Goal: Task Accomplishment & Management: Complete application form

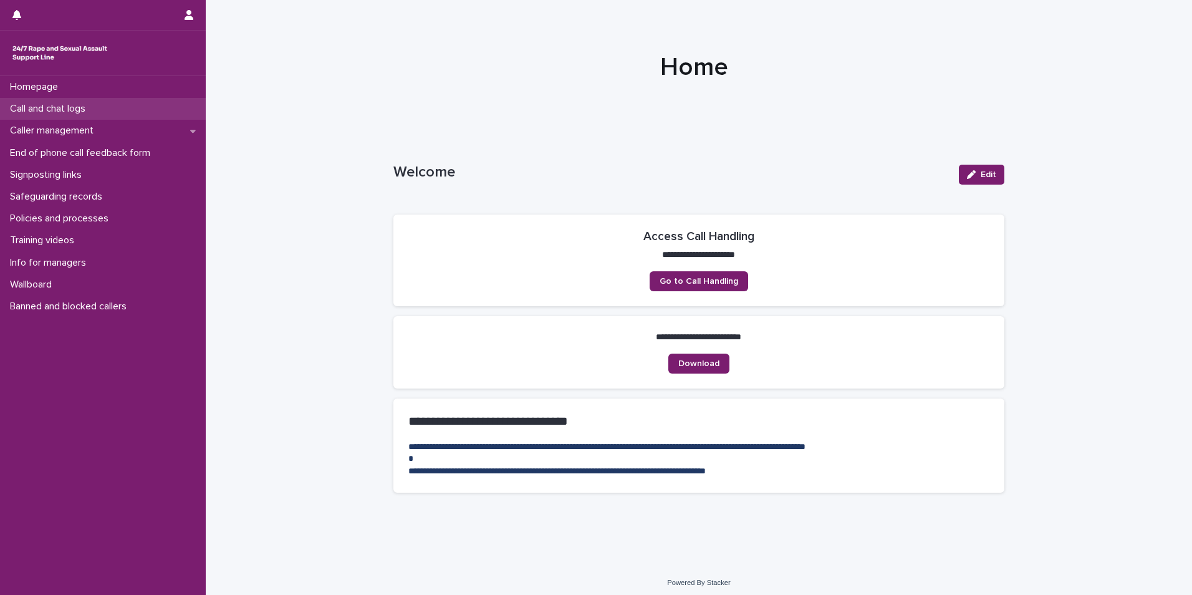
click at [65, 106] on p "Call and chat logs" at bounding box center [50, 109] width 90 height 12
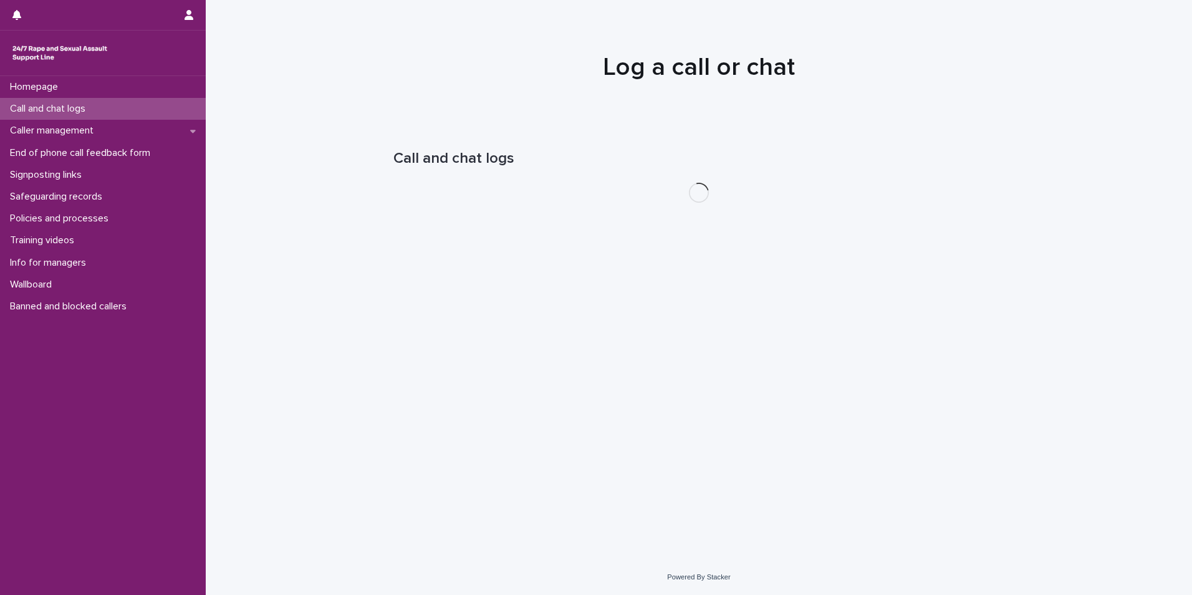
click at [65, 106] on p "Call and chat logs" at bounding box center [50, 109] width 90 height 12
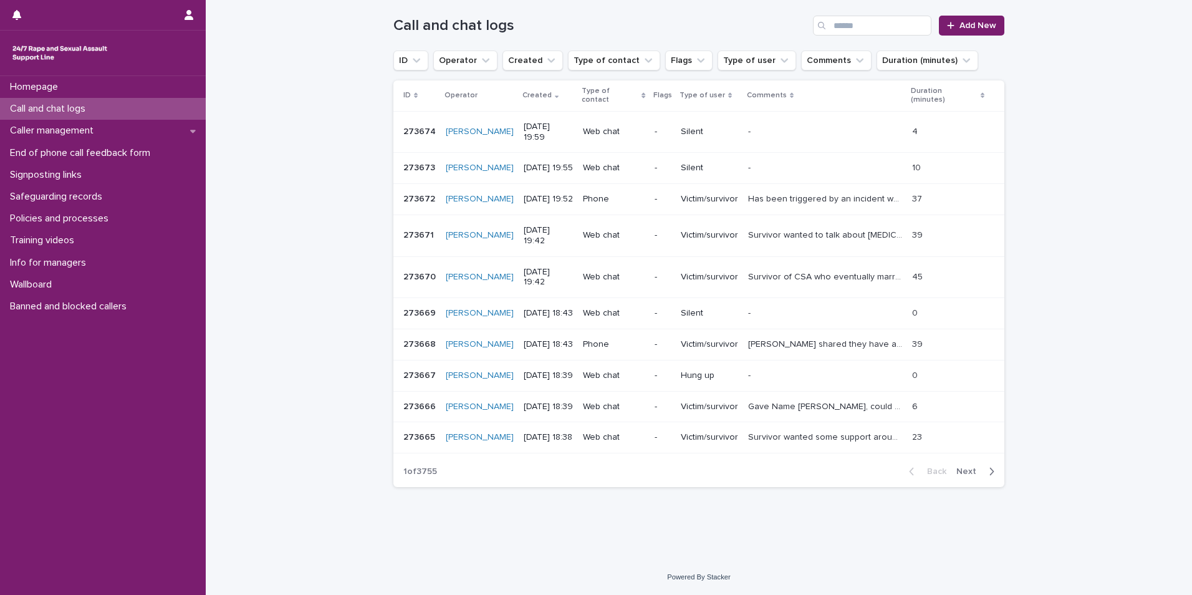
scroll to position [208, 0]
click at [961, 467] on span "Next" at bounding box center [969, 471] width 27 height 9
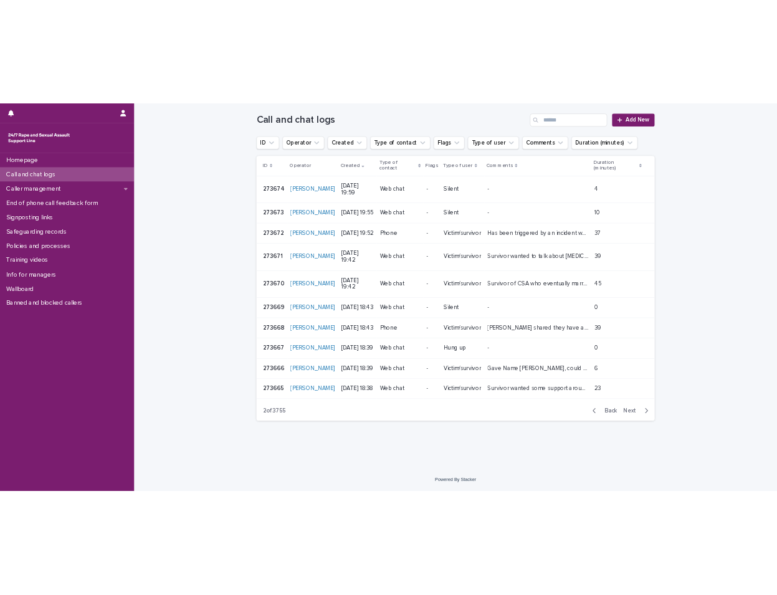
scroll to position [94, 0]
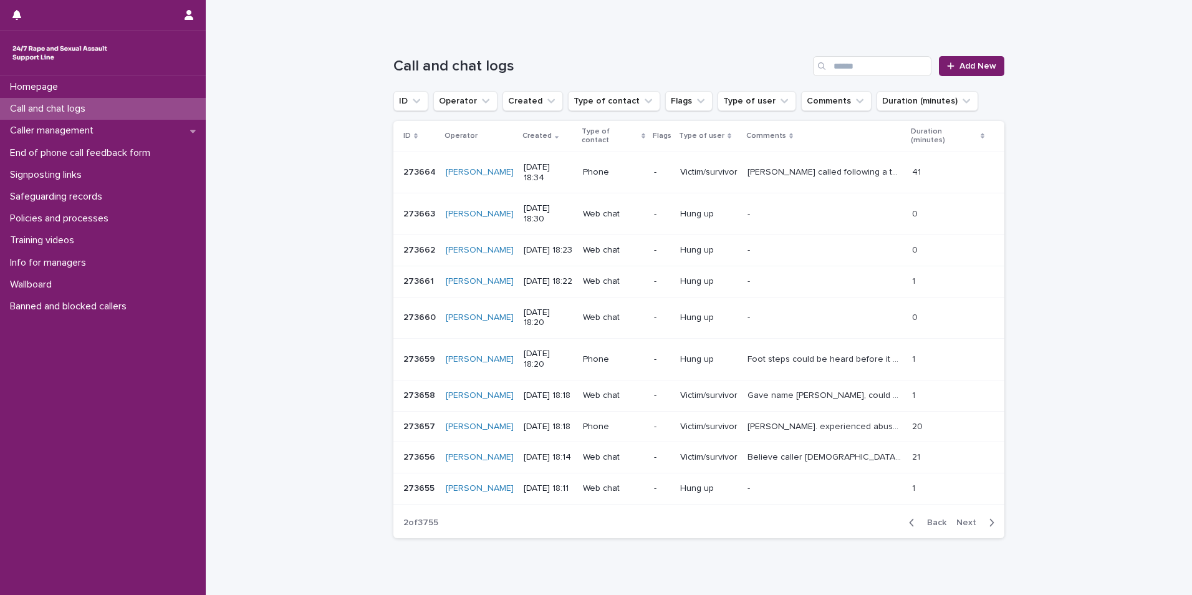
click at [937, 518] on span "Back" at bounding box center [933, 522] width 27 height 9
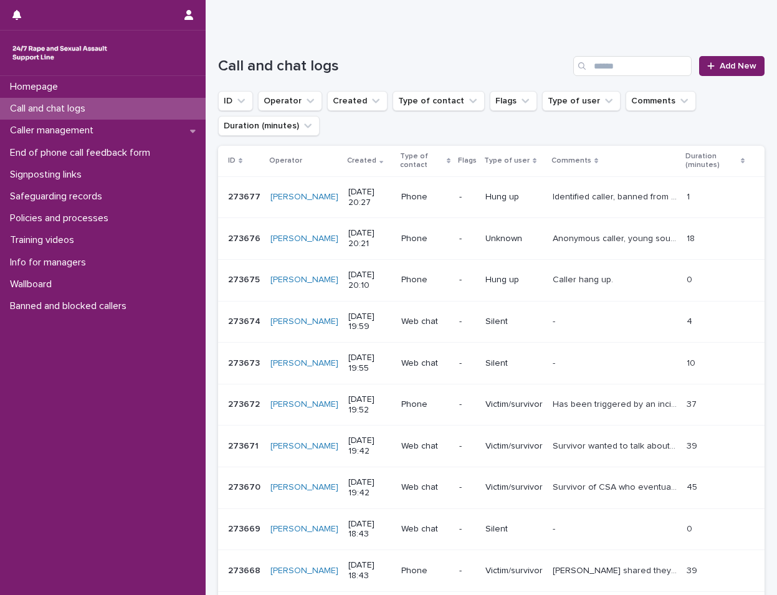
click at [77, 114] on p "Call and chat logs" at bounding box center [50, 109] width 90 height 12
click at [744, 57] on link "Add New" at bounding box center [732, 66] width 65 height 20
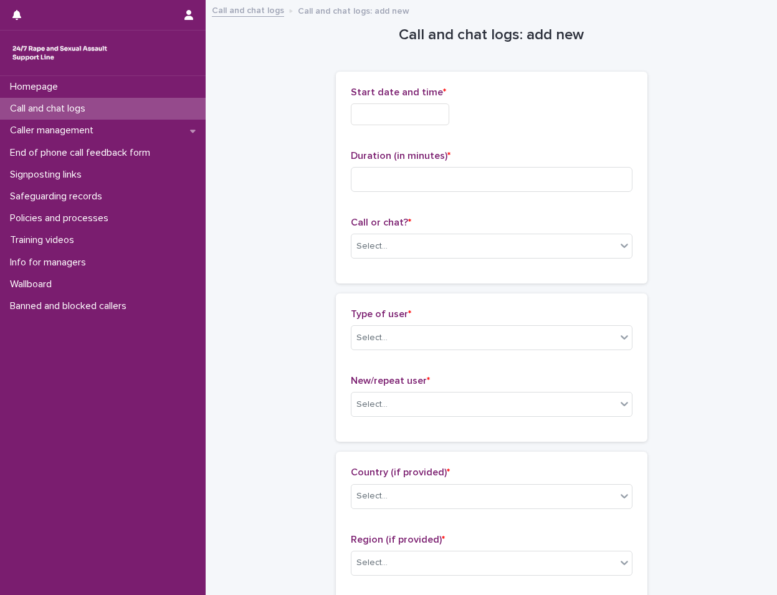
click at [426, 112] on input "text" at bounding box center [400, 114] width 99 height 22
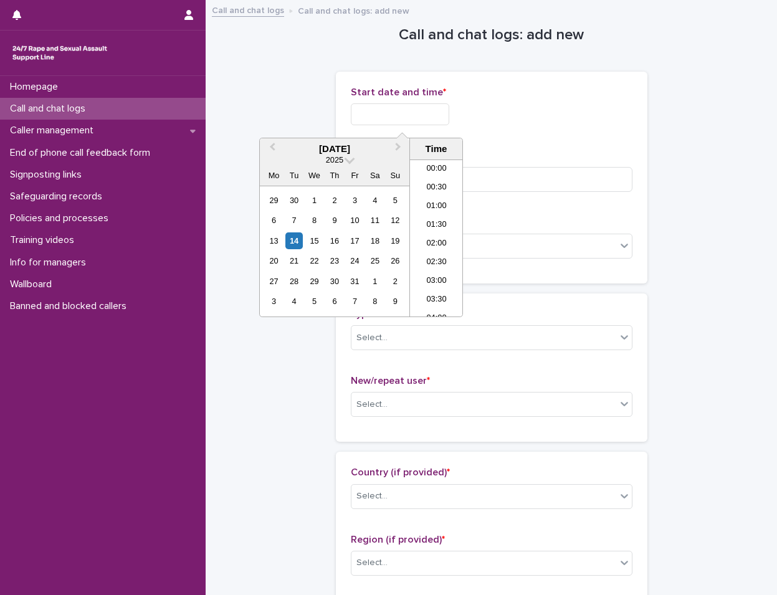
scroll to position [680, 0]
click at [293, 244] on div "14" at bounding box center [294, 241] width 17 height 17
click at [446, 238] on li "20:00" at bounding box center [436, 238] width 53 height 19
type input "**********"
click at [446, 116] on input "**********" at bounding box center [400, 114] width 99 height 22
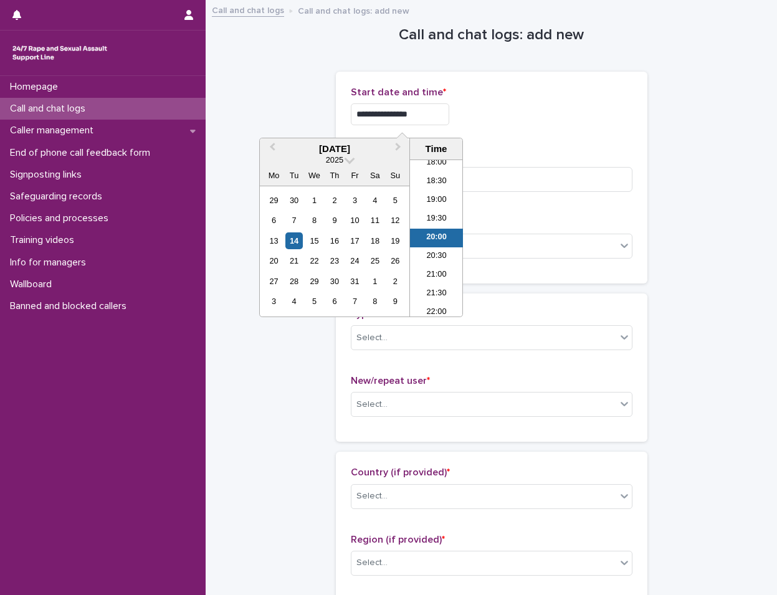
click at [439, 236] on li "20:00" at bounding box center [436, 238] width 53 height 19
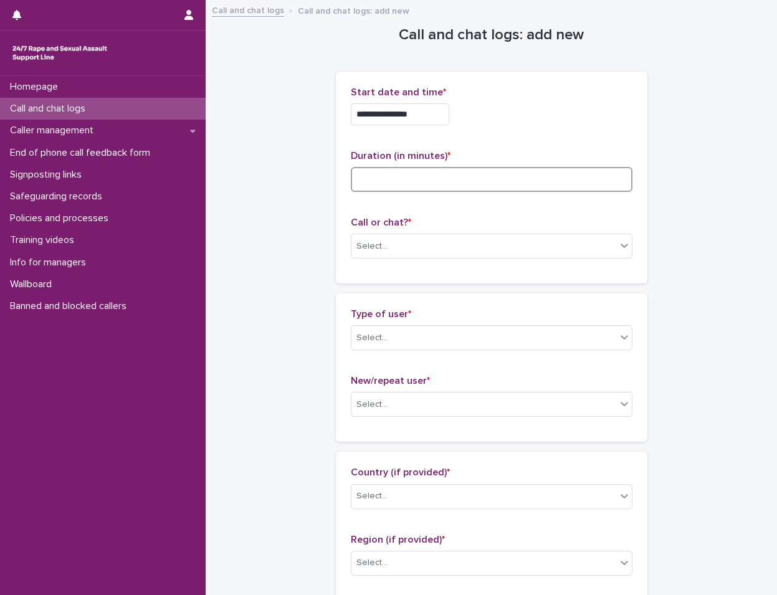
click at [460, 184] on input at bounding box center [492, 179] width 282 height 25
type input "**"
click at [414, 248] on div "Select..." at bounding box center [484, 246] width 265 height 21
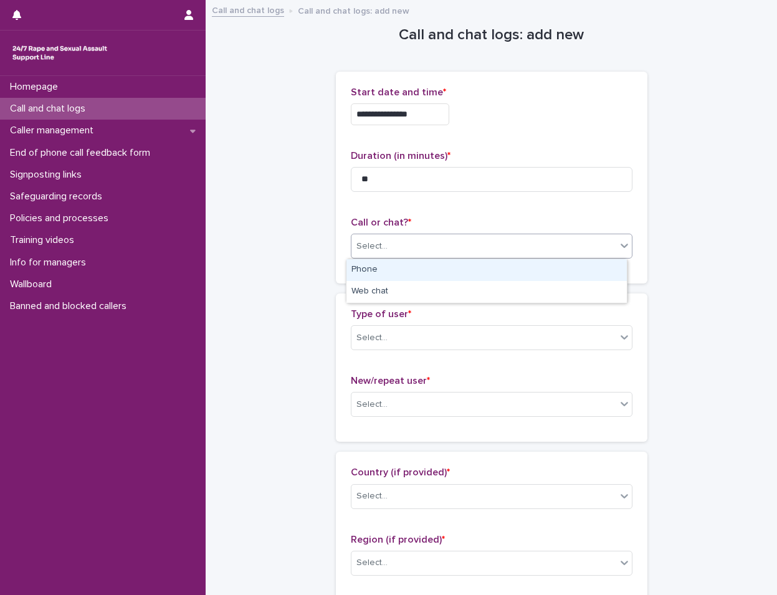
click at [411, 266] on div "Phone" at bounding box center [487, 270] width 281 height 22
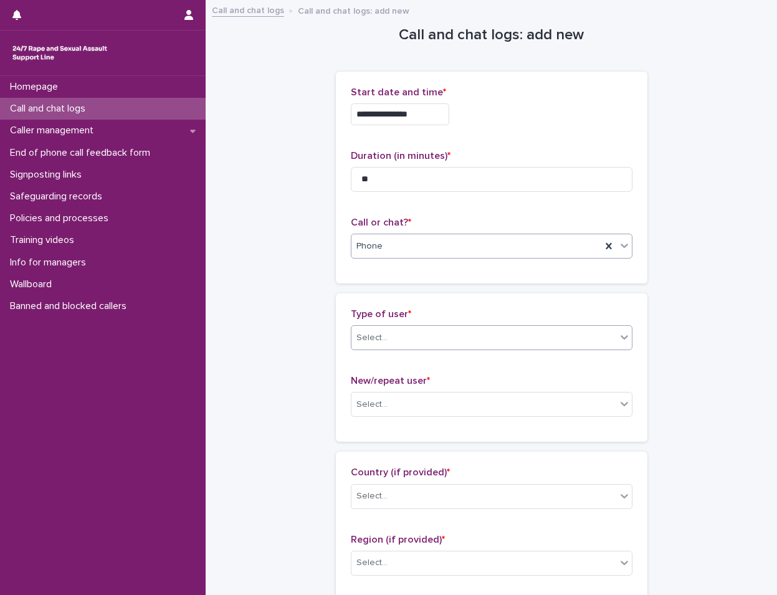
click at [412, 343] on div "Select..." at bounding box center [484, 338] width 265 height 21
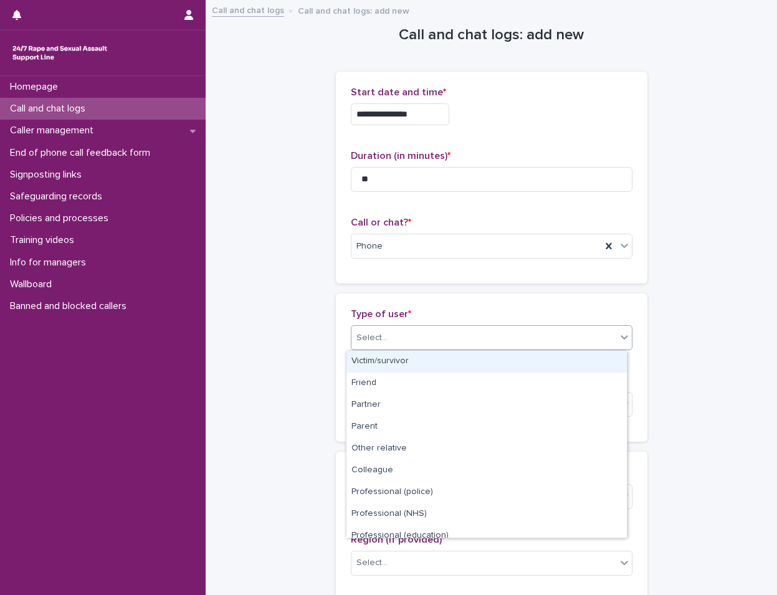
click at [423, 356] on div "Victim/survivor" at bounding box center [487, 362] width 281 height 22
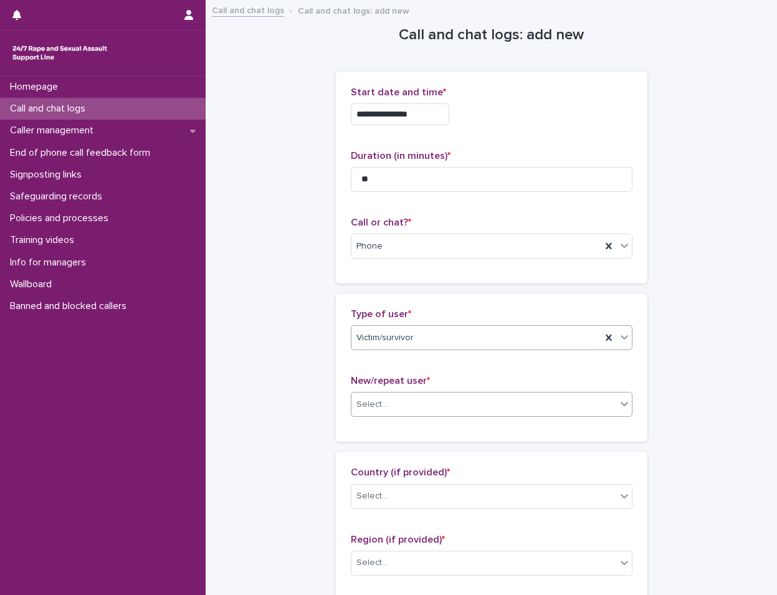
click at [447, 402] on div "Select..." at bounding box center [484, 405] width 265 height 21
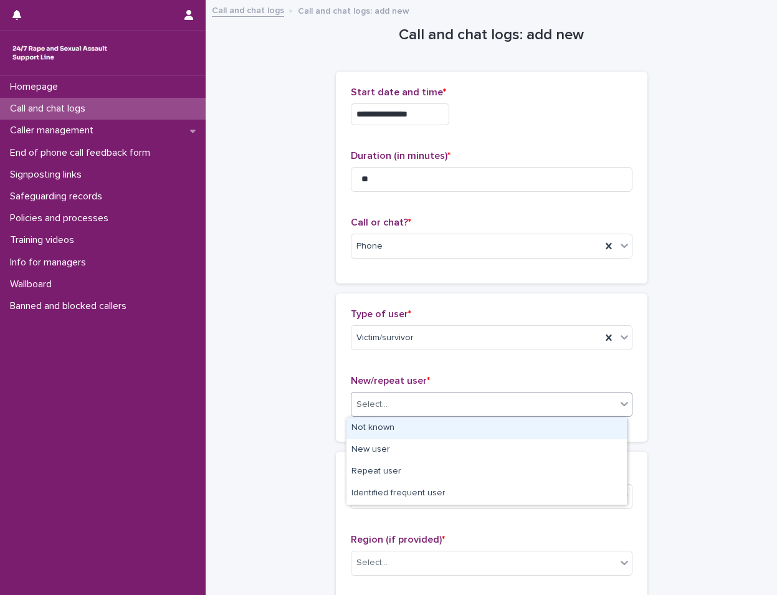
click at [446, 427] on div "Not known" at bounding box center [487, 429] width 281 height 22
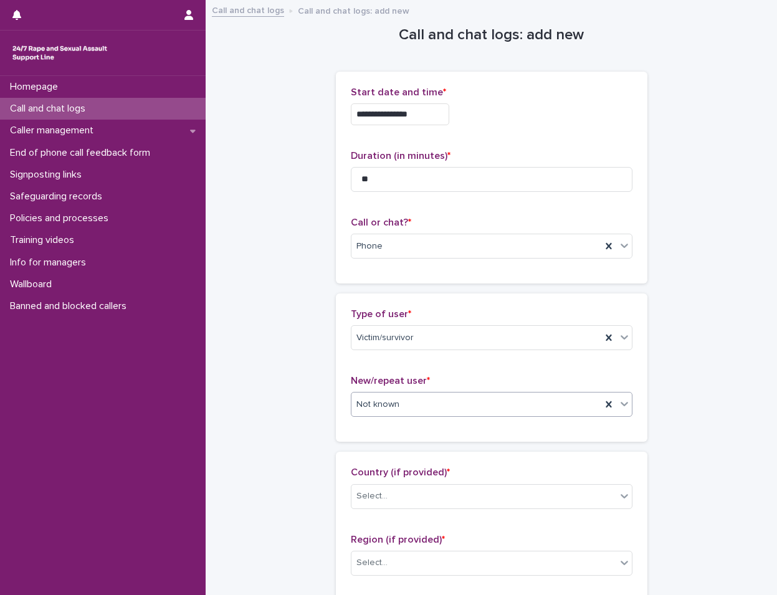
click at [419, 516] on div "Country (if provided) * Select..." at bounding box center [492, 493] width 282 height 52
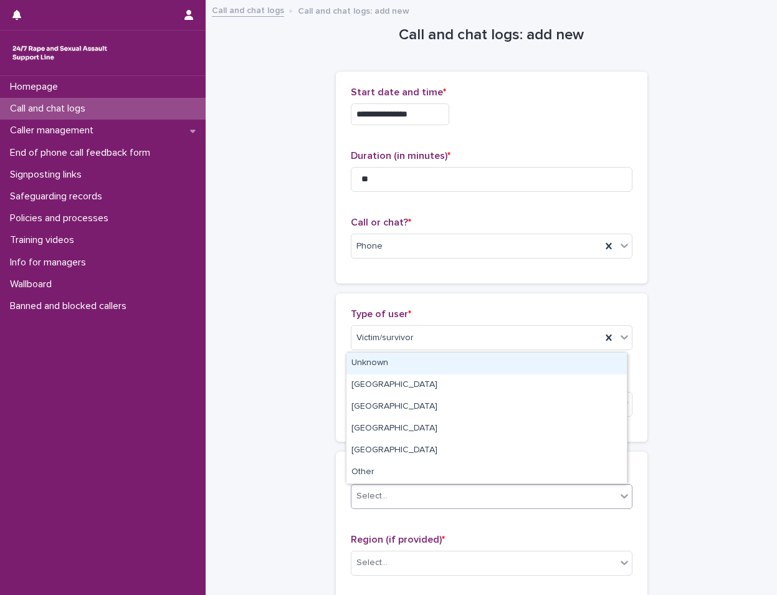
click at [428, 502] on div "Select..." at bounding box center [484, 496] width 265 height 21
click at [473, 367] on div "Unknown" at bounding box center [487, 364] width 281 height 22
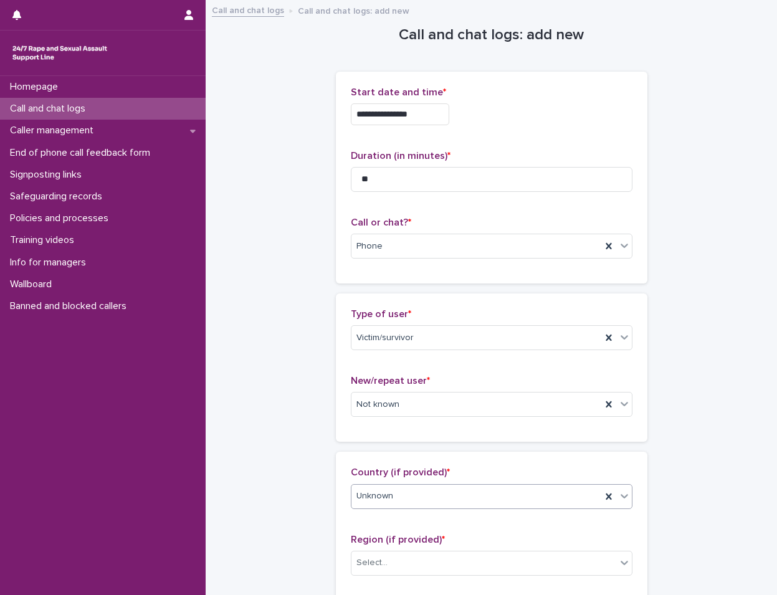
click at [471, 513] on div "Country (if provided) * option Unknown, selected. 0 results available. Select i…" at bounding box center [492, 493] width 282 height 52
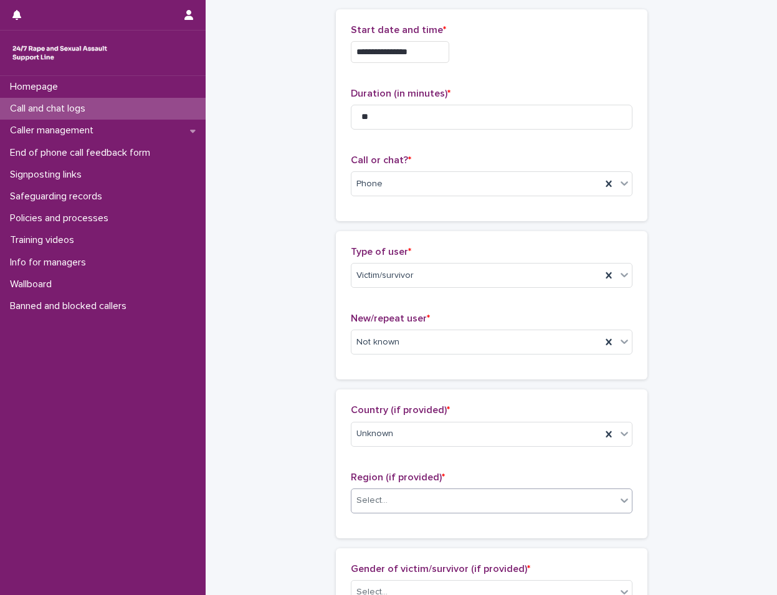
click at [458, 493] on div "Select..." at bounding box center [484, 501] width 265 height 21
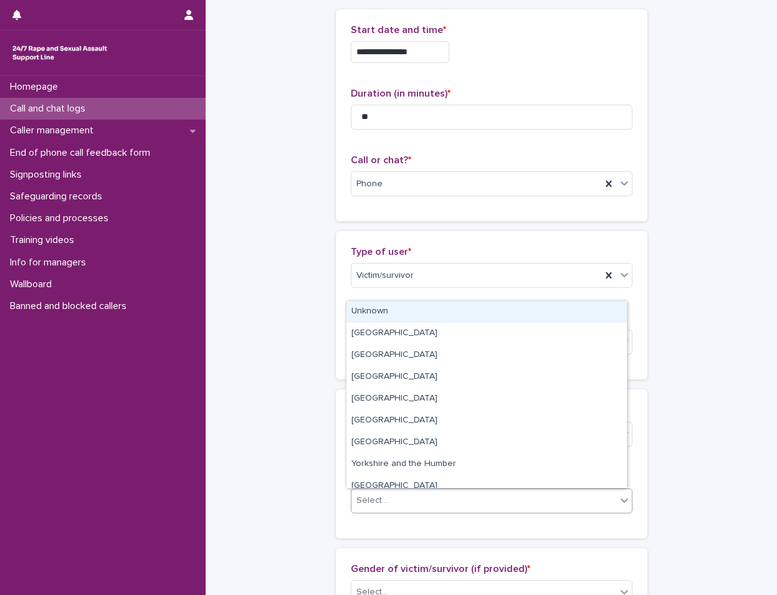
click at [451, 308] on div "Unknown" at bounding box center [487, 312] width 281 height 22
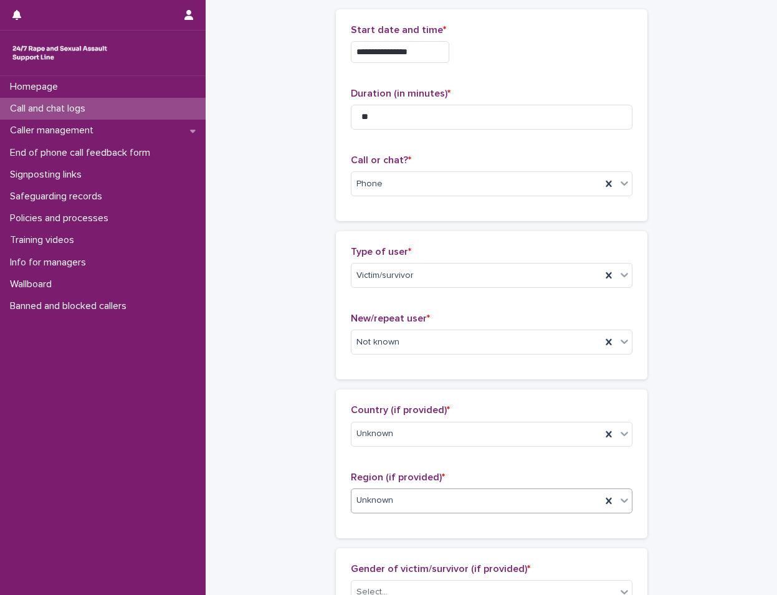
scroll to position [125, 0]
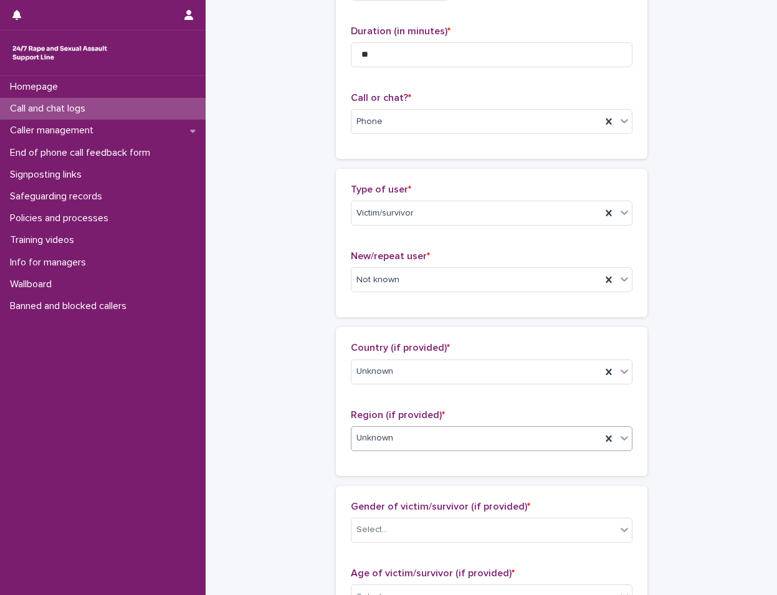
click at [393, 545] on div "Gender of victim/survivor (if provided) * Select..." at bounding box center [492, 527] width 282 height 52
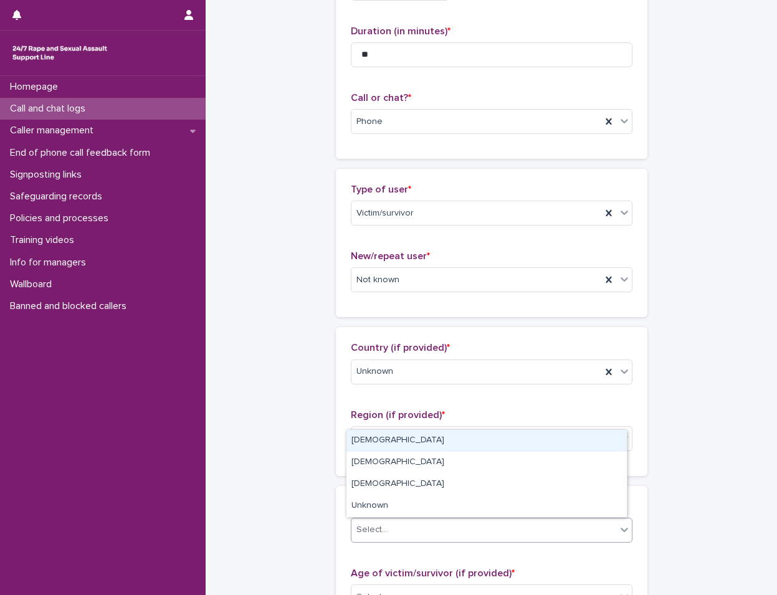
drag, startPoint x: 393, startPoint y: 545, endPoint x: 377, endPoint y: 534, distance: 19.7
click at [377, 534] on div "Select..." at bounding box center [372, 530] width 31 height 13
click at [431, 438] on div "[DEMOGRAPHIC_DATA]" at bounding box center [487, 441] width 281 height 22
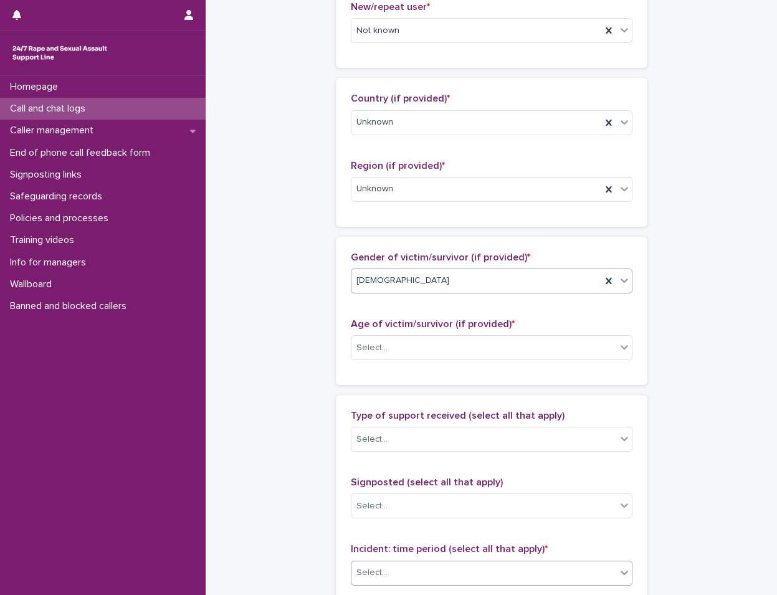
scroll to position [561, 0]
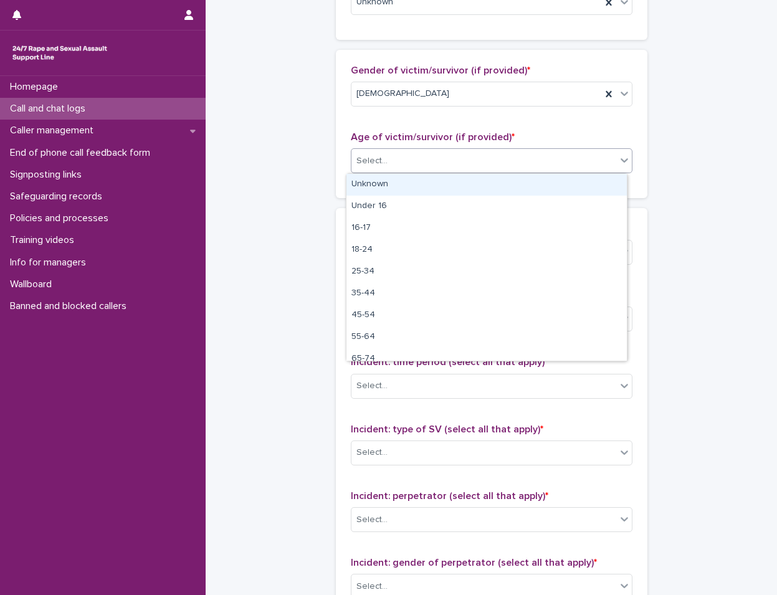
click at [455, 160] on div "Select..." at bounding box center [484, 161] width 265 height 21
click at [444, 185] on div "Unknown" at bounding box center [487, 185] width 281 height 22
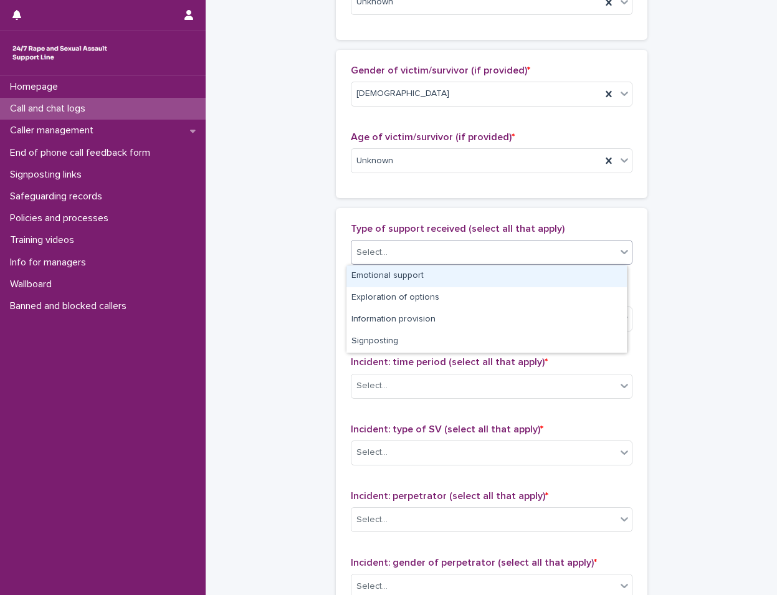
click at [412, 259] on div "Select..." at bounding box center [484, 253] width 265 height 21
click at [291, 266] on div "**********" at bounding box center [491, 115] width 547 height 1350
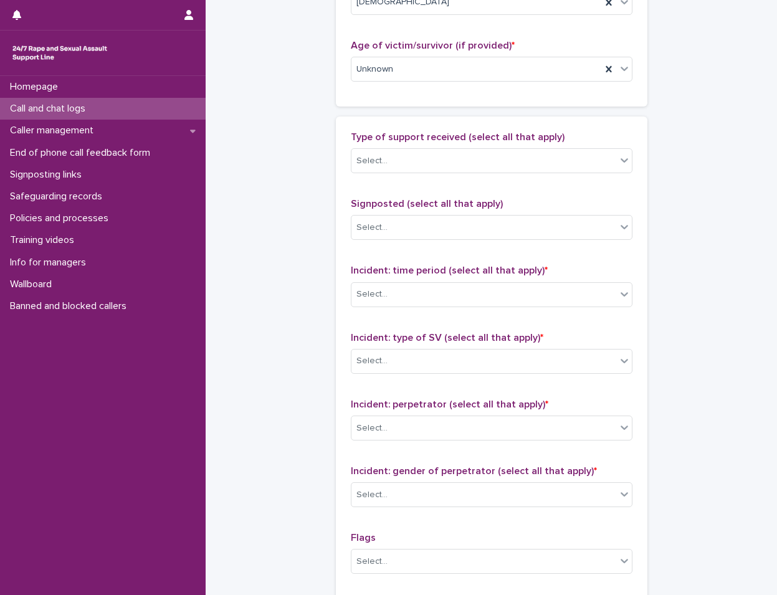
scroll to position [748, 0]
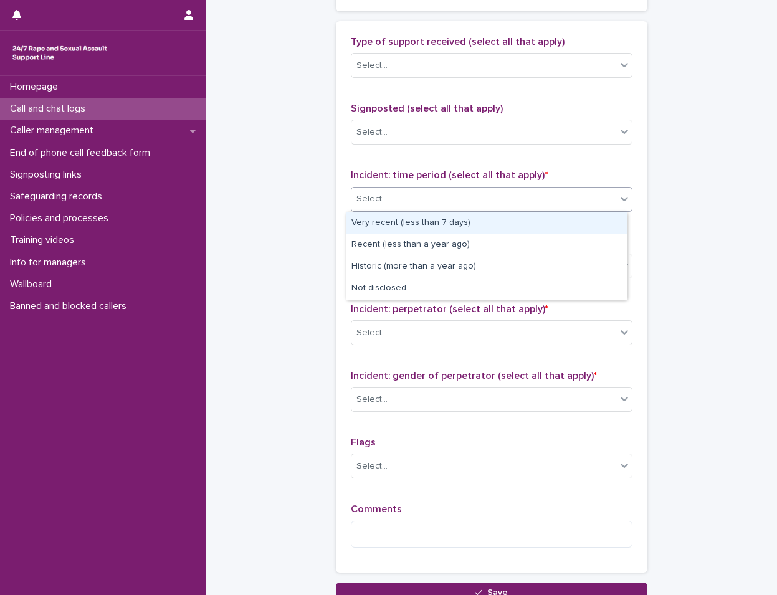
click at [489, 196] on div "Select..." at bounding box center [484, 199] width 265 height 21
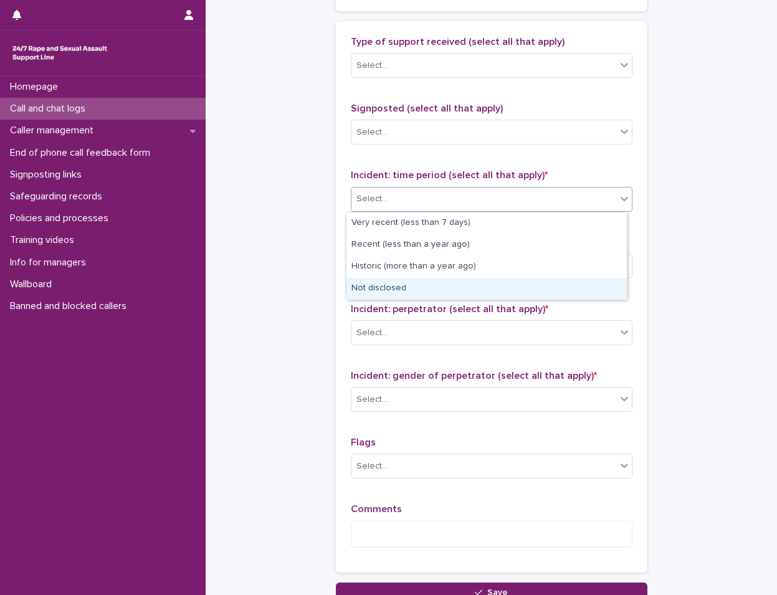
click at [444, 281] on div "Not disclosed" at bounding box center [487, 289] width 281 height 22
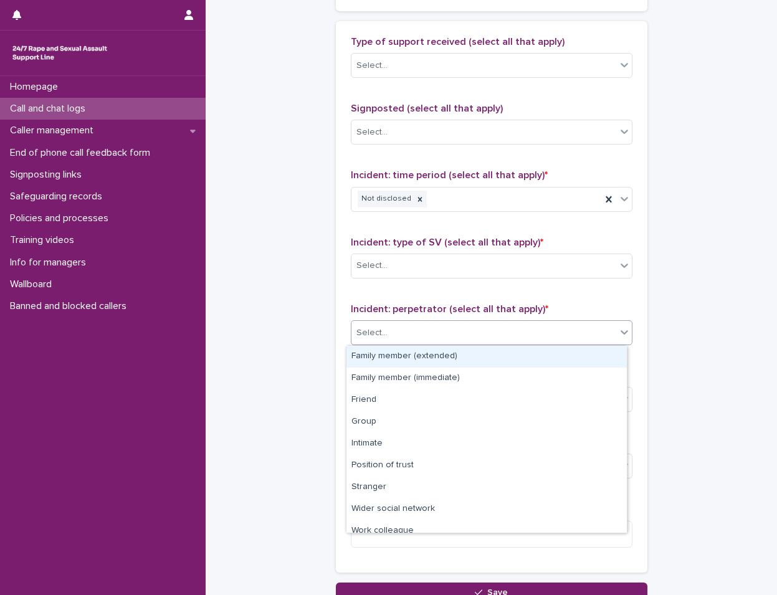
click at [439, 338] on div "Select..." at bounding box center [484, 333] width 265 height 21
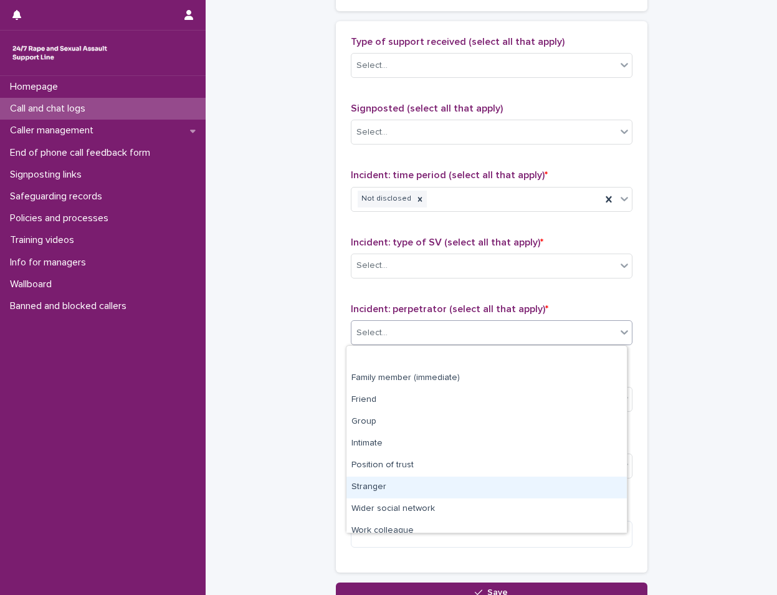
scroll to position [53, 0]
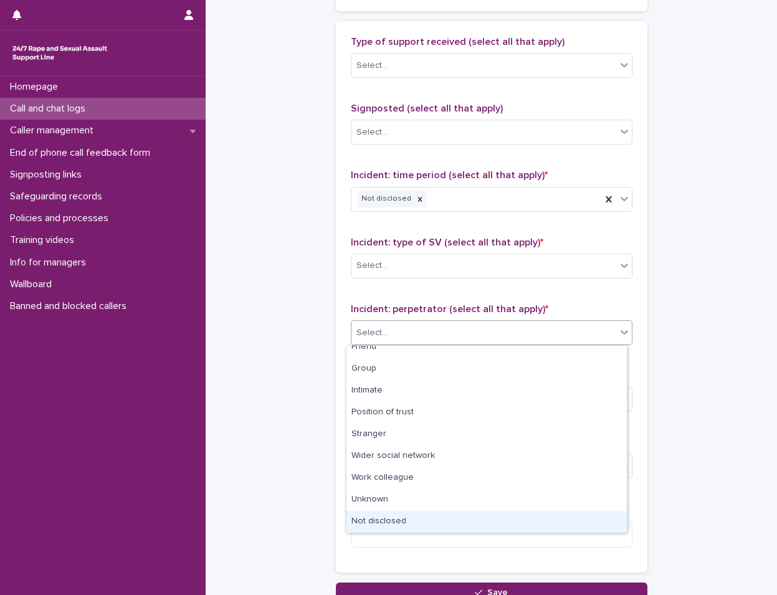
click at [406, 522] on div "Not disclosed" at bounding box center [487, 522] width 281 height 22
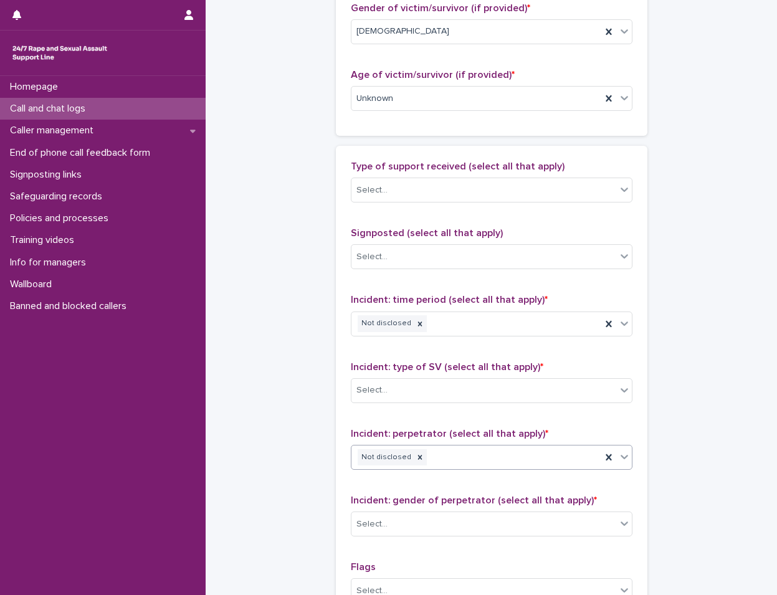
scroll to position [853, 0]
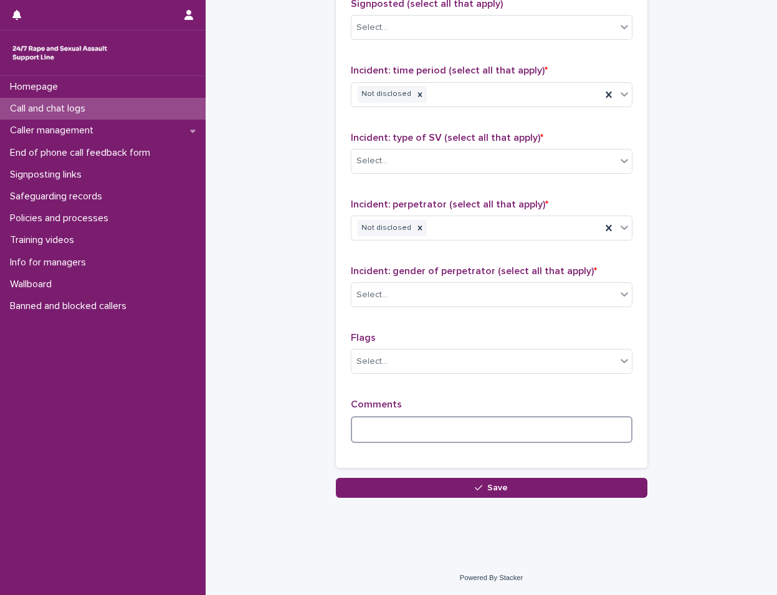
click at [441, 426] on textarea at bounding box center [492, 429] width 282 height 27
click at [479, 430] on textarea "**********" at bounding box center [492, 429] width 282 height 27
click at [549, 433] on textarea "**********" at bounding box center [492, 429] width 282 height 27
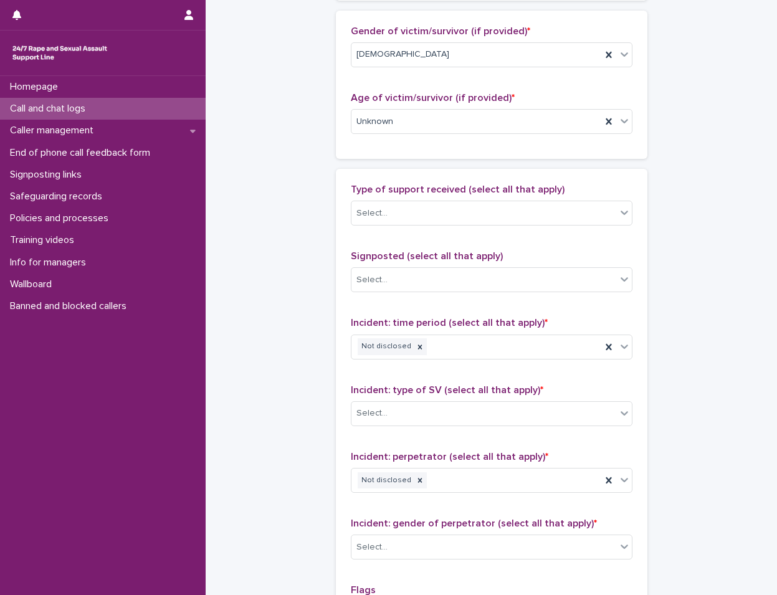
scroll to position [864, 0]
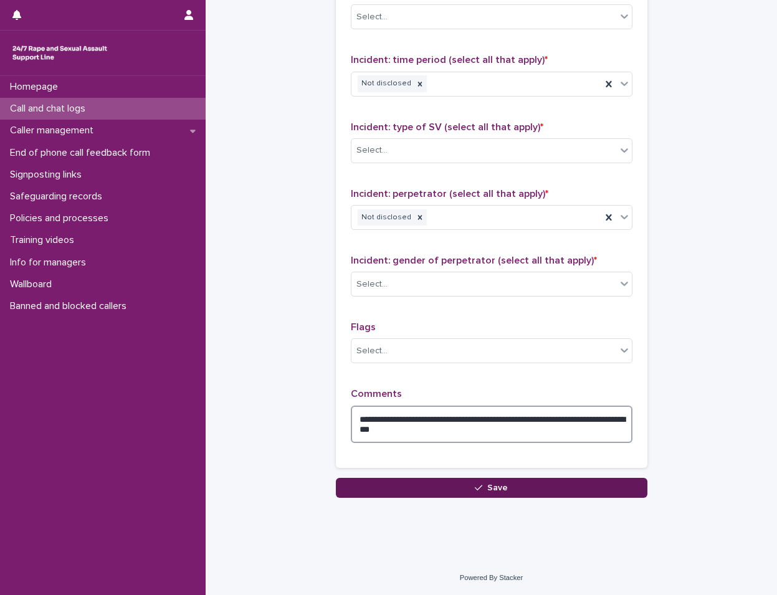
type textarea "**********"
click at [551, 491] on button "Save" at bounding box center [492, 488] width 312 height 20
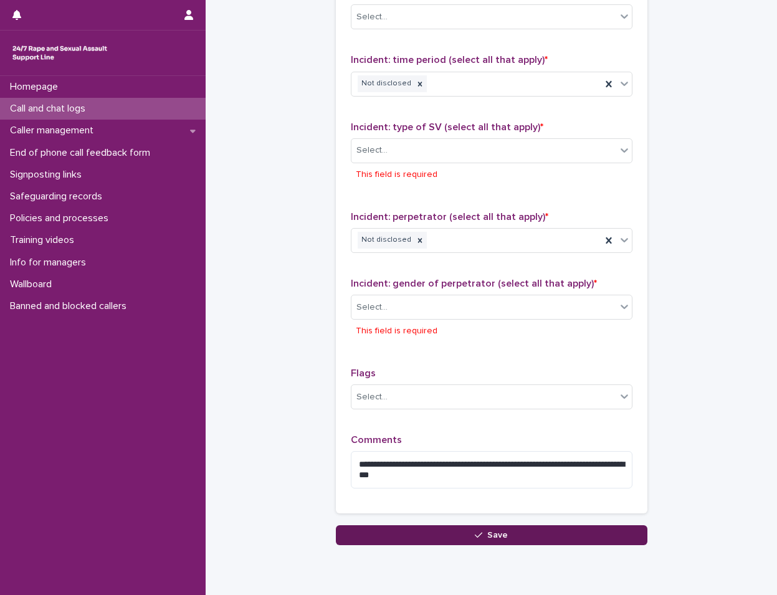
scroll to position [910, 0]
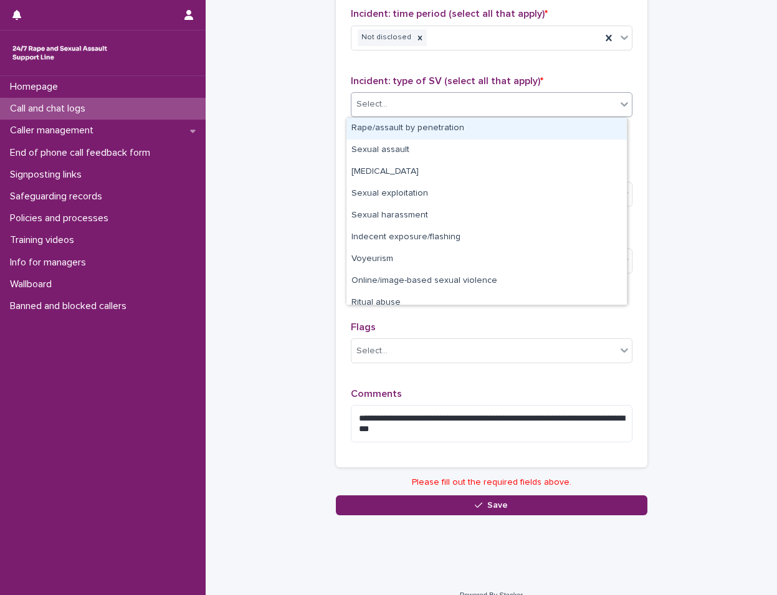
click at [392, 112] on div "Select..." at bounding box center [484, 104] width 265 height 21
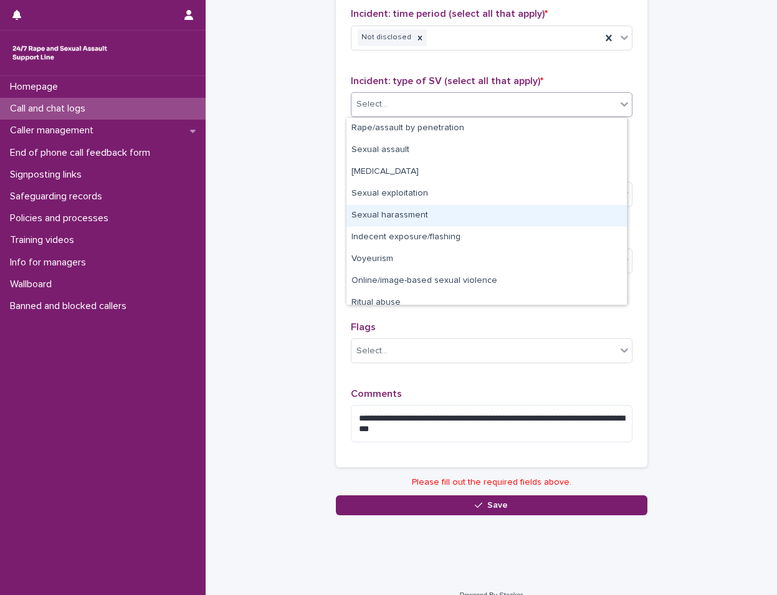
scroll to position [31, 0]
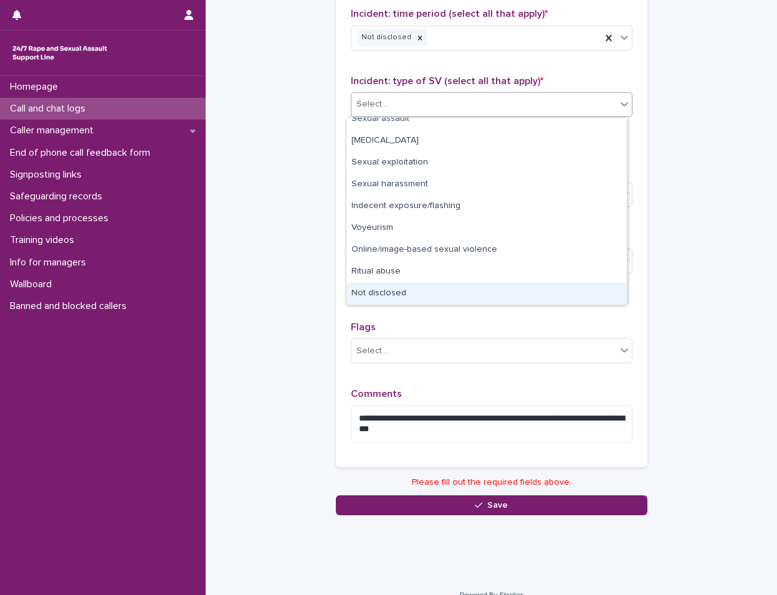
click at [378, 294] on div "Not disclosed" at bounding box center [487, 294] width 281 height 22
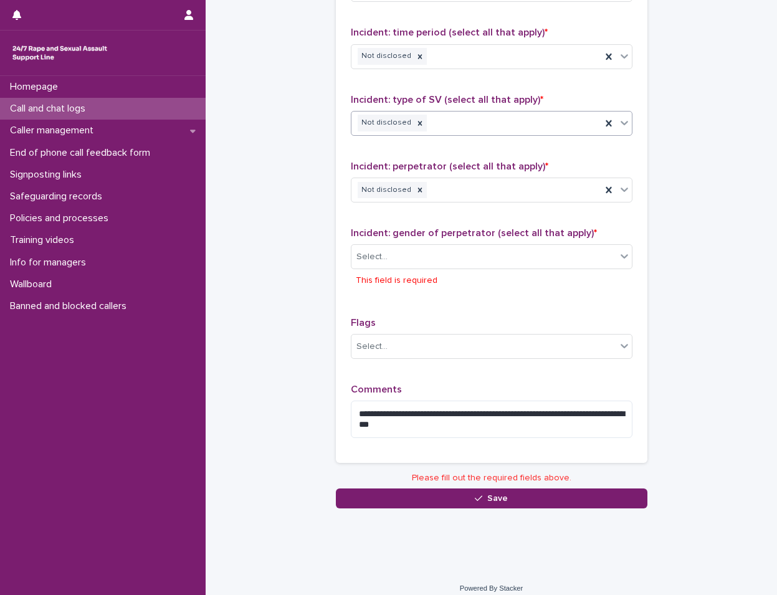
scroll to position [887, 0]
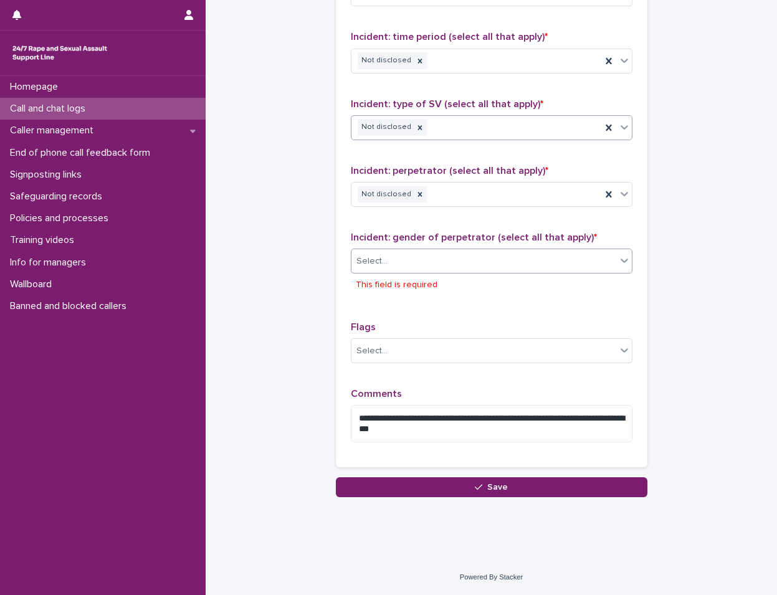
click at [463, 262] on div "Select..." at bounding box center [484, 261] width 265 height 21
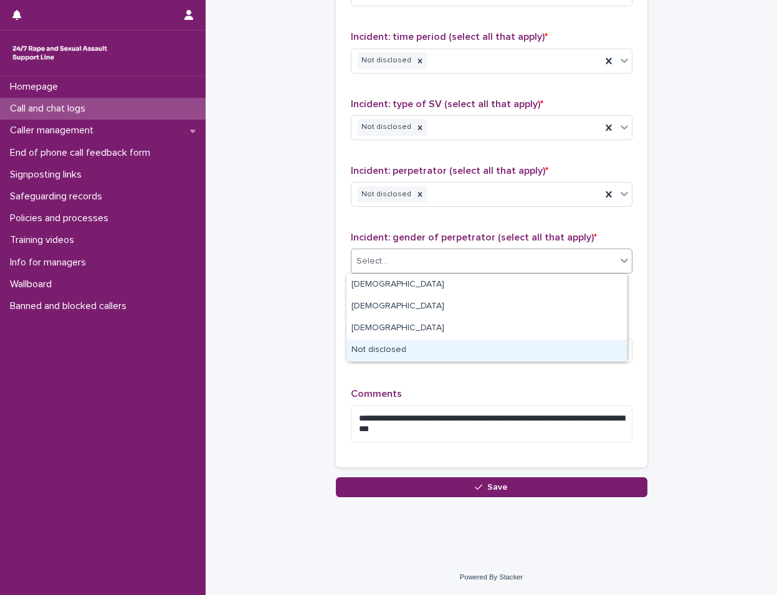
click at [431, 347] on div "Not disclosed" at bounding box center [487, 351] width 281 height 22
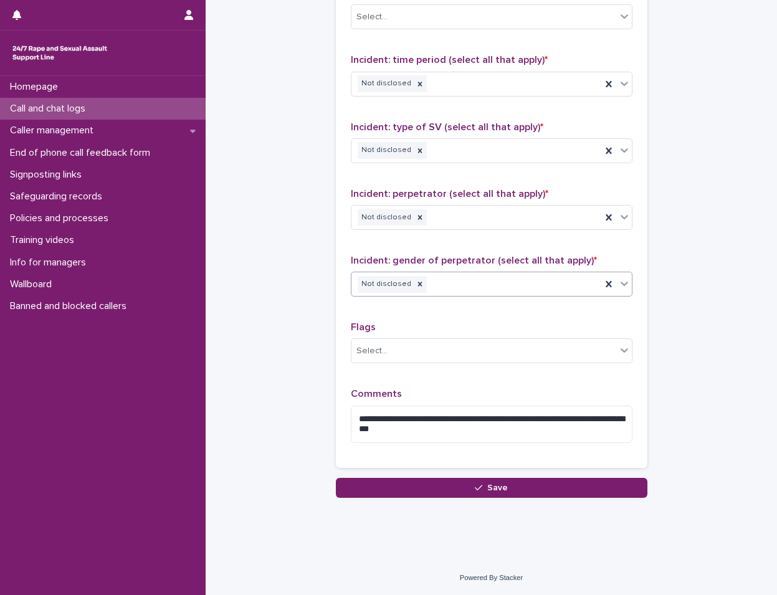
scroll to position [864, 0]
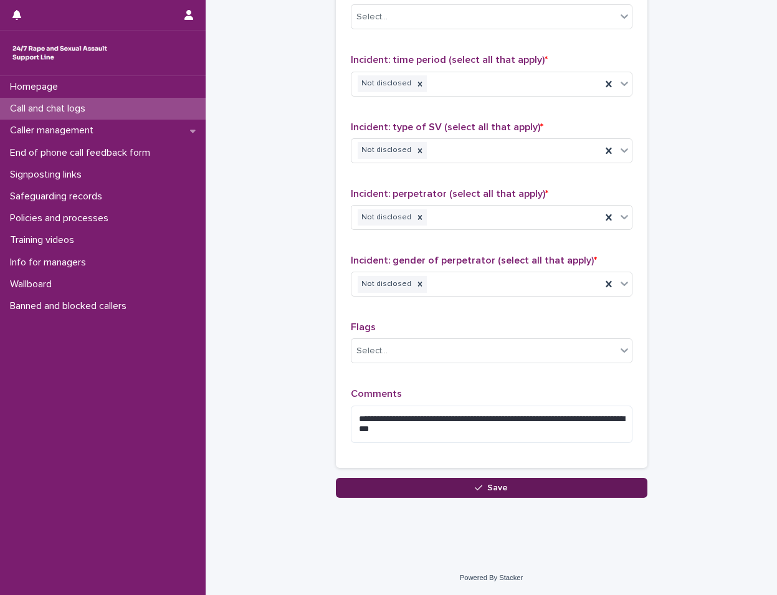
click at [476, 486] on icon "button" at bounding box center [478, 488] width 7 height 9
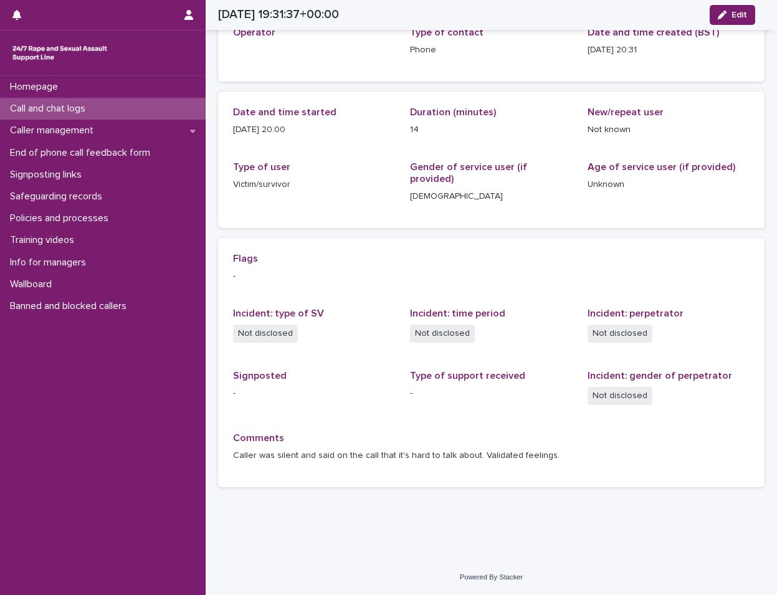
scroll to position [67, 0]
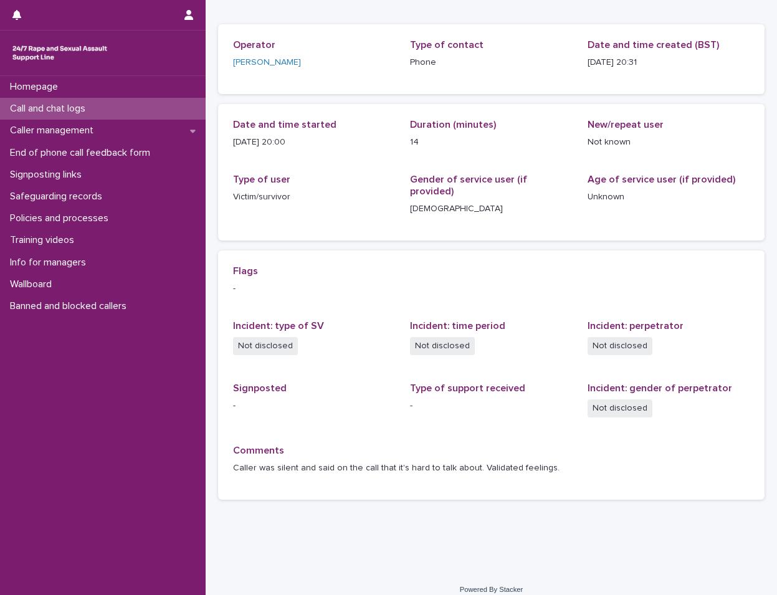
click at [167, 118] on div "Call and chat logs" at bounding box center [103, 109] width 206 height 22
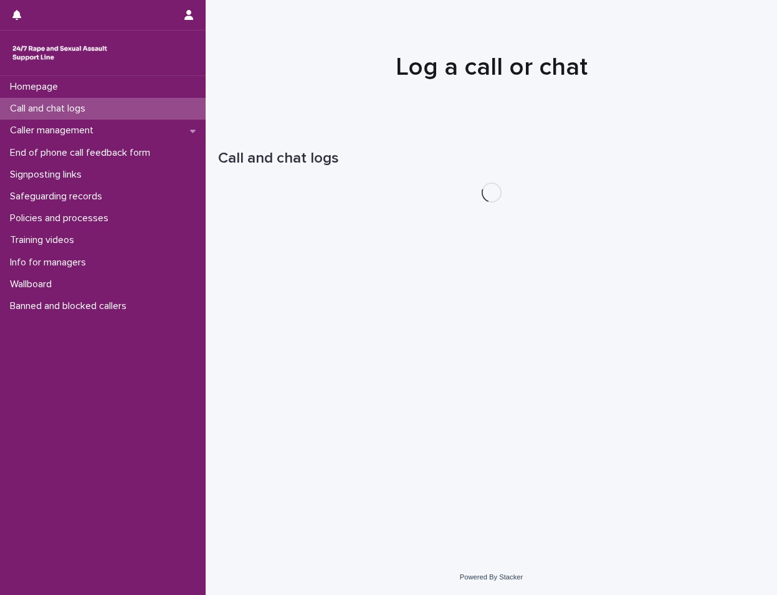
click at [167, 118] on div "Call and chat logs" at bounding box center [103, 109] width 206 height 22
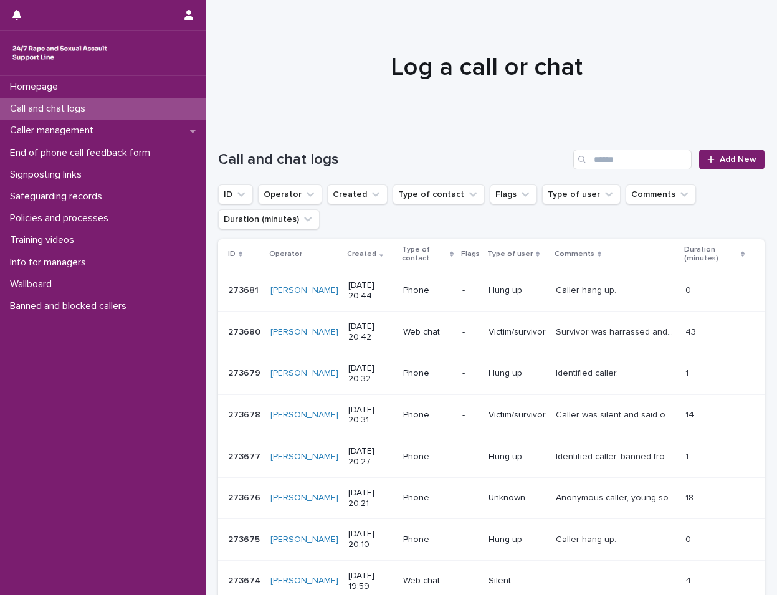
click at [75, 101] on div "Call and chat logs" at bounding box center [103, 109] width 206 height 22
click at [632, 158] on input "Search" at bounding box center [633, 160] width 118 height 20
click at [90, 104] on p "Call and chat logs" at bounding box center [50, 109] width 90 height 12
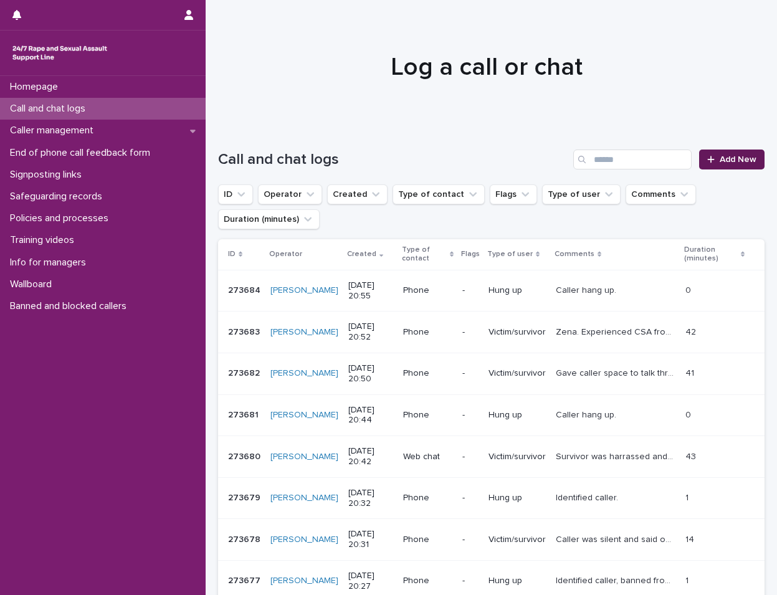
click at [726, 165] on link "Add New" at bounding box center [732, 160] width 65 height 20
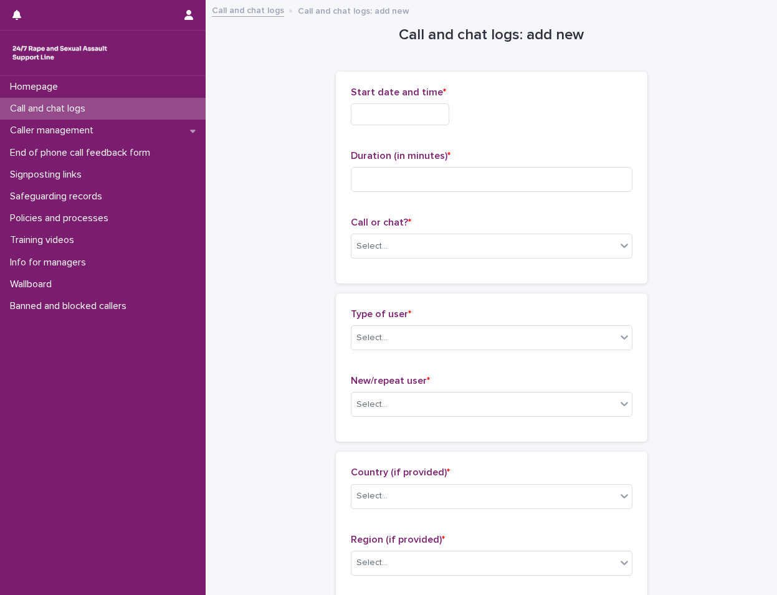
click at [404, 110] on input "text" at bounding box center [400, 114] width 99 height 22
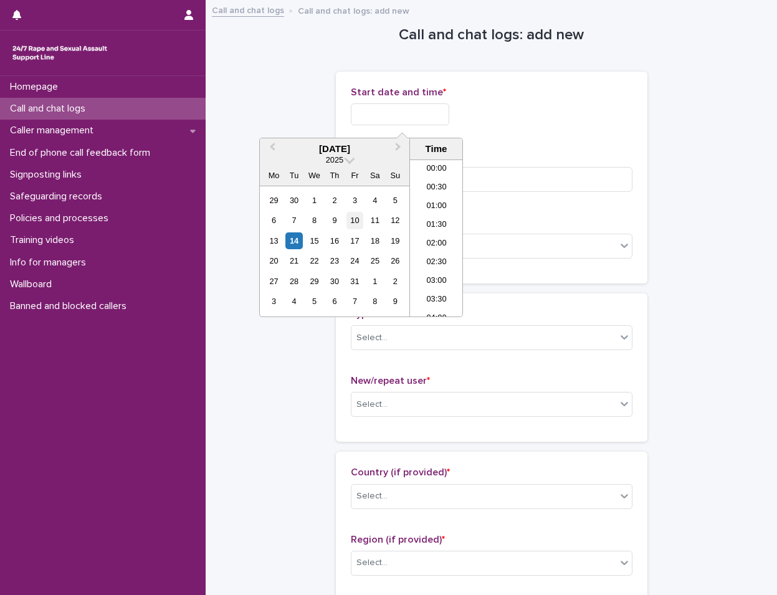
scroll to position [717, 0]
click at [292, 244] on div "14" at bounding box center [294, 241] width 17 height 17
click at [292, 239] on div "14" at bounding box center [294, 241] width 17 height 17
click at [438, 226] on li "20:30" at bounding box center [436, 219] width 53 height 19
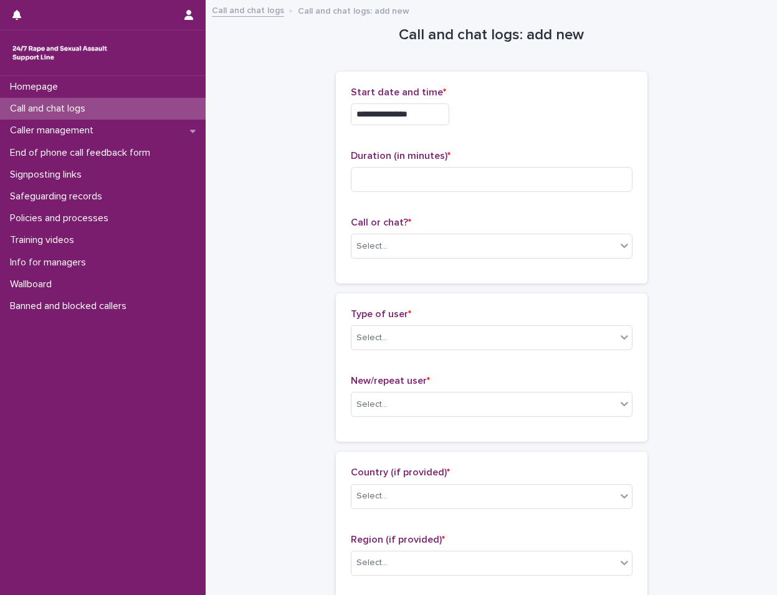
click at [450, 115] on input "**********" at bounding box center [400, 114] width 99 height 22
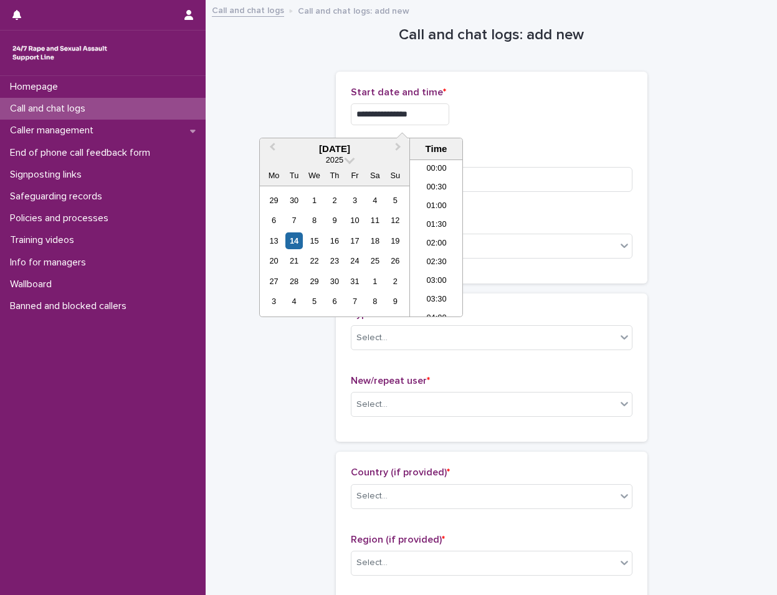
scroll to position [698, 0]
type input "**********"
drag, startPoint x: 668, startPoint y: 213, endPoint x: 625, endPoint y: 198, distance: 45.0
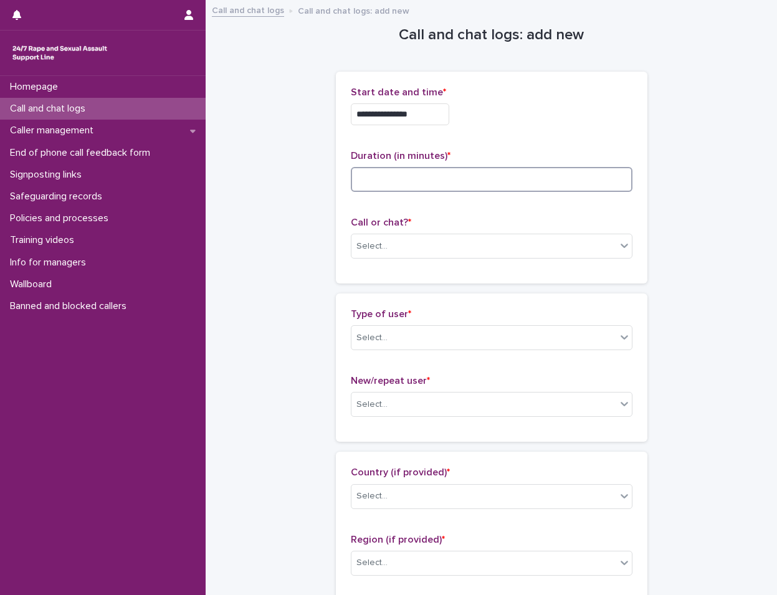
click at [474, 191] on input at bounding box center [492, 179] width 282 height 25
type input "*"
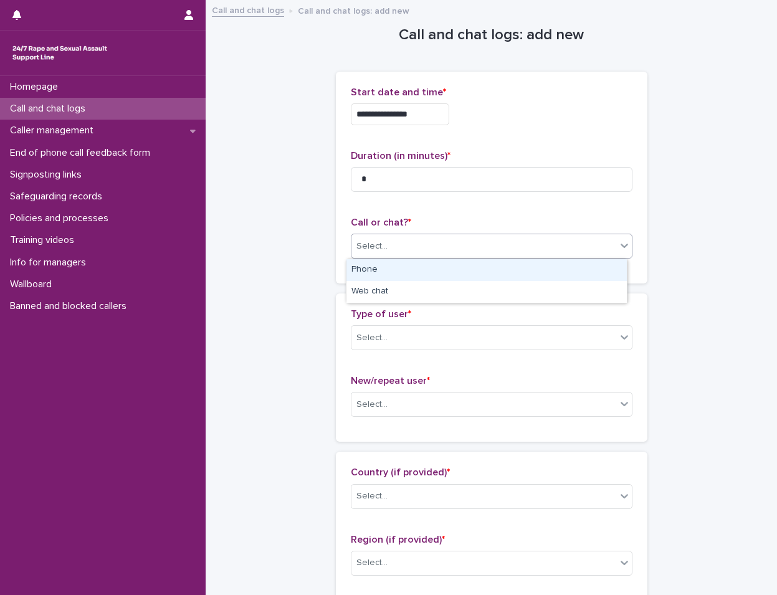
click at [420, 257] on div "Select..." at bounding box center [492, 246] width 282 height 25
click at [440, 262] on div "Phone" at bounding box center [487, 270] width 281 height 22
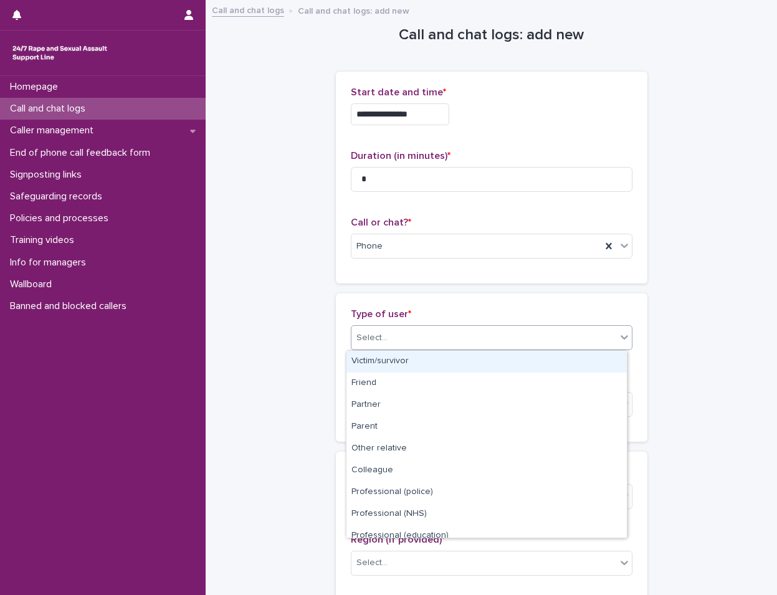
click at [423, 339] on div "Select..." at bounding box center [484, 338] width 265 height 21
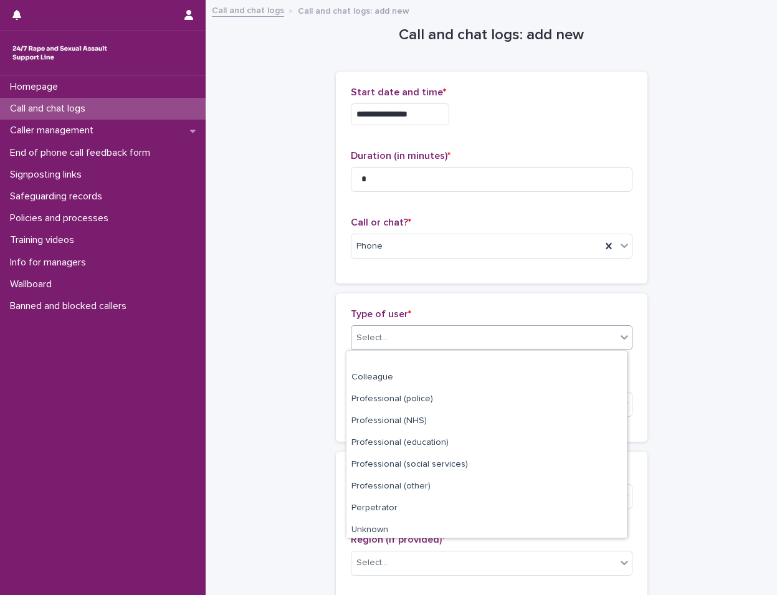
scroll to position [140, 0]
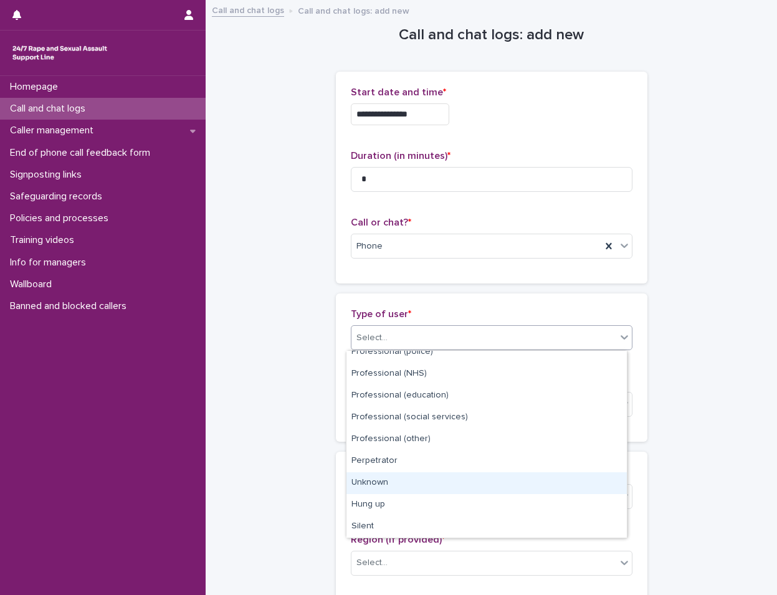
click at [398, 483] on div "Unknown" at bounding box center [487, 484] width 281 height 22
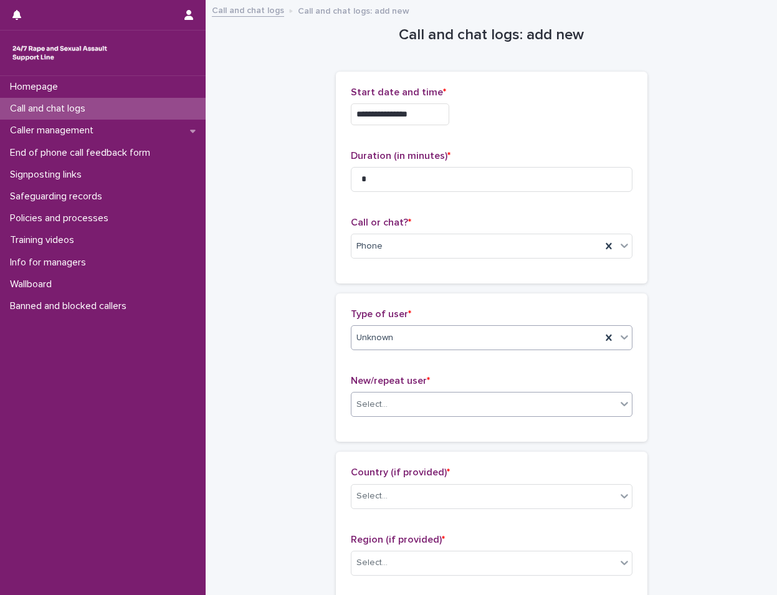
click at [431, 400] on div "Select..." at bounding box center [484, 405] width 265 height 21
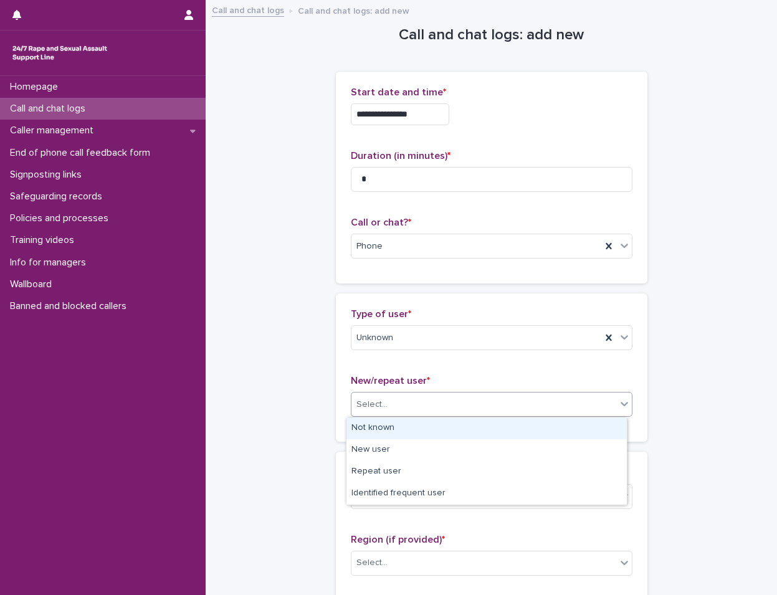
click at [423, 433] on div "Not known" at bounding box center [487, 429] width 281 height 22
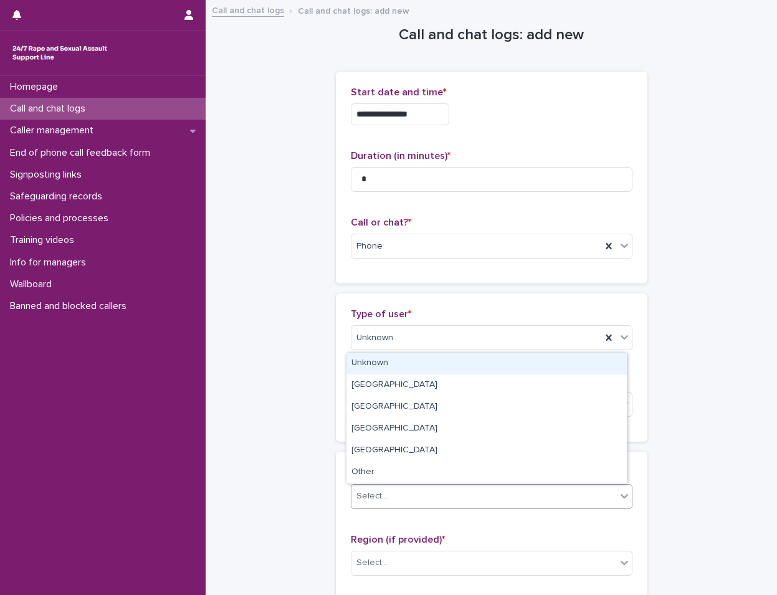
click at [400, 498] on div "Select..." at bounding box center [484, 496] width 265 height 21
click at [378, 358] on div "Unknown" at bounding box center [487, 364] width 281 height 22
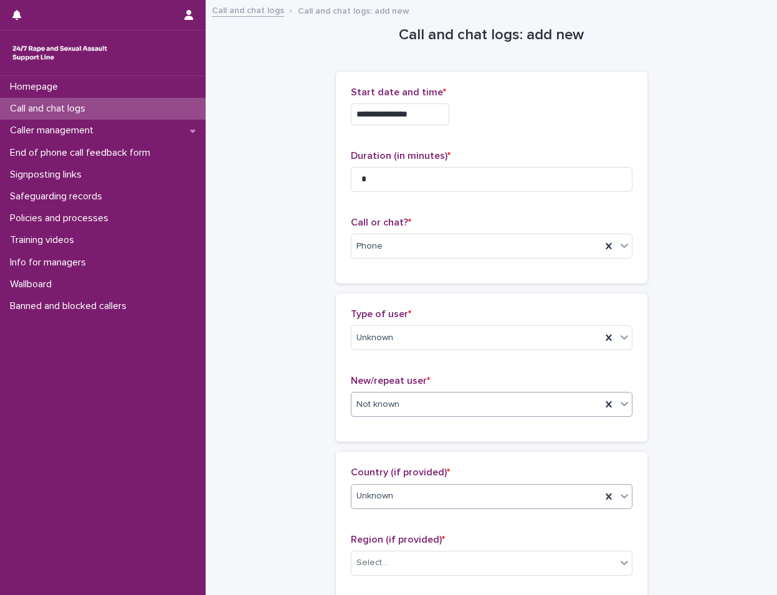
click at [398, 405] on div "Not known" at bounding box center [477, 405] width 250 height 21
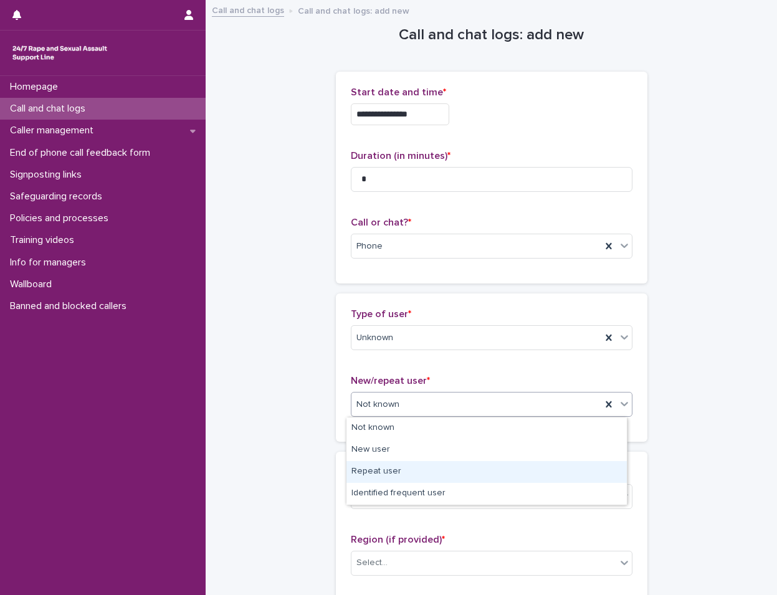
click at [397, 464] on div "Repeat user" at bounding box center [487, 472] width 281 height 22
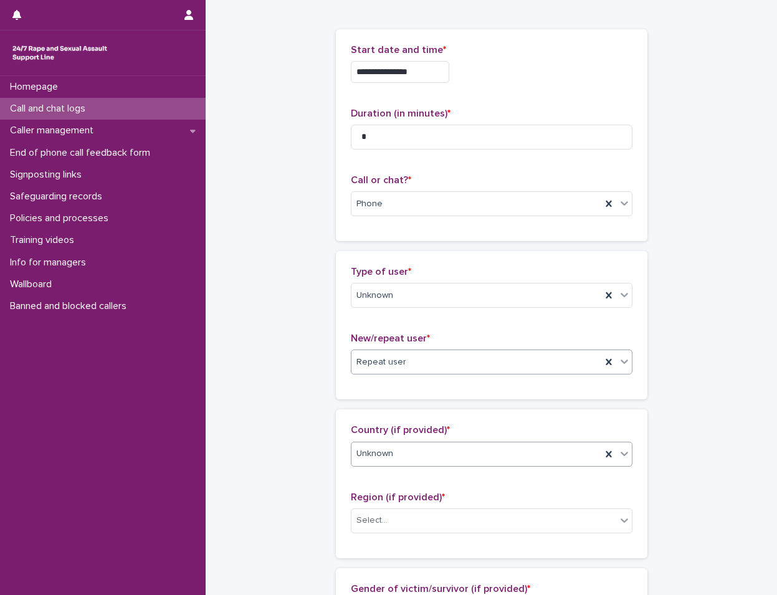
scroll to position [312, 0]
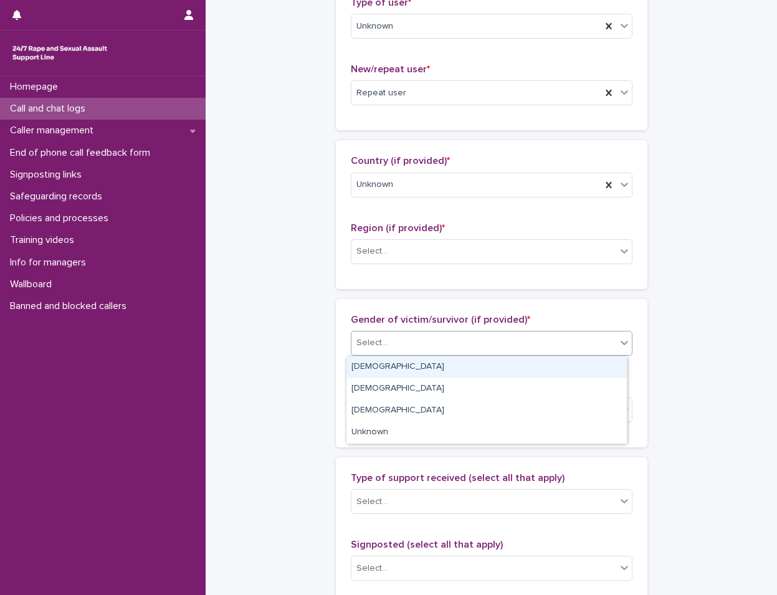
click at [406, 333] on div "Select..." at bounding box center [484, 343] width 265 height 21
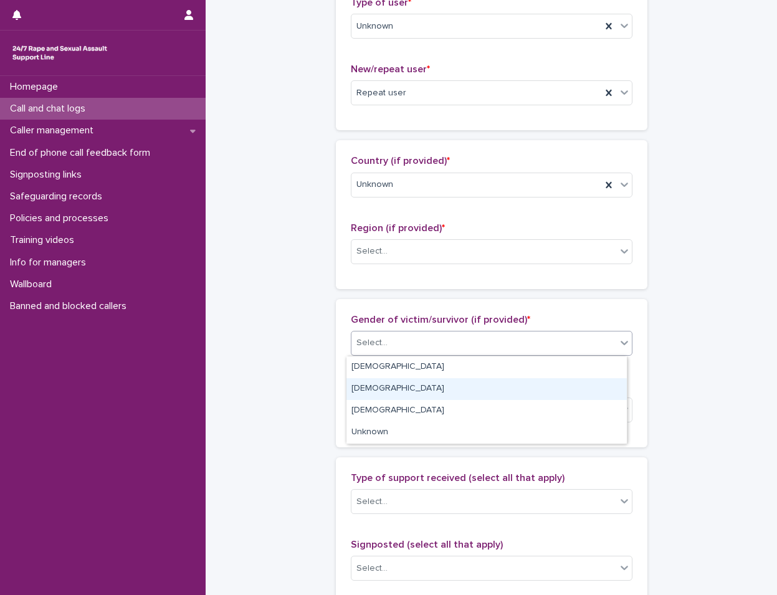
click at [379, 392] on div "[DEMOGRAPHIC_DATA]" at bounding box center [487, 389] width 281 height 22
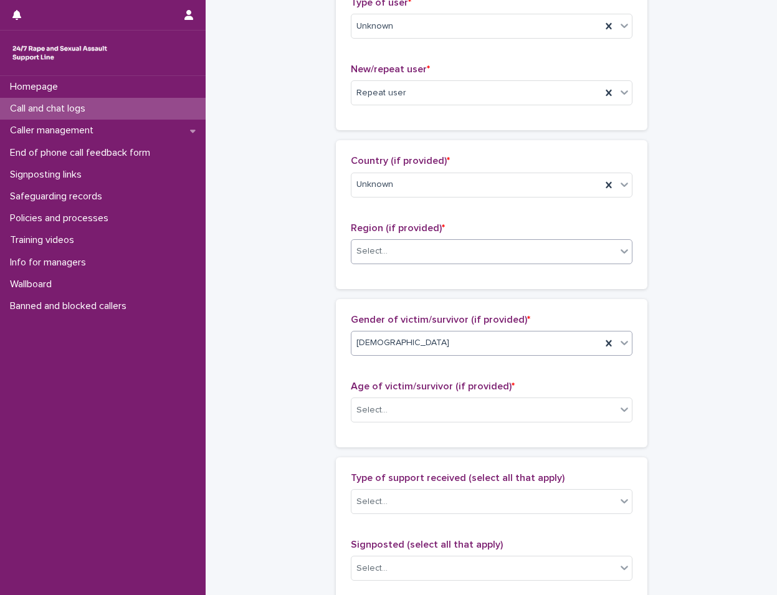
click at [403, 248] on div "Select..." at bounding box center [484, 251] width 265 height 21
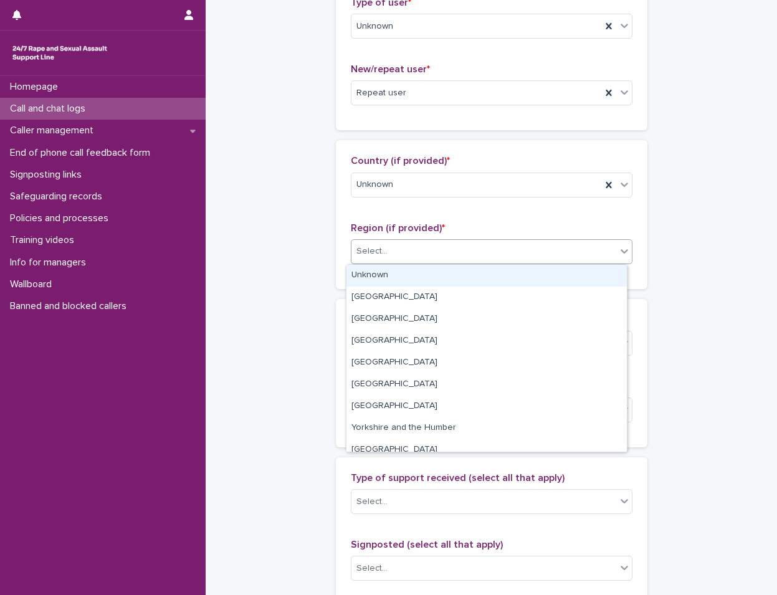
click at [404, 272] on div "Unknown" at bounding box center [487, 276] width 281 height 22
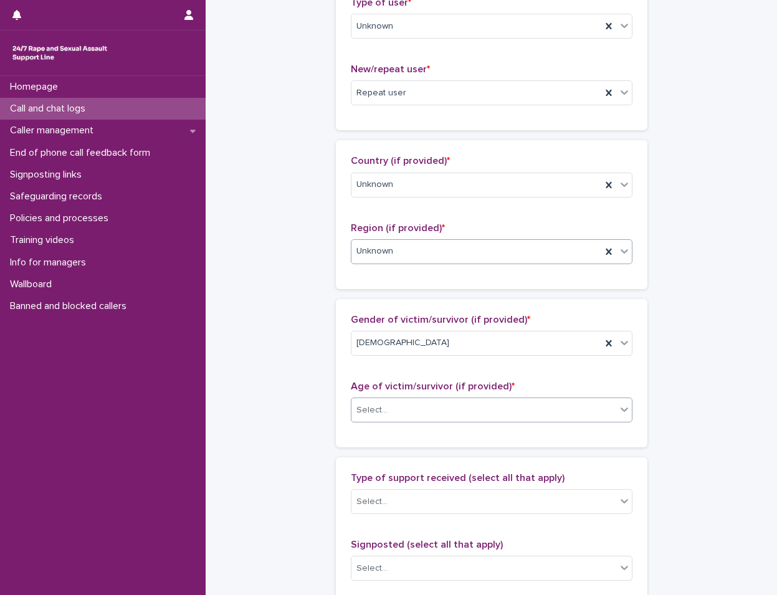
click at [407, 413] on div "Select..." at bounding box center [484, 410] width 265 height 21
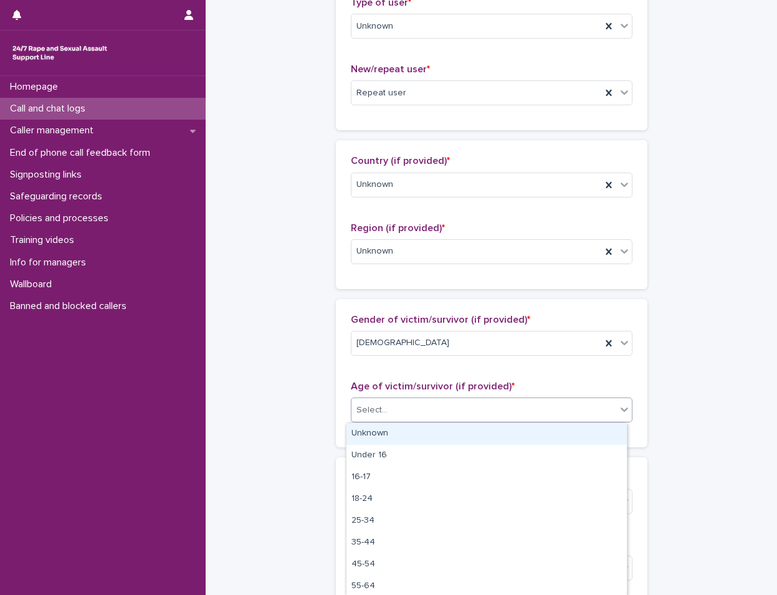
click at [400, 438] on div "Unknown" at bounding box center [487, 434] width 281 height 22
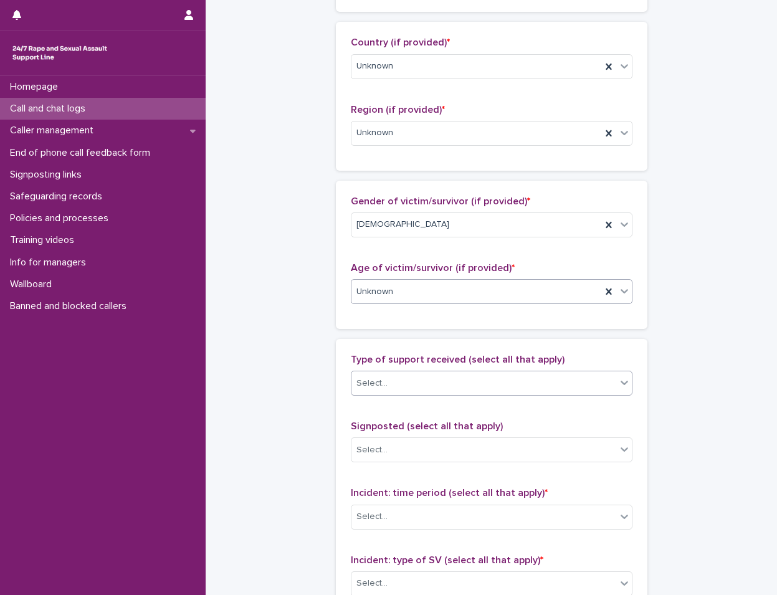
scroll to position [436, 0]
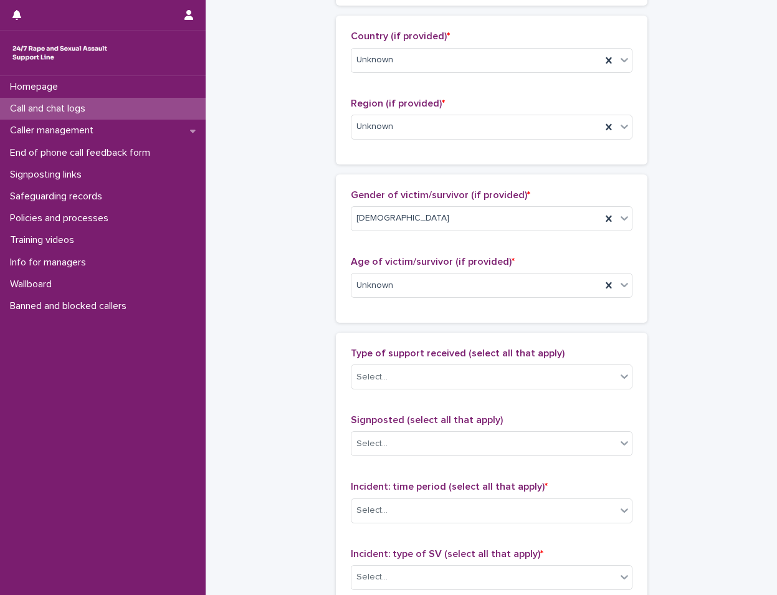
click at [413, 364] on div "Type of support received (select all that apply) Select..." at bounding box center [492, 374] width 282 height 52
click at [403, 388] on div "Select..." at bounding box center [492, 377] width 282 height 25
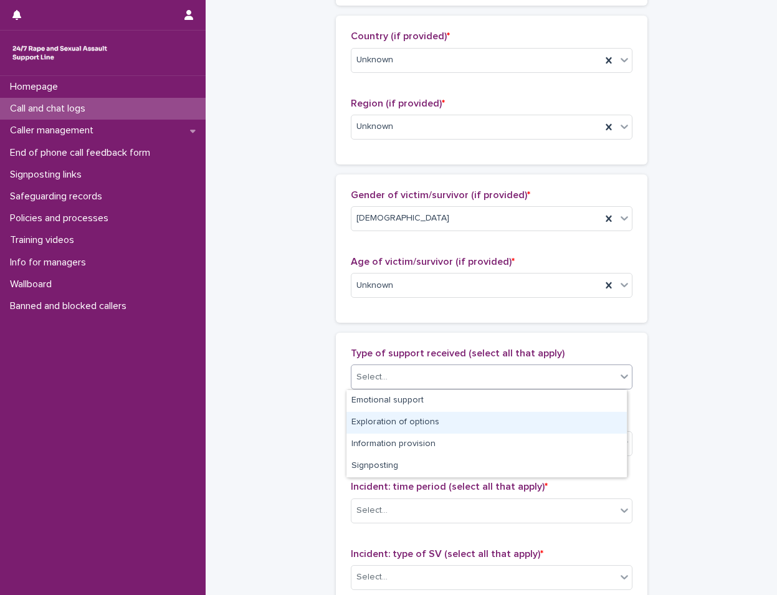
click at [305, 415] on div "**********" at bounding box center [491, 240] width 547 height 1350
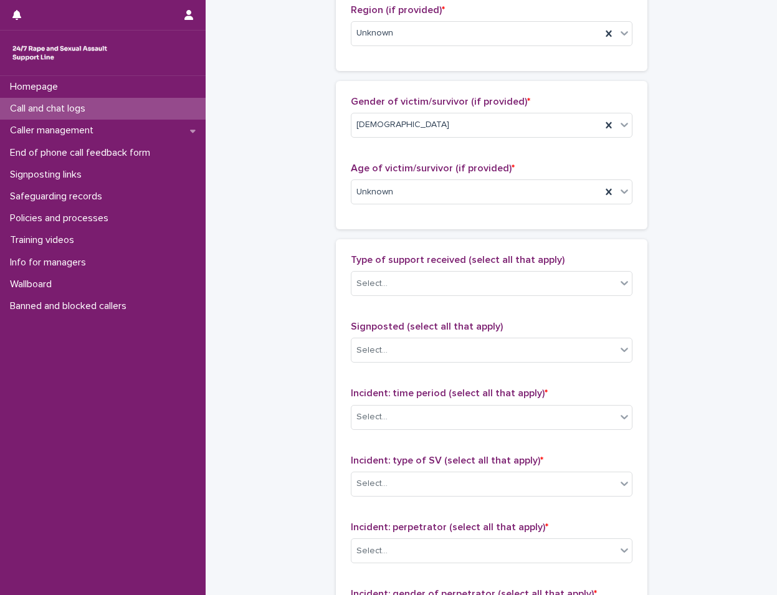
scroll to position [623, 0]
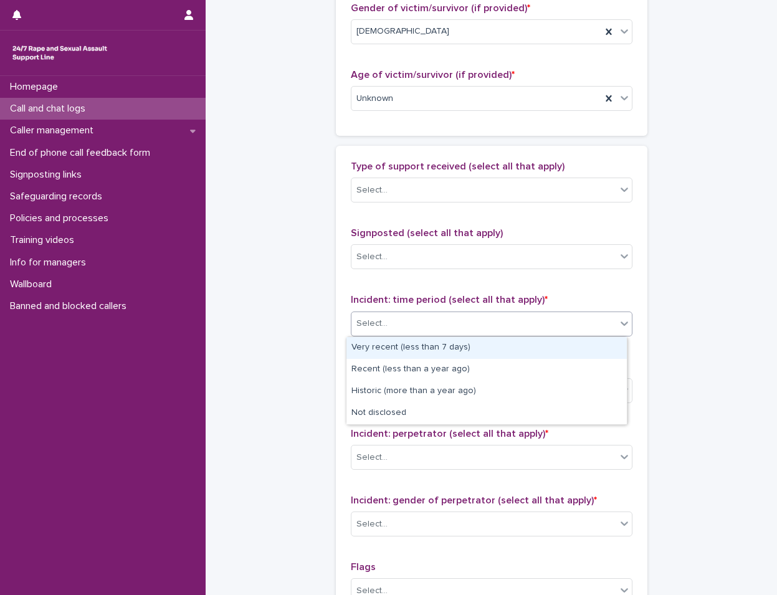
click at [422, 316] on div "Select..." at bounding box center [484, 324] width 265 height 21
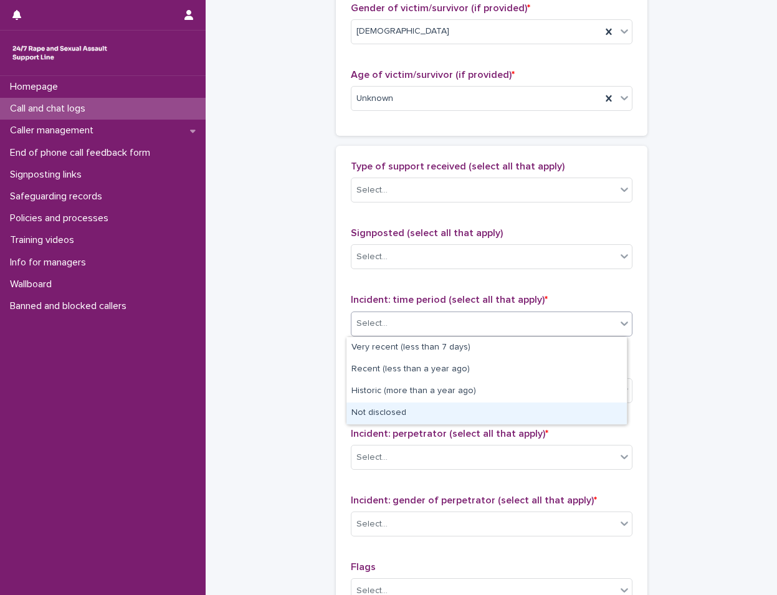
click at [446, 413] on div "Not disclosed" at bounding box center [487, 414] width 281 height 22
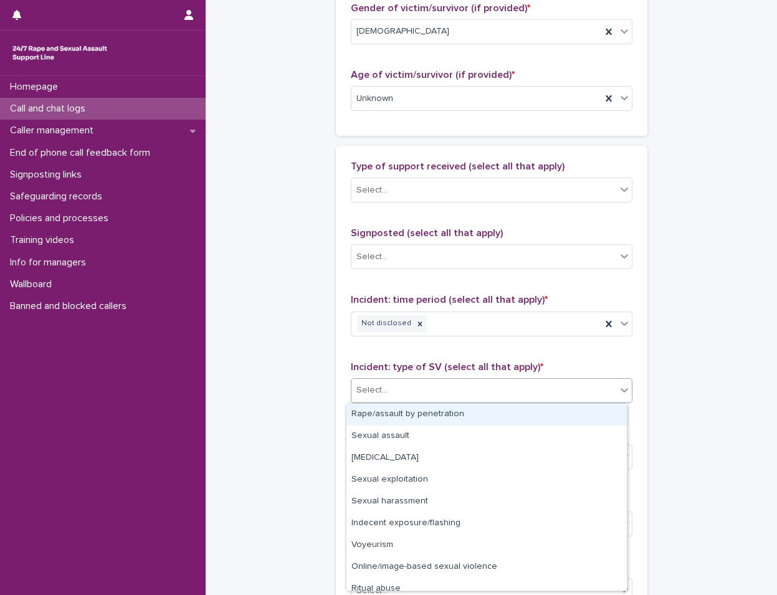
click at [455, 388] on div "Select..." at bounding box center [484, 390] width 265 height 21
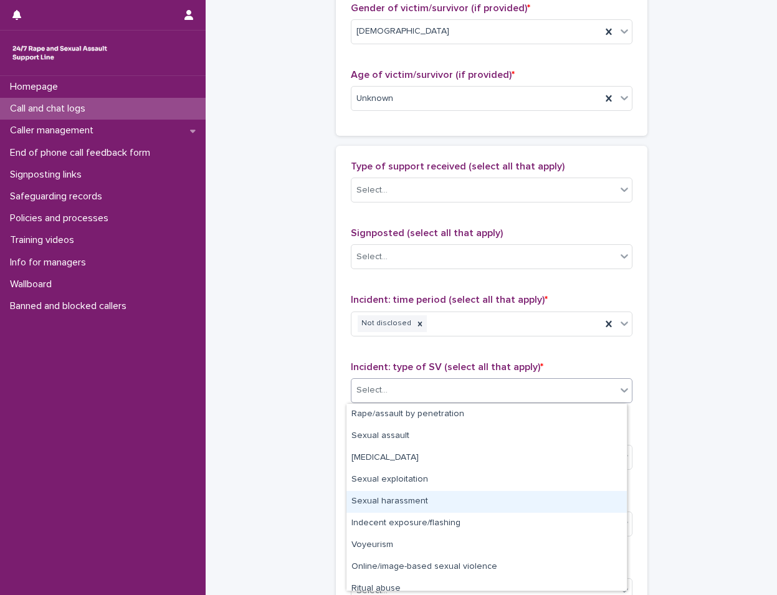
scroll to position [31, 0]
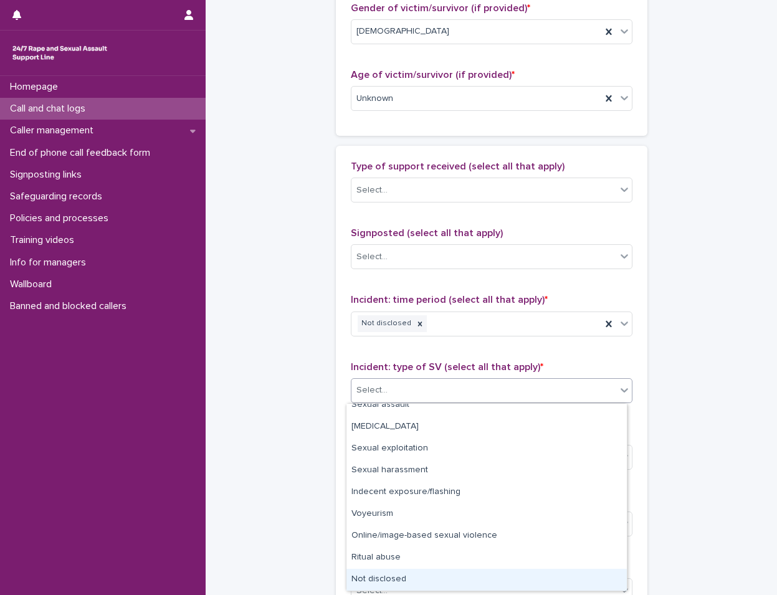
click at [393, 591] on div "Rape/assault by penetration Sexual assault Child sexual abuse Sexual exploitati…" at bounding box center [487, 497] width 282 height 188
click at [420, 575] on div "Not disclosed" at bounding box center [487, 580] width 281 height 22
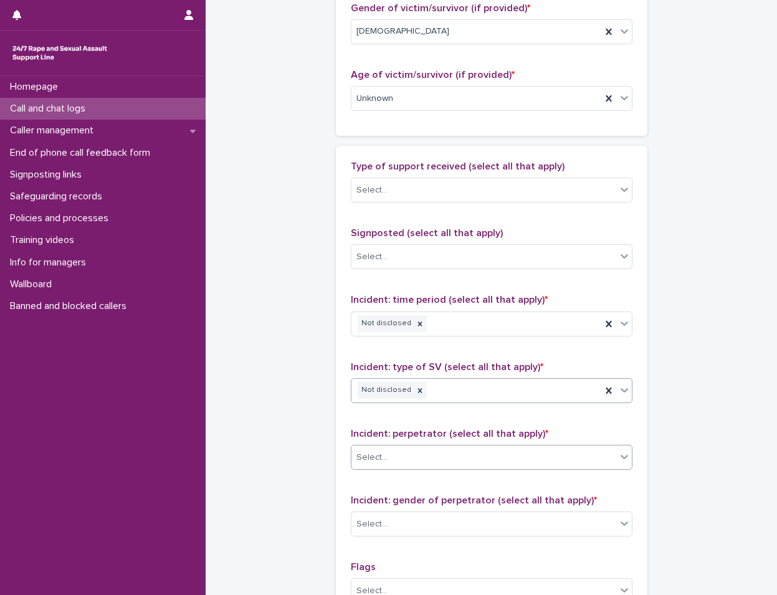
click at [459, 453] on div "Select..." at bounding box center [484, 458] width 265 height 21
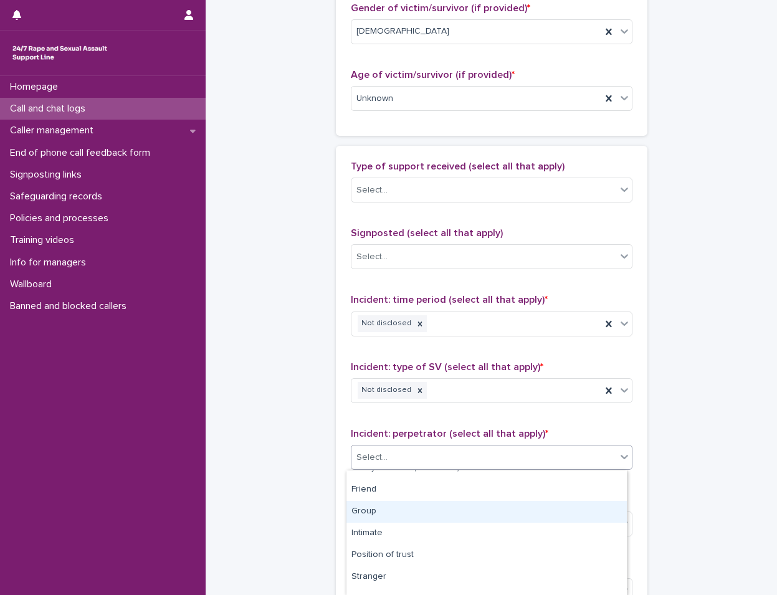
scroll to position [115, 0]
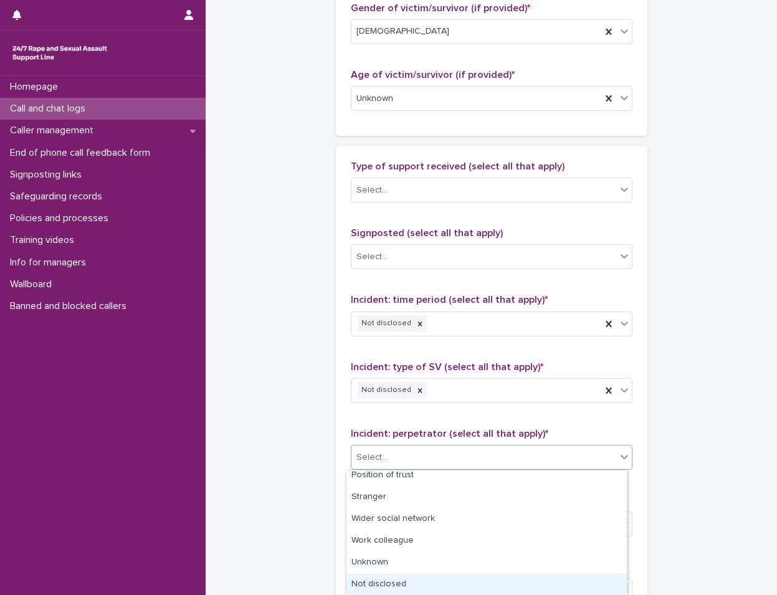
click at [400, 591] on div "Not disclosed" at bounding box center [487, 585] width 281 height 22
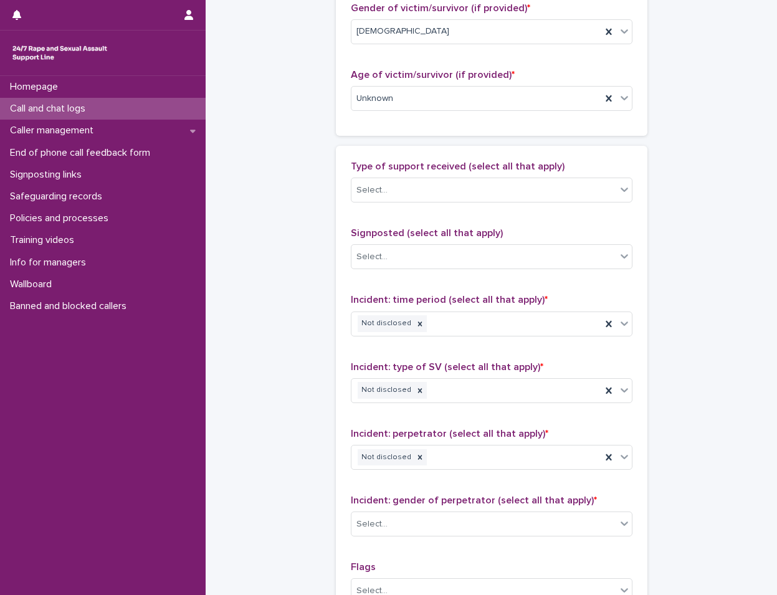
click at [428, 509] on div "Incident: gender of perpetrator (select all that apply) * Select..." at bounding box center [492, 521] width 282 height 52
click at [426, 538] on div "Incident: gender of perpetrator (select all that apply) * Select..." at bounding box center [492, 521] width 282 height 52
click at [425, 531] on div "Select..." at bounding box center [484, 524] width 265 height 21
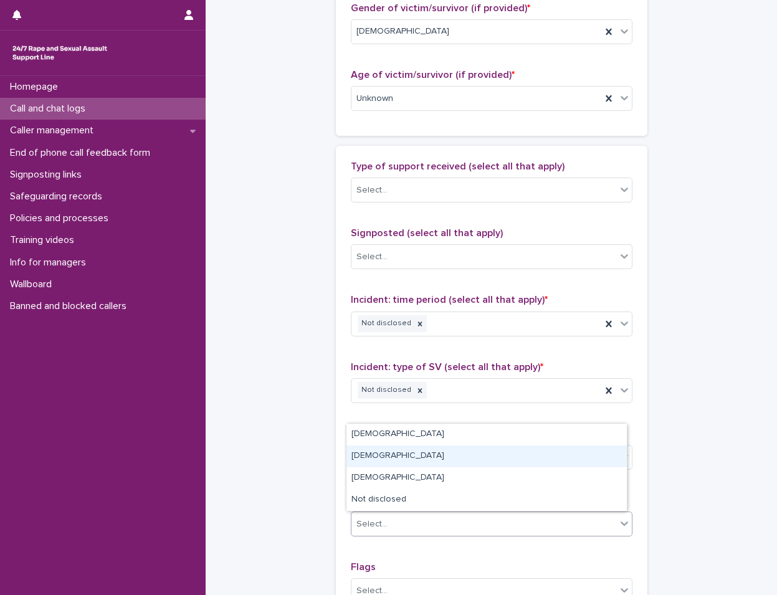
click at [406, 446] on div "[DEMOGRAPHIC_DATA]" at bounding box center [487, 457] width 281 height 22
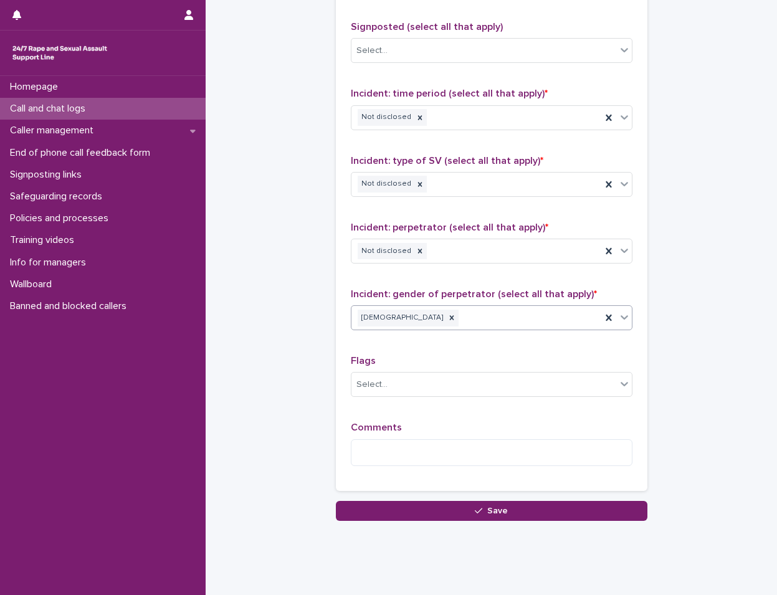
scroll to position [853, 0]
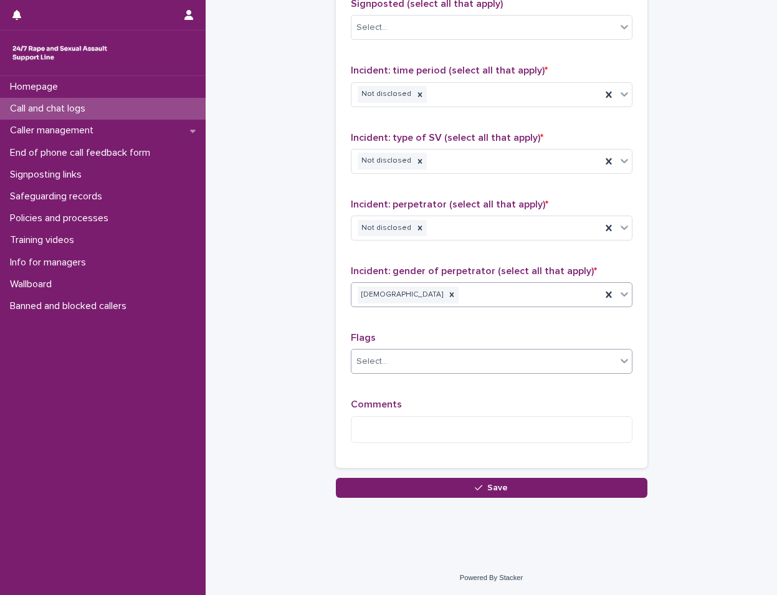
click at [408, 358] on div "Select..." at bounding box center [484, 362] width 265 height 21
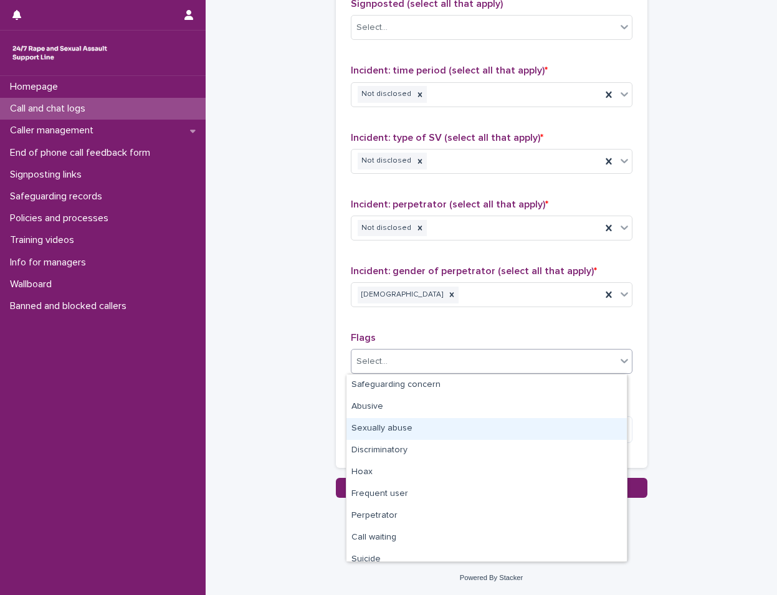
click at [400, 430] on div "Sexually abuse" at bounding box center [487, 429] width 281 height 22
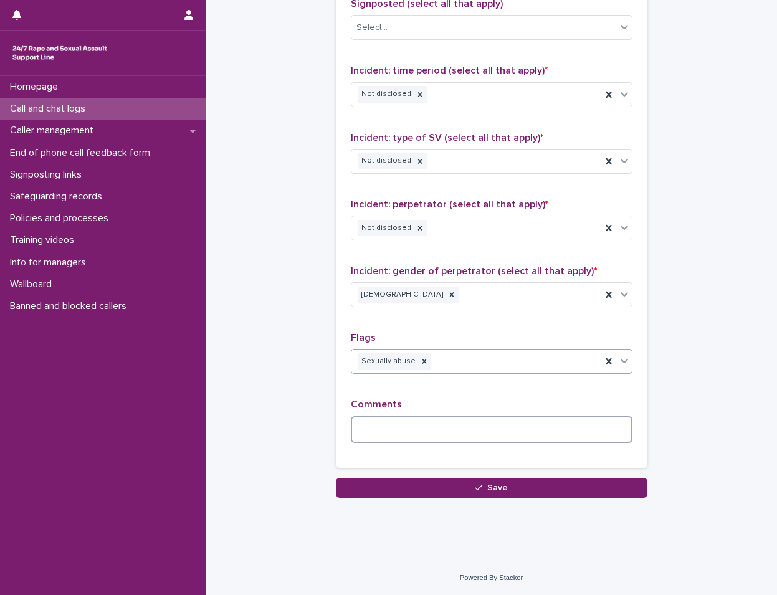
click at [431, 425] on textarea at bounding box center [492, 429] width 282 height 27
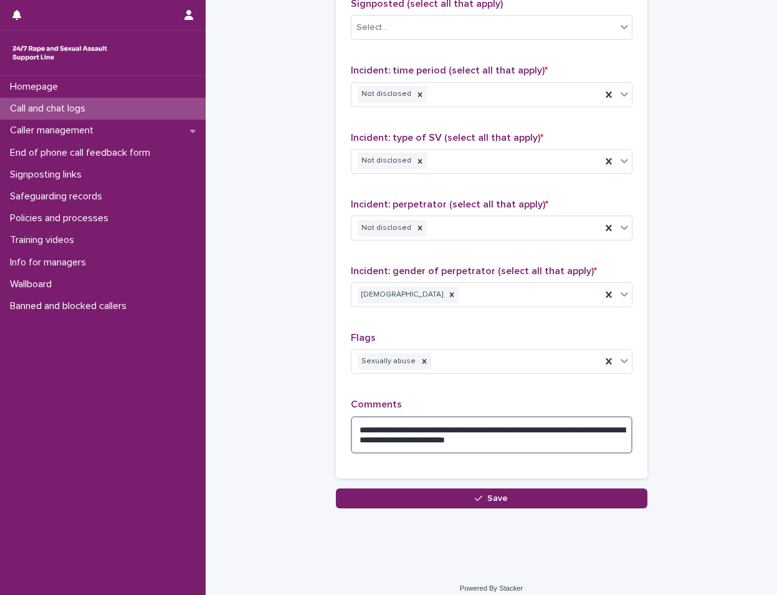
click at [546, 429] on textarea "**********" at bounding box center [492, 434] width 282 height 37
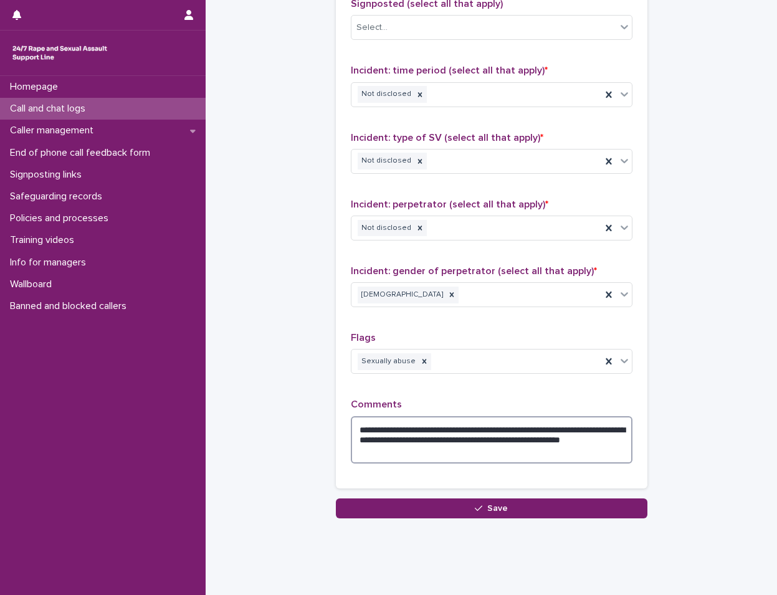
click at [476, 457] on textarea "**********" at bounding box center [492, 439] width 282 height 47
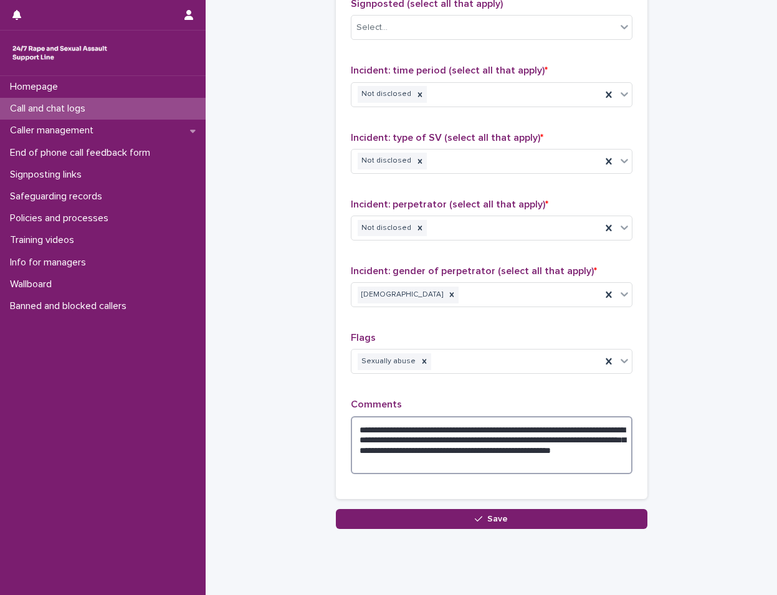
type textarea "**********"
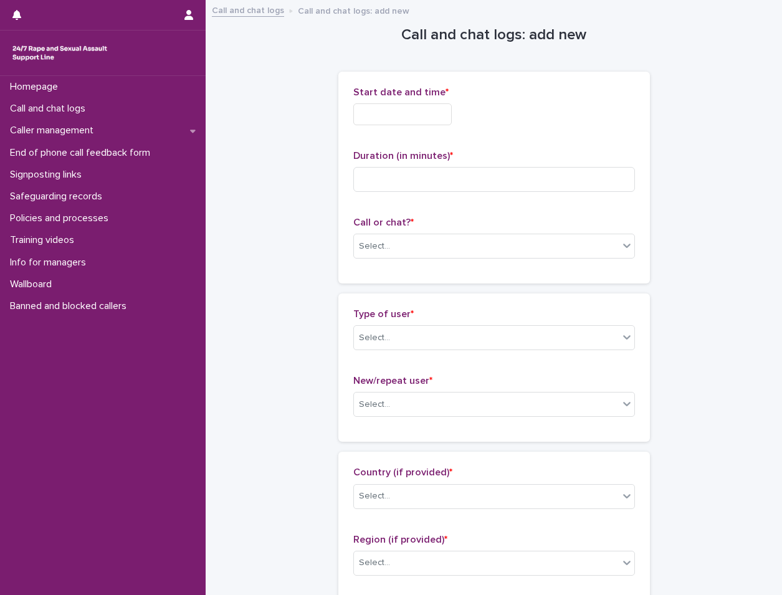
click at [392, 120] on input "text" at bounding box center [403, 114] width 99 height 22
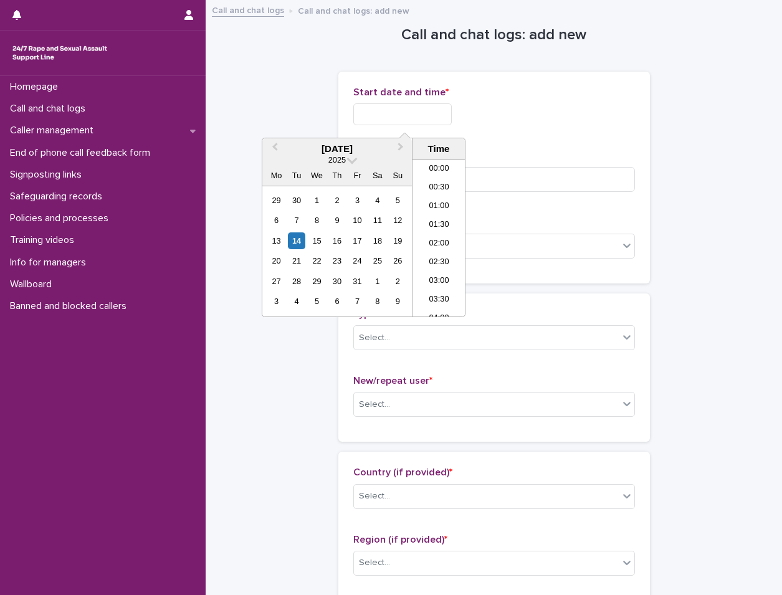
scroll to position [717, 0]
click at [294, 235] on div "14" at bounding box center [296, 241] width 17 height 17
click at [442, 216] on li "20:30" at bounding box center [439, 219] width 53 height 19
click at [444, 120] on input "**********" at bounding box center [403, 114] width 99 height 22
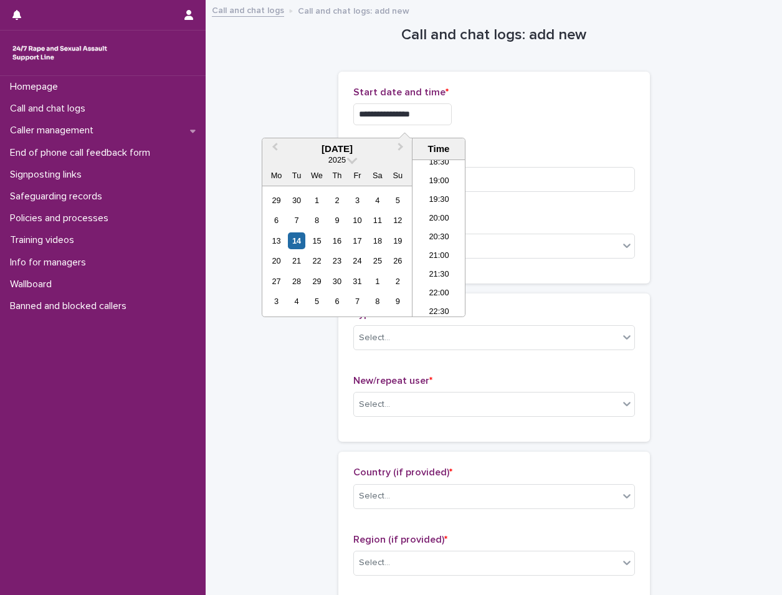
type input "**********"
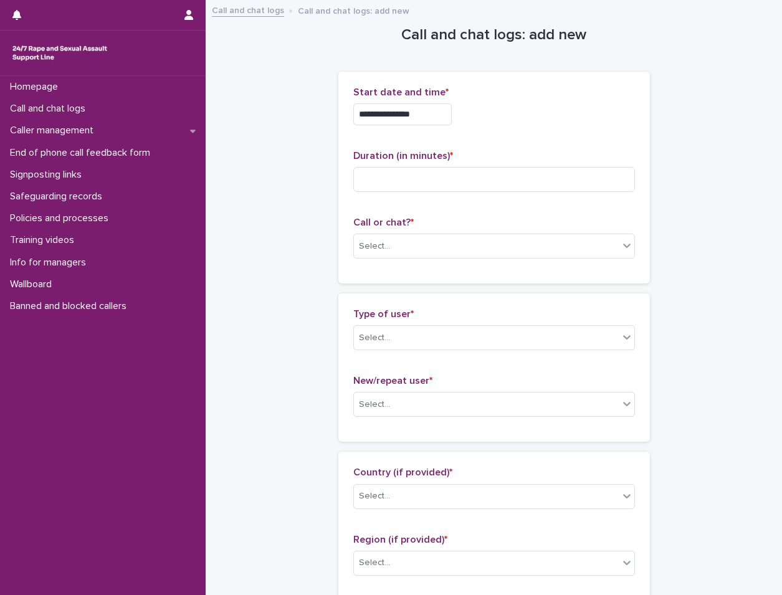
click at [487, 143] on div "**********" at bounding box center [495, 178] width 282 height 182
drag, startPoint x: 487, startPoint y: 143, endPoint x: 475, endPoint y: 183, distance: 41.6
click at [475, 183] on input at bounding box center [495, 179] width 282 height 25
type input "*"
click at [475, 238] on div "Select..." at bounding box center [486, 246] width 265 height 21
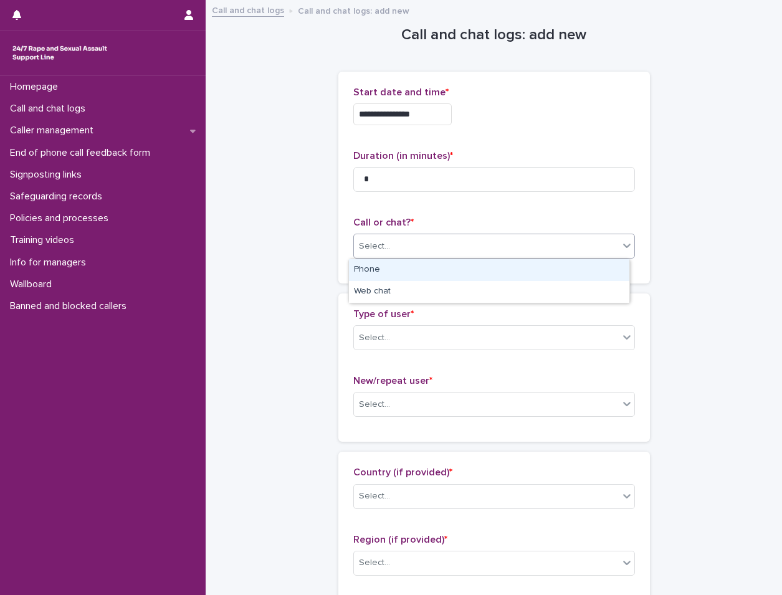
click at [450, 264] on div "Phone" at bounding box center [489, 270] width 281 height 22
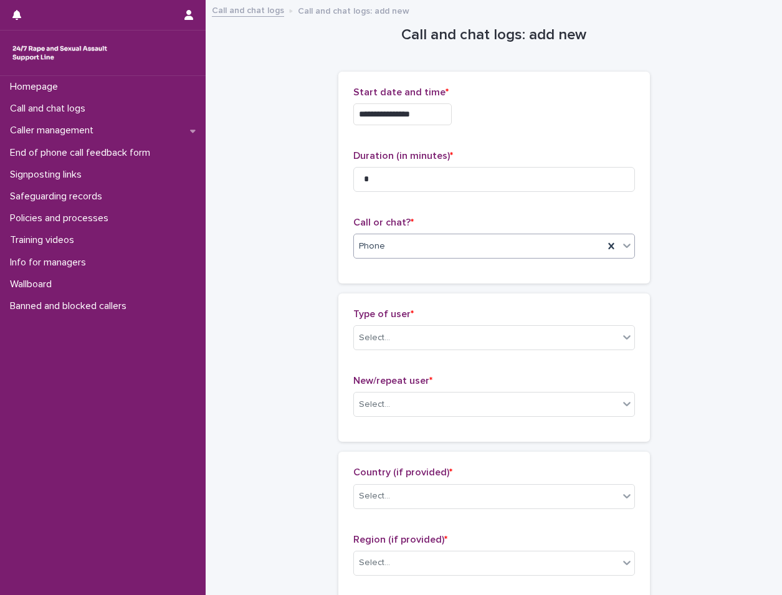
click at [434, 356] on div "Type of user * Select..." at bounding box center [495, 335] width 282 height 52
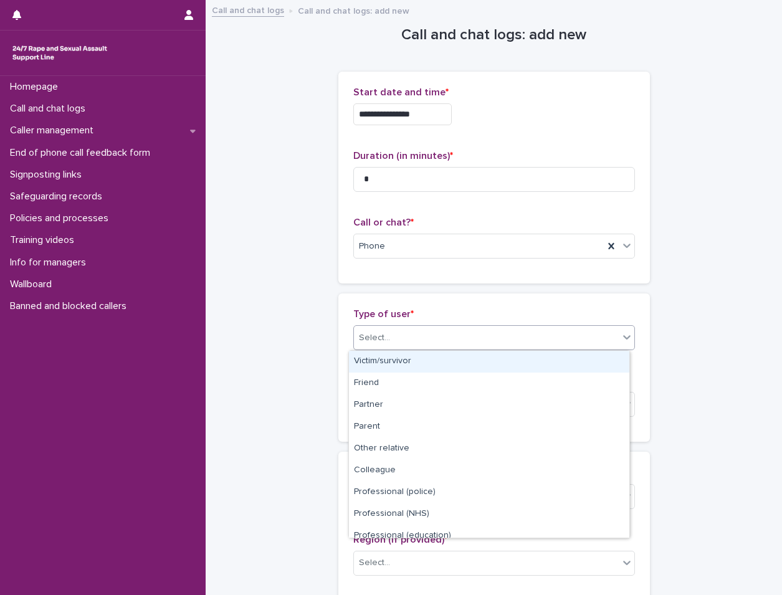
click at [434, 345] on div "Select..." at bounding box center [486, 338] width 265 height 21
click at [431, 360] on div "Victim/survivor" at bounding box center [489, 362] width 281 height 22
drag, startPoint x: 440, startPoint y: 339, endPoint x: 433, endPoint y: 372, distance: 34.2
click at [440, 342] on div "Victim/survivor" at bounding box center [479, 338] width 250 height 21
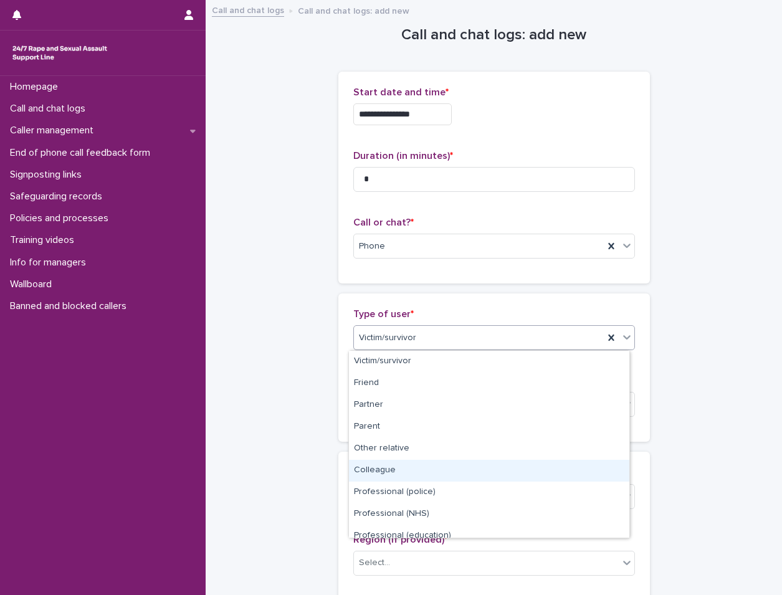
scroll to position [140, 0]
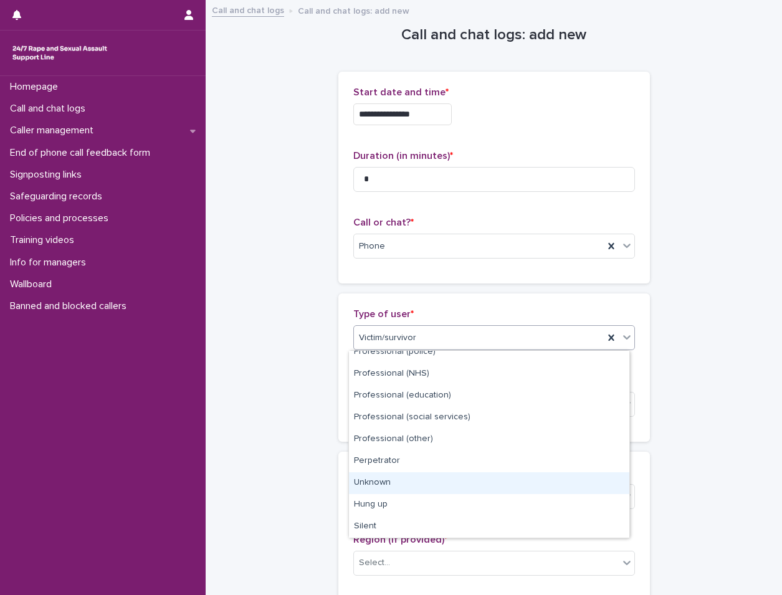
click at [393, 484] on div "Unknown" at bounding box center [489, 484] width 281 height 22
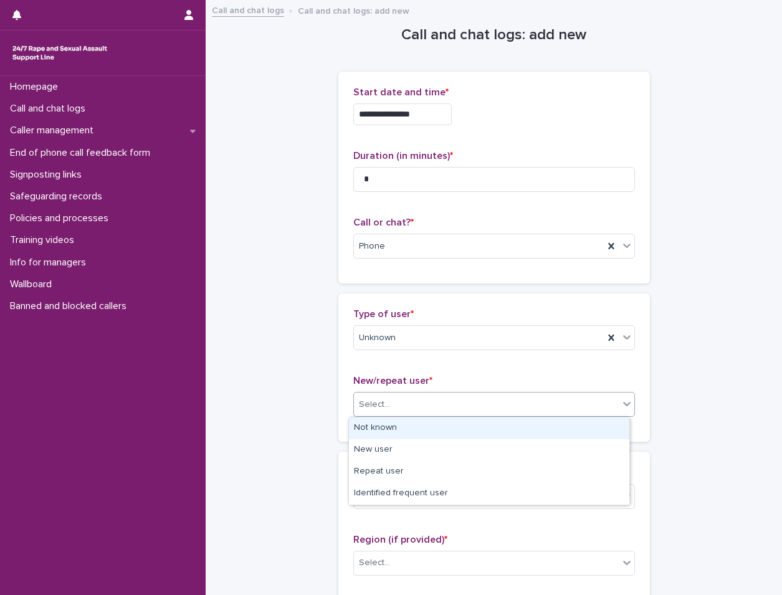
click at [435, 398] on div "Select..." at bounding box center [486, 405] width 265 height 21
click at [421, 431] on div "Not known" at bounding box center [489, 429] width 281 height 22
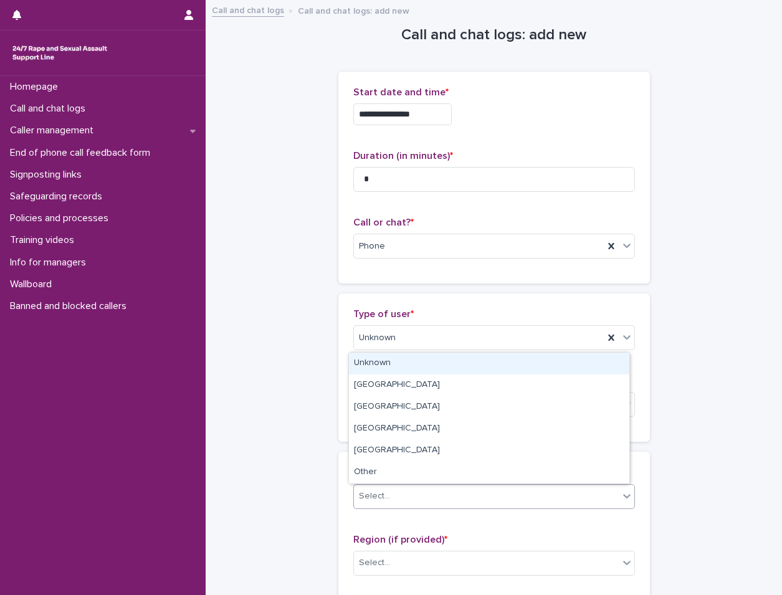
click at [405, 490] on div "Select..." at bounding box center [486, 496] width 265 height 21
click at [389, 367] on div "Unknown" at bounding box center [489, 364] width 281 height 22
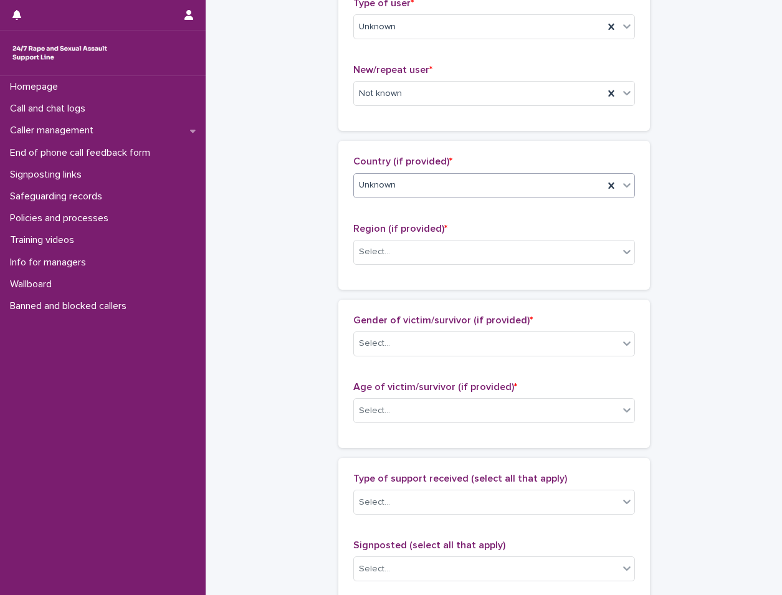
scroll to position [312, 0]
click at [416, 254] on div "Select..." at bounding box center [486, 251] width 265 height 21
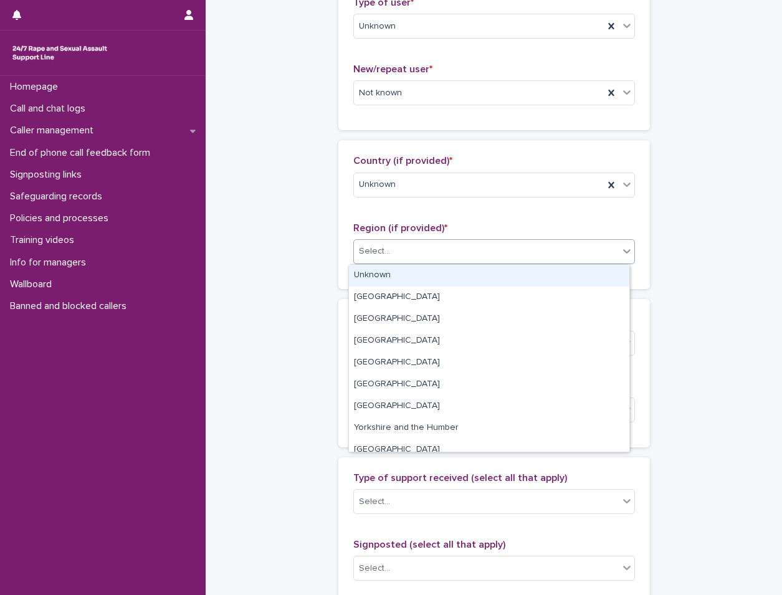
click at [418, 282] on div "Unknown" at bounding box center [489, 276] width 281 height 22
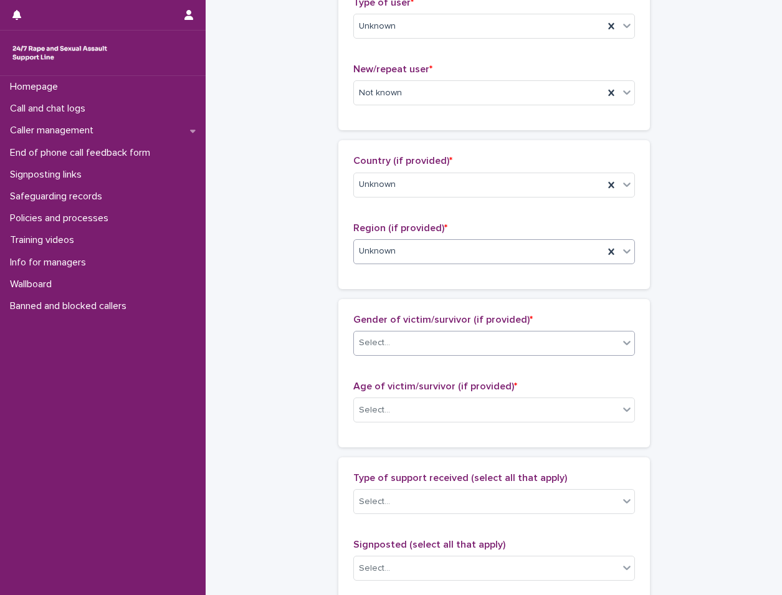
click at [418, 337] on div "Select..." at bounding box center [486, 343] width 265 height 21
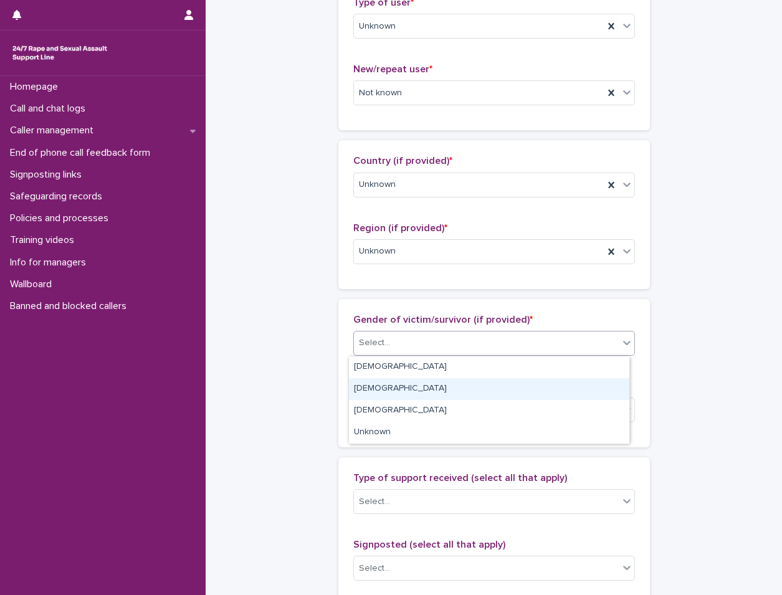
click at [385, 387] on div "[DEMOGRAPHIC_DATA]" at bounding box center [489, 389] width 281 height 22
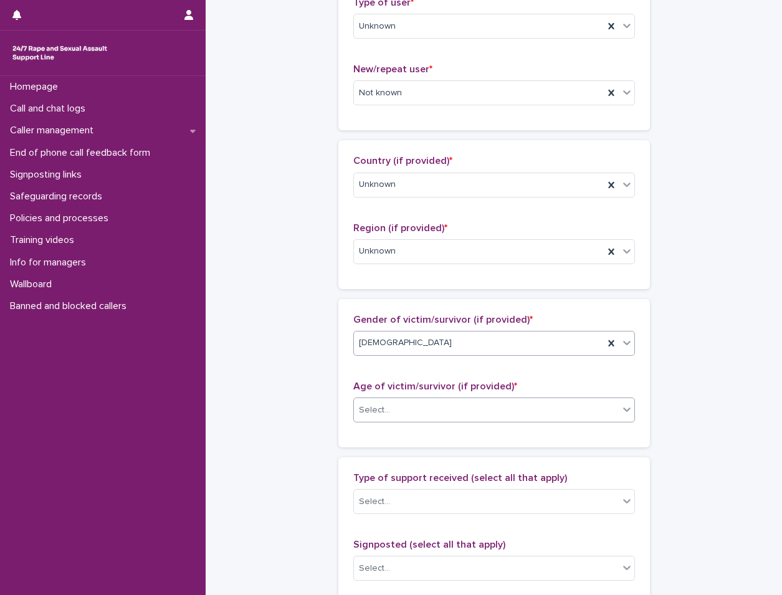
click at [377, 416] on div "Select..." at bounding box center [374, 410] width 31 height 13
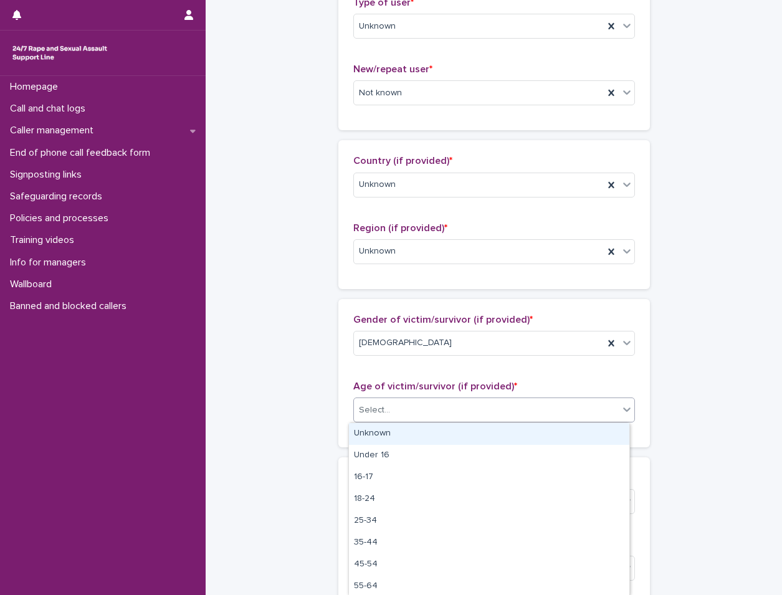
click at [377, 430] on div "Unknown" at bounding box center [489, 434] width 281 height 22
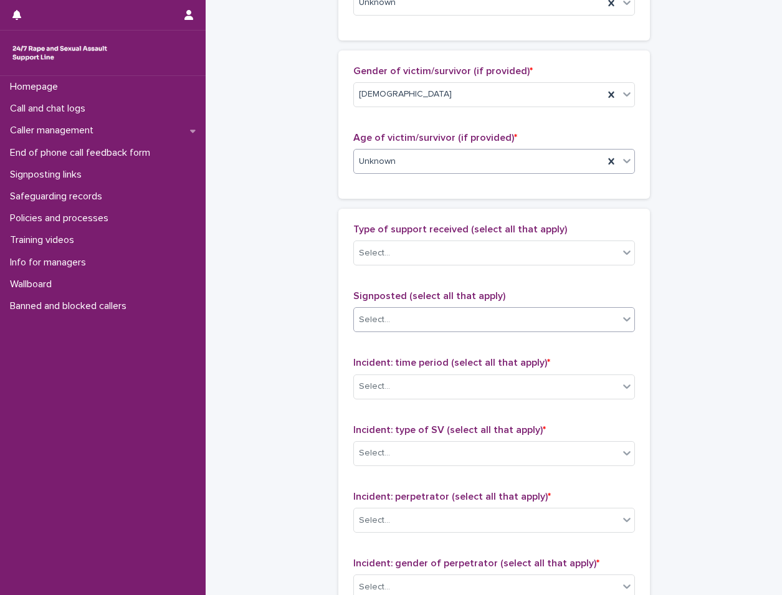
scroll to position [561, 0]
click at [401, 243] on div "Select..." at bounding box center [486, 253] width 265 height 21
click at [327, 284] on div "**********" at bounding box center [494, 115] width 552 height 1350
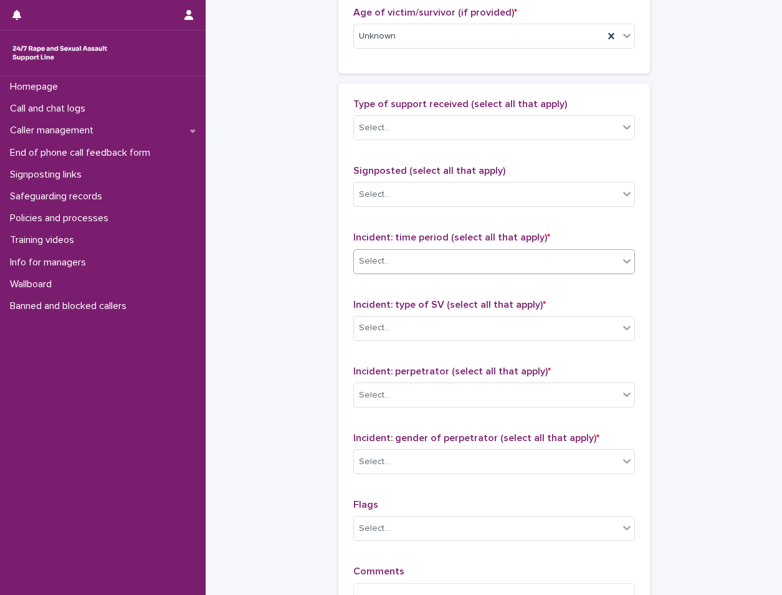
click at [402, 272] on div "Select..." at bounding box center [495, 261] width 282 height 25
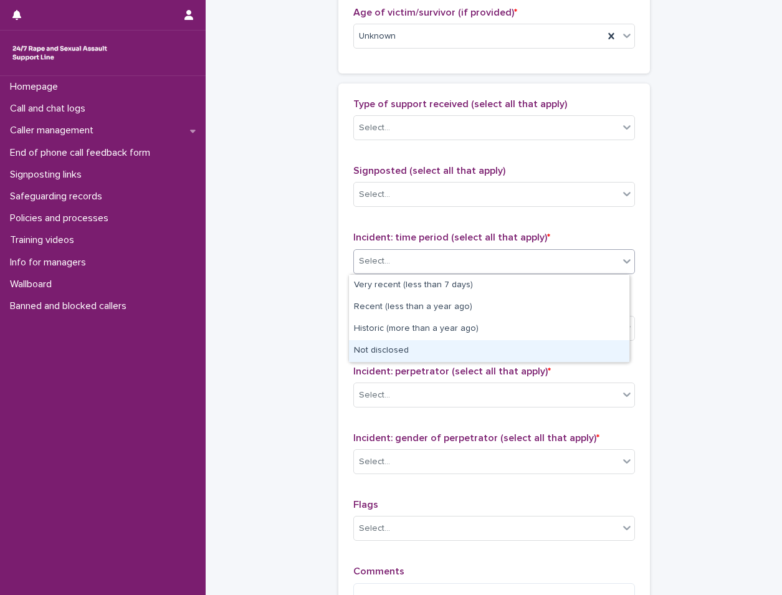
click at [388, 354] on div "Not disclosed" at bounding box center [489, 351] width 281 height 22
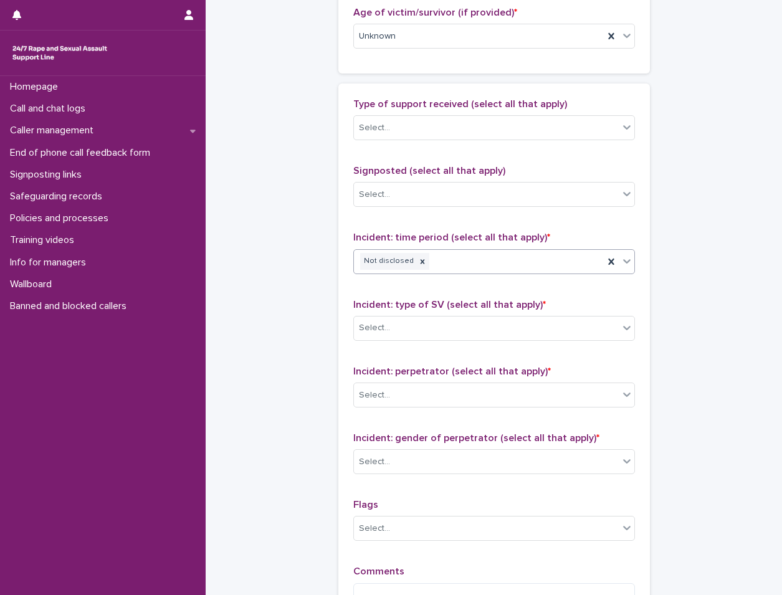
scroll to position [748, 0]
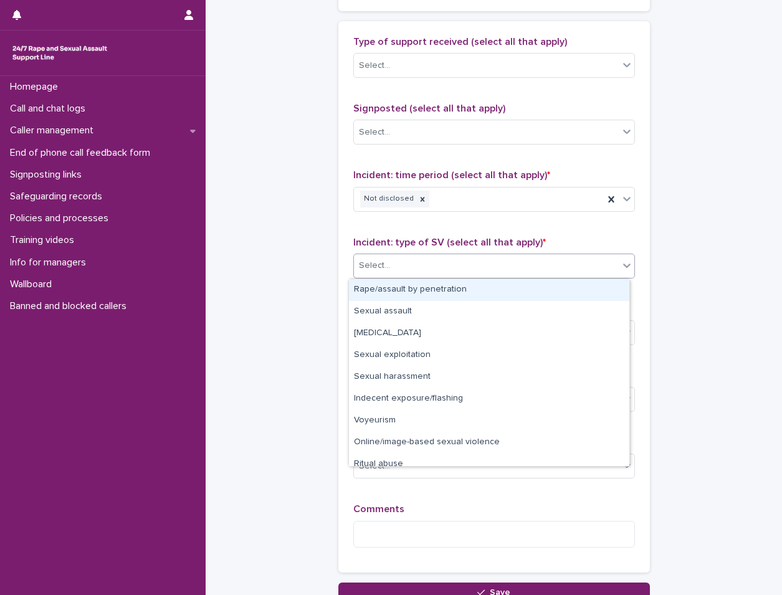
click at [412, 265] on div "Select..." at bounding box center [486, 266] width 265 height 21
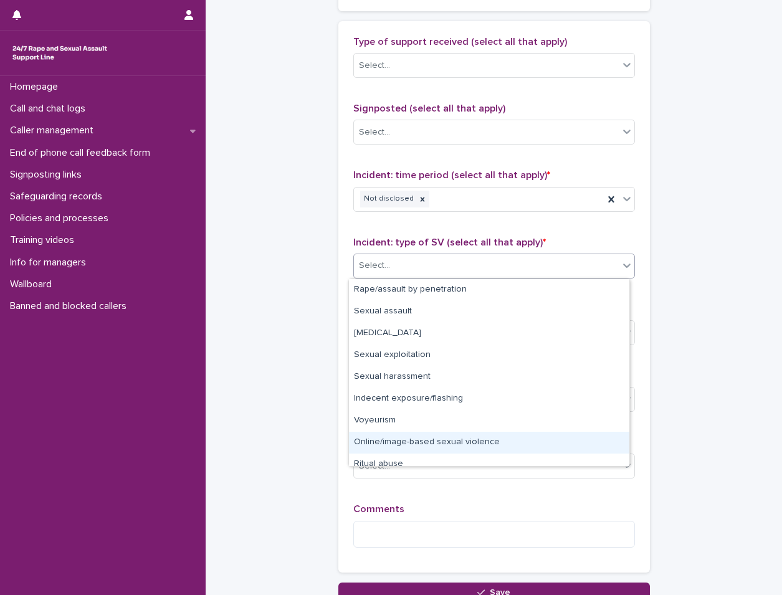
scroll to position [31, 0]
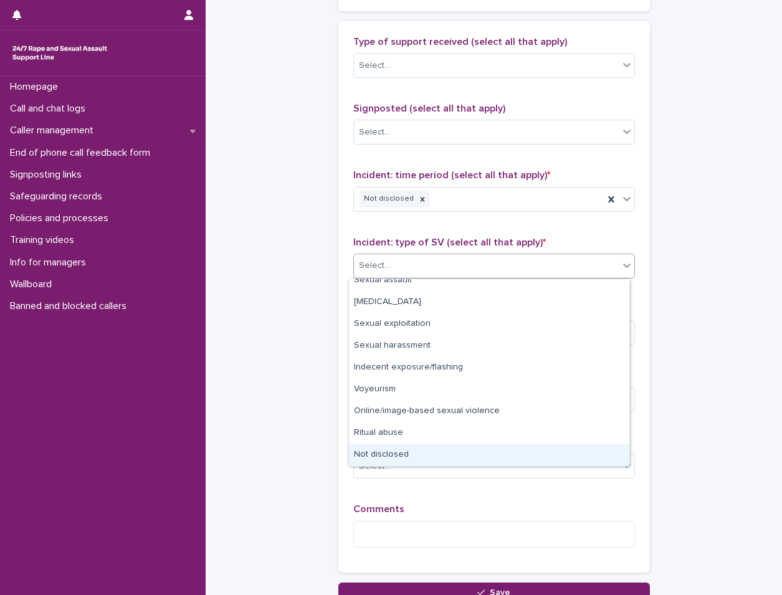
click at [410, 458] on div "Not disclosed" at bounding box center [489, 456] width 281 height 22
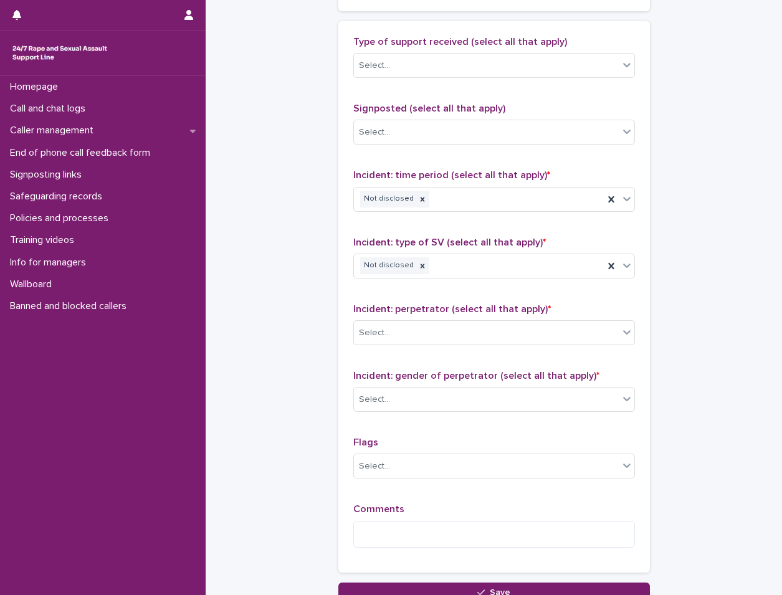
click at [448, 347] on div "Incident: perpetrator (select all that apply) * Select..." at bounding box center [495, 330] width 282 height 52
click at [451, 334] on div "Select..." at bounding box center [486, 333] width 265 height 21
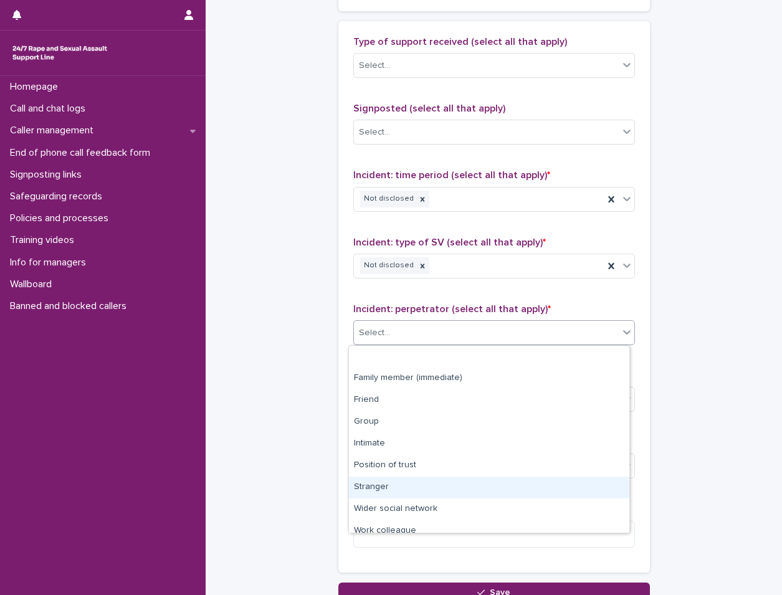
scroll to position [53, 0]
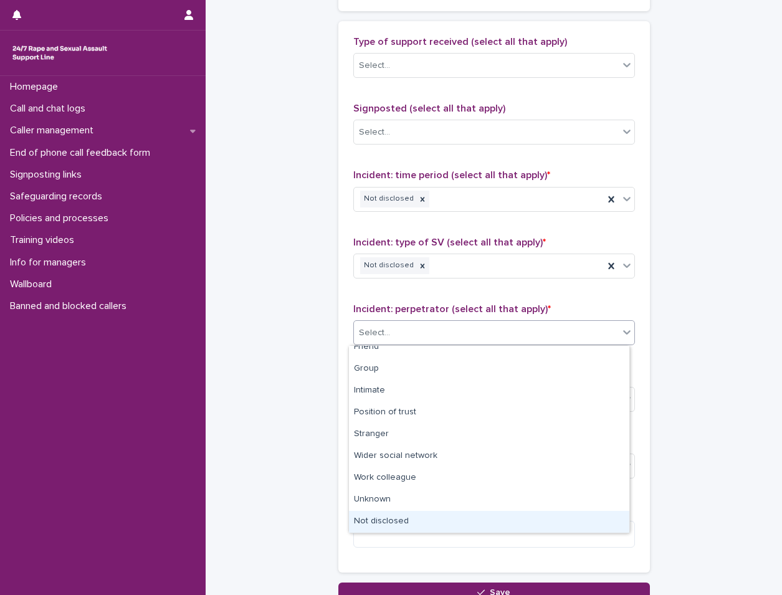
click at [411, 519] on div "Not disclosed" at bounding box center [489, 522] width 281 height 22
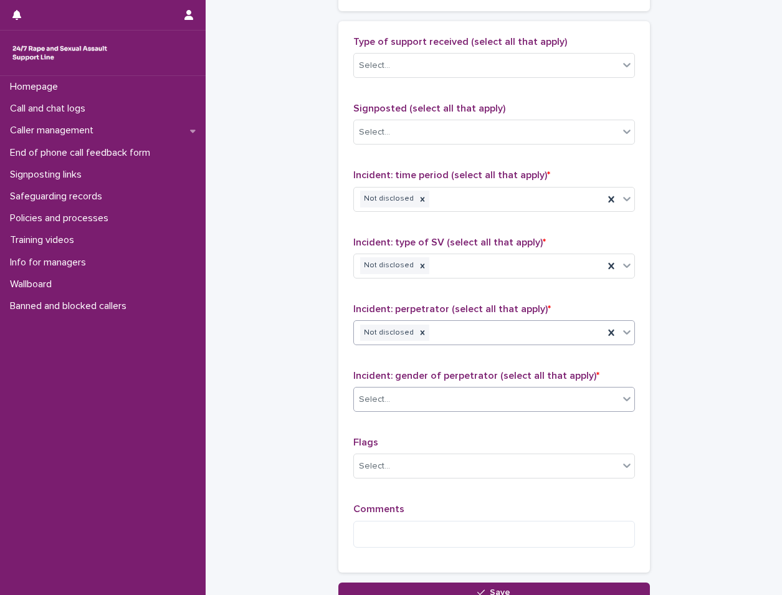
click at [421, 410] on div "Select..." at bounding box center [495, 399] width 282 height 25
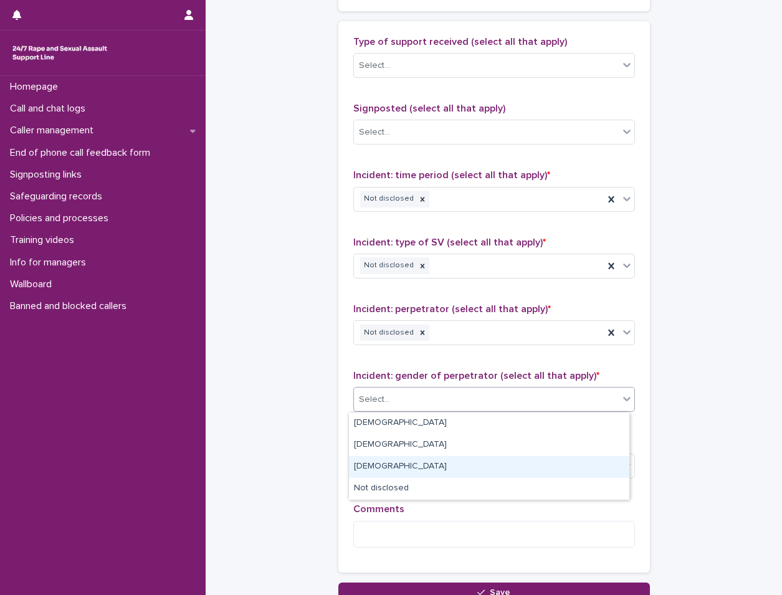
click at [405, 474] on div "[DEMOGRAPHIC_DATA]" at bounding box center [489, 467] width 281 height 22
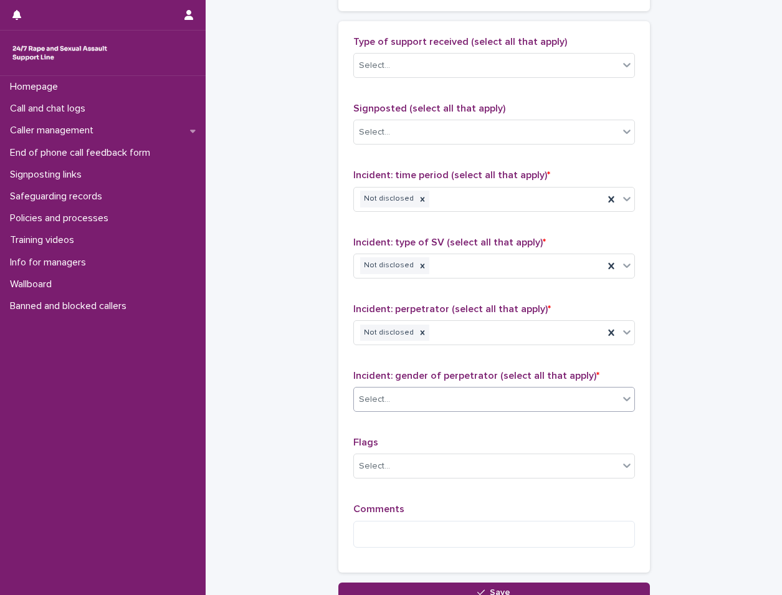
click at [405, 474] on div "Select..." at bounding box center [486, 466] width 265 height 21
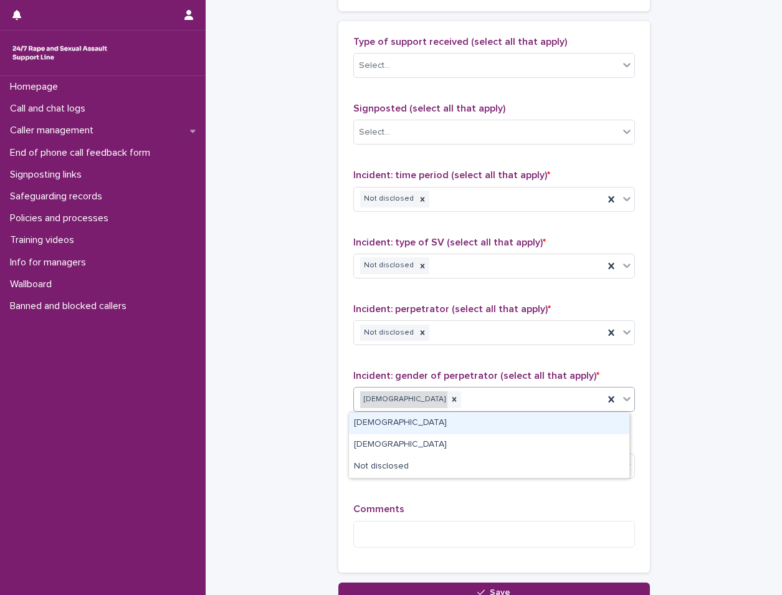
click at [394, 393] on div "[DEMOGRAPHIC_DATA]" at bounding box center [403, 400] width 87 height 17
click at [450, 398] on icon at bounding box center [454, 399] width 9 height 9
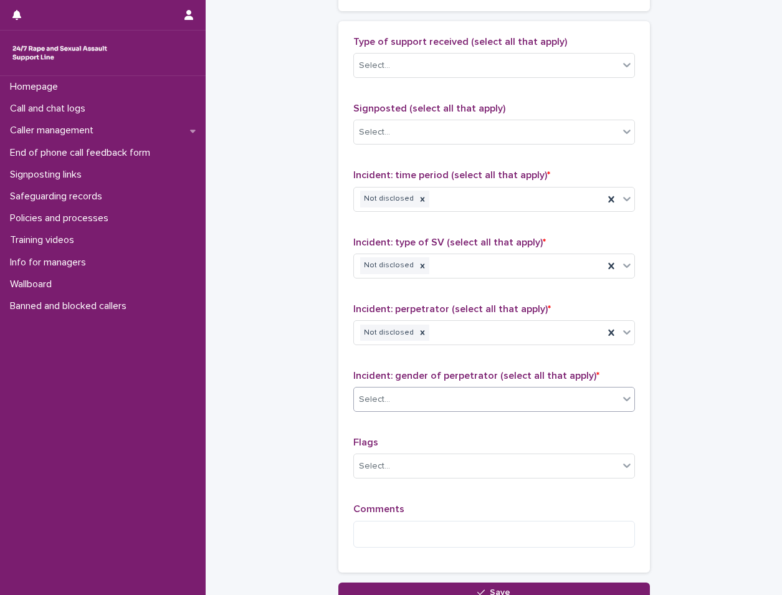
click at [413, 398] on div "Select..." at bounding box center [486, 400] width 265 height 21
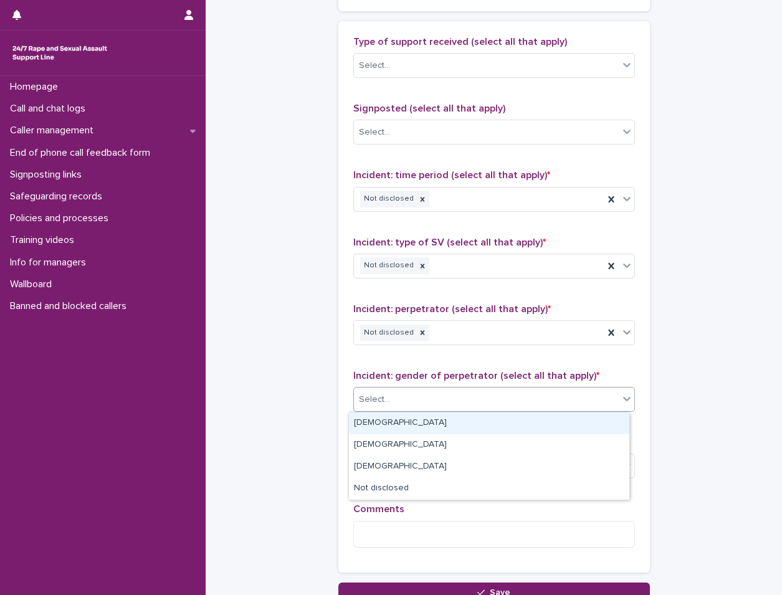
click at [413, 398] on div "Select..." at bounding box center [486, 400] width 265 height 21
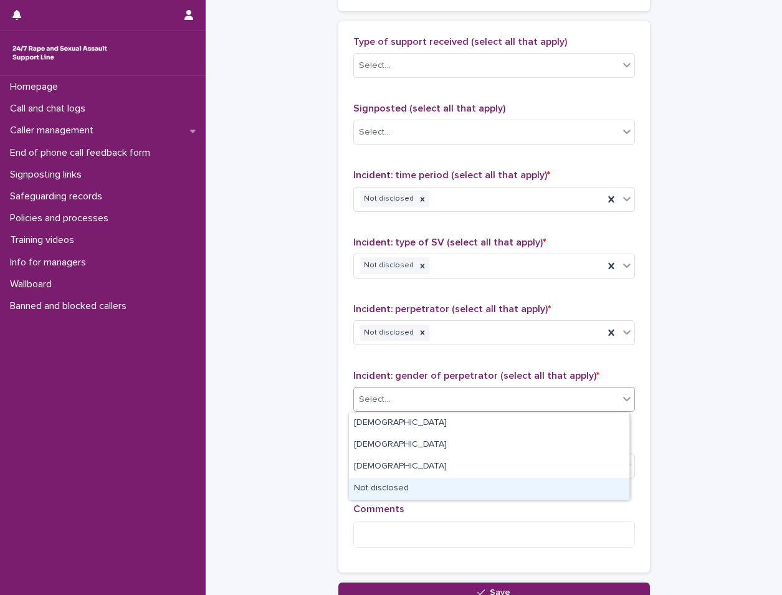
click at [411, 491] on div "Not disclosed" at bounding box center [489, 489] width 281 height 22
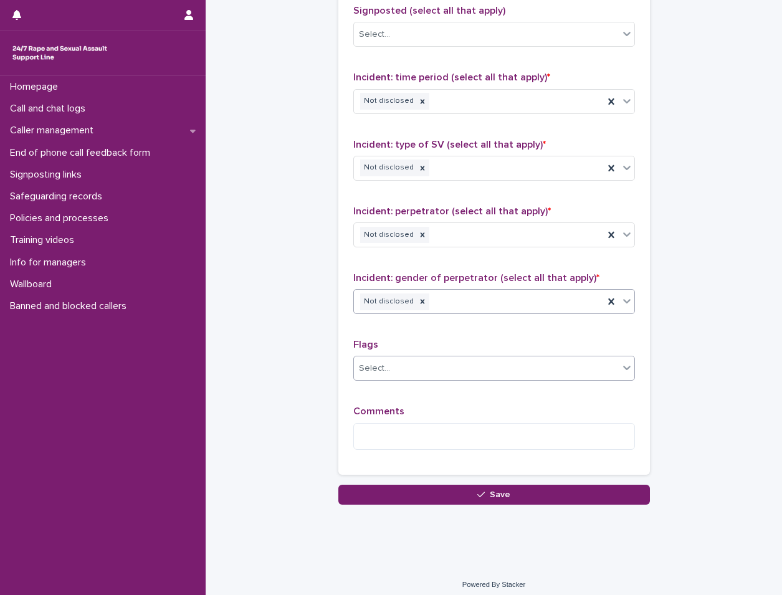
scroll to position [853, 0]
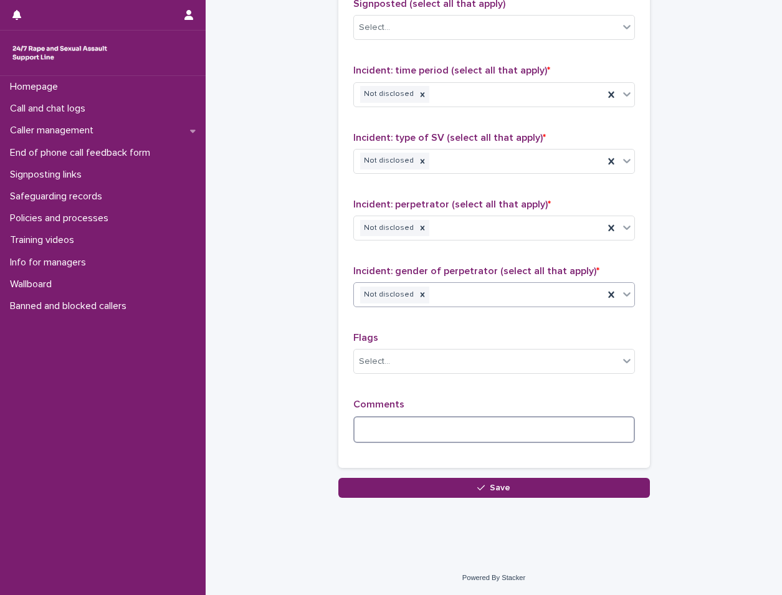
click at [425, 431] on textarea at bounding box center [495, 429] width 282 height 27
click at [486, 436] on textarea at bounding box center [495, 429] width 282 height 27
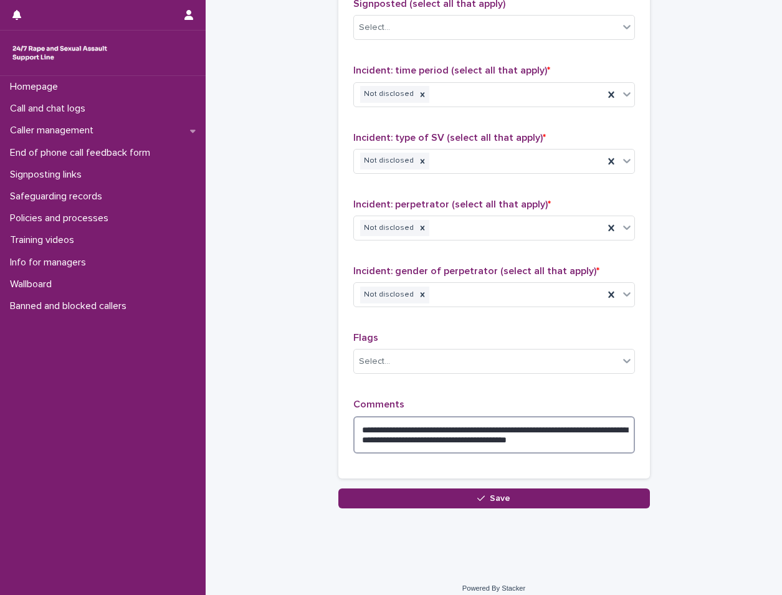
click at [519, 429] on textarea "**********" at bounding box center [495, 434] width 282 height 37
click at [517, 432] on textarea "**********" at bounding box center [495, 434] width 282 height 37
click at [611, 440] on textarea "**********" at bounding box center [495, 434] width 282 height 37
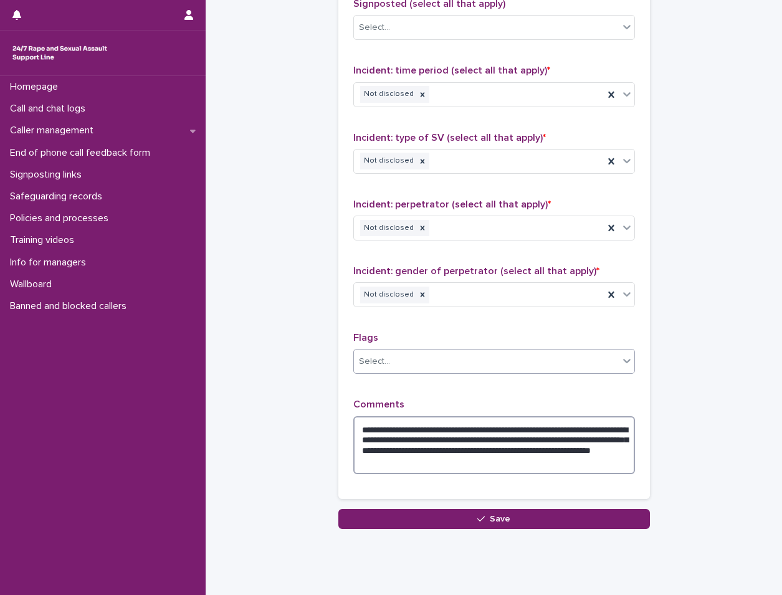
type textarea "**********"
click at [481, 368] on div "Select..." at bounding box center [486, 362] width 265 height 21
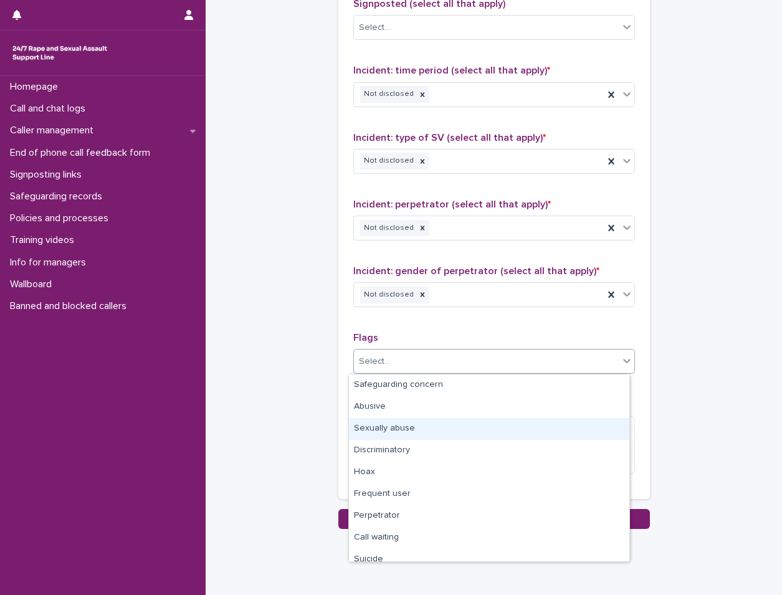
click at [421, 427] on div "Sexually abuse" at bounding box center [489, 429] width 281 height 22
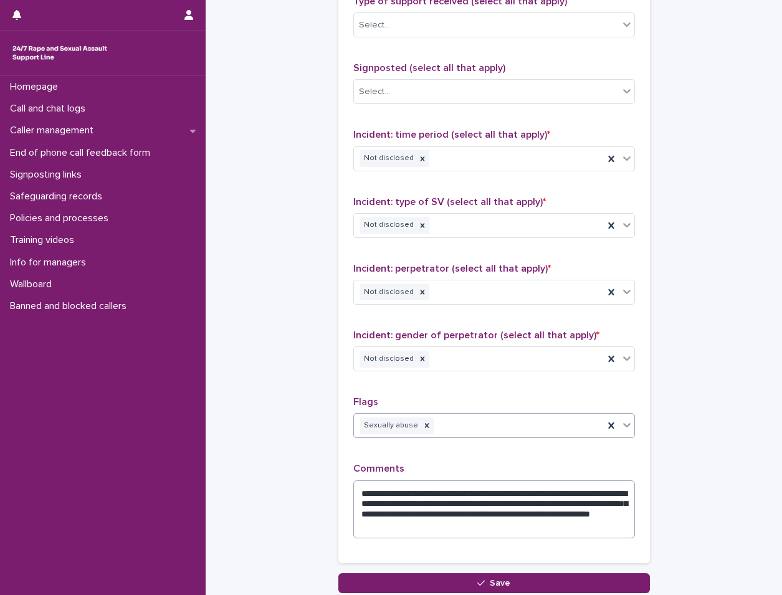
scroll to position [884, 0]
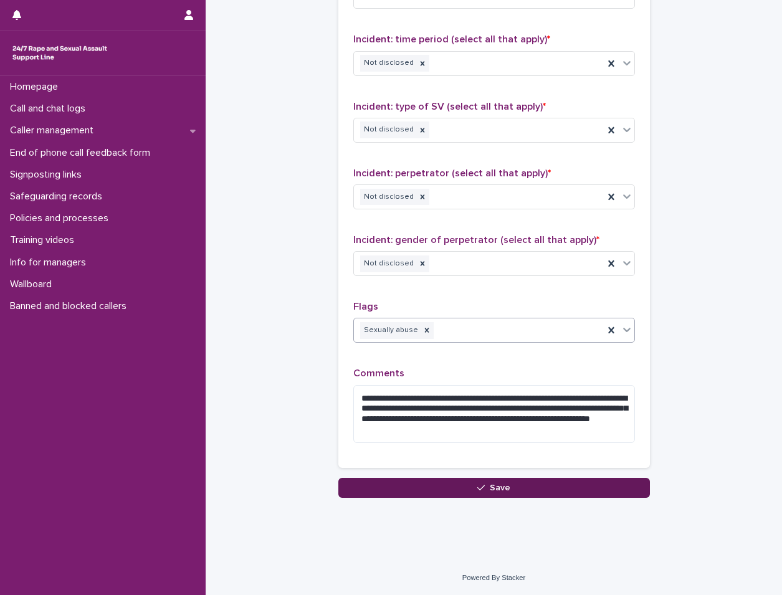
click at [398, 488] on button "Save" at bounding box center [495, 488] width 312 height 20
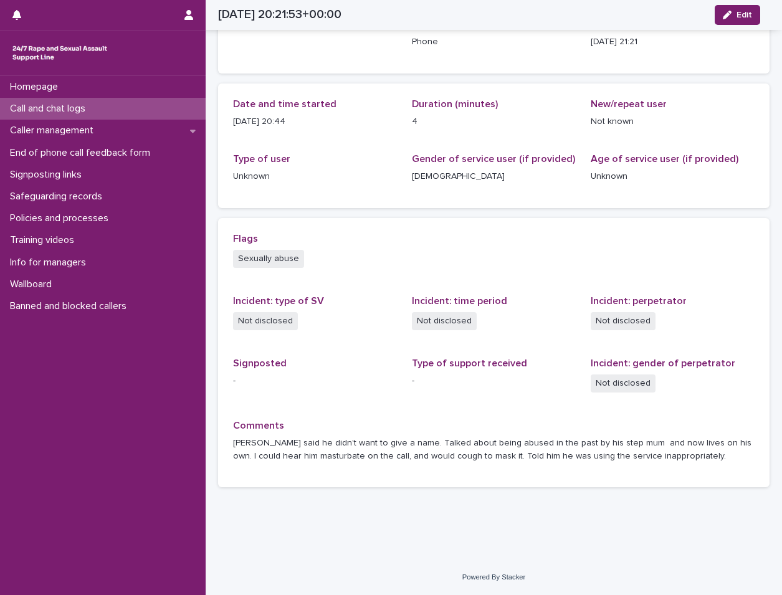
scroll to position [87, 0]
click at [107, 98] on div "Call and chat logs" at bounding box center [103, 109] width 206 height 22
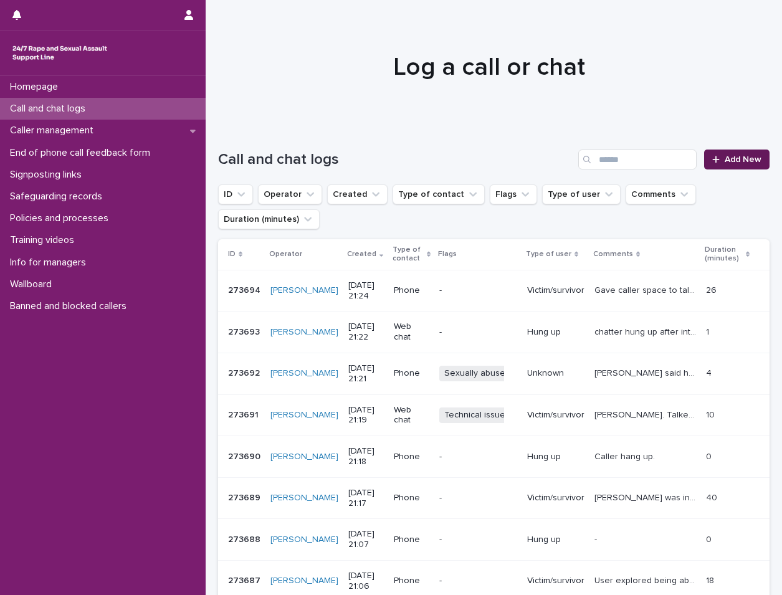
click at [705, 156] on link "Add New" at bounding box center [737, 160] width 65 height 20
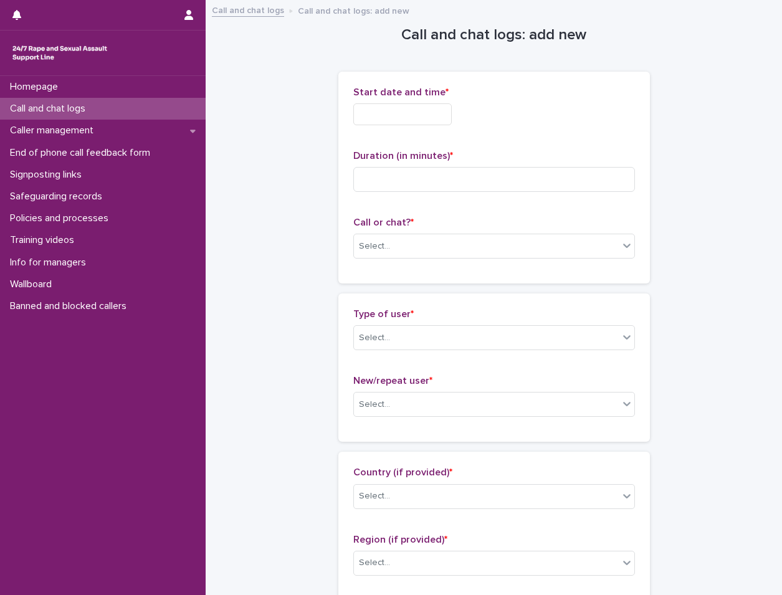
click at [423, 113] on input "text" at bounding box center [403, 114] width 99 height 22
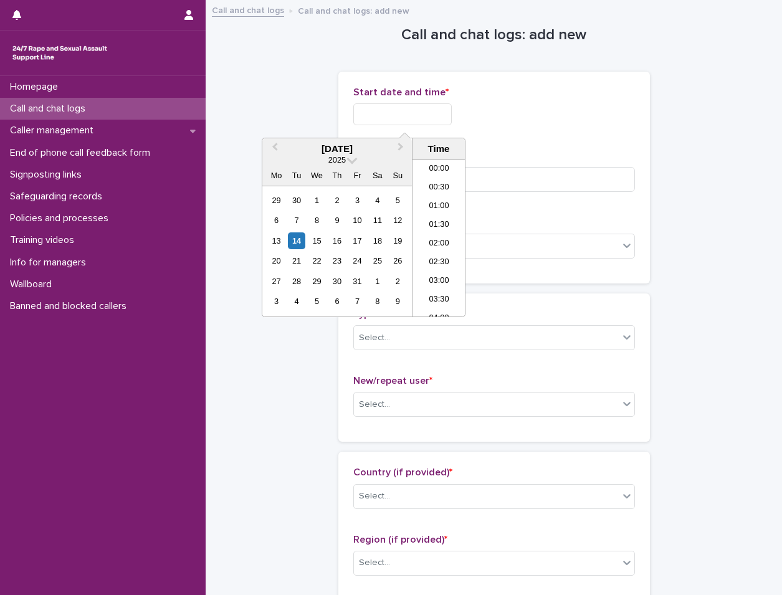
scroll to position [717, 0]
click at [299, 233] on div "14" at bounding box center [296, 241] width 17 height 17
click at [431, 237] on li "21:00" at bounding box center [439, 238] width 53 height 19
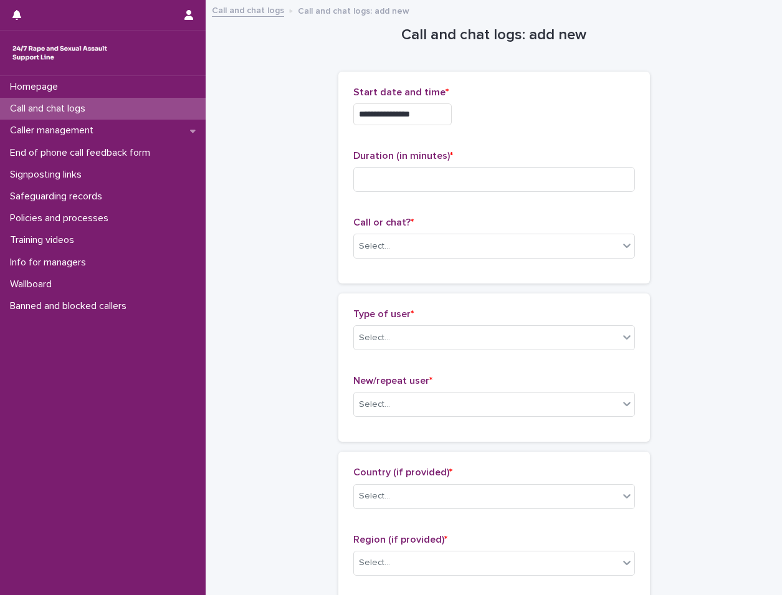
click at [416, 95] on span "Start date and time *" at bounding box center [401, 92] width 95 height 10
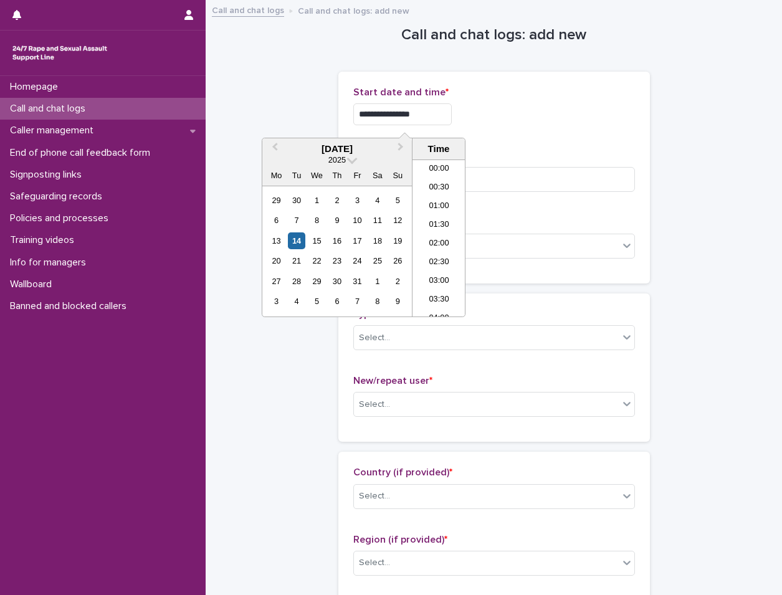
click at [423, 116] on input "**********" at bounding box center [403, 114] width 99 height 22
type input "**********"
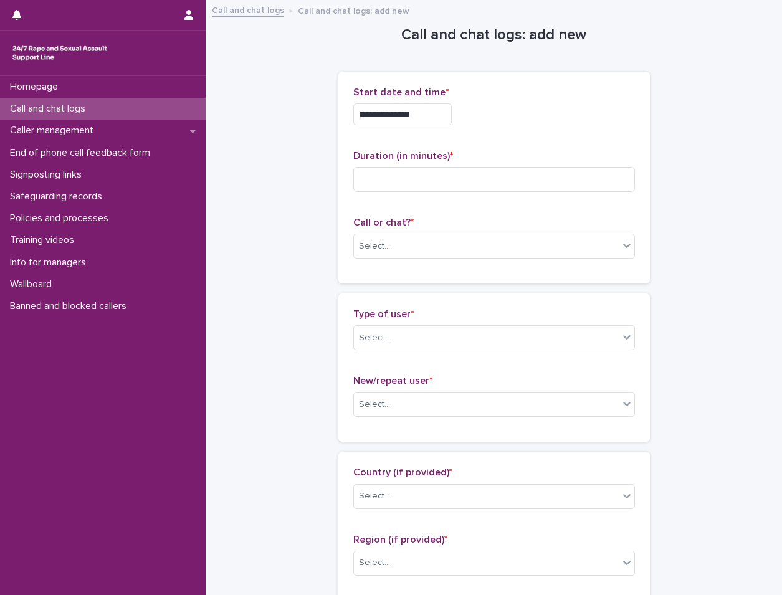
click at [519, 129] on div "**********" at bounding box center [495, 111] width 282 height 49
click at [507, 191] on input at bounding box center [495, 179] width 282 height 25
type input "*"
click at [520, 246] on div "Select..." at bounding box center [486, 246] width 265 height 21
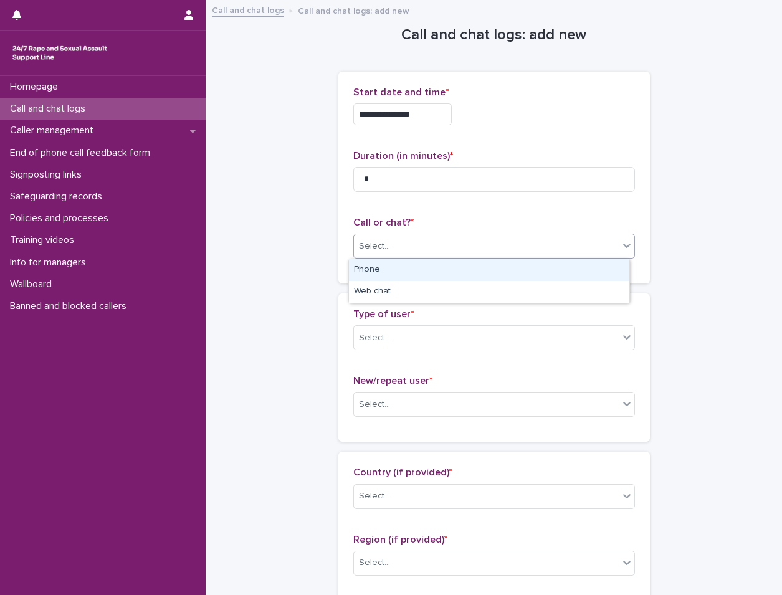
click at [499, 266] on div "Phone" at bounding box center [489, 270] width 281 height 22
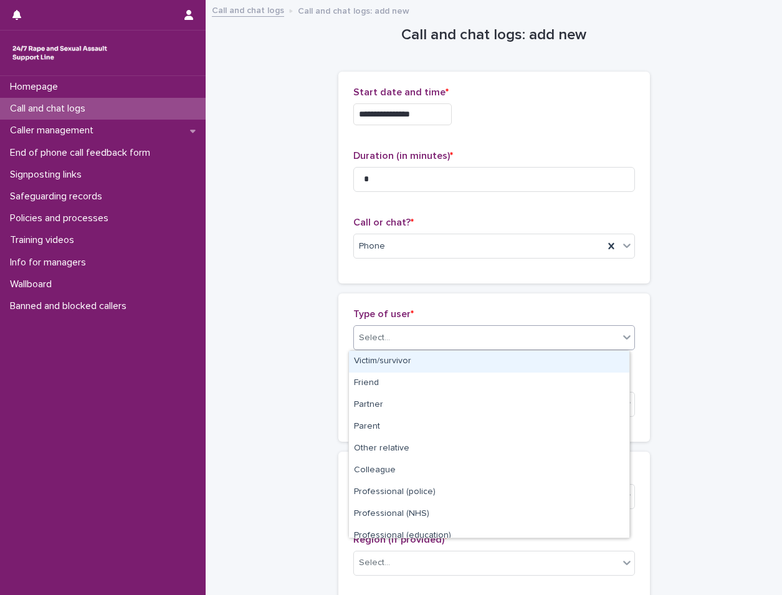
click at [483, 333] on div "Select..." at bounding box center [486, 338] width 265 height 21
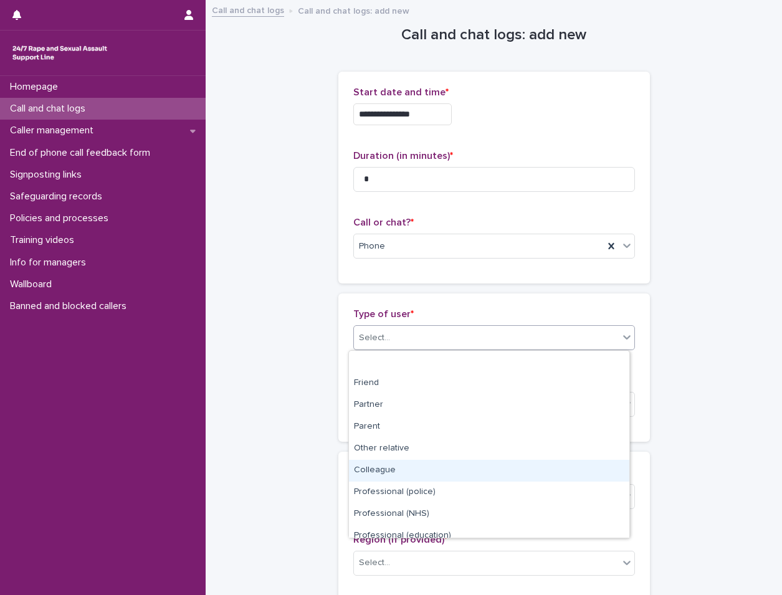
scroll to position [140, 0]
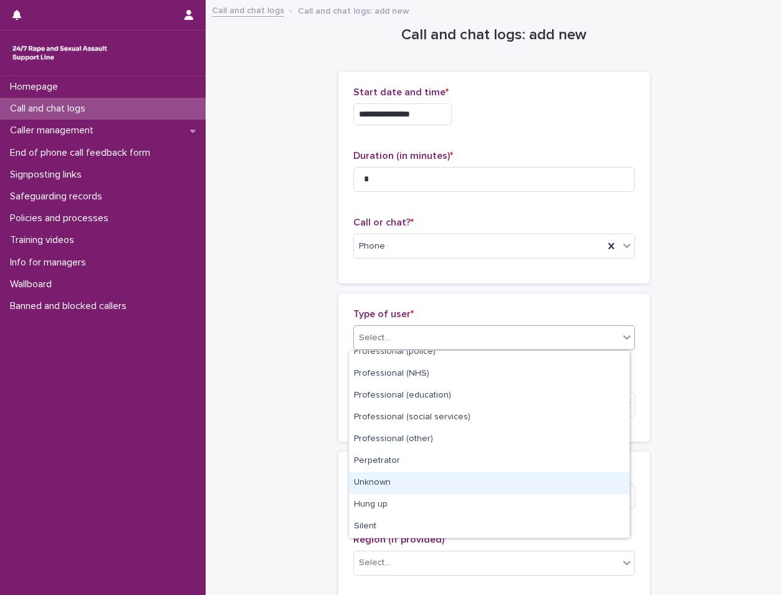
click at [441, 483] on div "Unknown" at bounding box center [489, 484] width 281 height 22
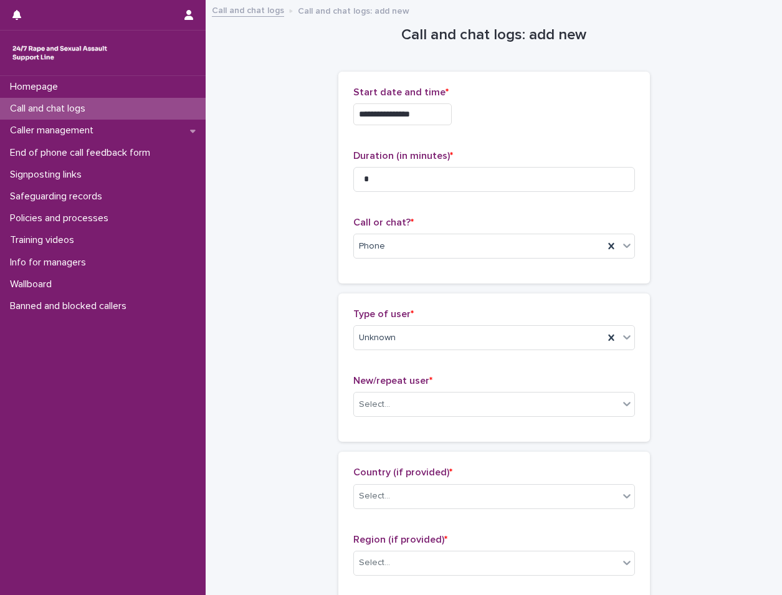
click at [436, 390] on div "New/repeat user * Select..." at bounding box center [495, 401] width 282 height 52
click at [430, 405] on div "Select..." at bounding box center [486, 405] width 265 height 21
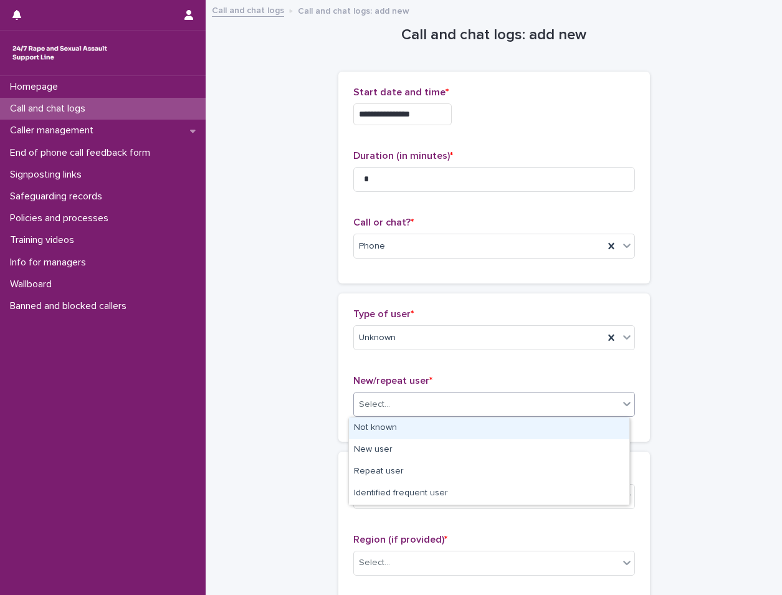
click at [418, 422] on div "Not known" at bounding box center [489, 429] width 281 height 22
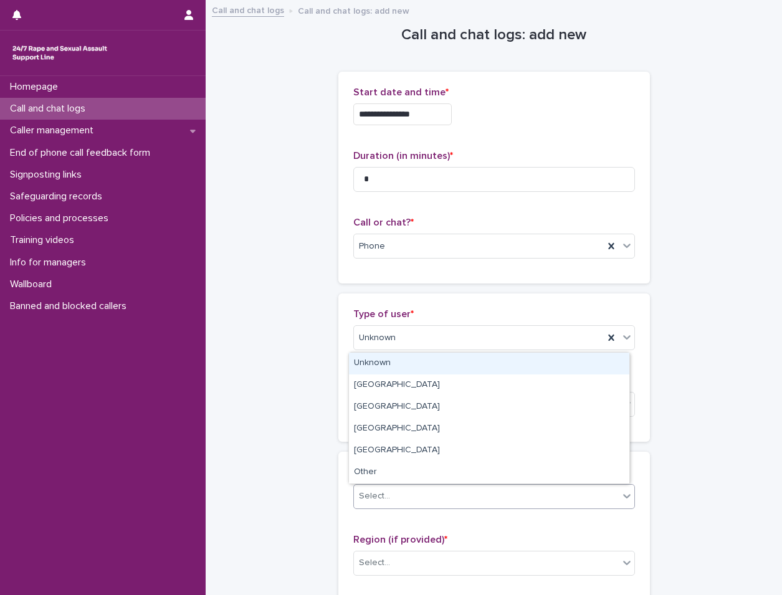
click at [408, 504] on div "Select..." at bounding box center [486, 496] width 265 height 21
click at [431, 372] on div "Unknown" at bounding box center [489, 364] width 281 height 22
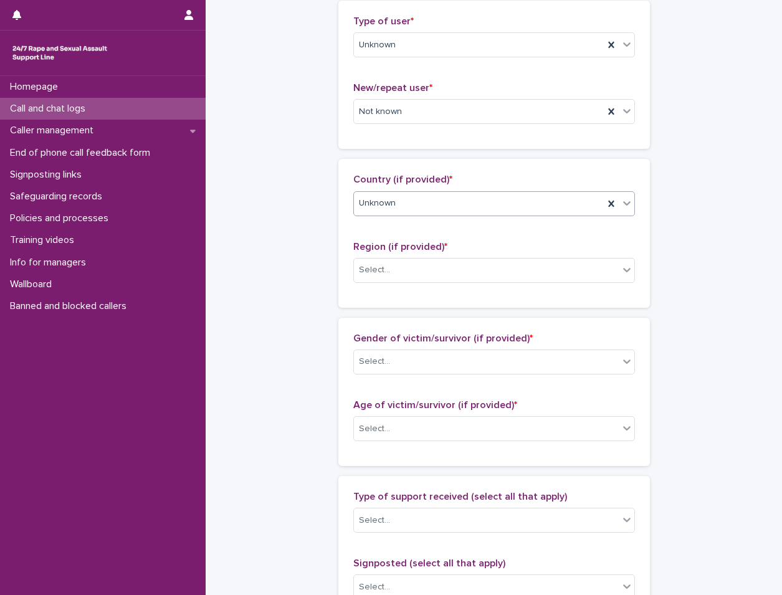
scroll to position [312, 0]
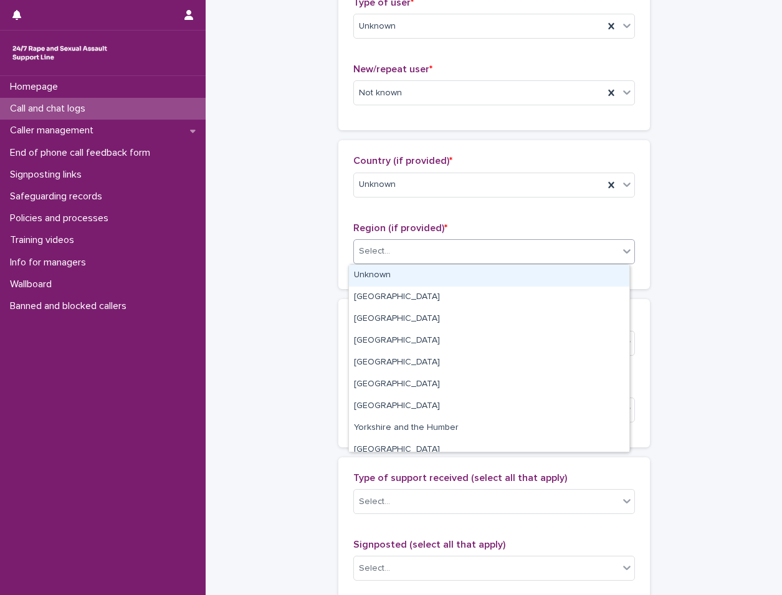
click at [422, 256] on div "Select..." at bounding box center [486, 251] width 265 height 21
click at [420, 272] on div "Unknown" at bounding box center [489, 276] width 281 height 22
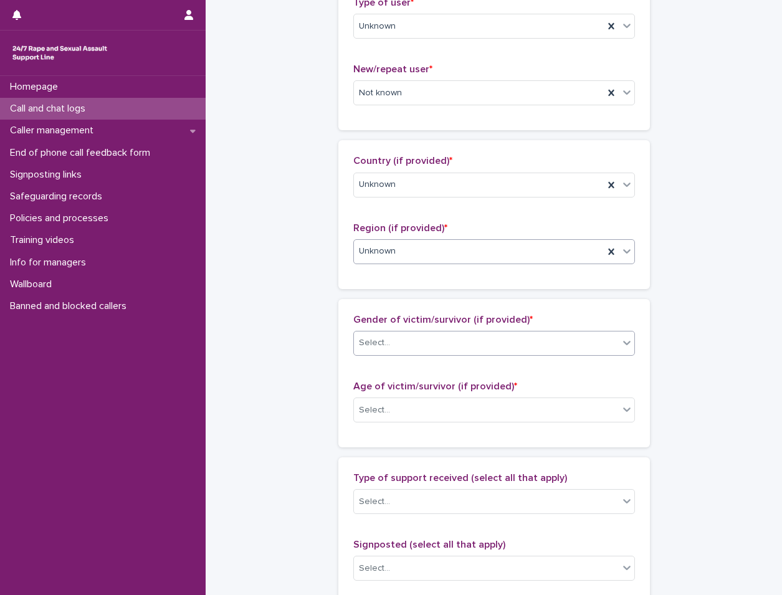
click at [410, 338] on div "Select..." at bounding box center [486, 343] width 265 height 21
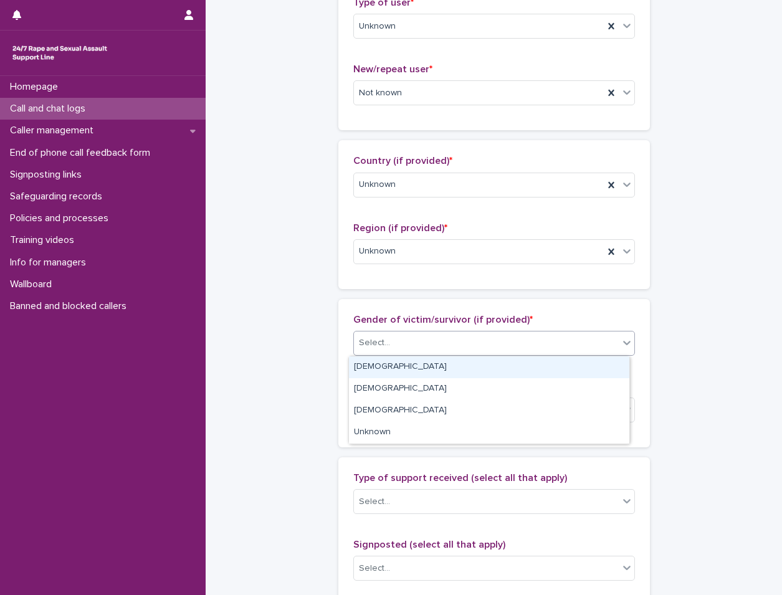
click at [397, 365] on div "[DEMOGRAPHIC_DATA]" at bounding box center [489, 368] width 281 height 22
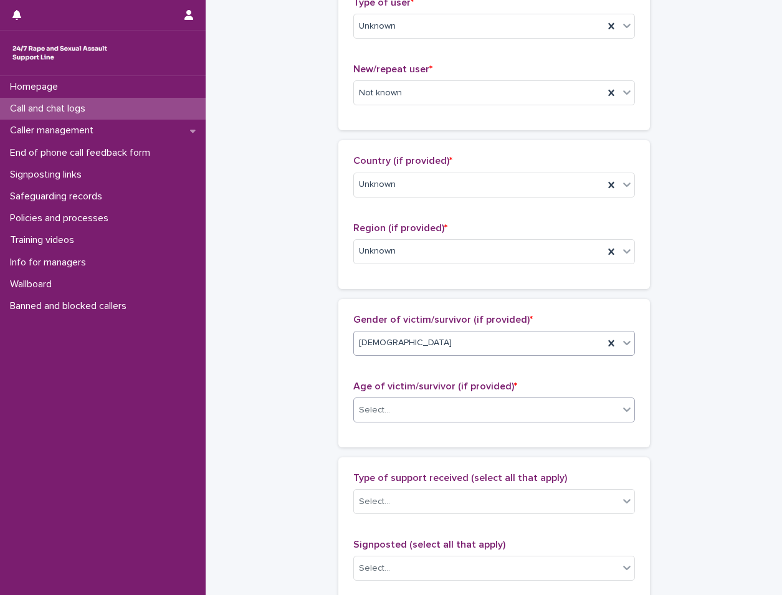
click at [390, 414] on div "Select..." at bounding box center [486, 410] width 265 height 21
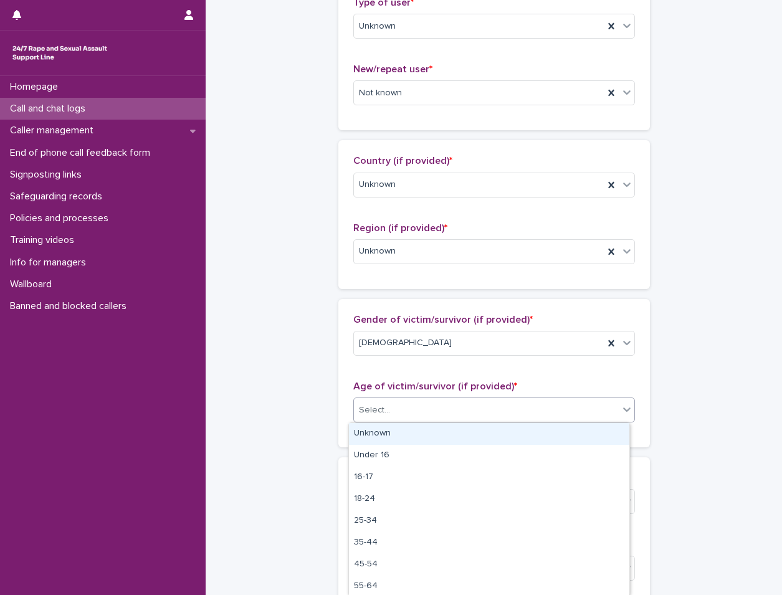
click at [385, 438] on div "Unknown" at bounding box center [489, 434] width 281 height 22
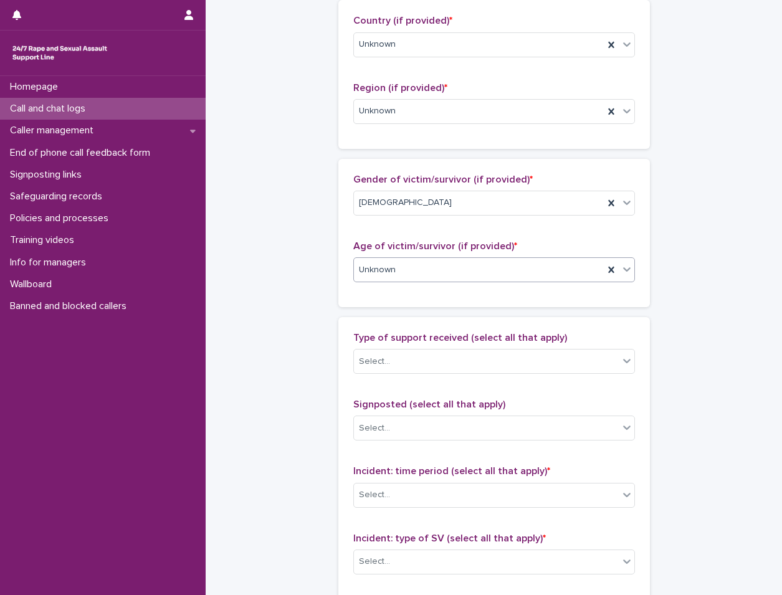
scroll to position [561, 0]
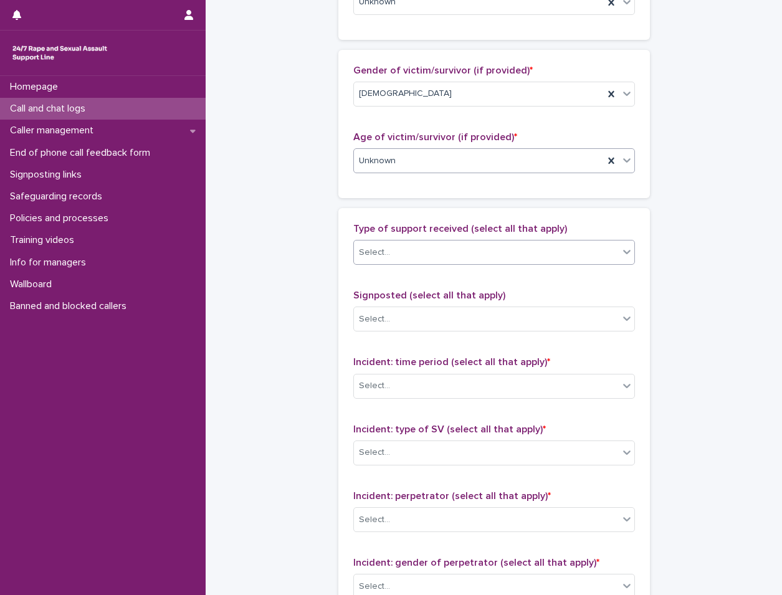
click at [443, 241] on div "Select..." at bounding box center [495, 252] width 282 height 25
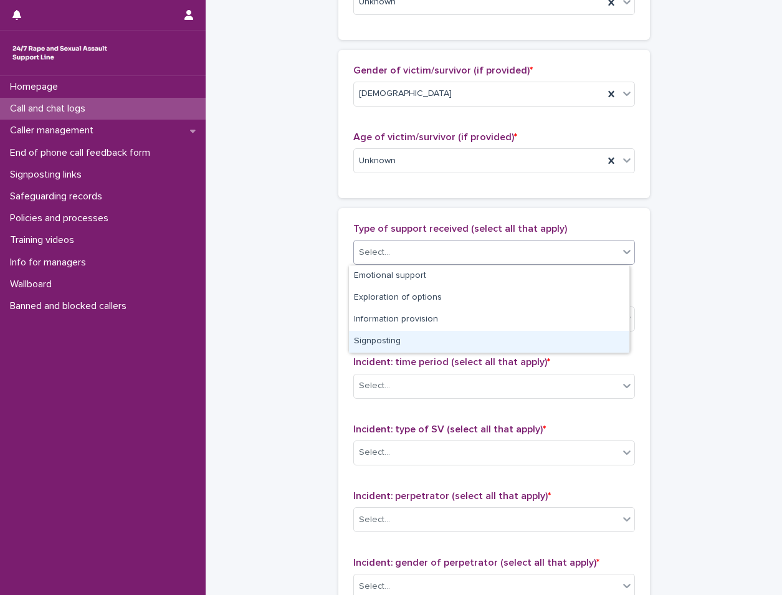
click at [321, 319] on div "**********" at bounding box center [494, 115] width 552 height 1350
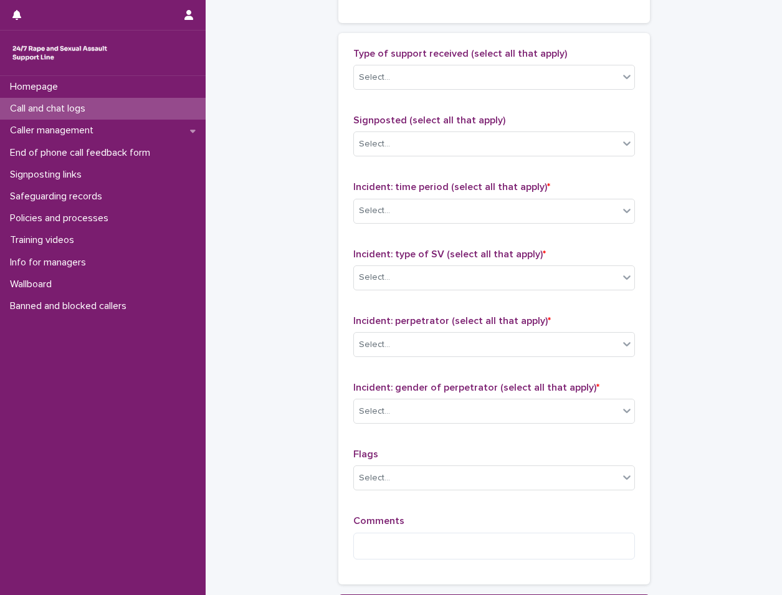
scroll to position [748, 0]
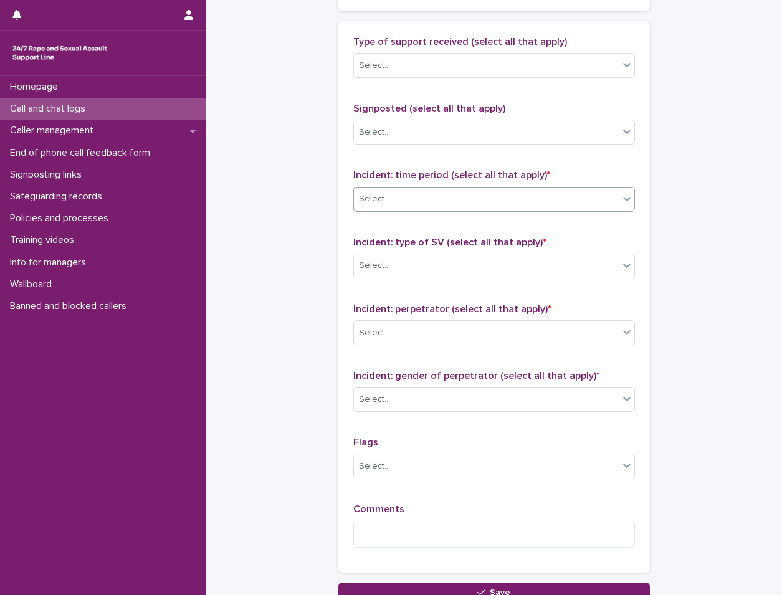
click at [483, 187] on div "Select..." at bounding box center [495, 199] width 282 height 25
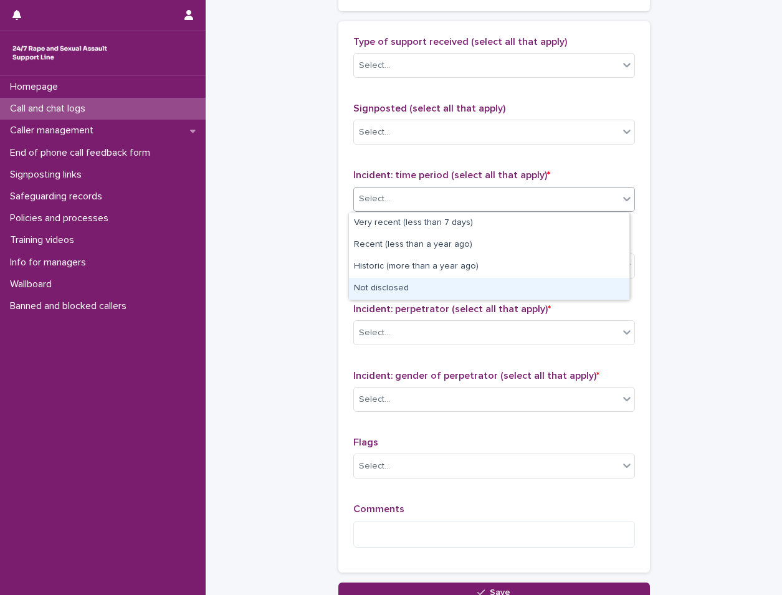
click at [455, 295] on div "Not disclosed" at bounding box center [489, 289] width 281 height 22
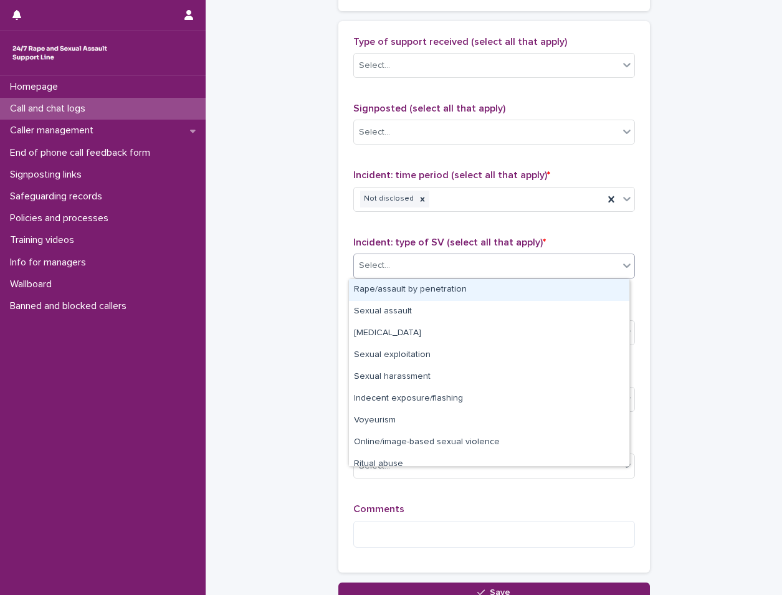
click at [464, 271] on div "Select..." at bounding box center [486, 266] width 265 height 21
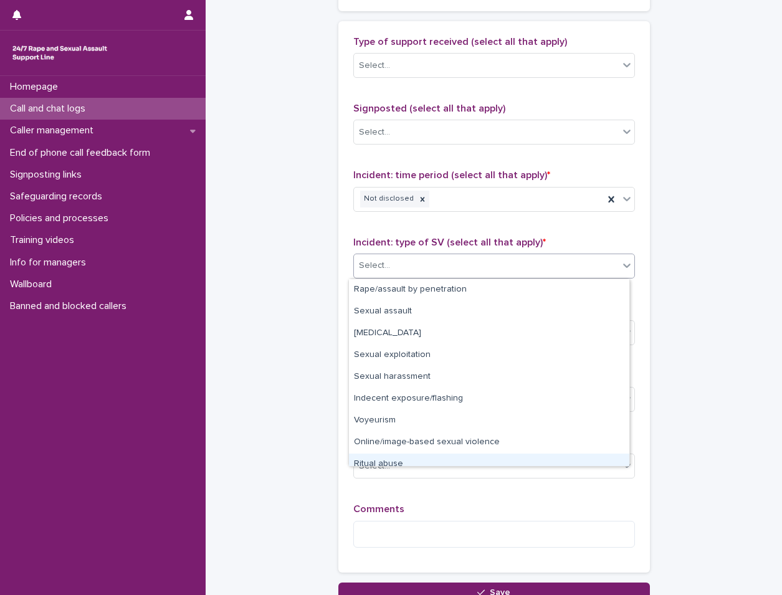
scroll to position [31, 0]
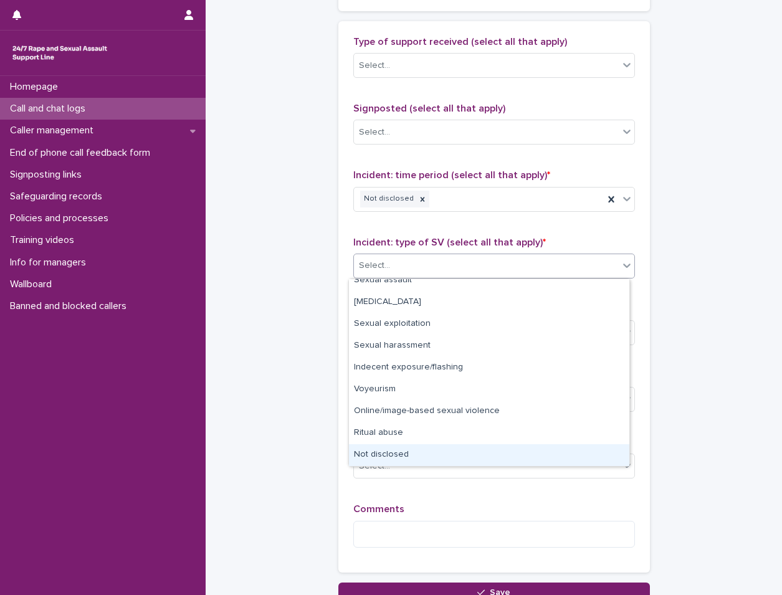
click at [431, 448] on div "Not disclosed" at bounding box center [489, 456] width 281 height 22
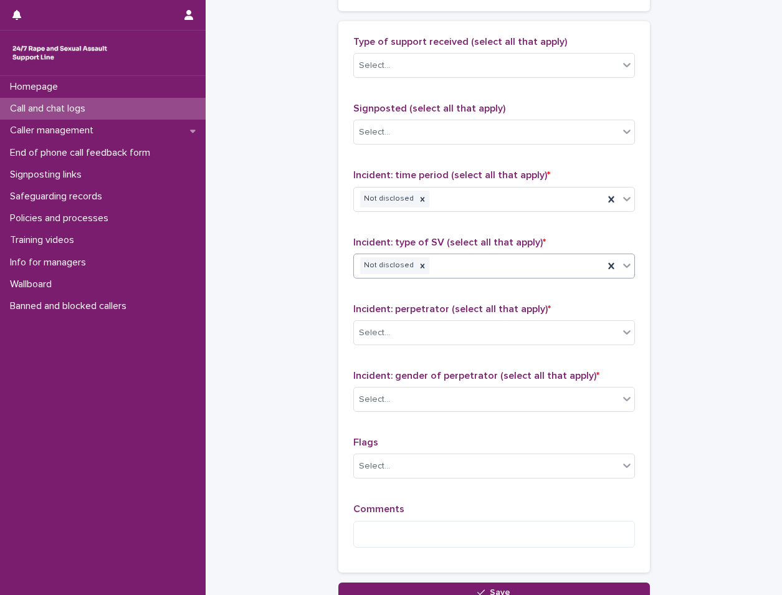
click at [451, 348] on div "Incident: perpetrator (select all that apply) * Select..." at bounding box center [495, 330] width 282 height 52
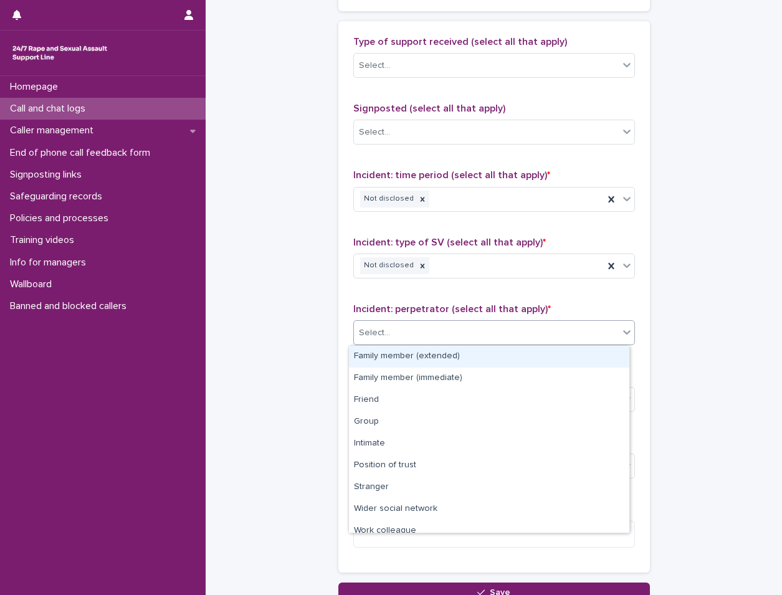
click at [461, 323] on div "Select..." at bounding box center [486, 333] width 265 height 21
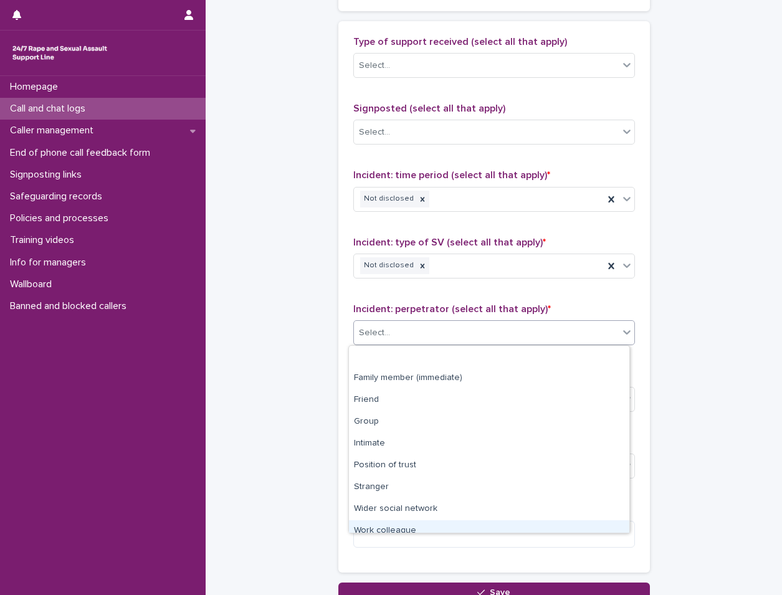
scroll to position [53, 0]
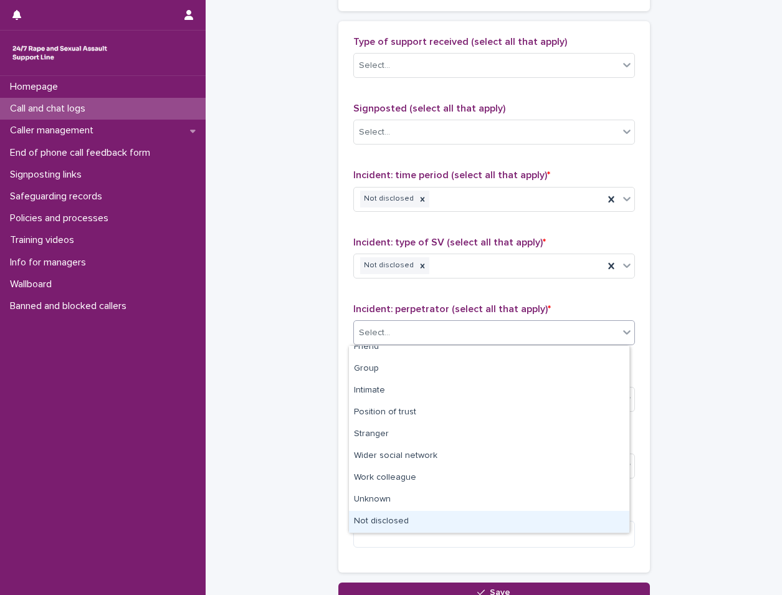
click at [380, 529] on div "Not disclosed" at bounding box center [489, 522] width 281 height 22
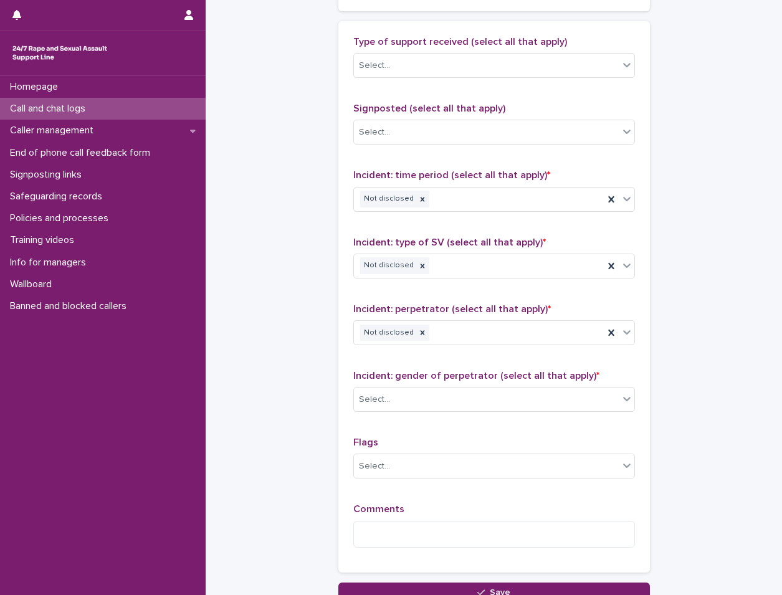
click at [448, 382] on p "Incident: gender of perpetrator (select all that apply) *" at bounding box center [495, 376] width 282 height 12
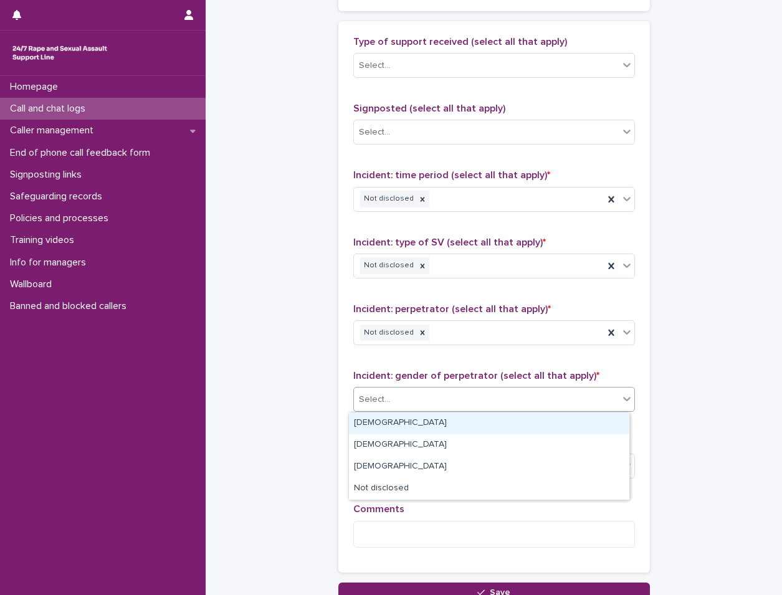
click at [448, 392] on div "Select..." at bounding box center [486, 400] width 265 height 21
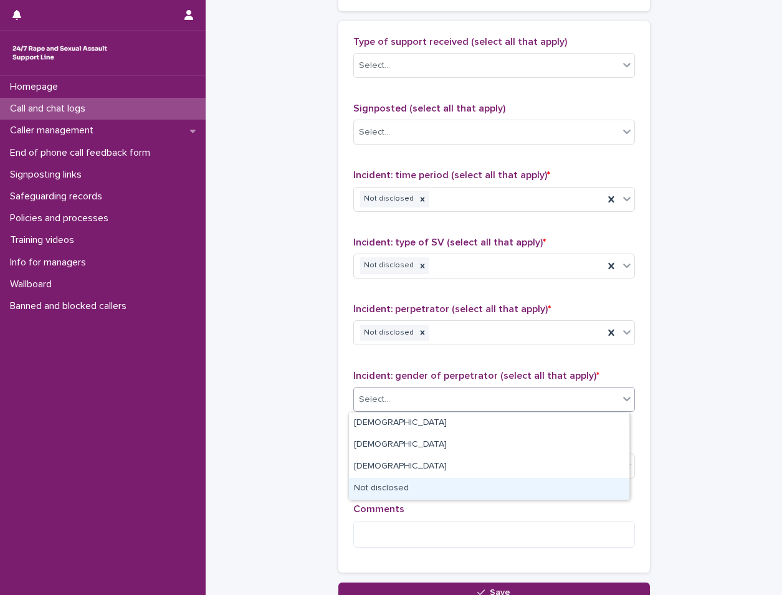
click at [431, 491] on div "Not disclosed" at bounding box center [489, 489] width 281 height 22
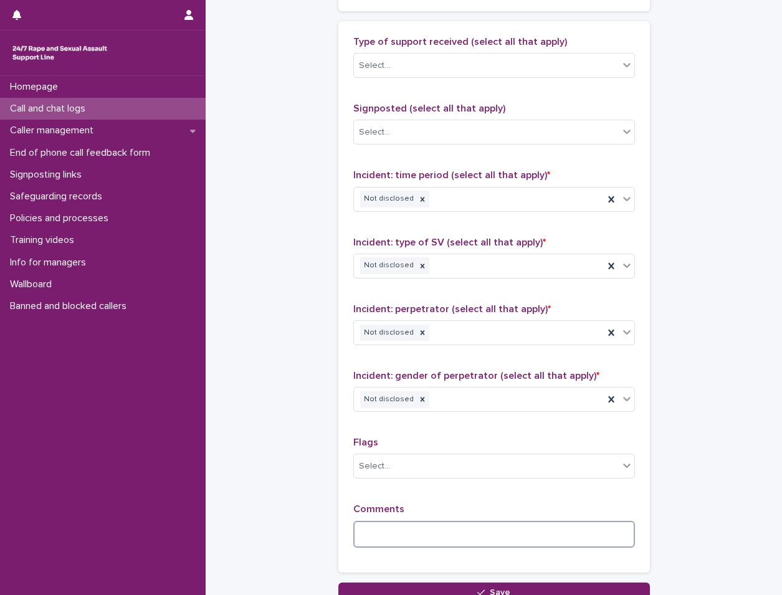
click at [423, 544] on textarea at bounding box center [495, 534] width 282 height 27
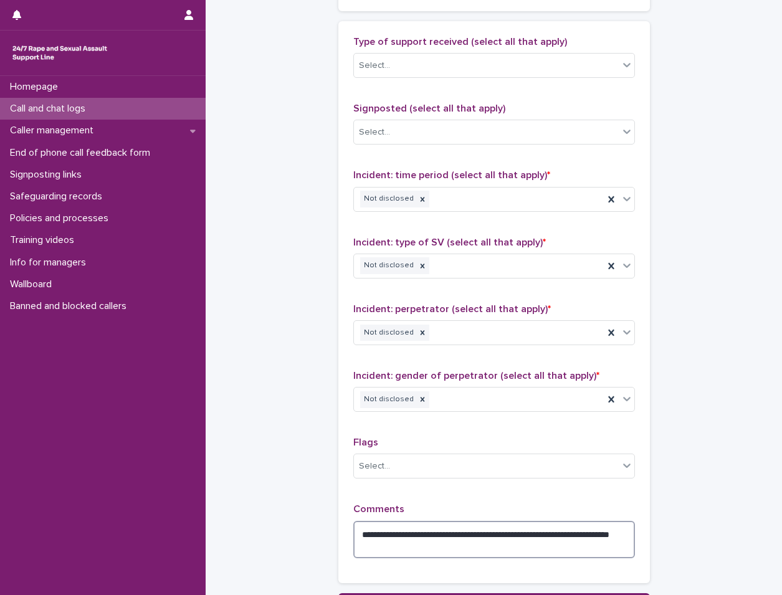
scroll to position [864, 0]
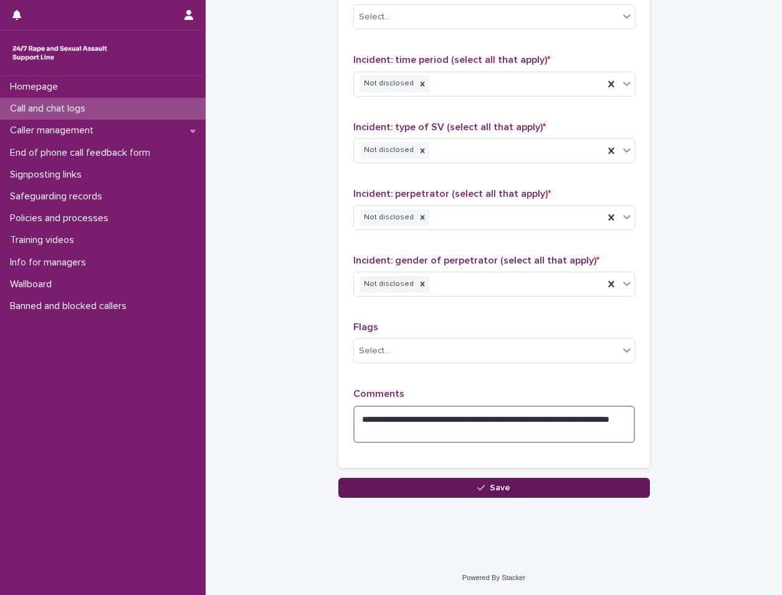
type textarea "**********"
click at [589, 495] on button "Save" at bounding box center [495, 488] width 312 height 20
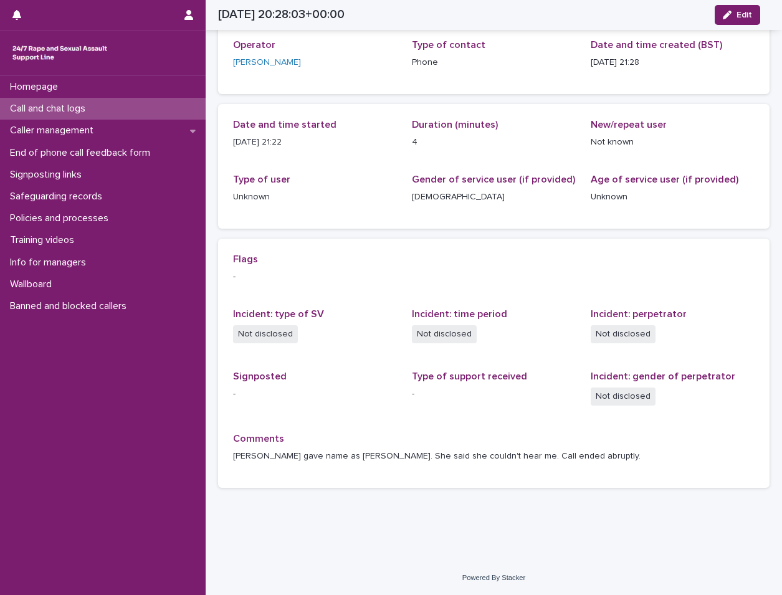
scroll to position [67, 0]
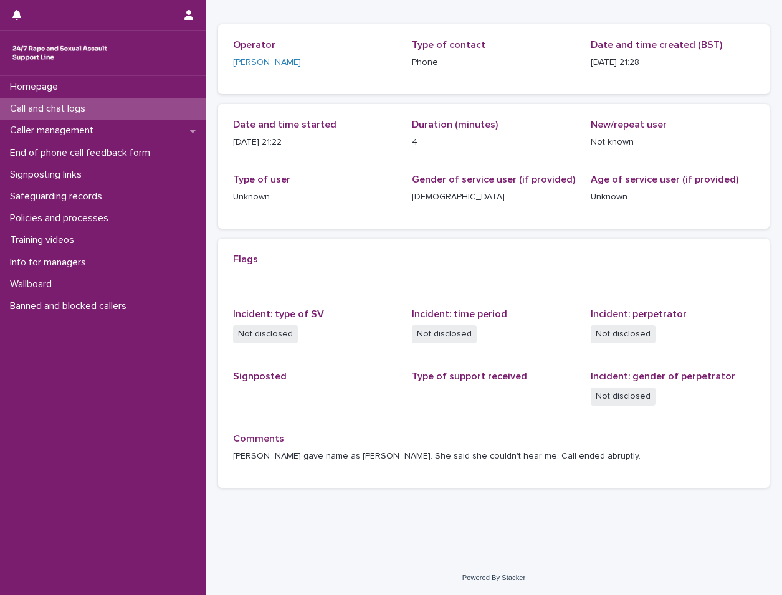
click at [152, 105] on div "Call and chat logs" at bounding box center [103, 109] width 206 height 22
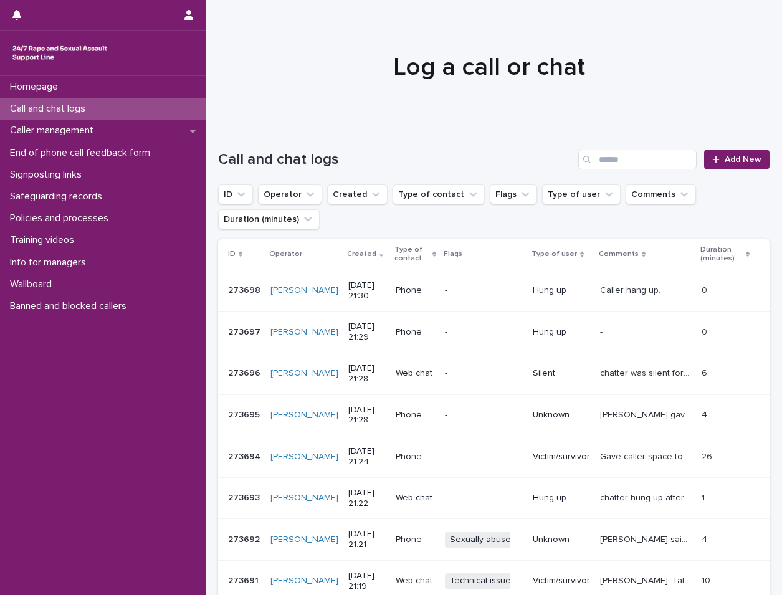
click at [721, 148] on div "Call and chat logs Add New" at bounding box center [494, 155] width 552 height 60
click at [705, 160] on link "Add New" at bounding box center [737, 160] width 65 height 20
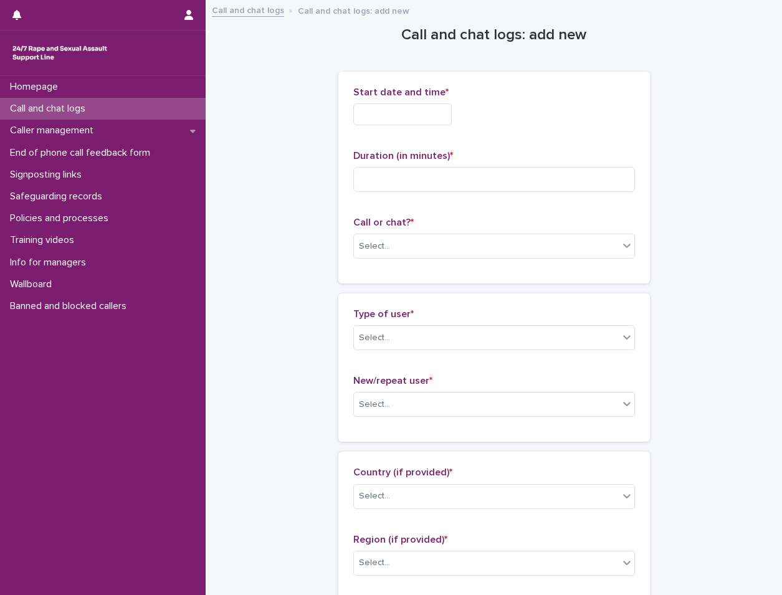
click at [401, 117] on input "text" at bounding box center [403, 114] width 99 height 22
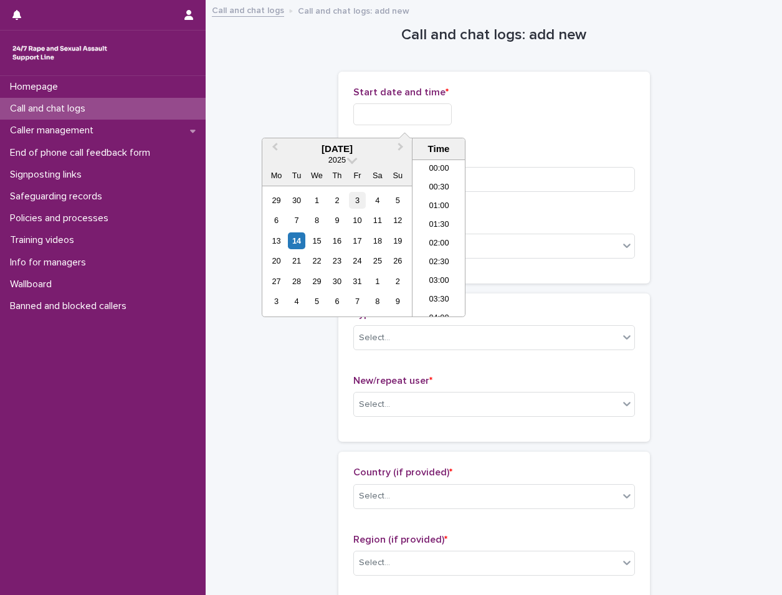
scroll to position [736, 0]
click at [298, 242] on div "14" at bounding box center [296, 241] width 17 height 17
click at [443, 238] on li "21:30" at bounding box center [439, 238] width 53 height 19
click at [450, 107] on input "**********" at bounding box center [403, 114] width 99 height 22
type input "**********"
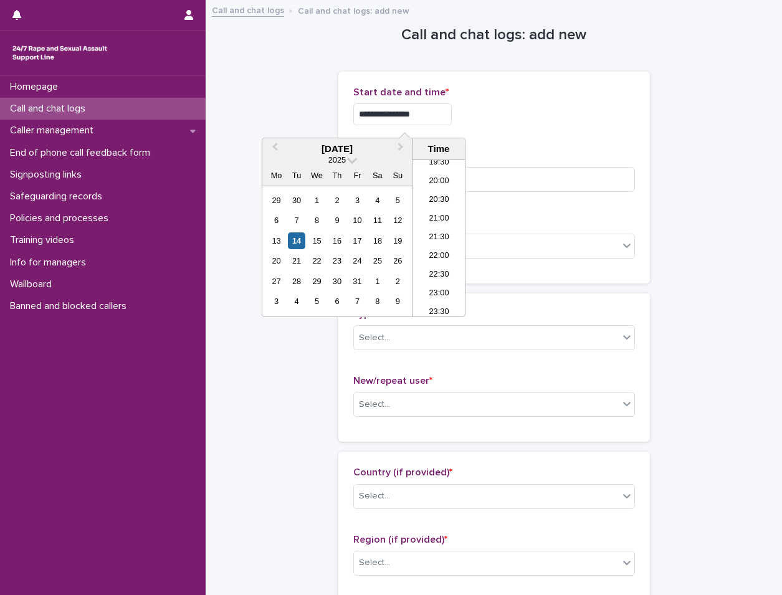
click at [531, 130] on div "**********" at bounding box center [495, 111] width 282 height 49
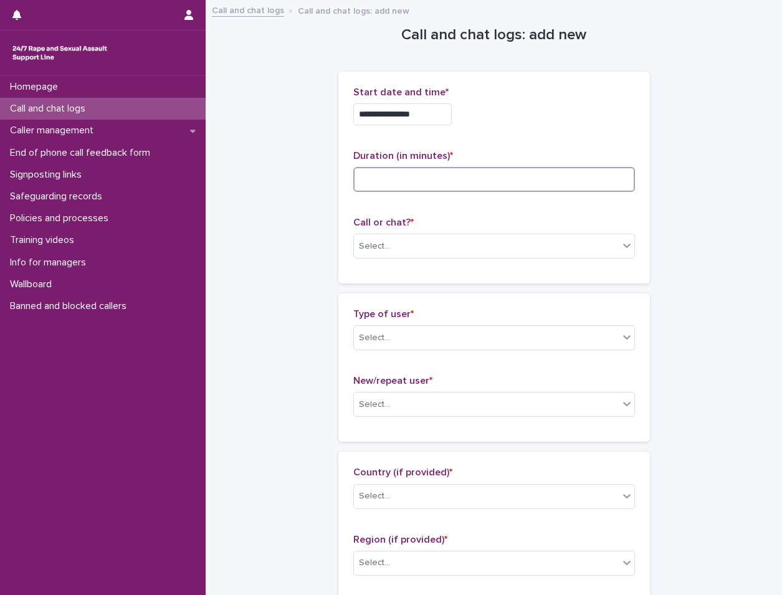
click at [503, 188] on input at bounding box center [495, 179] width 282 height 25
type input "*"
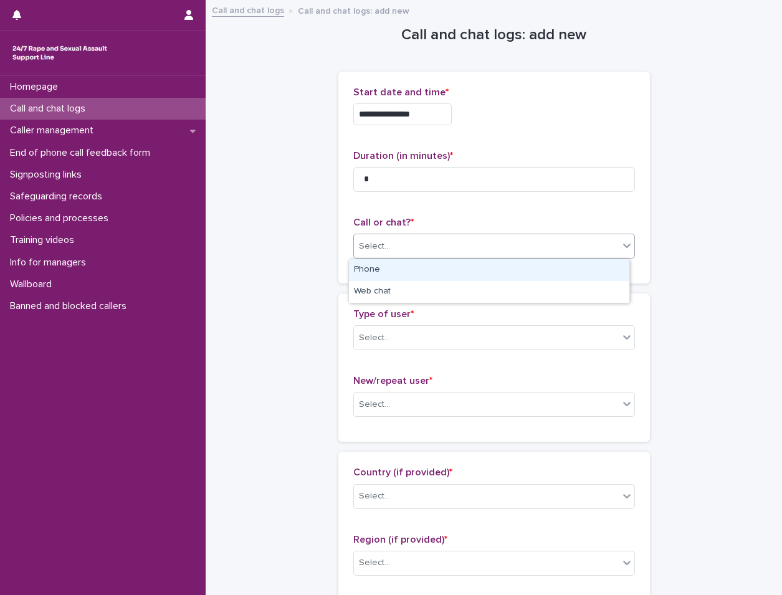
click at [413, 251] on div "Select..." at bounding box center [486, 246] width 265 height 21
click at [423, 275] on div "Phone" at bounding box center [489, 270] width 281 height 22
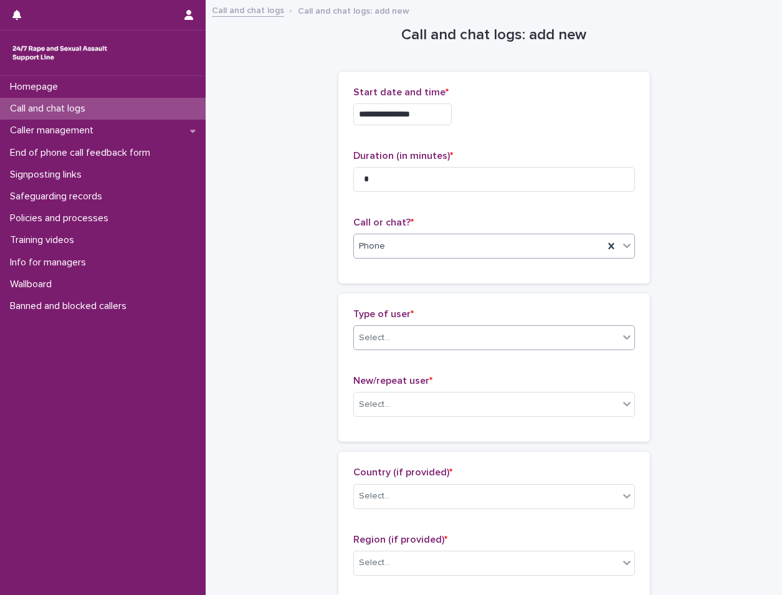
click at [422, 339] on div "Select..." at bounding box center [486, 338] width 265 height 21
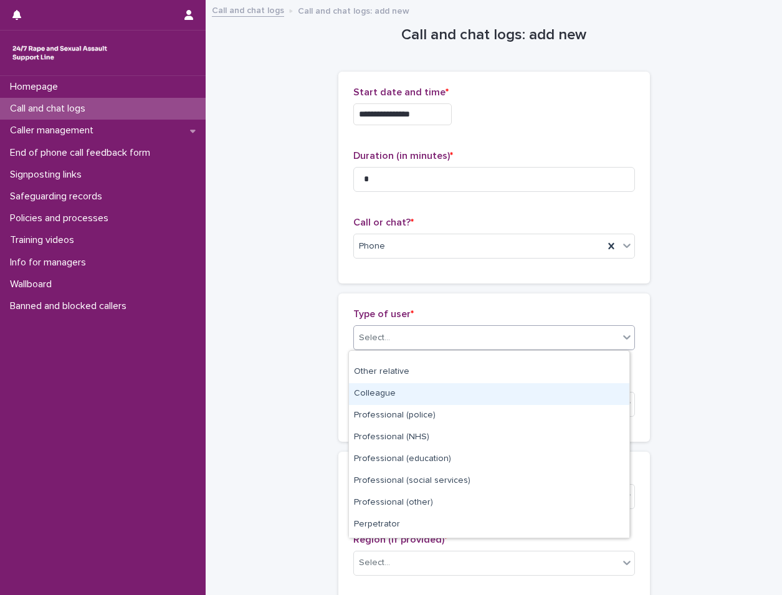
scroll to position [140, 0]
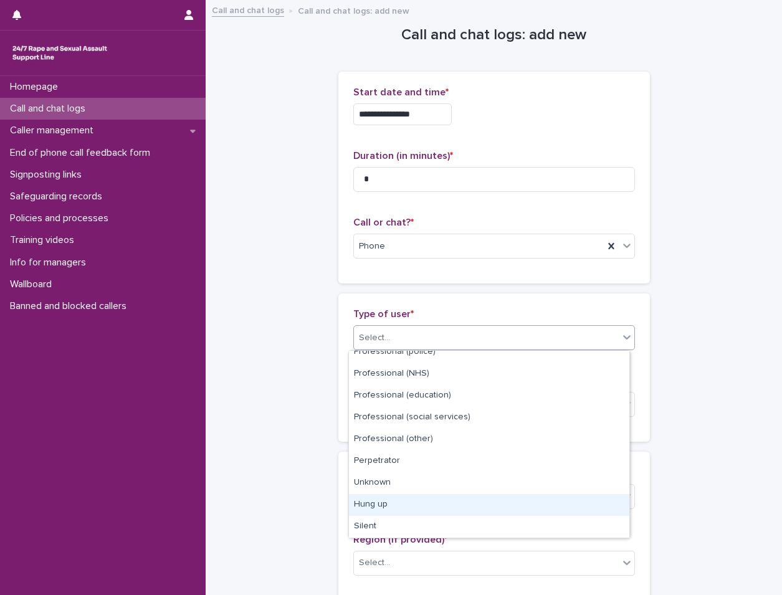
click at [401, 500] on div "Hung up" at bounding box center [489, 505] width 281 height 22
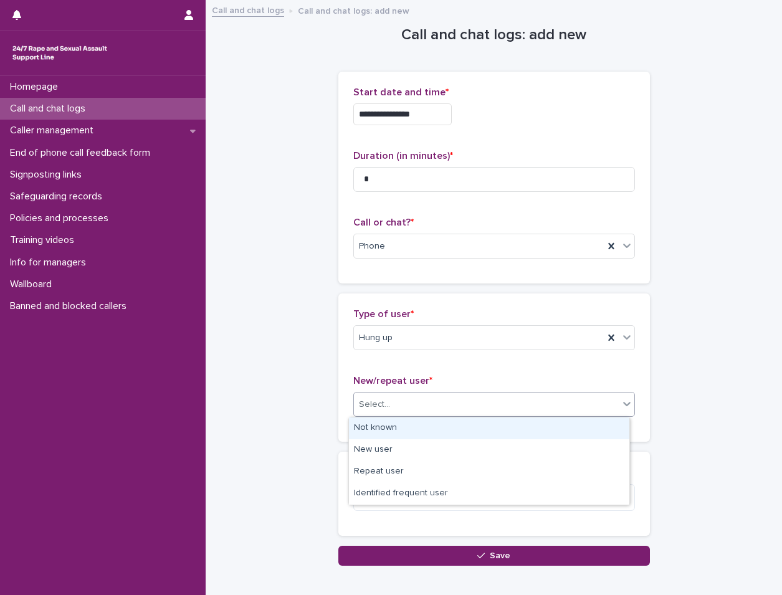
click at [449, 407] on div "Select..." at bounding box center [486, 405] width 265 height 21
click at [430, 424] on div "Not known" at bounding box center [489, 429] width 281 height 22
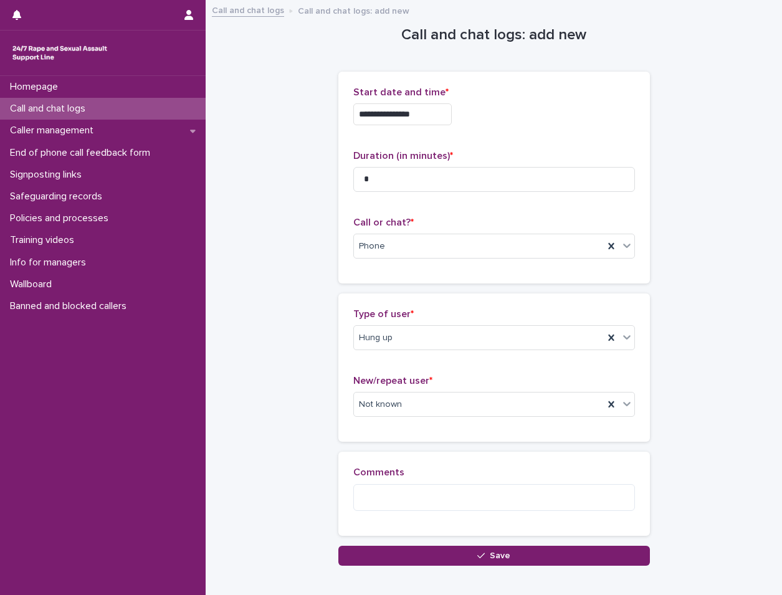
click at [464, 570] on div "**********" at bounding box center [494, 299] width 564 height 596
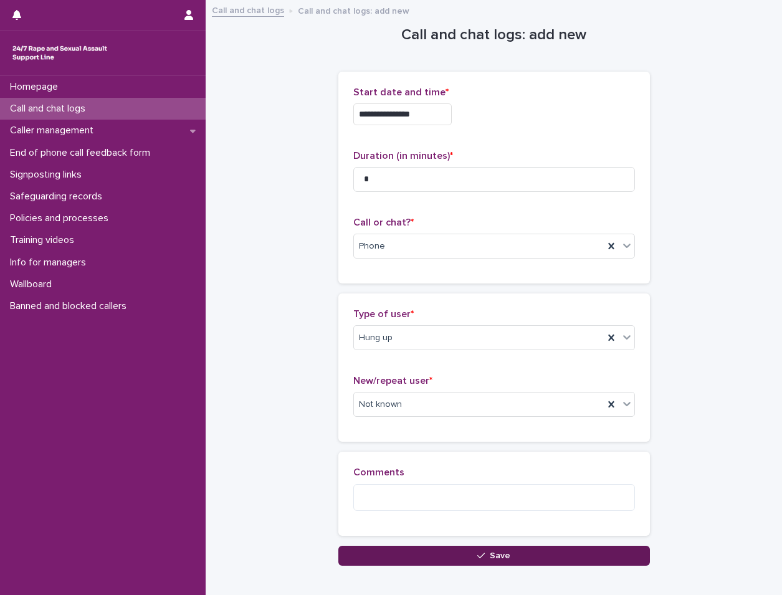
click at [467, 561] on button "Save" at bounding box center [495, 556] width 312 height 20
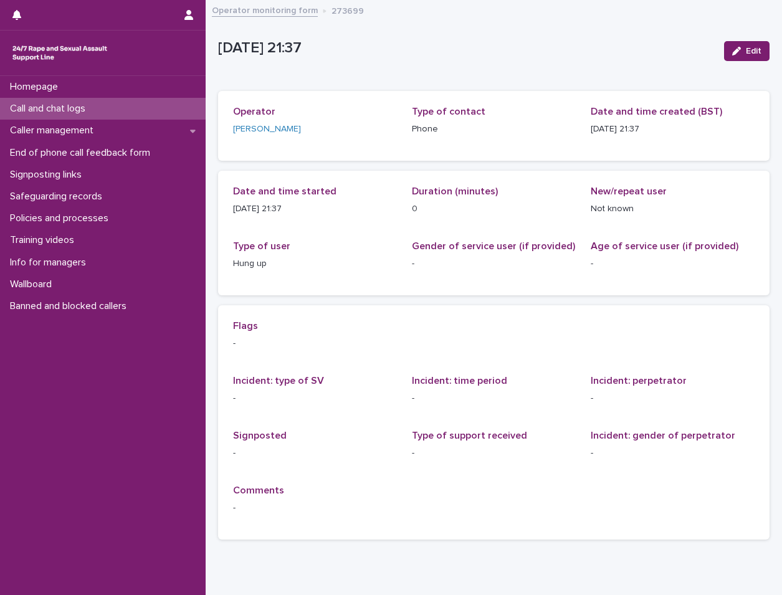
click at [95, 115] on div "Call and chat logs" at bounding box center [103, 109] width 206 height 22
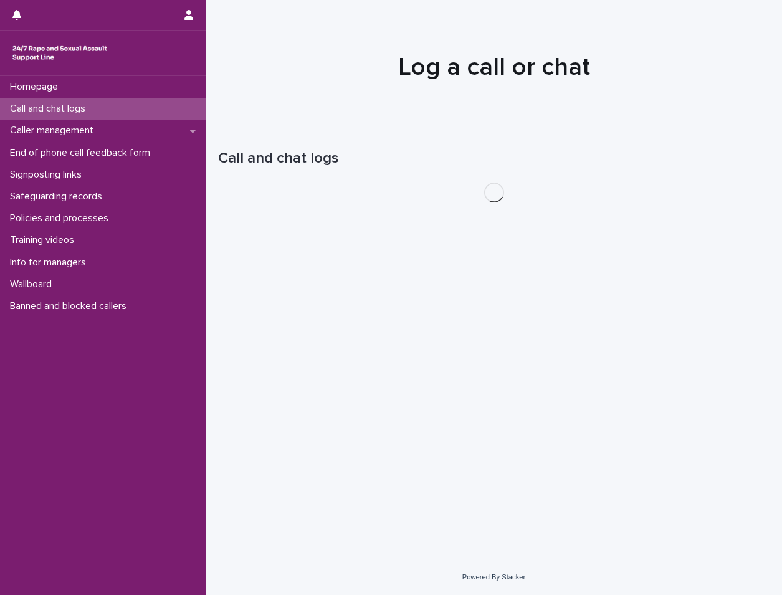
click at [95, 115] on div "Call and chat logs" at bounding box center [103, 109] width 206 height 22
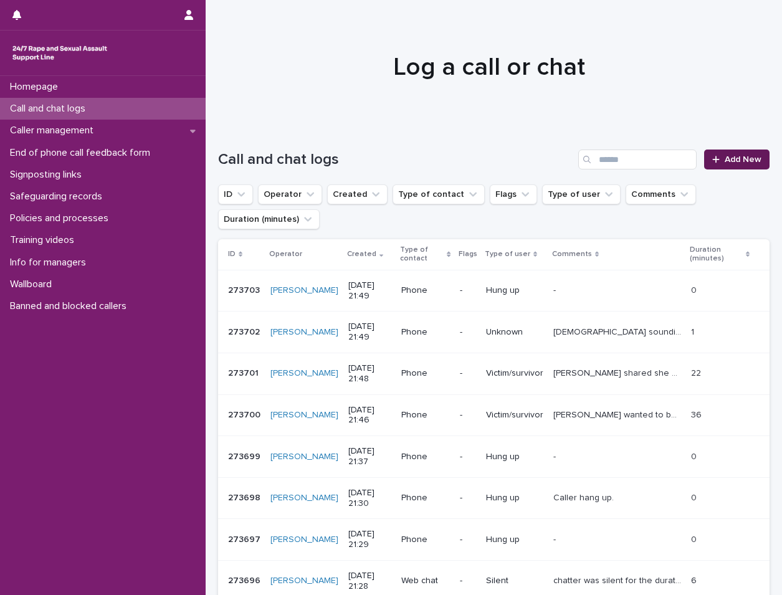
click at [713, 159] on icon at bounding box center [716, 159] width 7 height 9
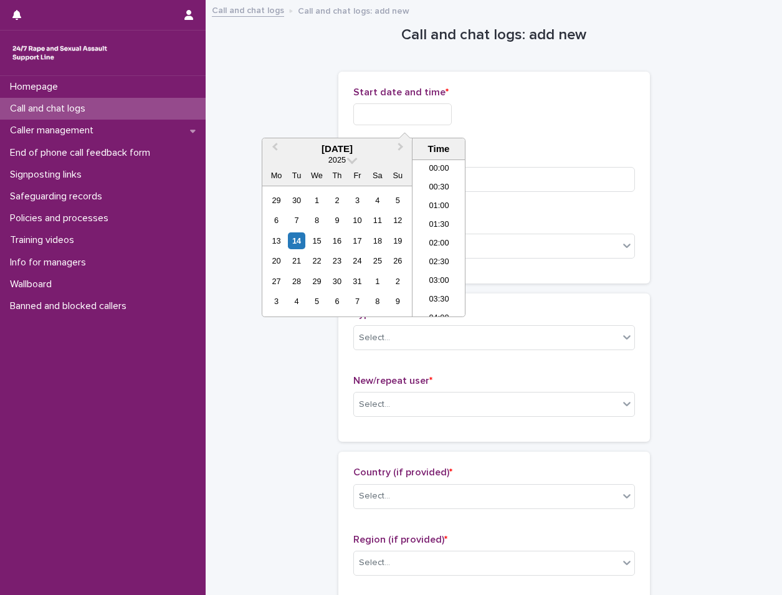
click at [358, 110] on input "text" at bounding box center [403, 114] width 99 height 22
click at [450, 242] on li "21:30" at bounding box center [439, 238] width 53 height 19
click at [430, 110] on input "**********" at bounding box center [403, 114] width 99 height 22
type input "**********"
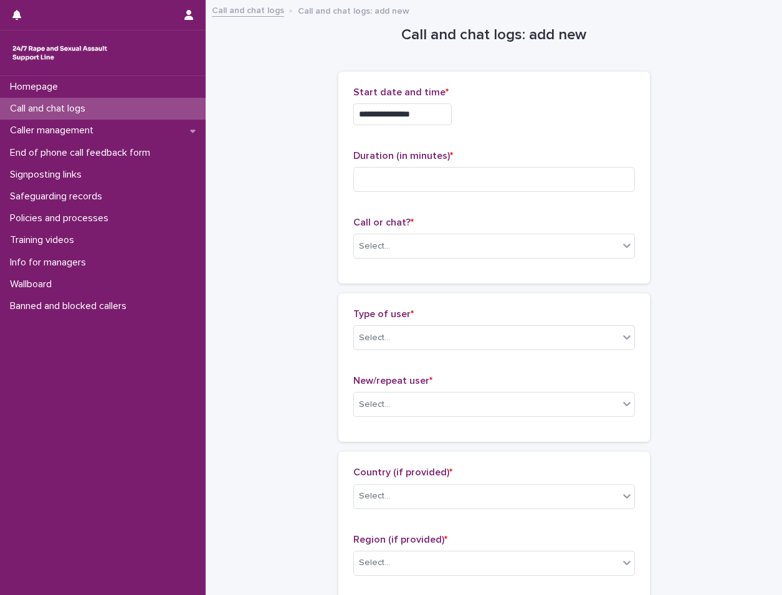
click at [488, 109] on div "**********" at bounding box center [495, 114] width 282 height 22
click at [369, 175] on input at bounding box center [495, 179] width 282 height 25
type input "*"
click at [384, 243] on div "Select..." at bounding box center [486, 246] width 265 height 21
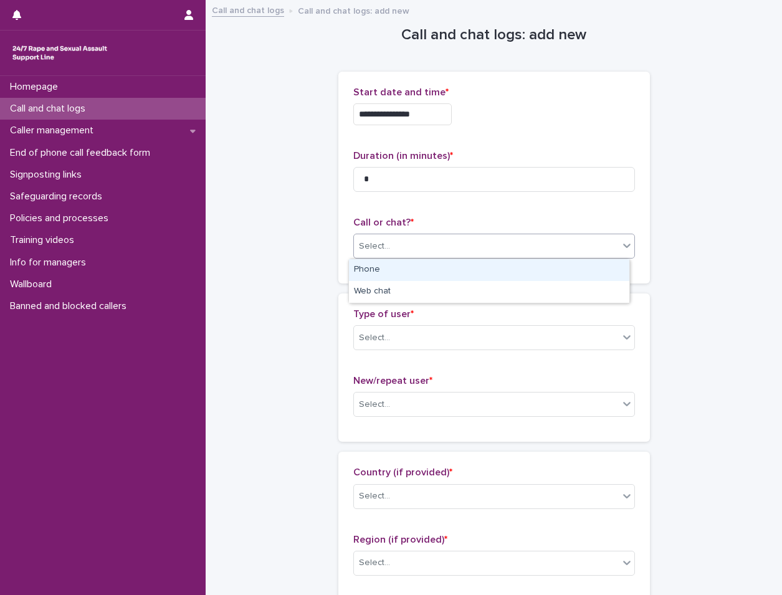
click at [382, 269] on div "Phone" at bounding box center [489, 270] width 281 height 22
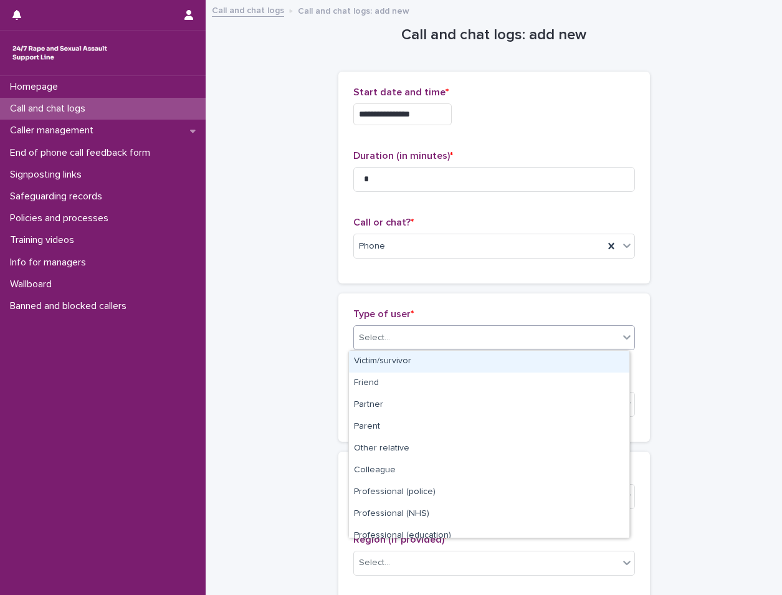
click at [378, 337] on div "Select..." at bounding box center [374, 338] width 31 height 13
click at [393, 351] on div "Victim/survivor" at bounding box center [489, 362] width 281 height 22
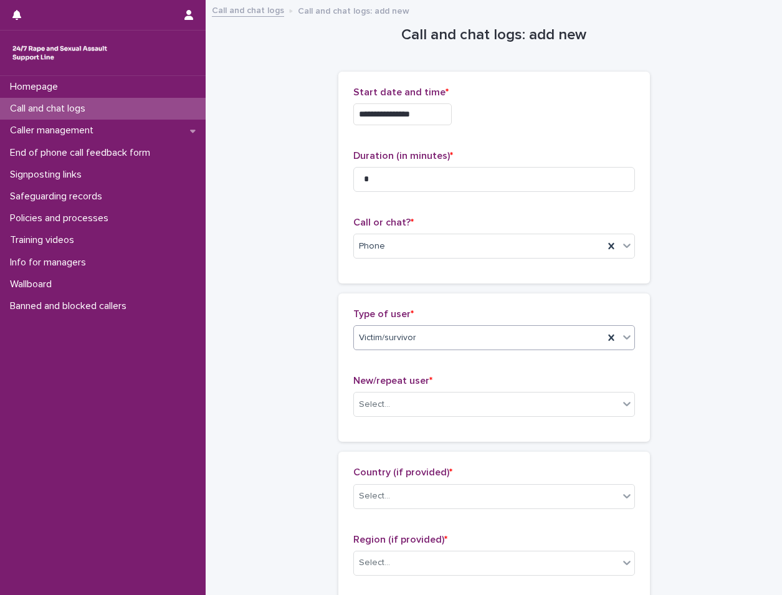
click at [403, 419] on div "New/repeat user * Select..." at bounding box center [495, 401] width 282 height 52
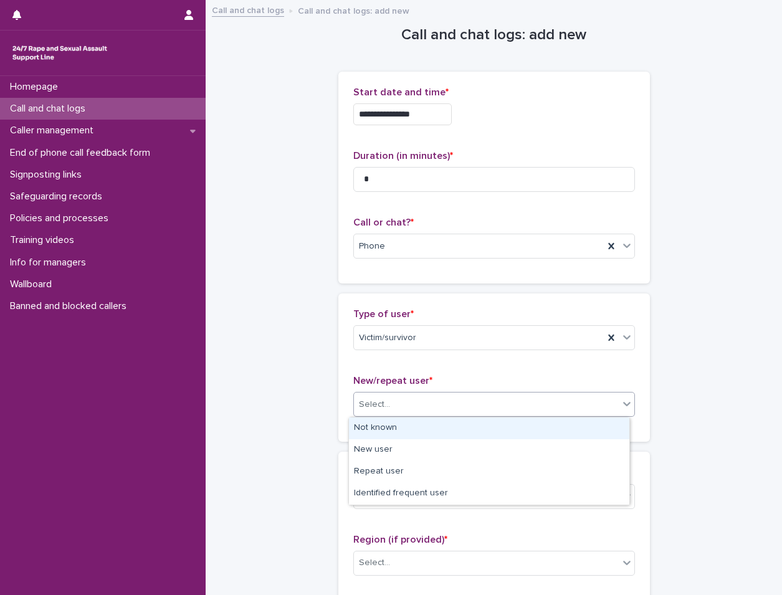
click at [420, 406] on div "Select..." at bounding box center [486, 405] width 265 height 21
click at [441, 421] on div "Not known" at bounding box center [489, 429] width 281 height 22
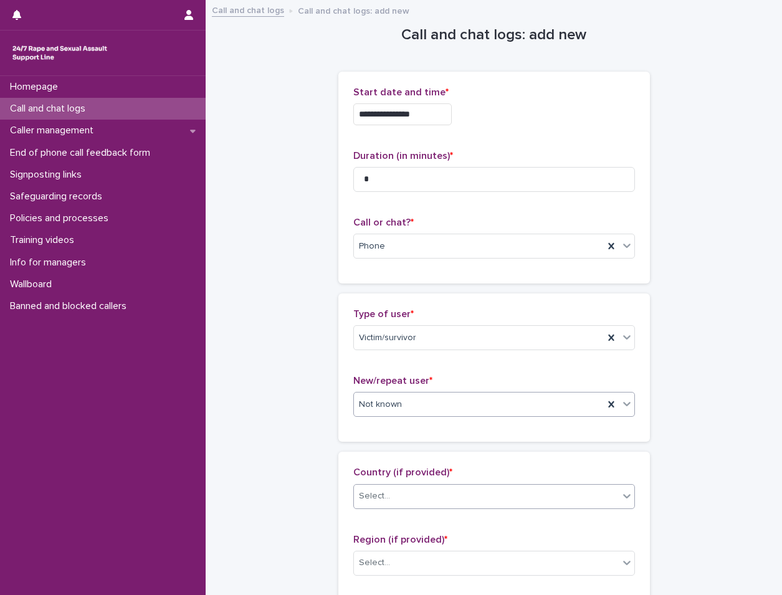
click at [416, 509] on div "Select..." at bounding box center [495, 496] width 282 height 25
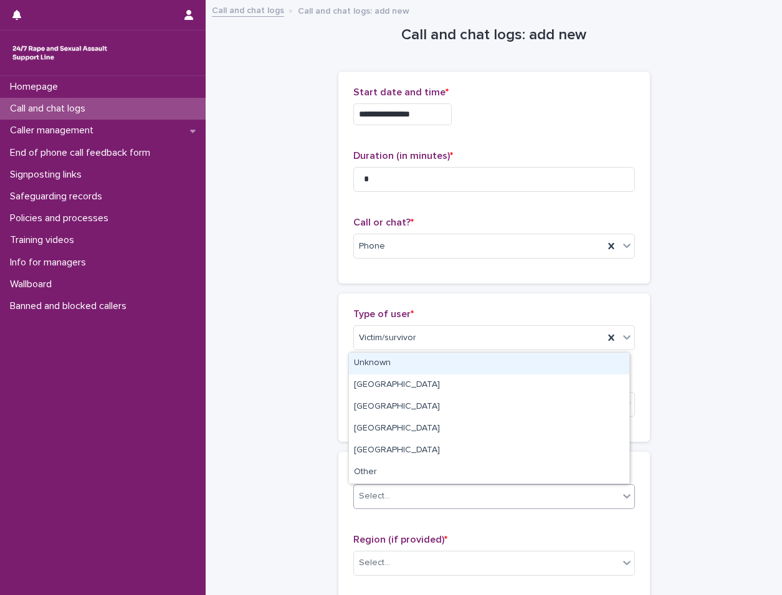
click at [467, 362] on div "Unknown" at bounding box center [489, 364] width 281 height 22
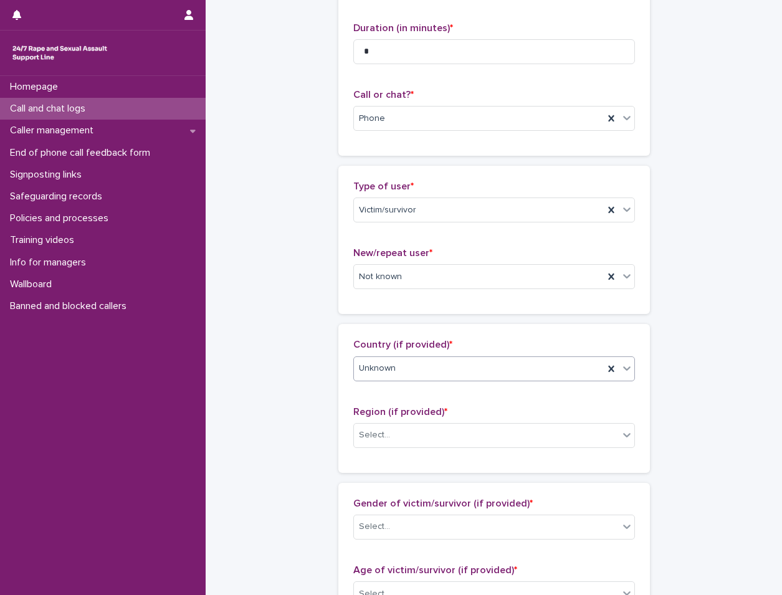
scroll to position [312, 0]
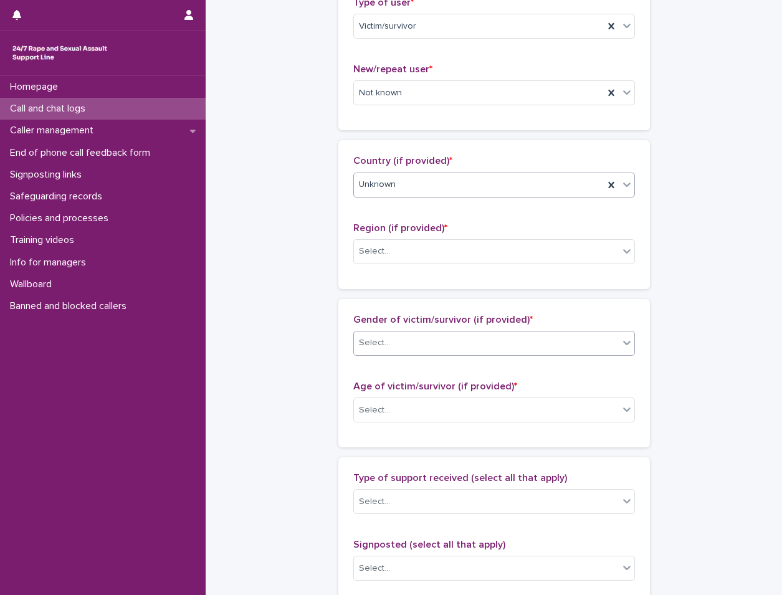
click at [438, 346] on div "Select..." at bounding box center [486, 343] width 265 height 21
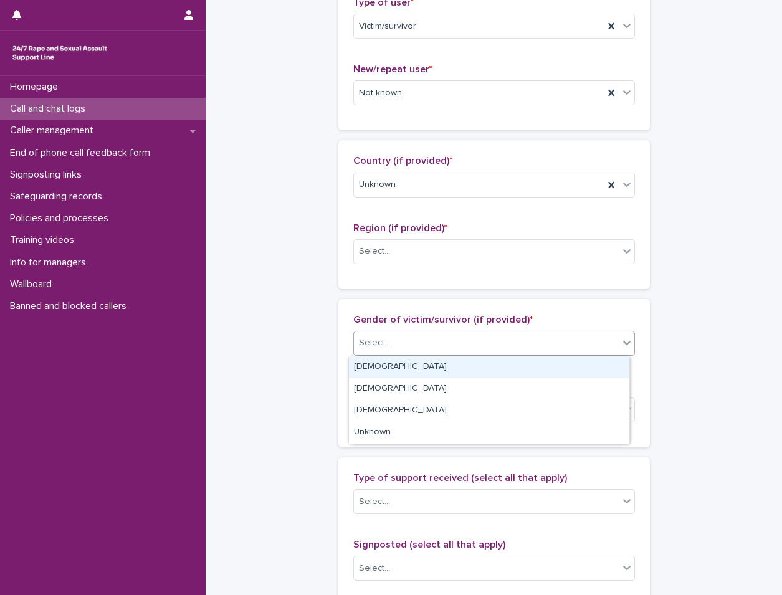
click at [423, 375] on div "[DEMOGRAPHIC_DATA]" at bounding box center [489, 368] width 281 height 22
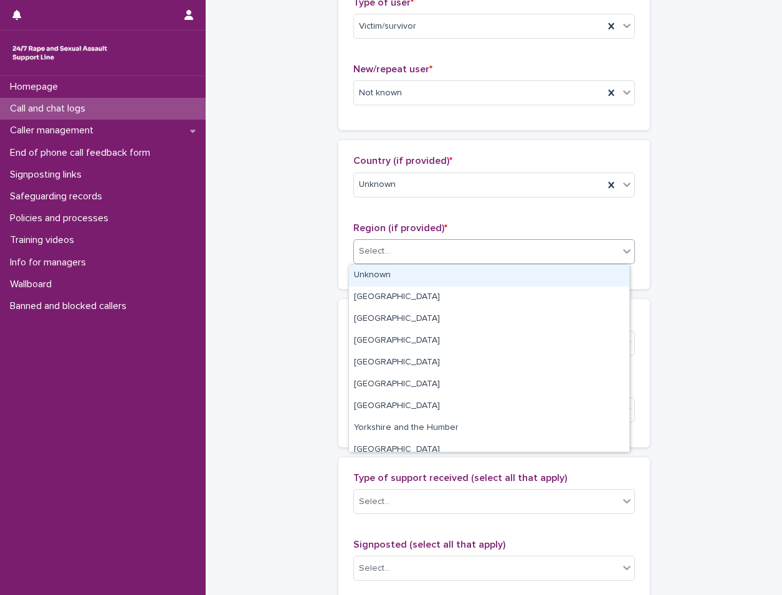
click at [444, 241] on div "Select..." at bounding box center [486, 251] width 265 height 21
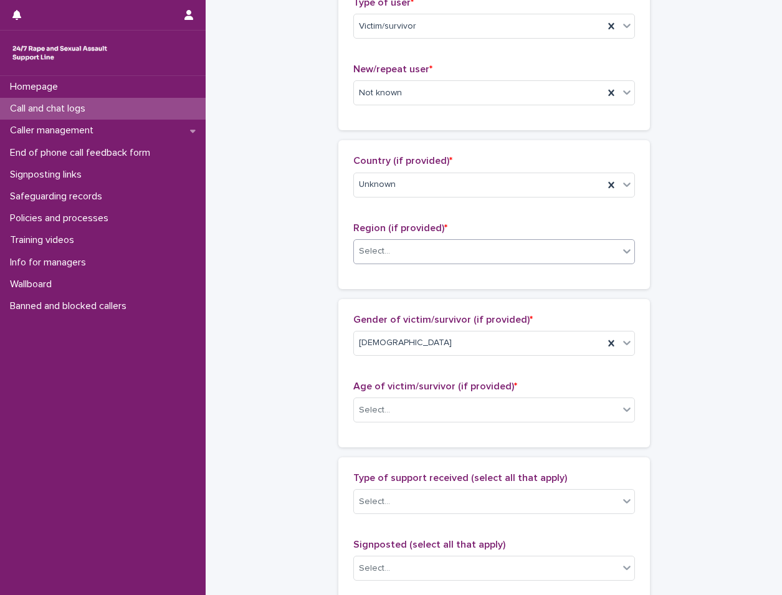
click at [438, 259] on div "Select..." at bounding box center [486, 251] width 265 height 21
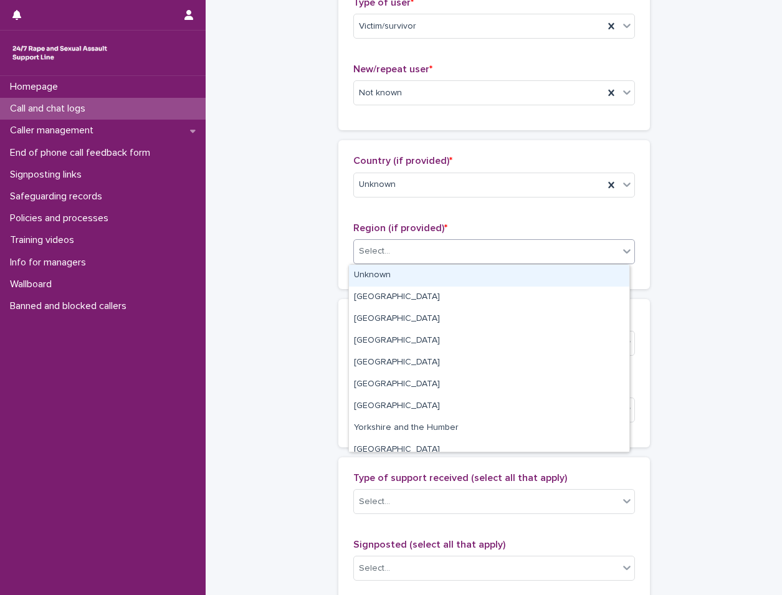
click at [438, 272] on div "Unknown" at bounding box center [489, 276] width 281 height 22
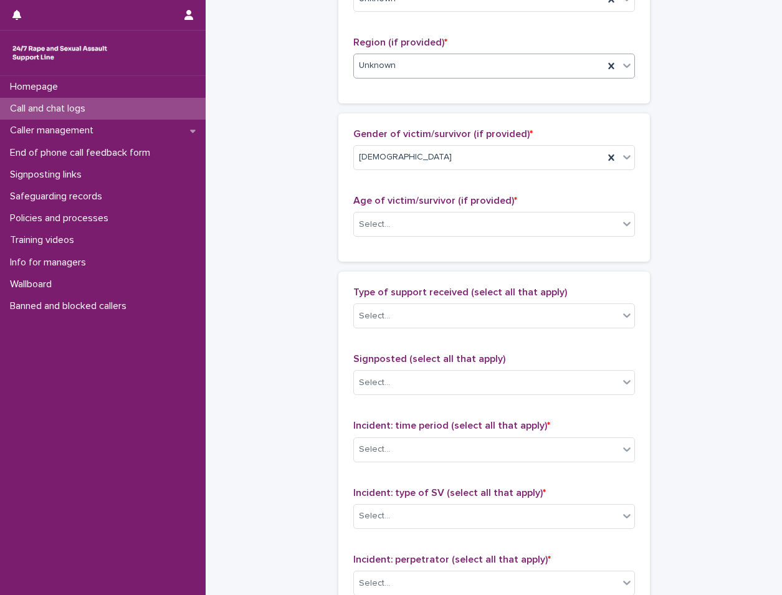
scroll to position [499, 0]
click at [445, 228] on div "Select..." at bounding box center [486, 223] width 265 height 21
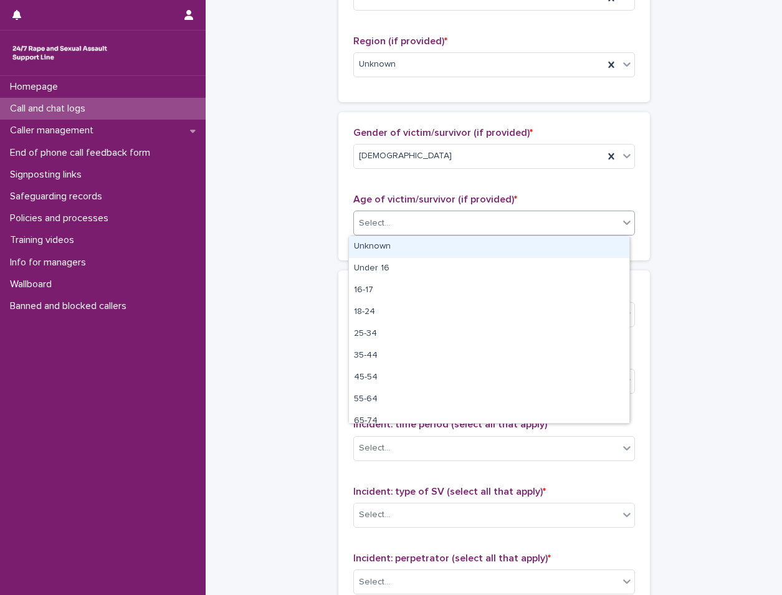
click at [432, 245] on div "Unknown" at bounding box center [489, 247] width 281 height 22
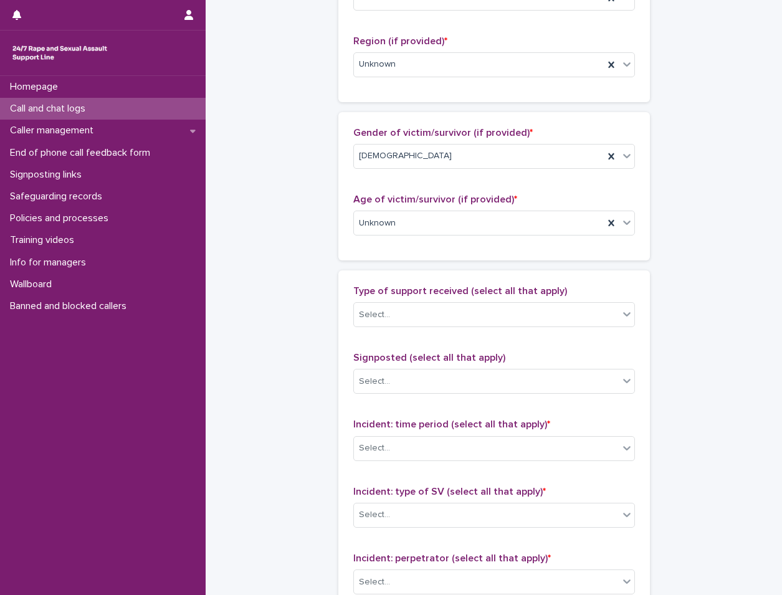
click at [477, 301] on div "Type of support received (select all that apply) Select..." at bounding box center [495, 312] width 282 height 52
click at [467, 377] on div "Select..." at bounding box center [486, 382] width 265 height 21
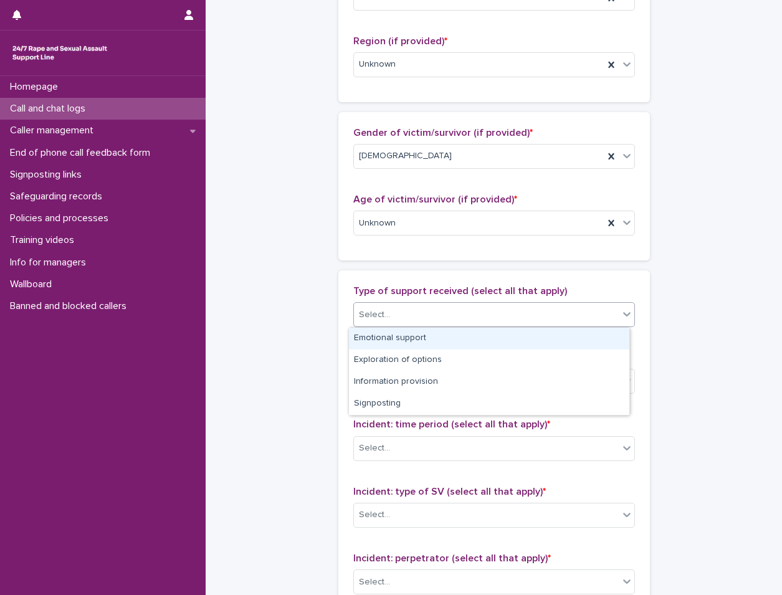
click at [470, 313] on div "Select..." at bounding box center [486, 315] width 265 height 21
click at [453, 340] on div "Emotional support" at bounding box center [489, 339] width 281 height 22
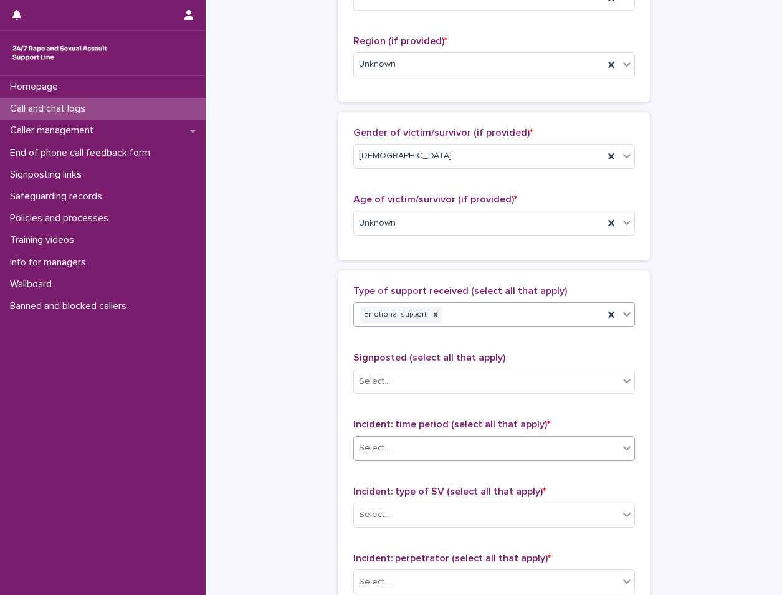
click at [468, 445] on div "Select..." at bounding box center [486, 448] width 265 height 21
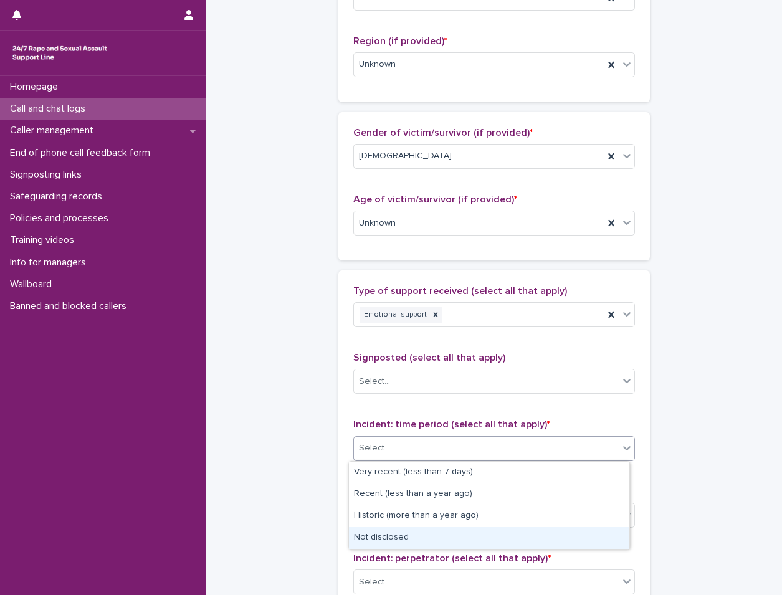
click at [422, 538] on div "Not disclosed" at bounding box center [489, 538] width 281 height 22
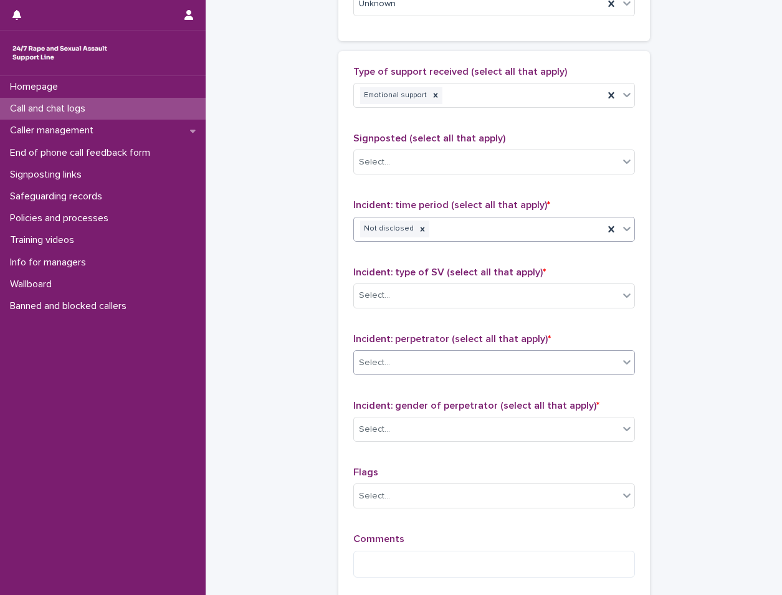
scroll to position [748, 0]
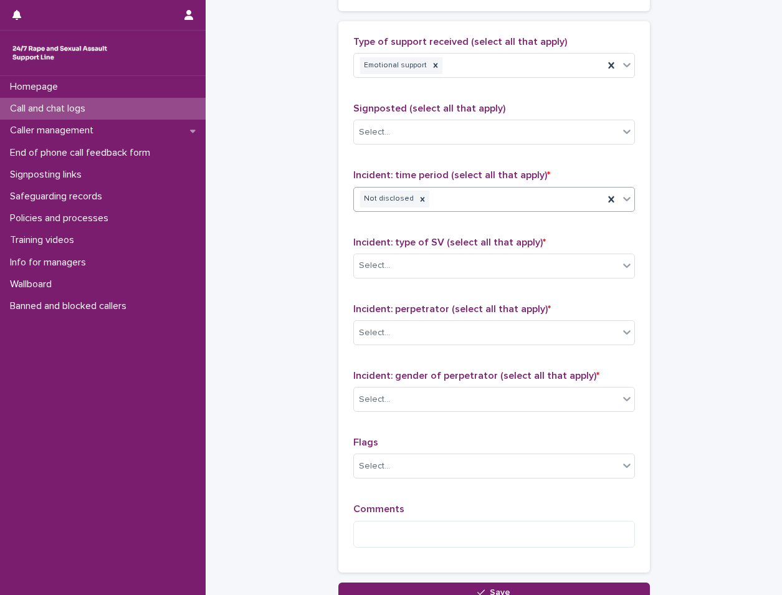
click at [440, 281] on div "Incident: type of SV (select all that apply) * Select..." at bounding box center [495, 263] width 282 height 52
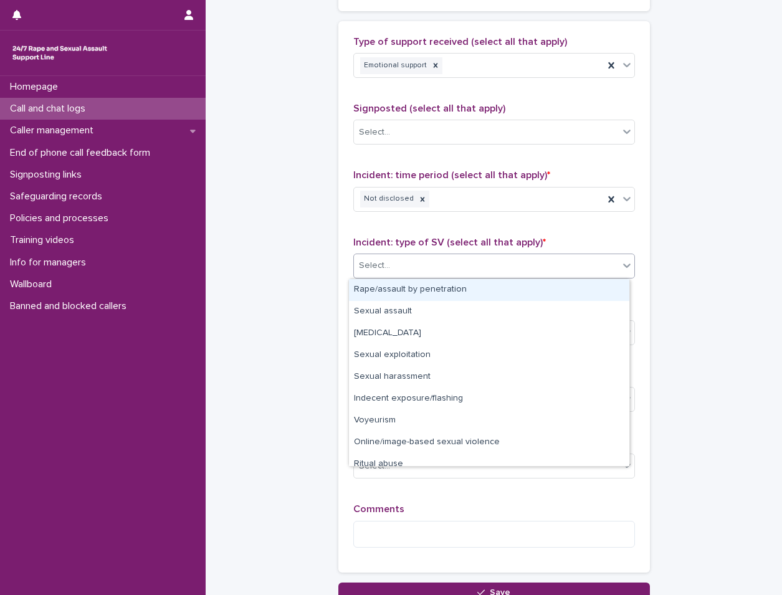
click at [455, 264] on div "Select..." at bounding box center [486, 266] width 265 height 21
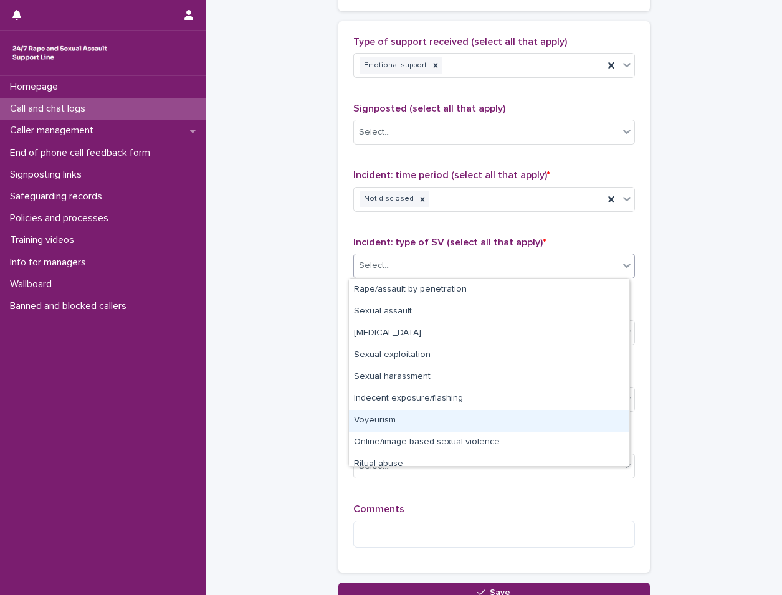
scroll to position [31, 0]
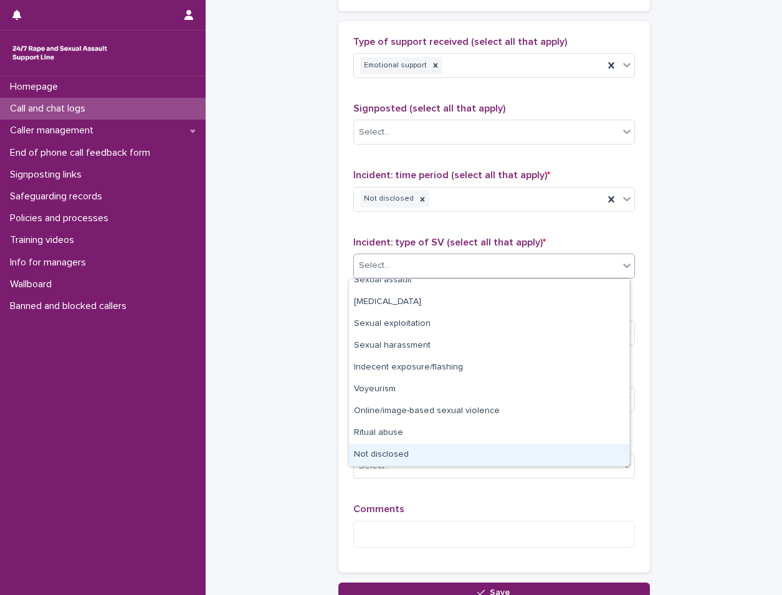
click at [415, 461] on div "Not disclosed" at bounding box center [489, 456] width 281 height 22
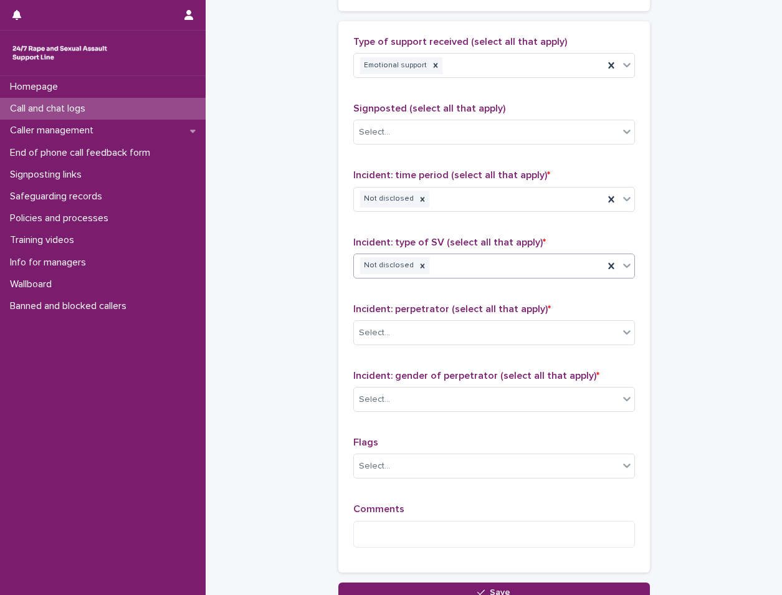
click at [476, 354] on div "Incident: perpetrator (select all that apply) * Select..." at bounding box center [495, 330] width 282 height 52
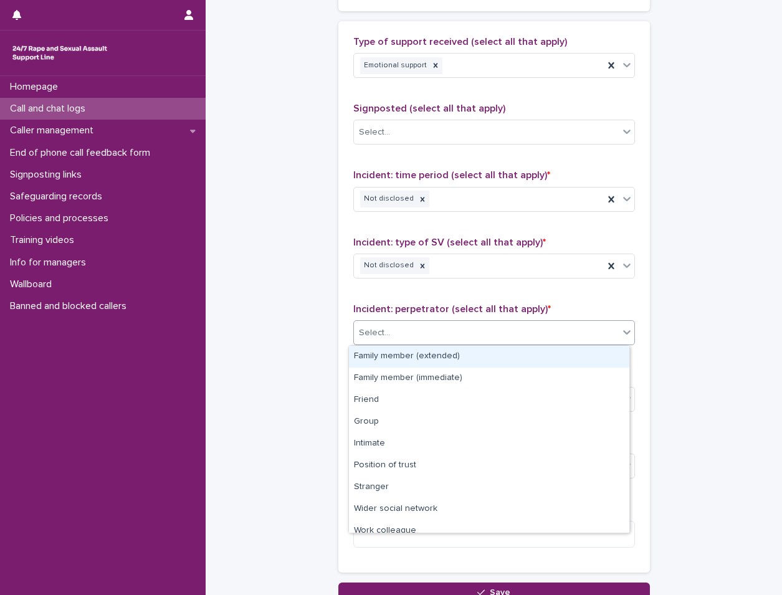
click at [489, 332] on div "Select..." at bounding box center [486, 333] width 265 height 21
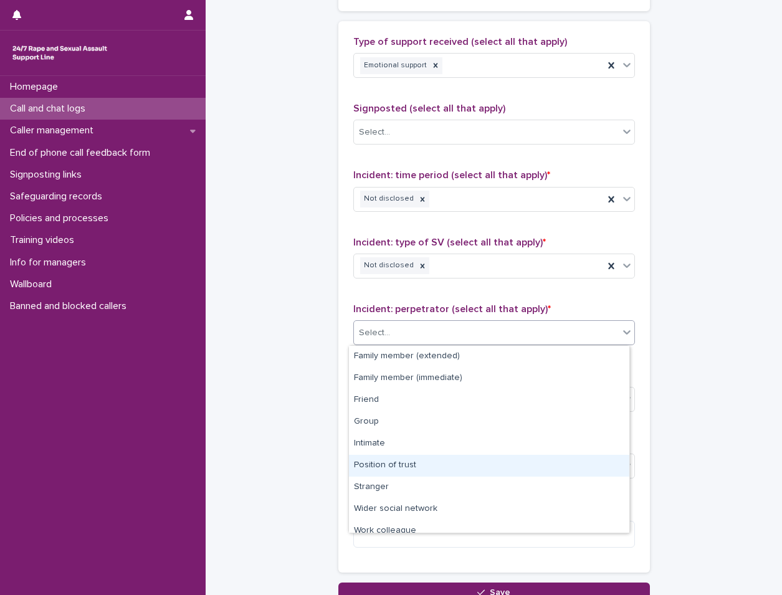
scroll to position [53, 0]
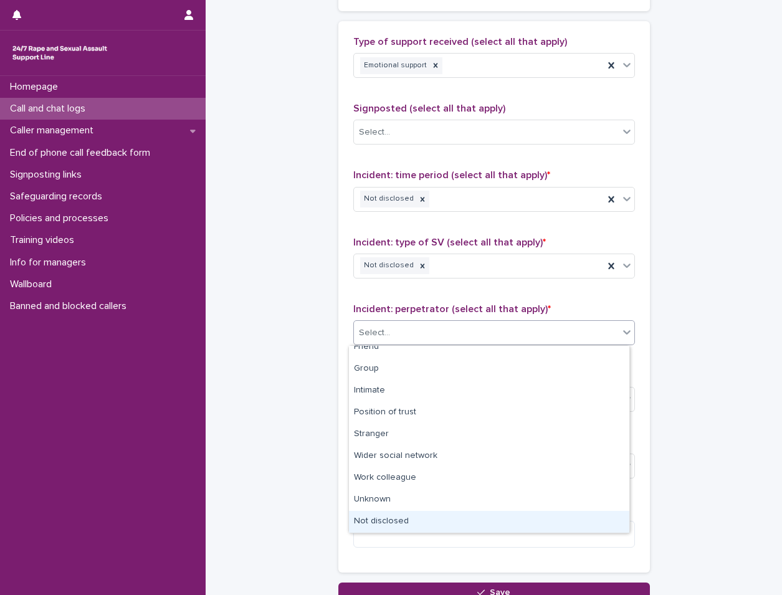
click at [420, 520] on div "Not disclosed" at bounding box center [489, 522] width 281 height 22
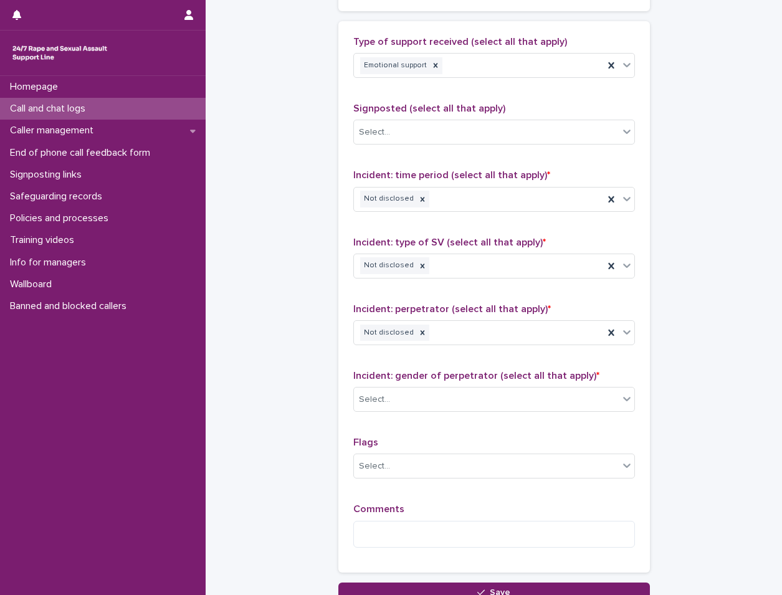
click at [450, 381] on span "Incident: gender of perpetrator (select all that apply) *" at bounding box center [477, 376] width 246 height 10
click at [450, 387] on div "Incident: gender of perpetrator (select all that apply) * Select..." at bounding box center [495, 396] width 282 height 52
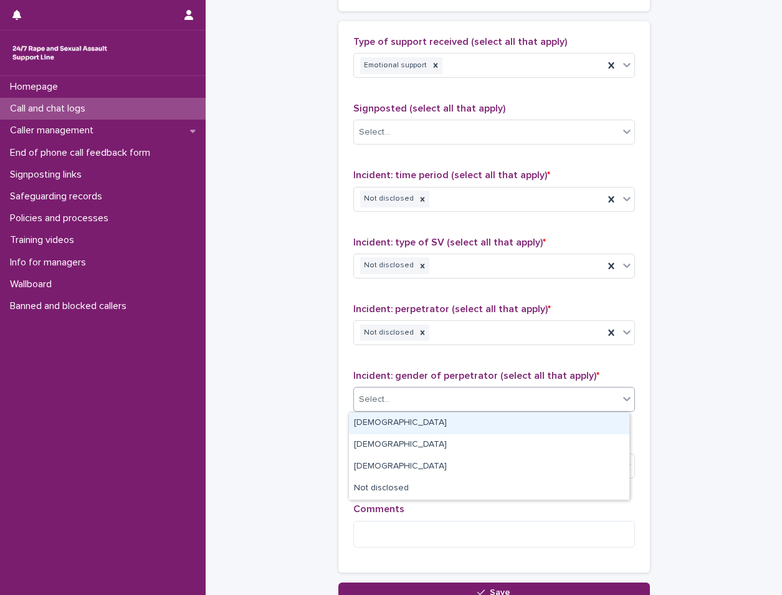
click at [446, 406] on div "Select..." at bounding box center [486, 400] width 265 height 21
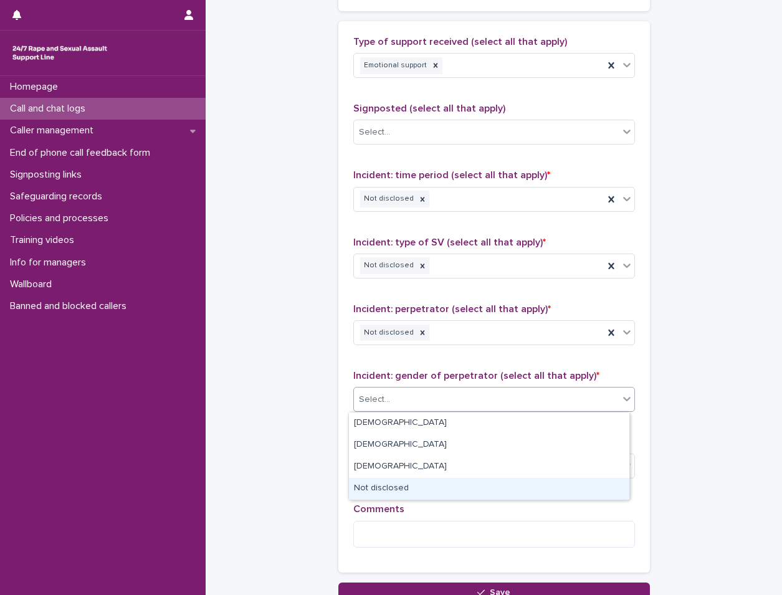
click at [435, 479] on div "Not disclosed" at bounding box center [489, 489] width 281 height 22
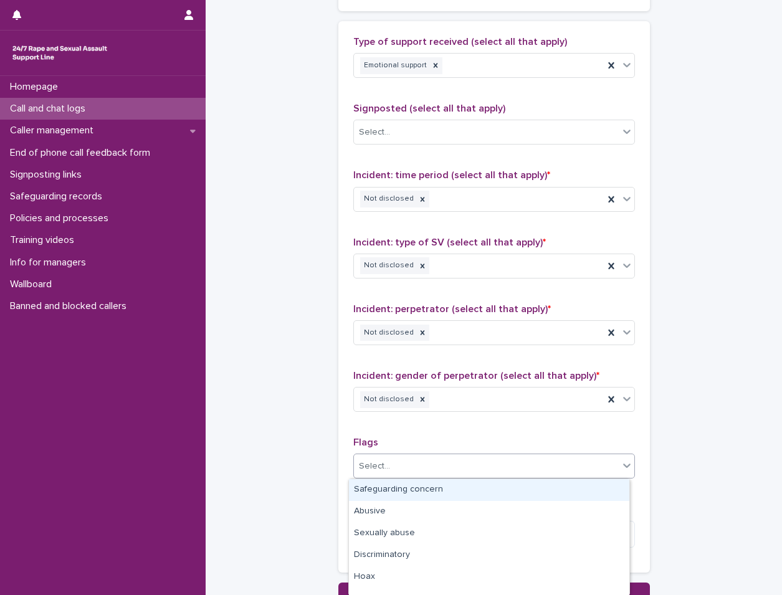
click at [443, 468] on div "Select..." at bounding box center [486, 466] width 265 height 21
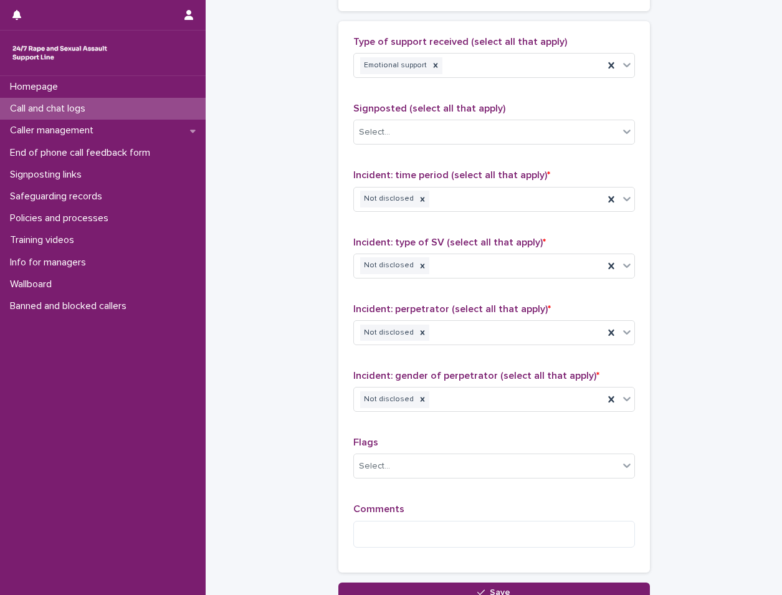
click at [471, 552] on div "Comments" at bounding box center [495, 531] width 282 height 54
click at [476, 537] on textarea at bounding box center [495, 534] width 282 height 27
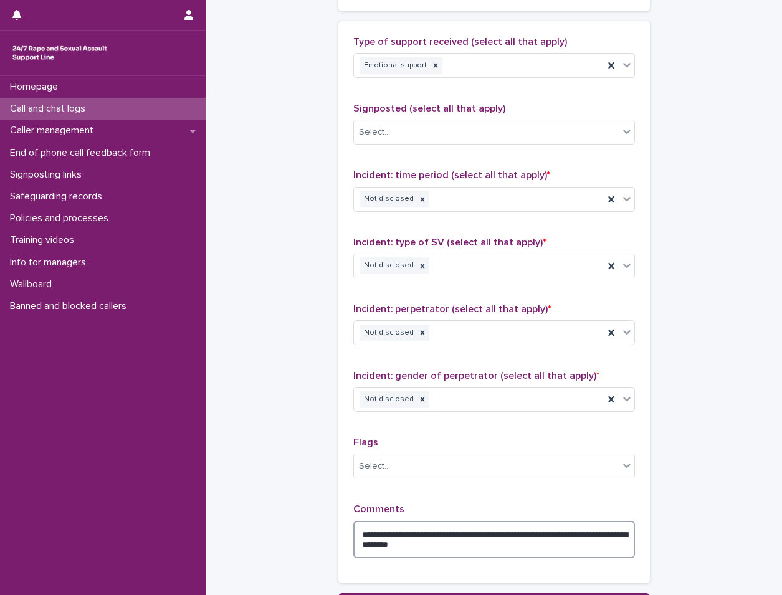
scroll to position [686, 0]
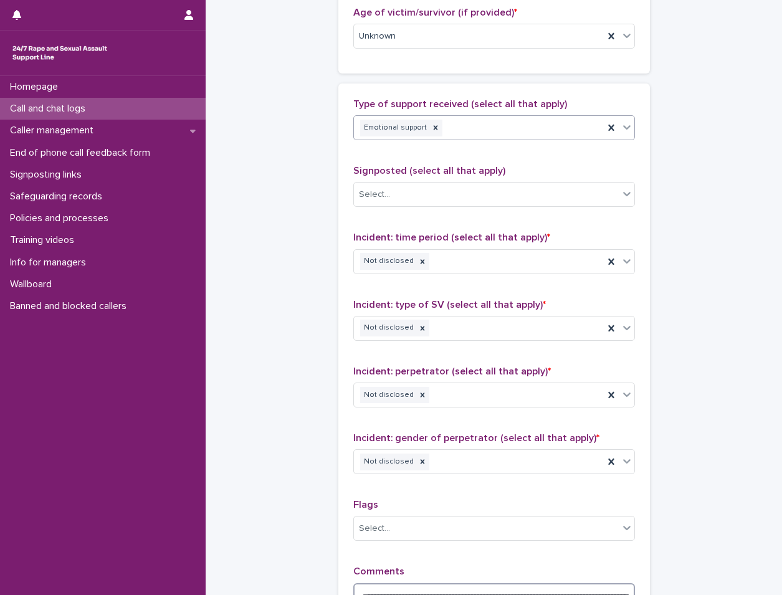
type textarea "**********"
click at [478, 120] on div "Emotional support" at bounding box center [479, 128] width 250 height 22
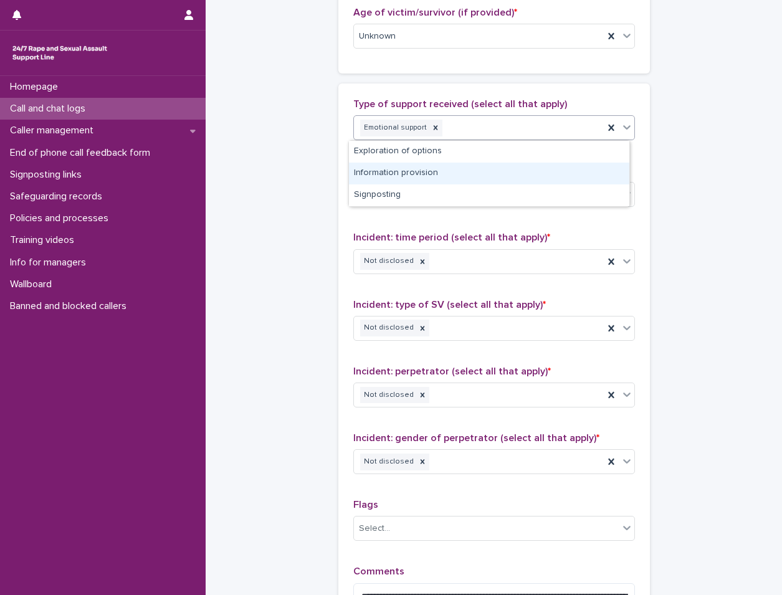
click at [445, 173] on div "Information provision" at bounding box center [489, 174] width 281 height 22
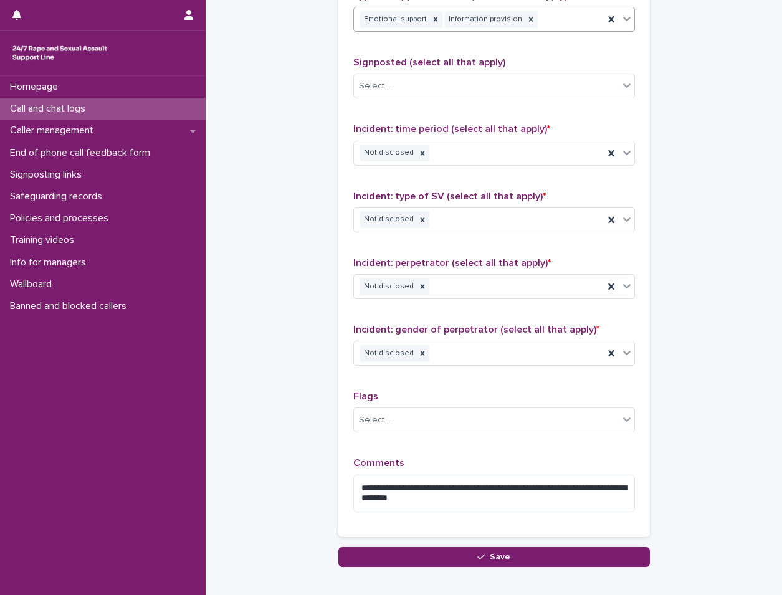
scroll to position [864, 0]
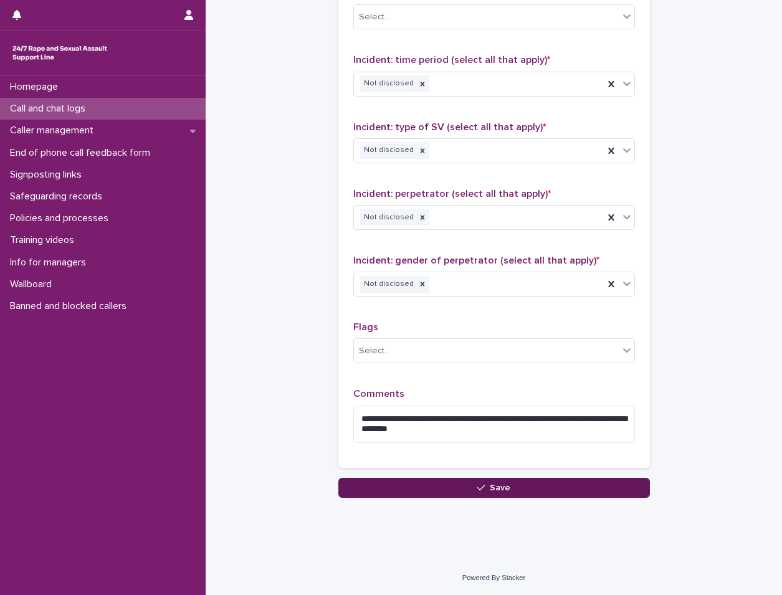
click at [448, 488] on button "Save" at bounding box center [495, 488] width 312 height 20
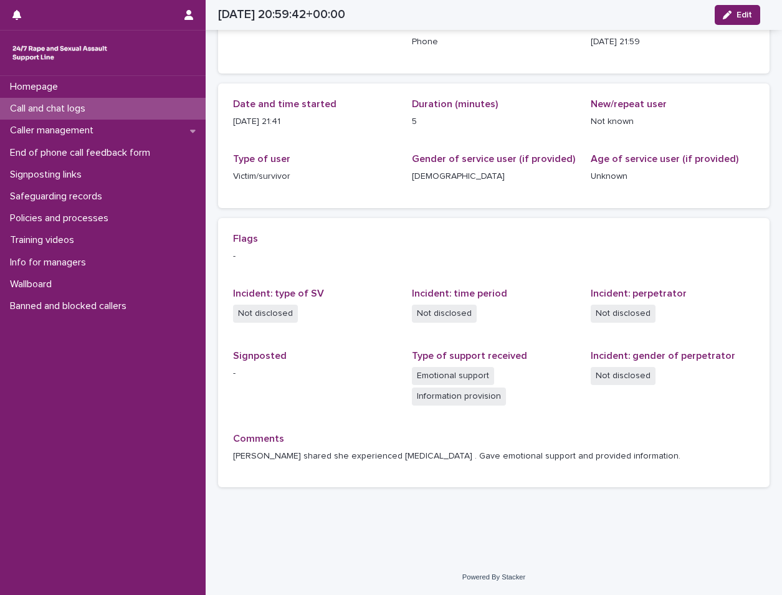
scroll to position [87, 0]
click at [346, 49] on div "Operator Tijesunimi Awotoye" at bounding box center [315, 39] width 164 height 40
click at [92, 132] on p "Caller management" at bounding box center [54, 131] width 99 height 12
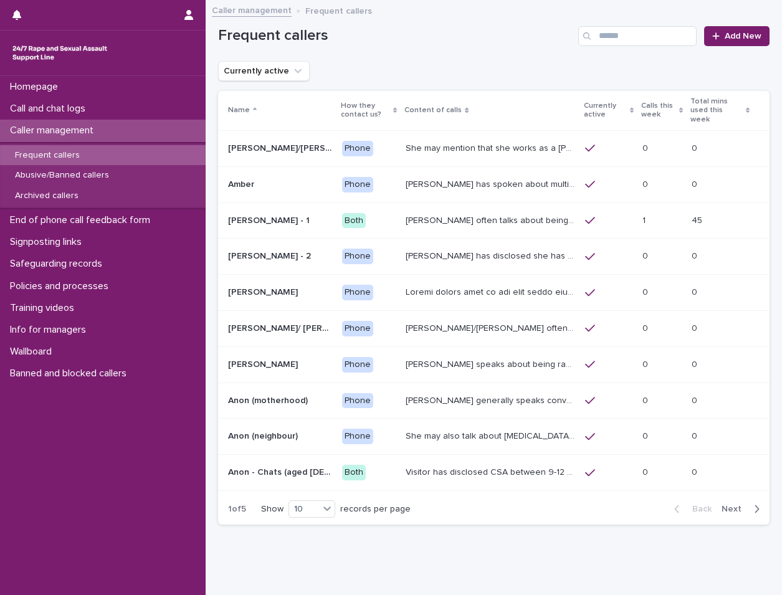
click at [734, 505] on span "Next" at bounding box center [735, 509] width 27 height 9
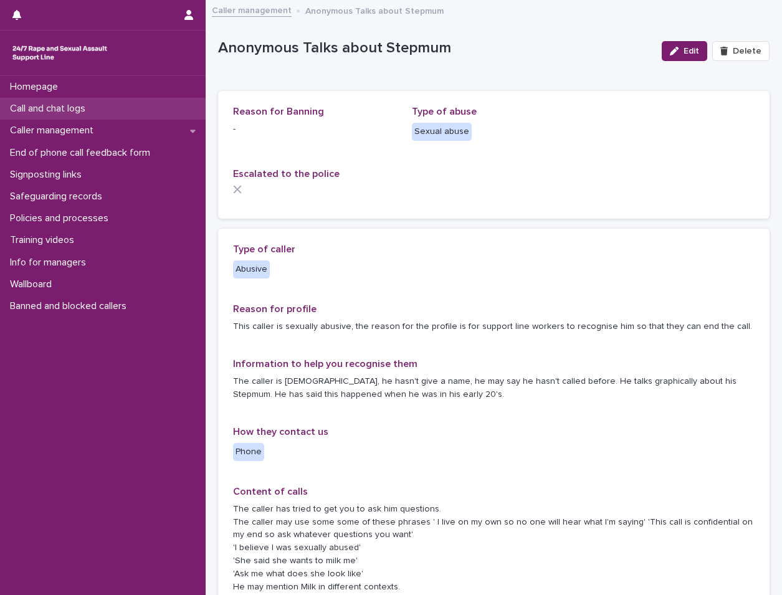
click at [128, 115] on div "Call and chat logs" at bounding box center [103, 109] width 206 height 22
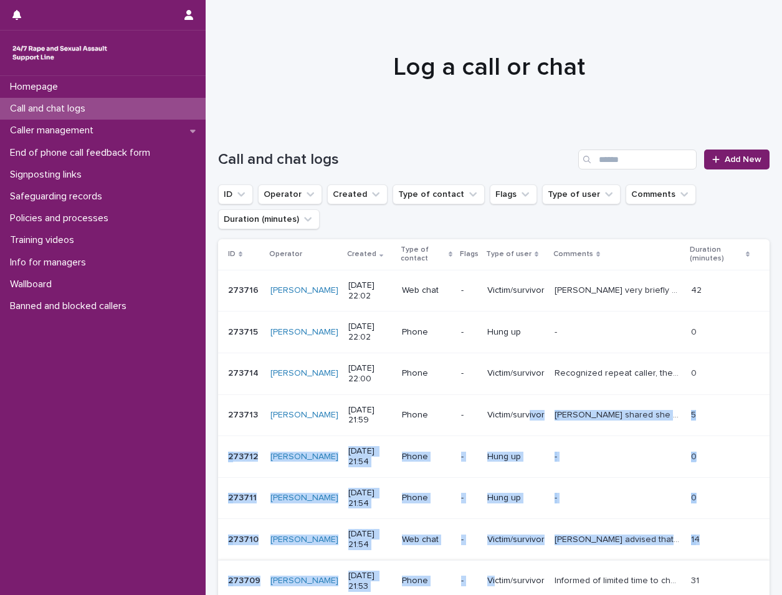
drag, startPoint x: 530, startPoint y: 416, endPoint x: 498, endPoint y: 579, distance: 165.8
click at [498, 579] on tbody "273716 273716 [PERSON_NAME] [DATE] 22:02 Web chat - Victim/survivor [PERSON_NAM…" at bounding box center [494, 477] width 552 height 415
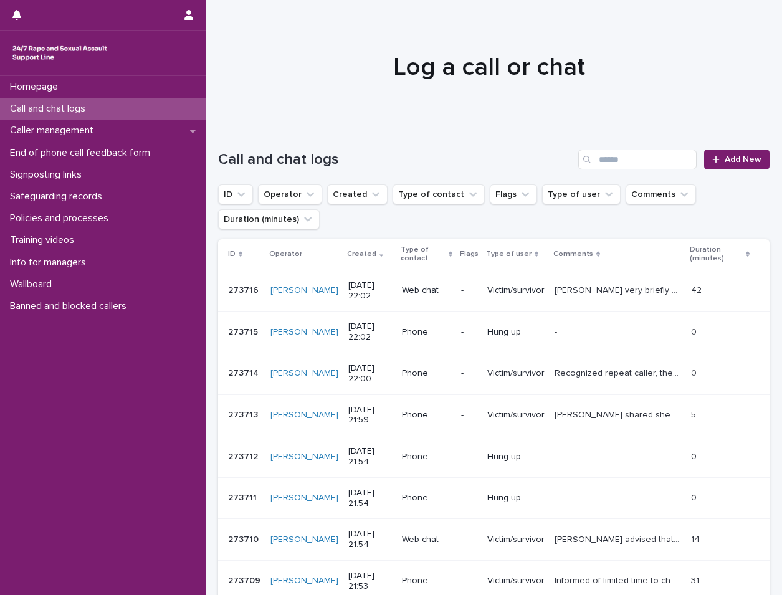
click at [188, 420] on div "Homepage Call and chat logs Caller management End of phone call feedback form S…" at bounding box center [103, 335] width 206 height 519
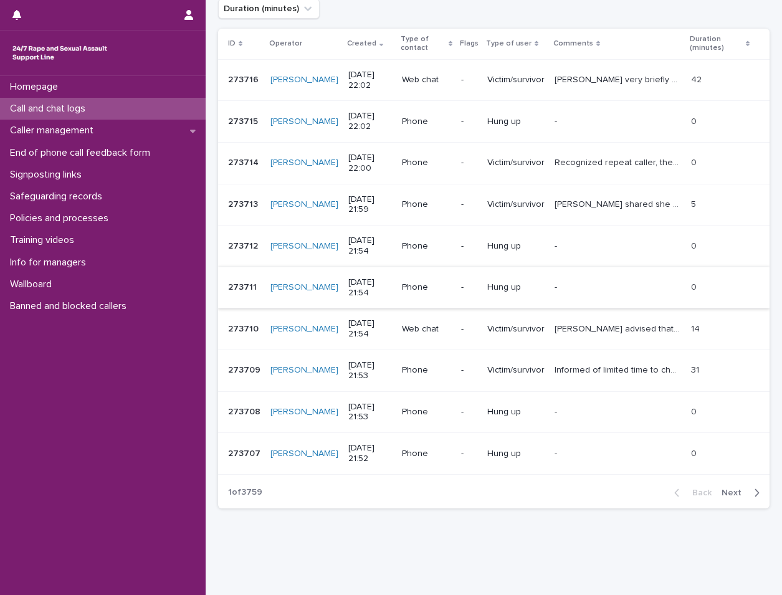
scroll to position [232, 0]
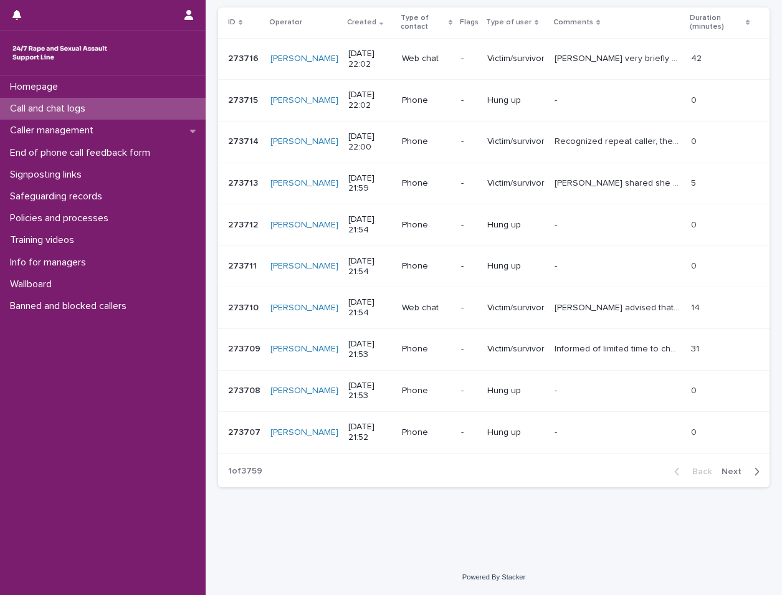
click at [724, 469] on span "Next" at bounding box center [735, 472] width 27 height 9
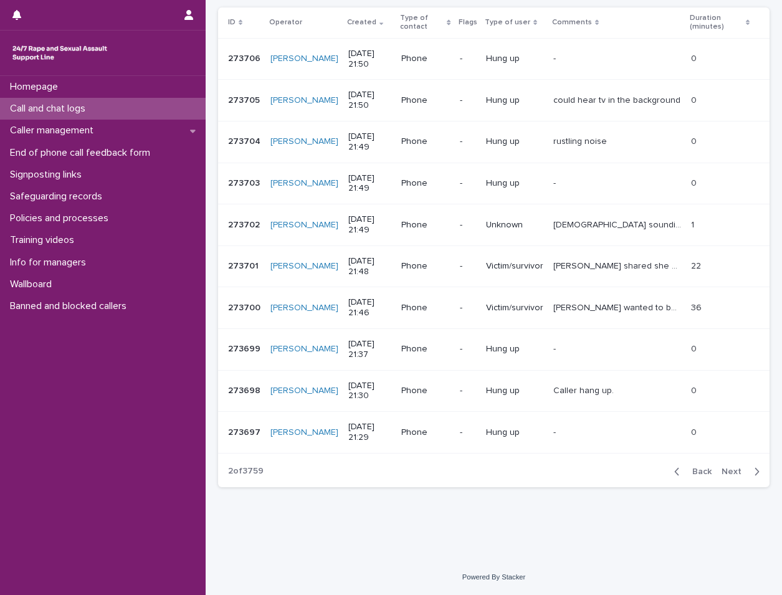
click at [724, 469] on span "Next" at bounding box center [735, 472] width 27 height 9
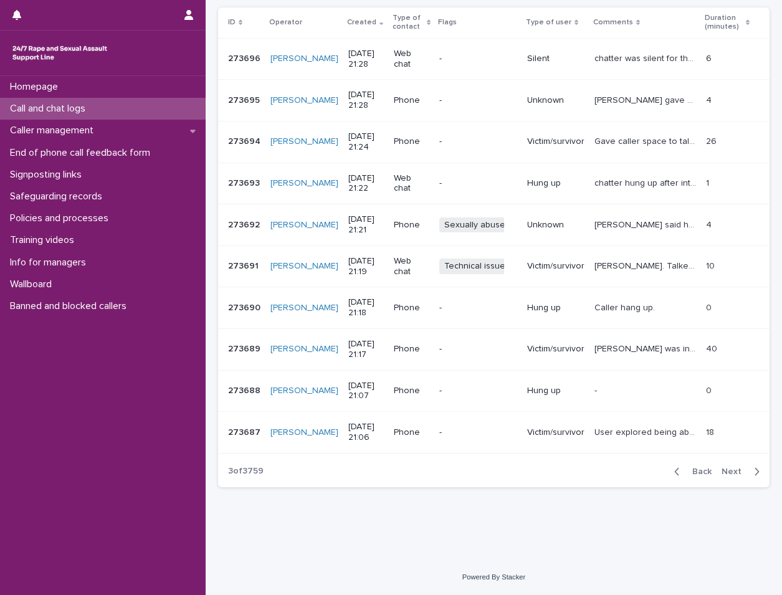
click at [630, 219] on p "[PERSON_NAME] said he didn't want to give a name. Talked about being abused in …" at bounding box center [647, 224] width 104 height 13
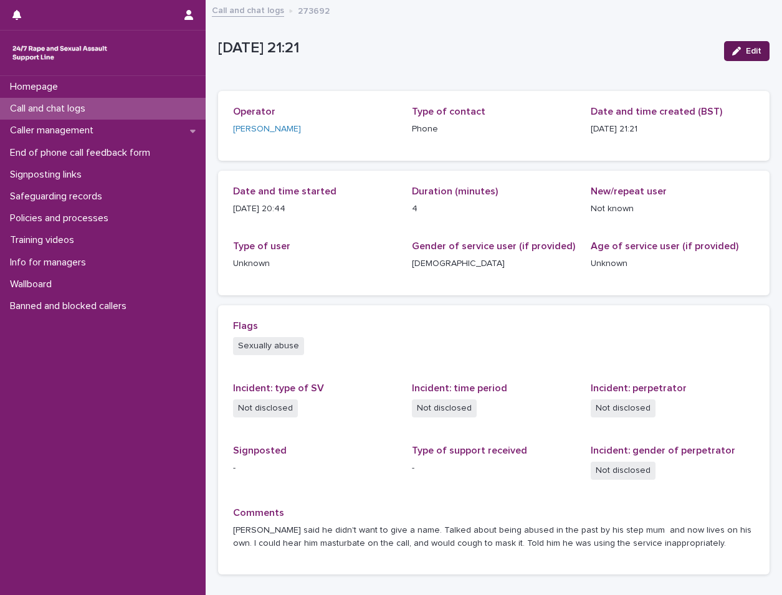
click at [746, 54] on span "Edit" at bounding box center [754, 51] width 16 height 9
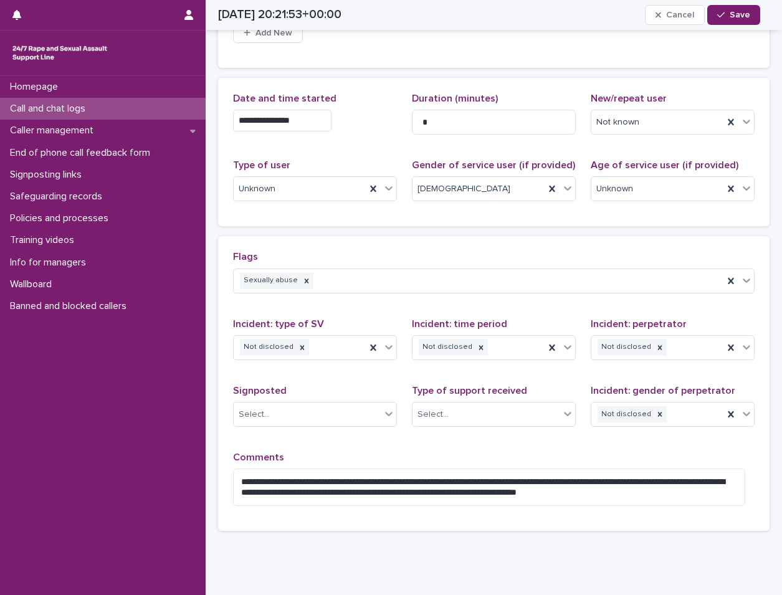
scroll to position [108, 0]
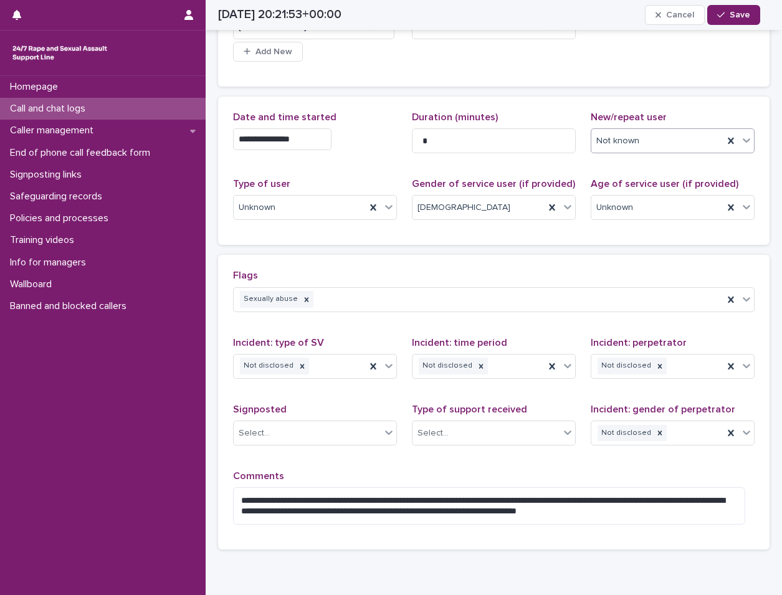
click at [642, 149] on div "Not known" at bounding box center [658, 141] width 132 height 21
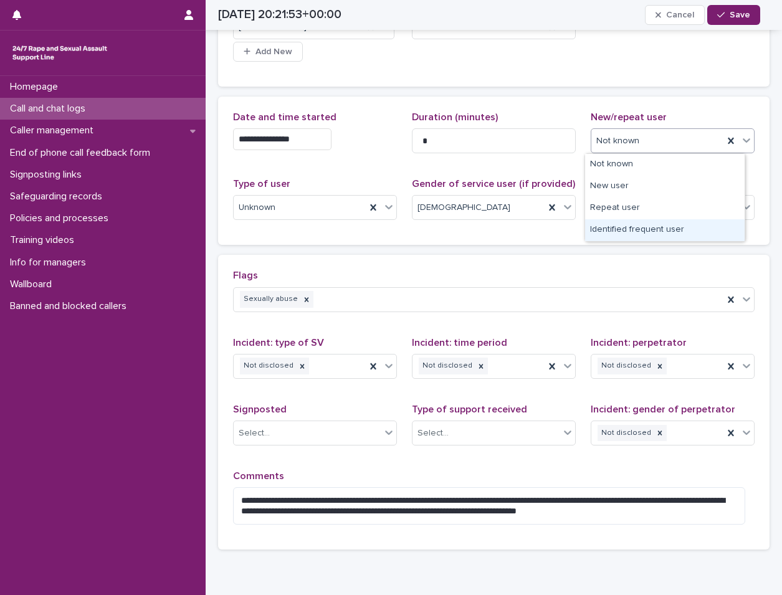
click at [630, 228] on div "Identified frequent user" at bounding box center [665, 230] width 160 height 22
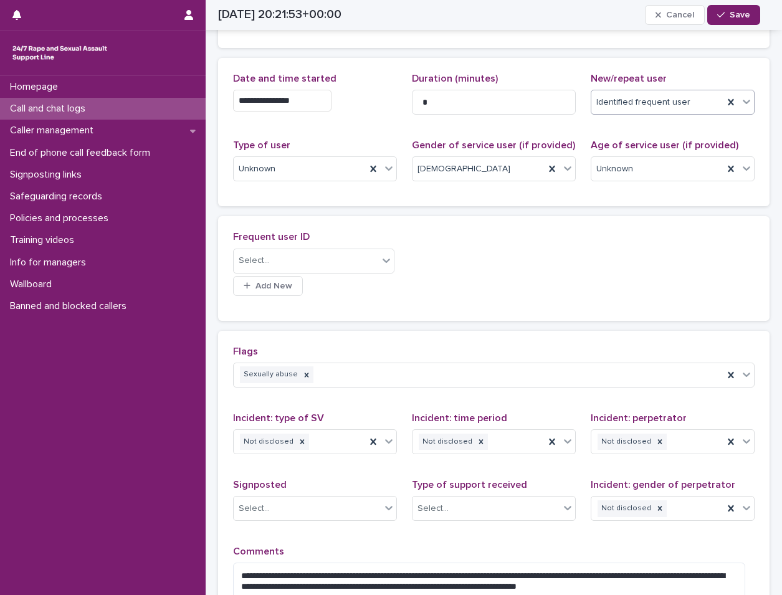
scroll to position [165, 0]
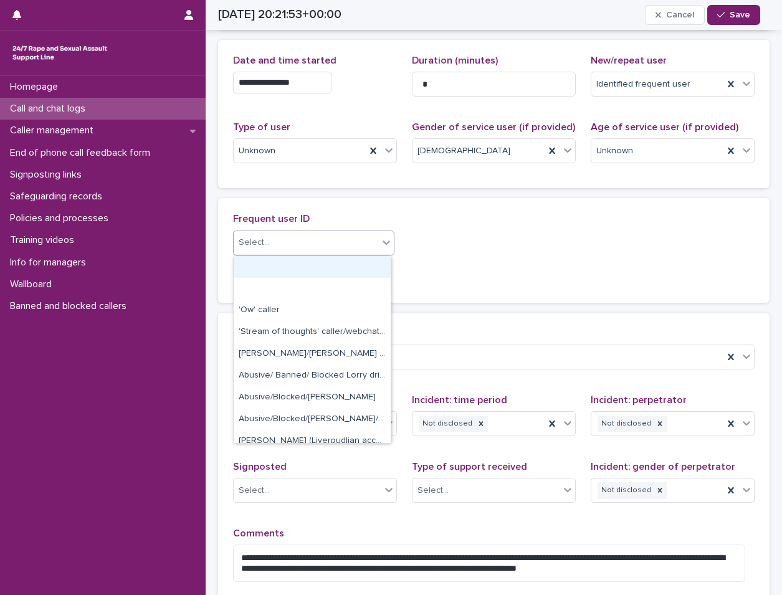
click at [320, 240] on div "Select..." at bounding box center [306, 243] width 145 height 21
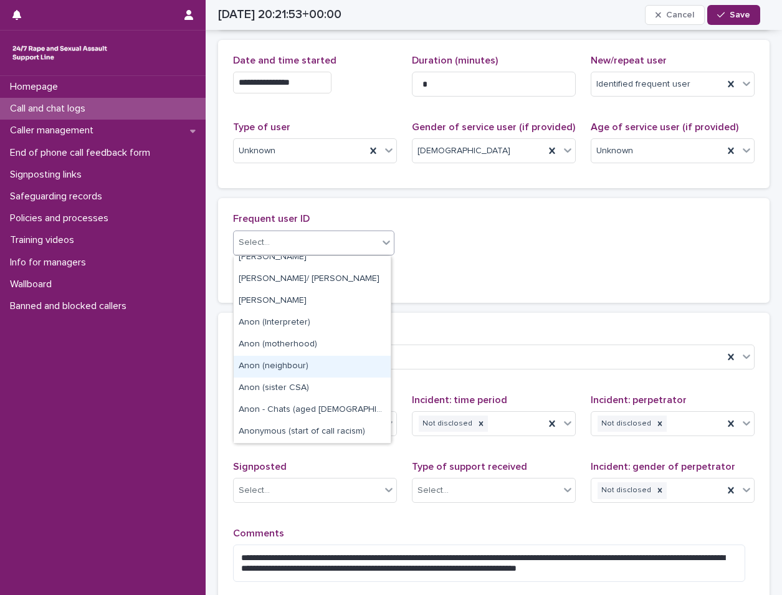
scroll to position [461, 0]
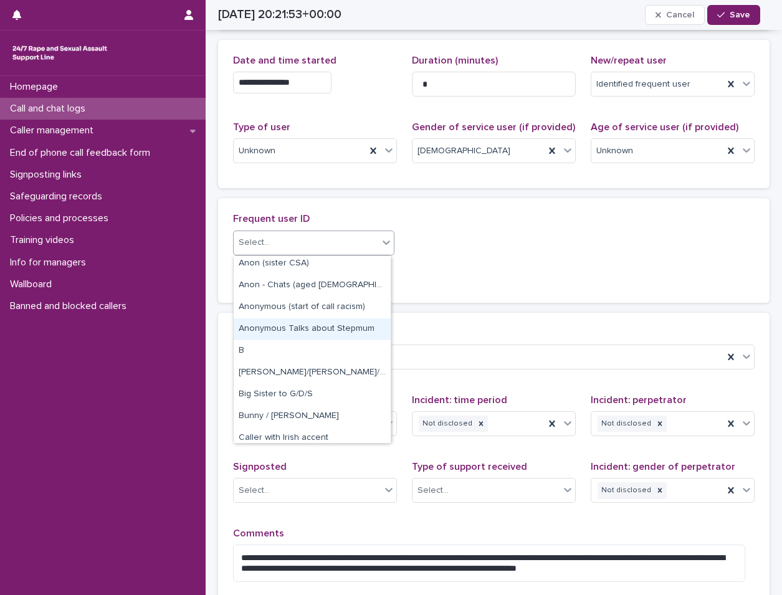
click at [319, 335] on div "Anonymous Talks about Stepmum" at bounding box center [312, 330] width 157 height 22
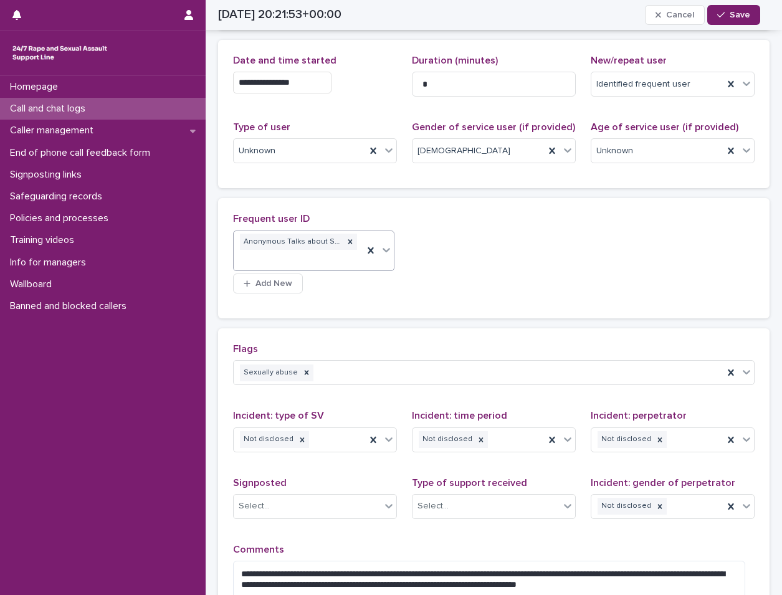
scroll to position [173, 0]
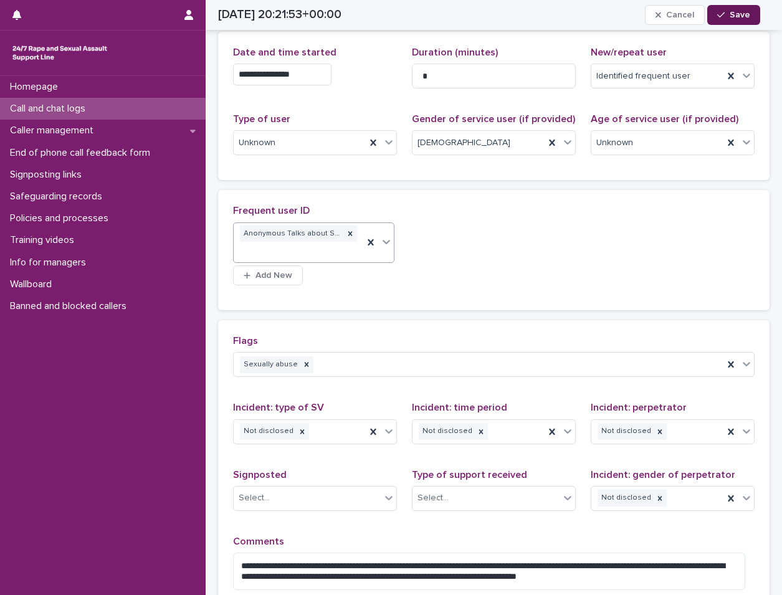
click at [749, 18] on span "Save" at bounding box center [740, 15] width 21 height 9
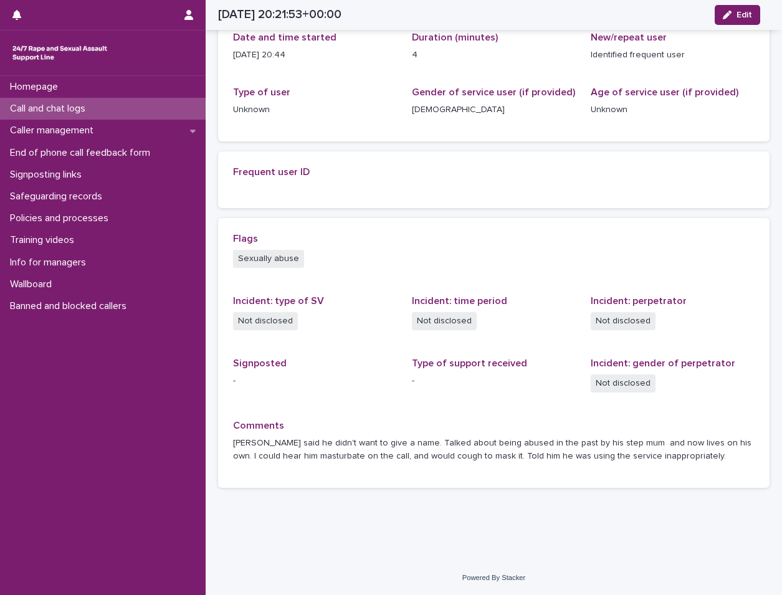
scroll to position [100, 0]
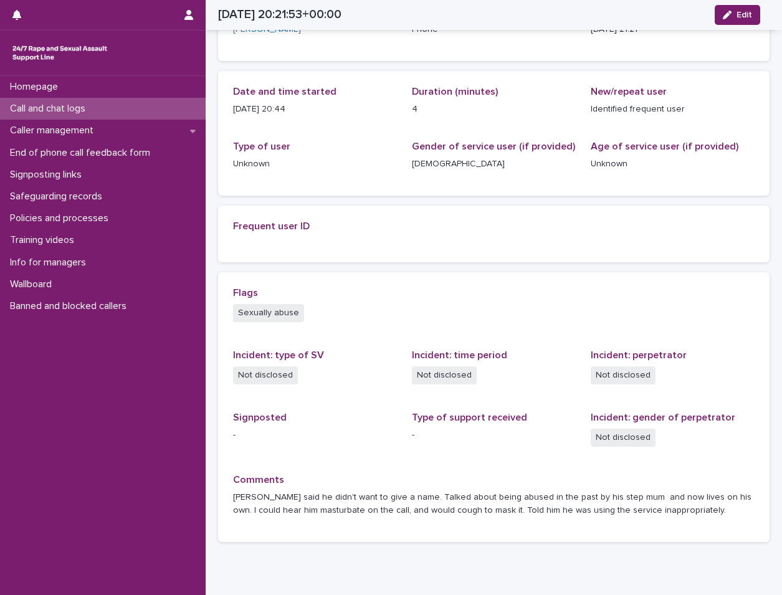
click at [186, 119] on div "Call and chat logs" at bounding box center [103, 109] width 206 height 22
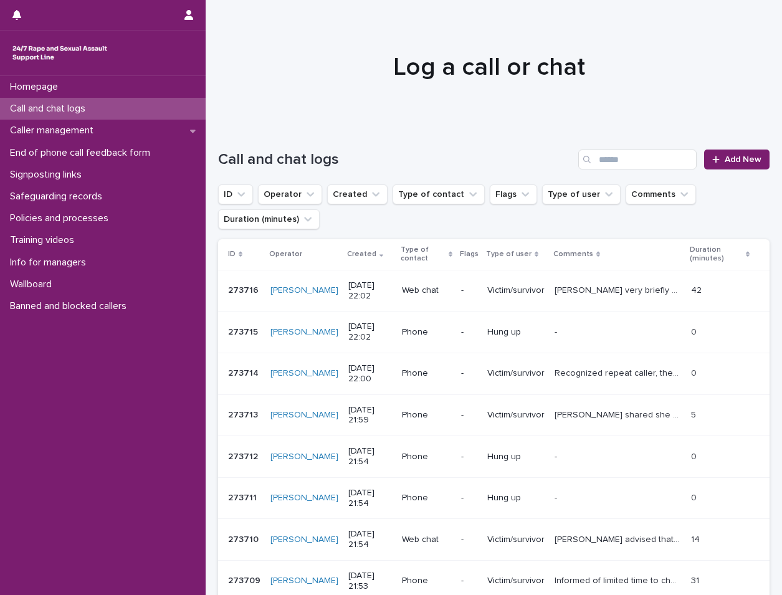
click at [64, 471] on div "Homepage Call and chat logs Caller management End of phone call feedback form S…" at bounding box center [103, 335] width 206 height 519
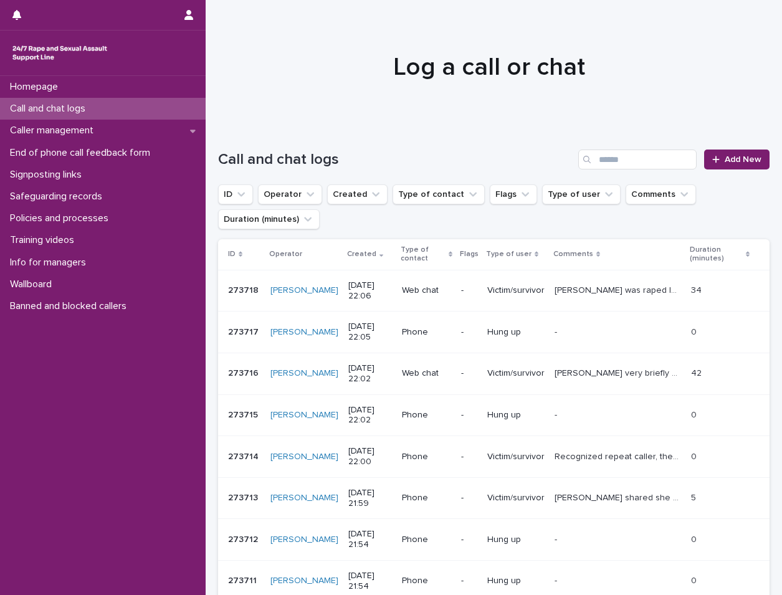
click at [265, 31] on div at bounding box center [489, 61] width 567 height 125
click at [155, 105] on div "Call and chat logs" at bounding box center [103, 109] width 206 height 22
click at [711, 153] on link "Add New" at bounding box center [737, 160] width 65 height 20
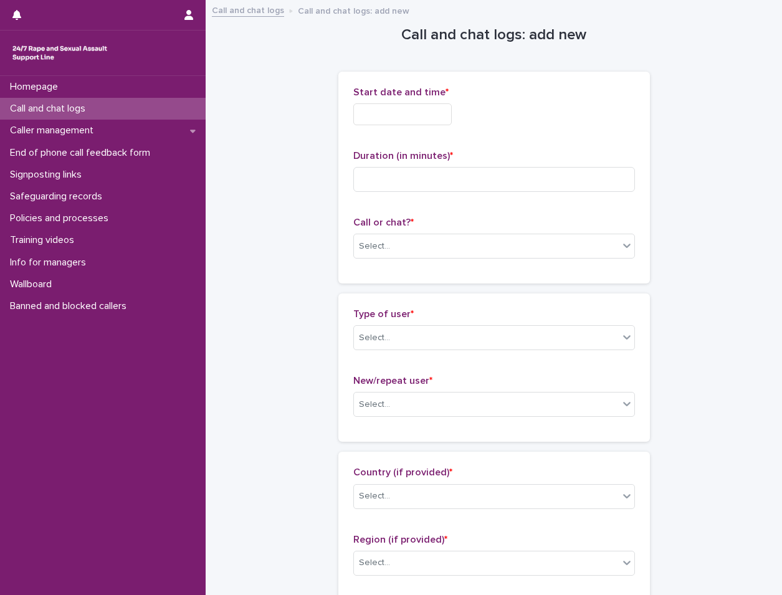
click at [369, 120] on input "text" at bounding box center [403, 114] width 99 height 22
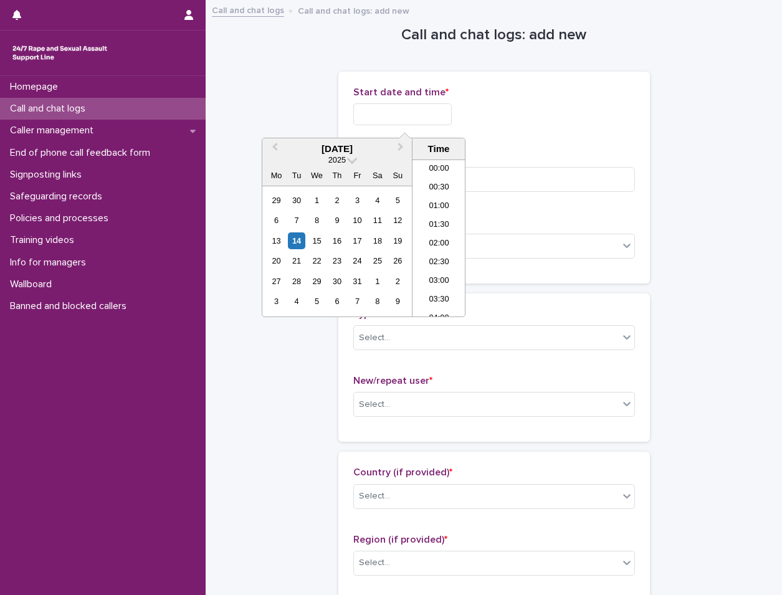
scroll to position [741, 0]
click at [289, 244] on div "14" at bounding box center [296, 241] width 17 height 17
click at [426, 257] on li "22:00" at bounding box center [439, 251] width 53 height 19
click at [433, 112] on input "**********" at bounding box center [403, 114] width 99 height 22
type input "**********"
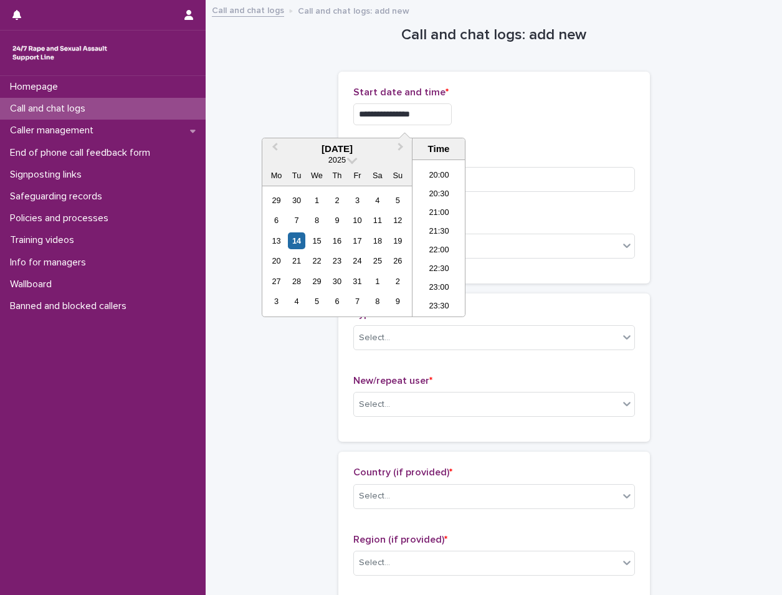
click at [536, 101] on div "**********" at bounding box center [495, 111] width 282 height 49
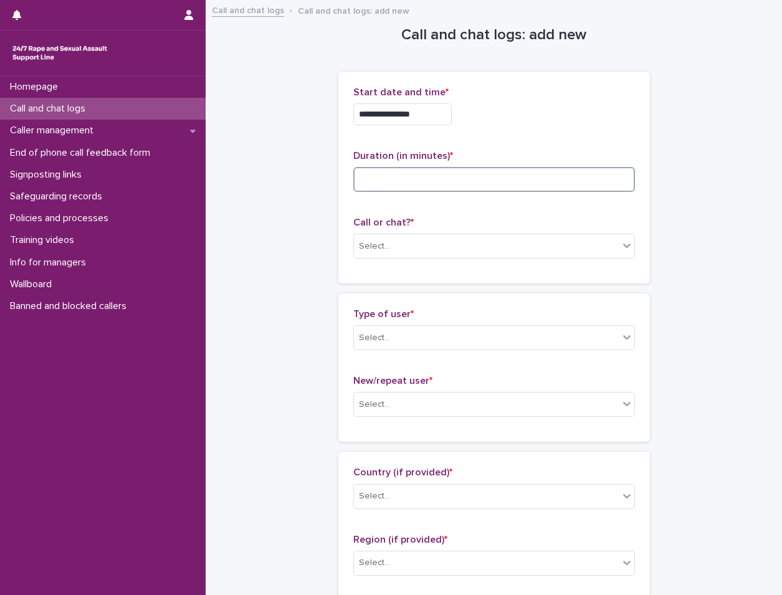
click at [509, 180] on input at bounding box center [495, 179] width 282 height 25
type input "*"
click at [516, 236] on div "Select..." at bounding box center [486, 246] width 265 height 21
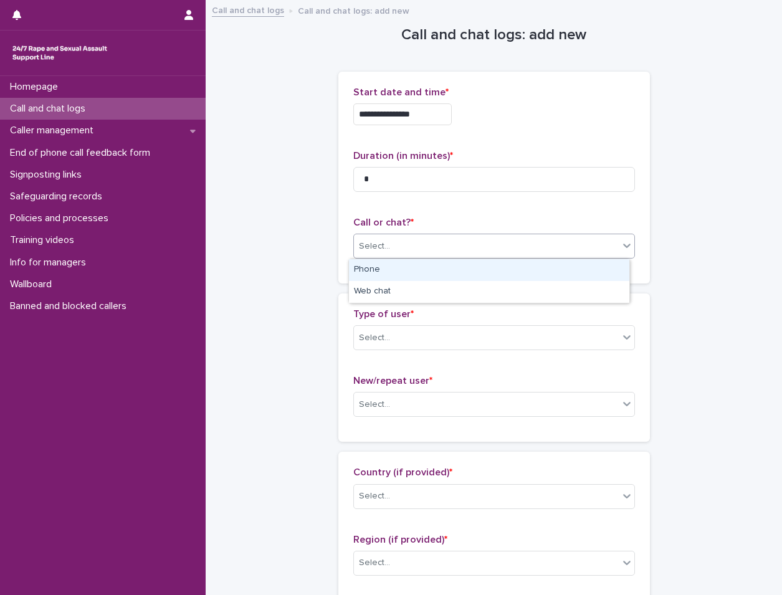
click at [507, 261] on div "Phone" at bounding box center [489, 270] width 281 height 22
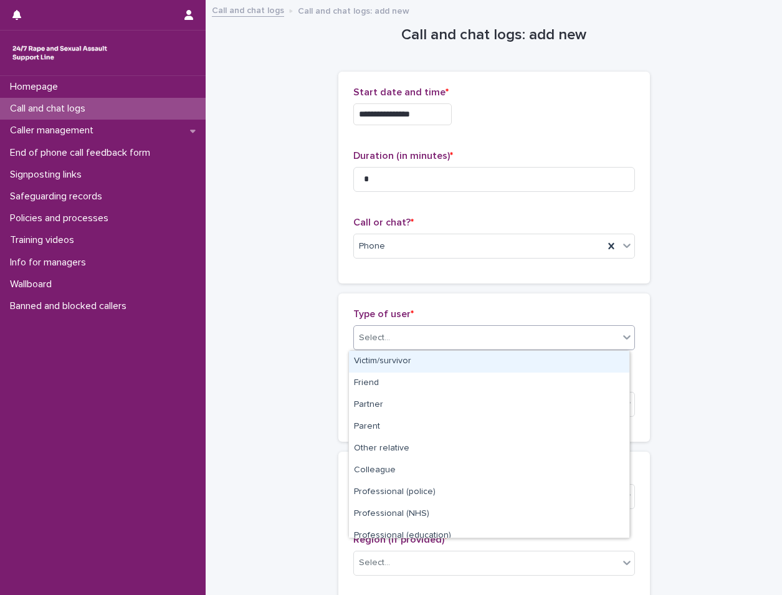
click at [489, 334] on div "Select..." at bounding box center [486, 338] width 265 height 21
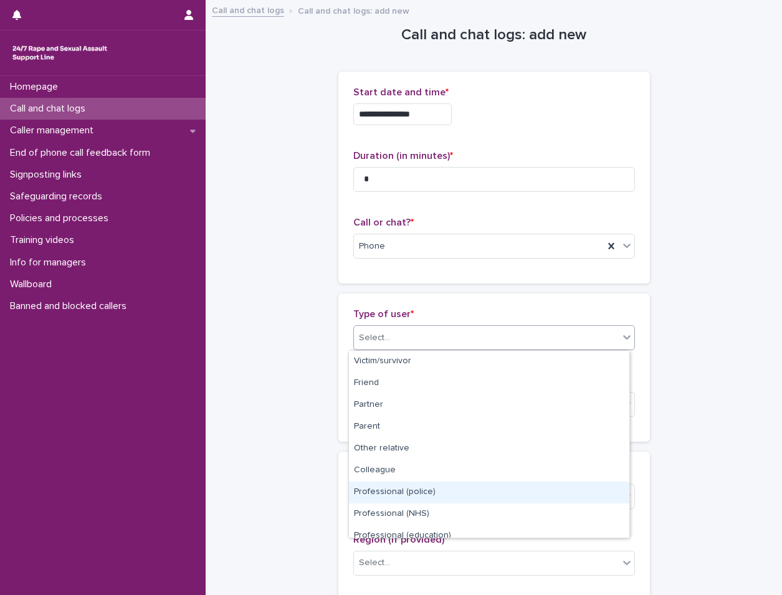
scroll to position [140, 0]
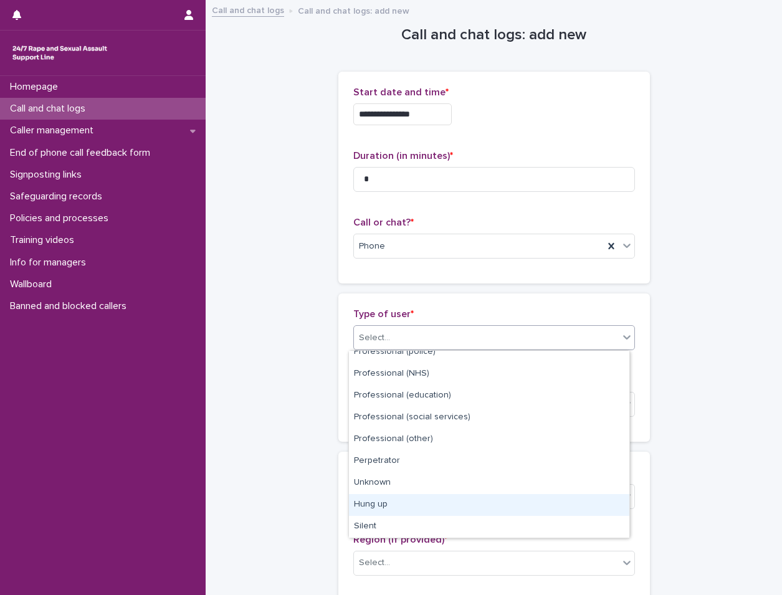
click at [395, 509] on div "Hung up" at bounding box center [489, 505] width 281 height 22
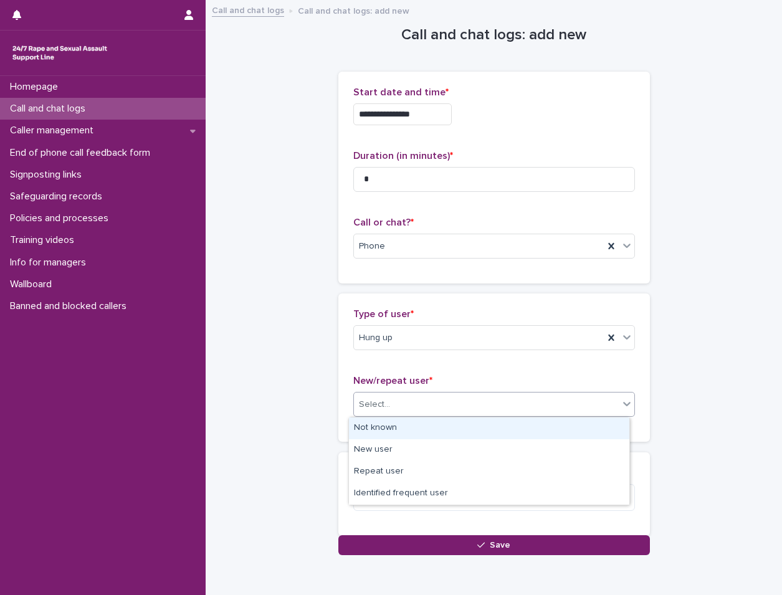
click at [405, 406] on div "Select..." at bounding box center [486, 405] width 265 height 21
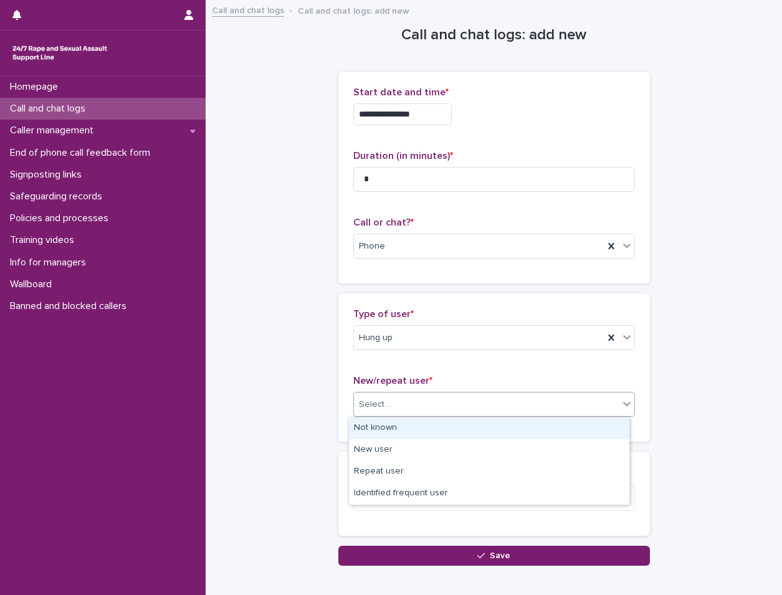
click at [406, 431] on div "Not known" at bounding box center [489, 429] width 281 height 22
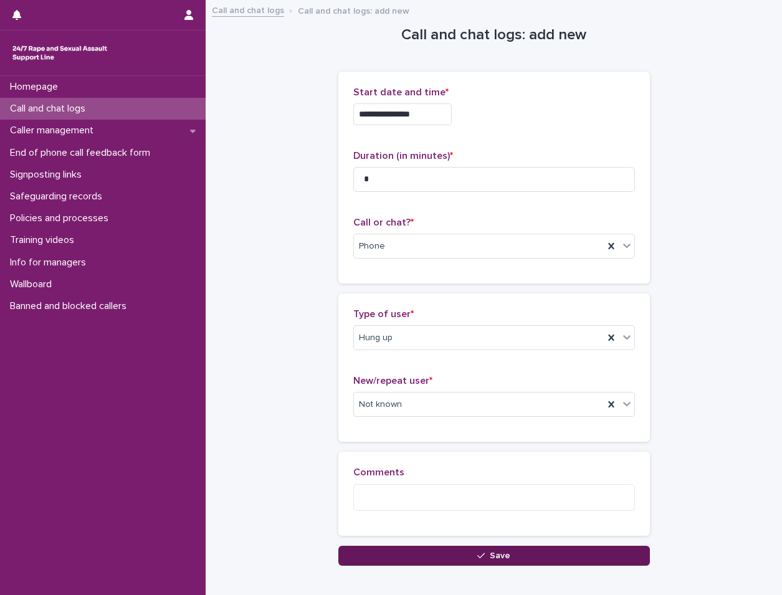
click at [430, 556] on button "Save" at bounding box center [495, 556] width 312 height 20
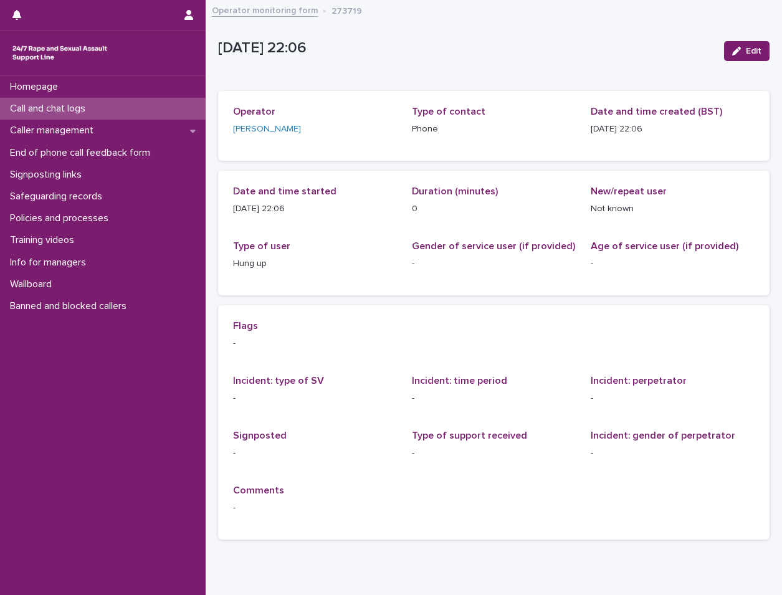
click at [193, 108] on div "Call and chat logs" at bounding box center [103, 109] width 206 height 22
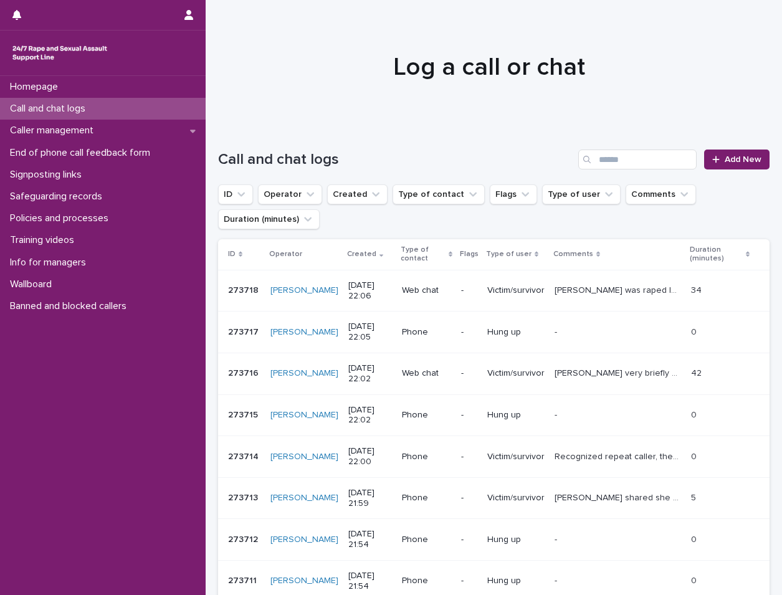
click at [193, 108] on div "Call and chat logs" at bounding box center [103, 109] width 206 height 22
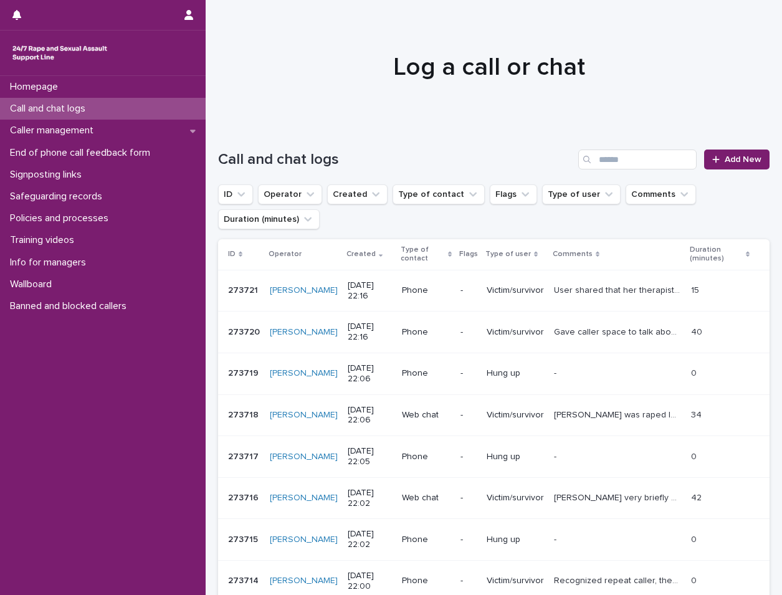
click at [193, 108] on div "Call and chat logs" at bounding box center [103, 109] width 206 height 22
click at [725, 155] on span "Add New" at bounding box center [743, 159] width 37 height 9
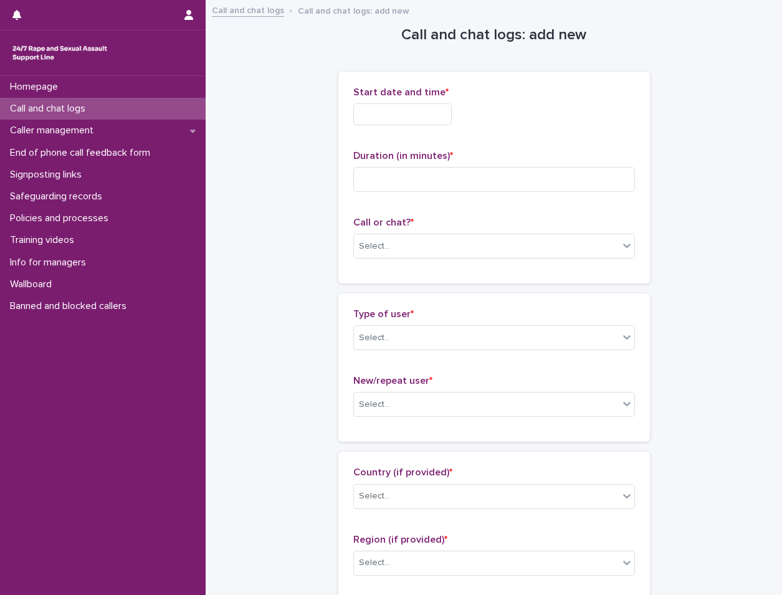
click at [424, 120] on input "text" at bounding box center [403, 114] width 99 height 22
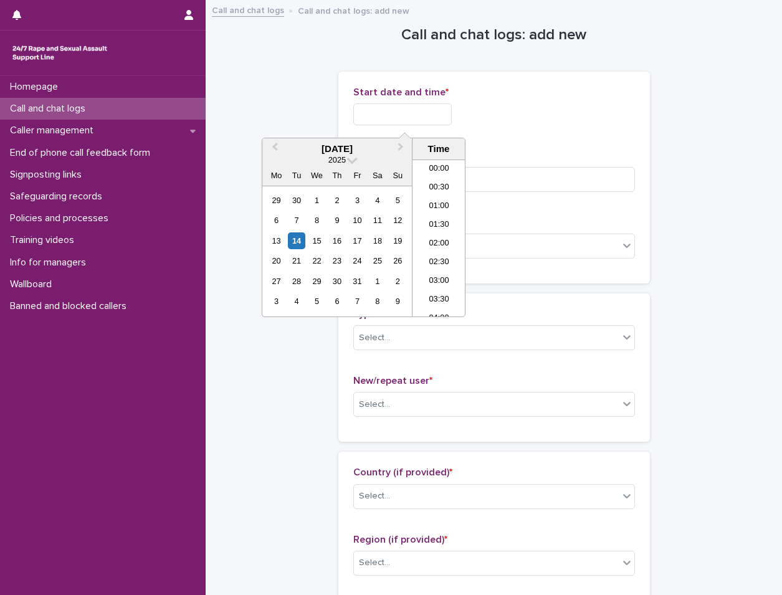
scroll to position [741, 0]
click at [294, 237] on div "14" at bounding box center [296, 241] width 17 height 17
click at [427, 248] on li "22:00" at bounding box center [439, 251] width 53 height 19
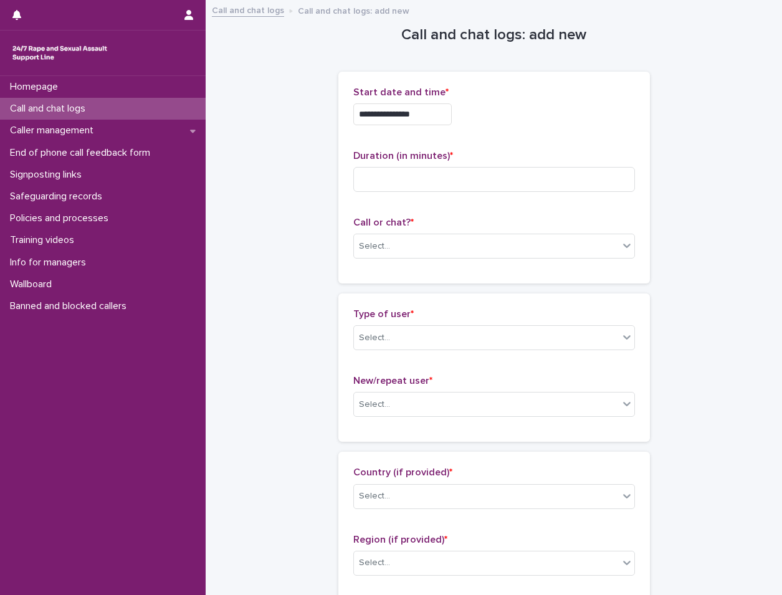
click at [444, 118] on input "**********" at bounding box center [403, 114] width 99 height 22
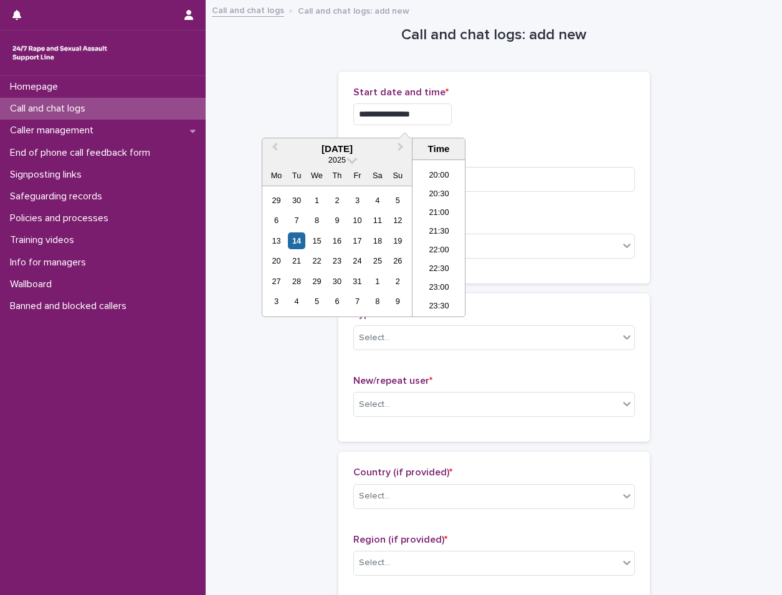
type input "**********"
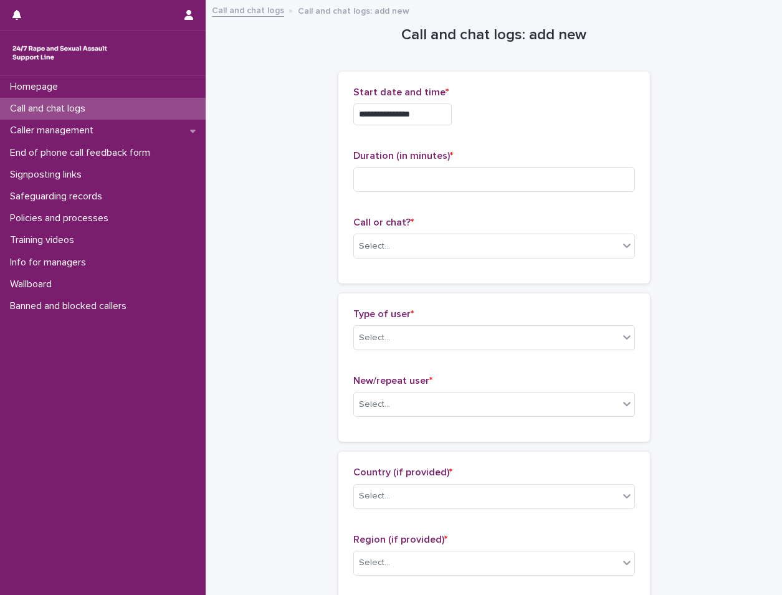
click at [496, 108] on div "**********" at bounding box center [495, 114] width 282 height 22
click at [509, 211] on div "**********" at bounding box center [495, 178] width 282 height 182
click at [509, 184] on input at bounding box center [495, 179] width 282 height 25
type input "*"
click at [487, 226] on p "Call or chat? *" at bounding box center [495, 223] width 282 height 12
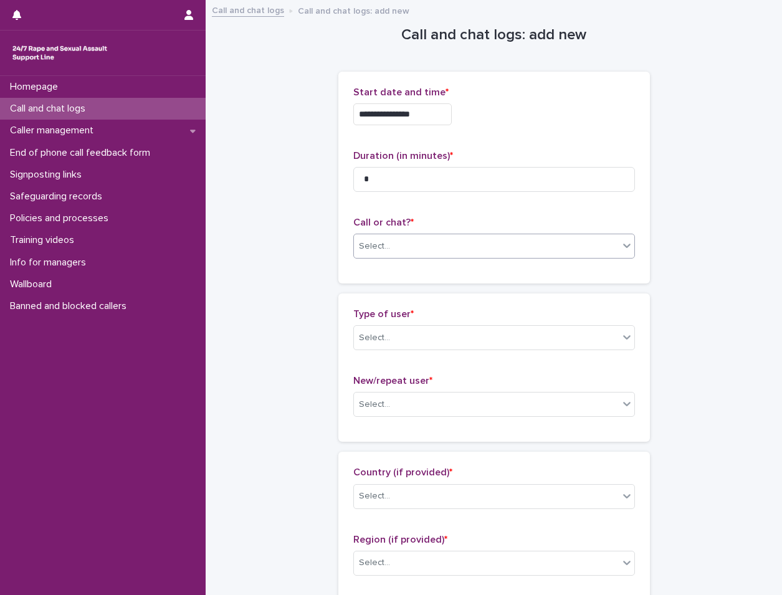
click at [475, 237] on div "Select..." at bounding box center [486, 246] width 265 height 21
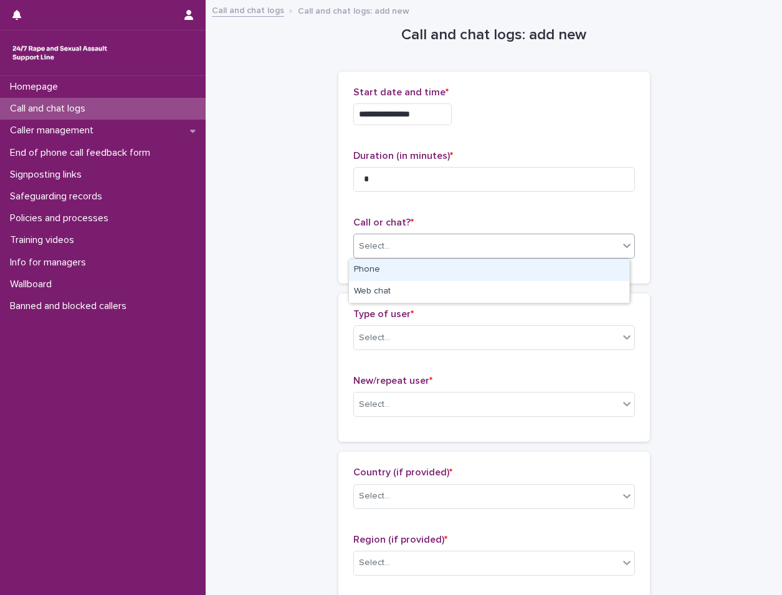
click at [444, 269] on div "Phone" at bounding box center [489, 270] width 281 height 22
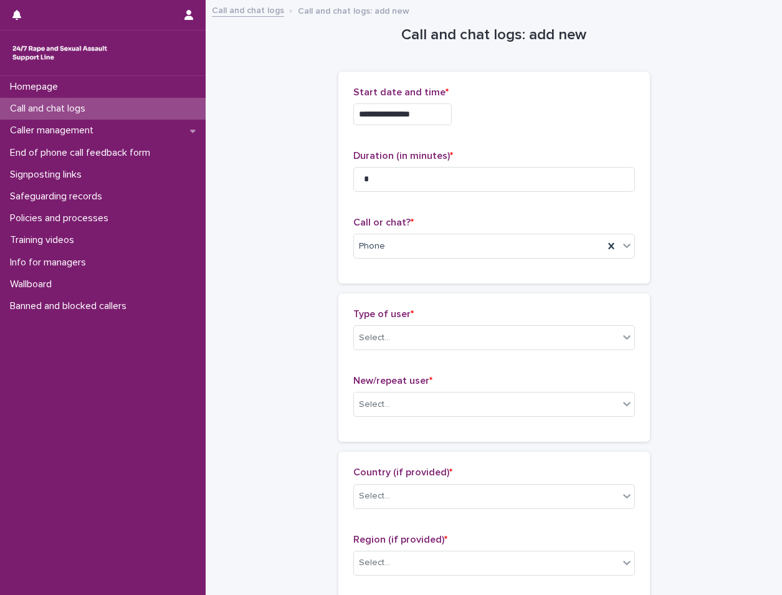
click at [429, 320] on p "Type of user *" at bounding box center [495, 315] width 282 height 12
click at [425, 328] on div "Select..." at bounding box center [486, 338] width 265 height 21
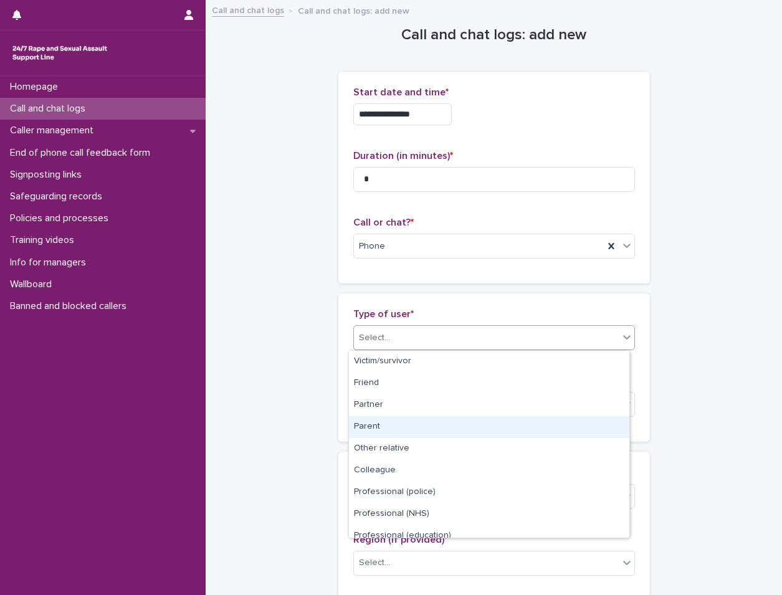
scroll to position [140, 0]
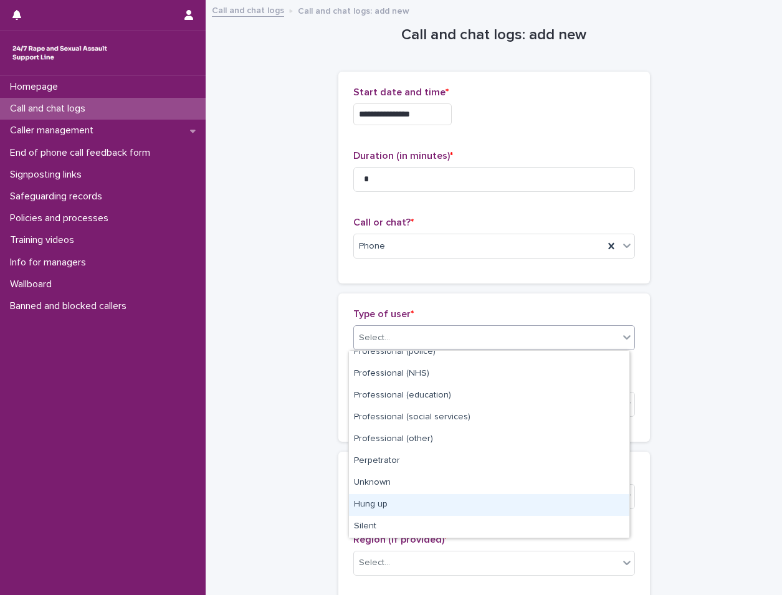
drag, startPoint x: 431, startPoint y: 503, endPoint x: 446, endPoint y: 456, distance: 48.9
click at [432, 503] on div "Hung up" at bounding box center [489, 505] width 281 height 22
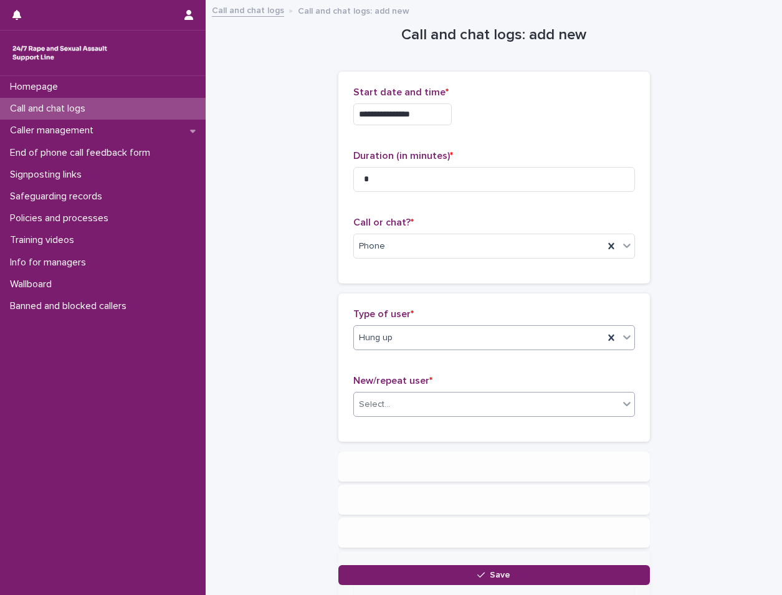
click at [468, 410] on div "Select..." at bounding box center [486, 405] width 265 height 21
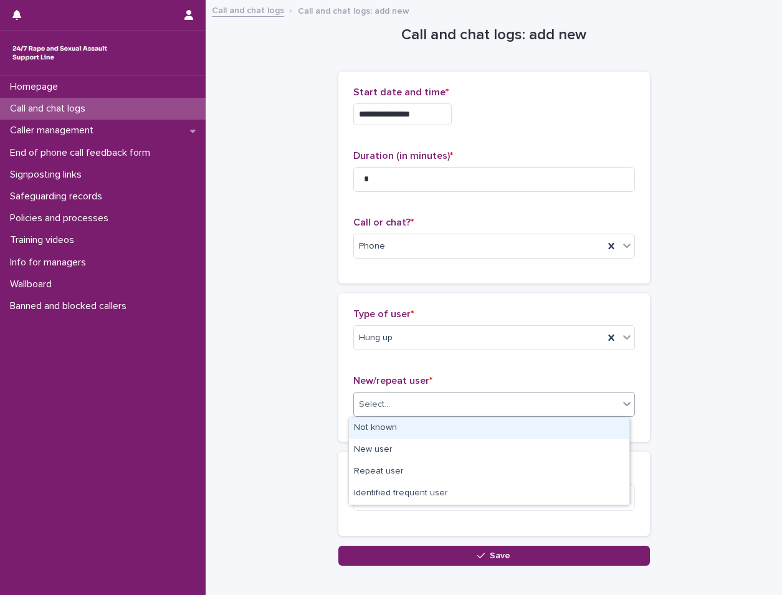
click at [467, 433] on div "Not known" at bounding box center [489, 429] width 281 height 22
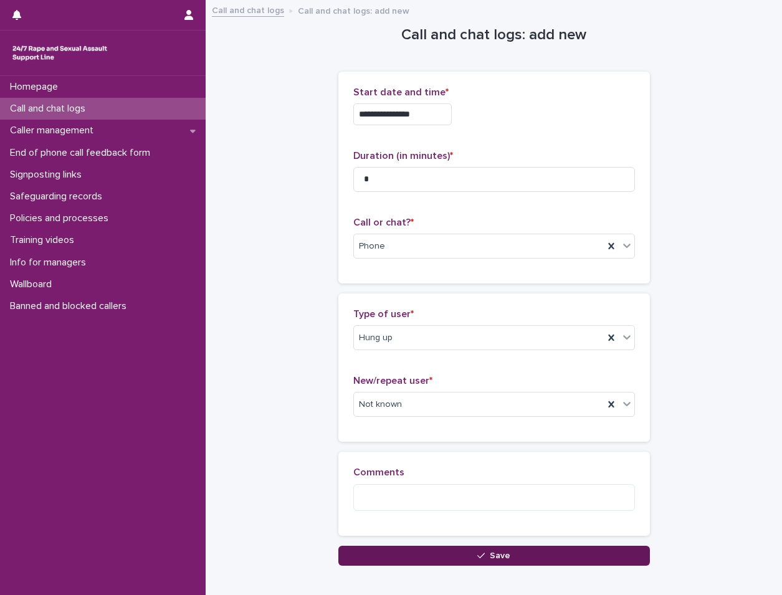
click at [438, 554] on button "Save" at bounding box center [495, 556] width 312 height 20
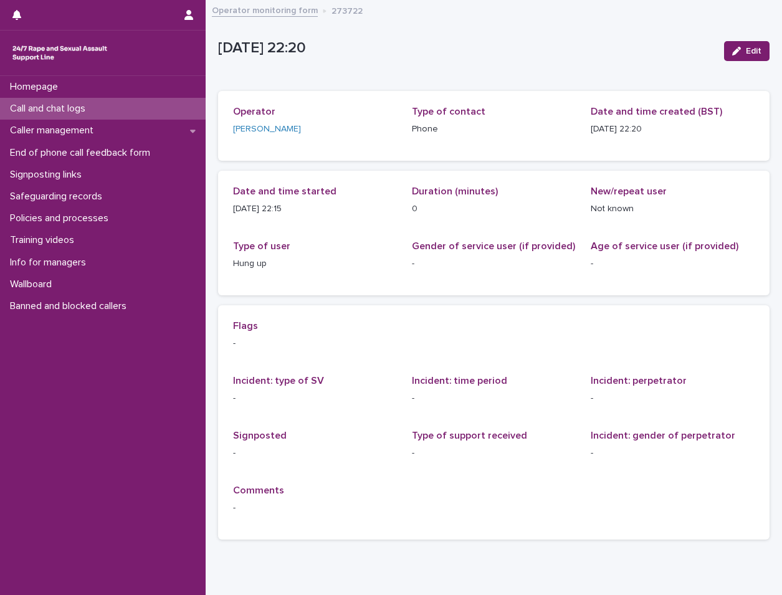
click at [192, 107] on div "Call and chat logs" at bounding box center [103, 109] width 206 height 22
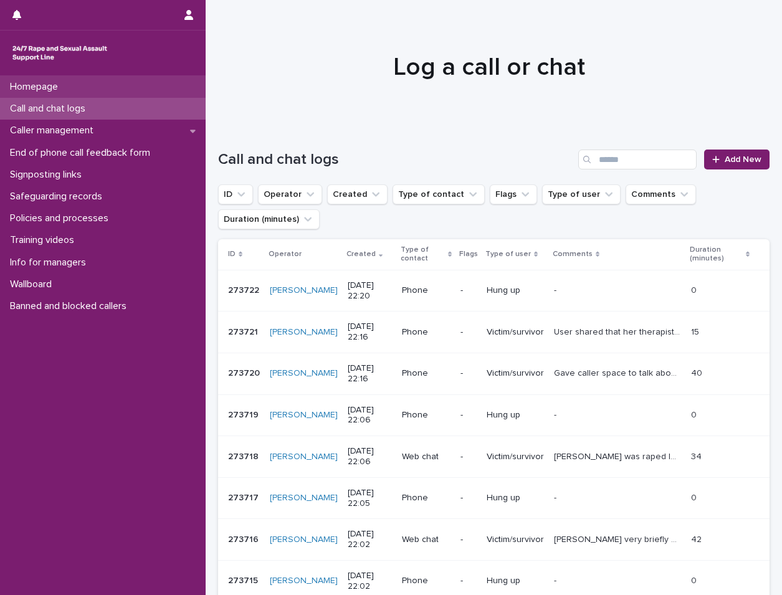
click at [153, 93] on div "Homepage" at bounding box center [103, 87] width 206 height 22
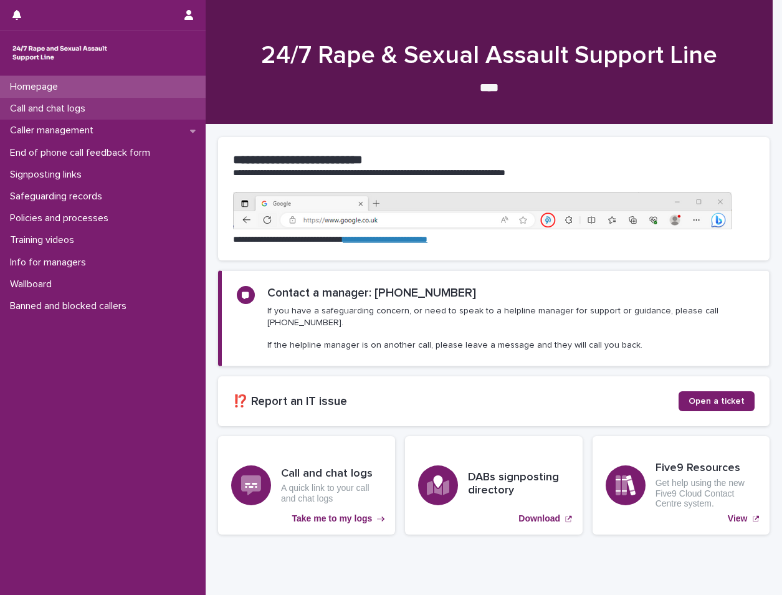
click at [154, 109] on div "Call and chat logs" at bounding box center [103, 109] width 206 height 22
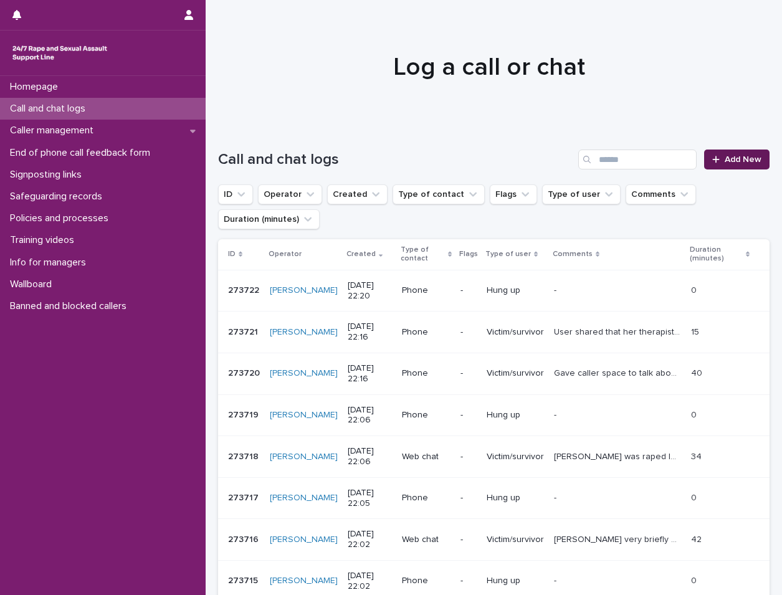
click at [728, 159] on span "Add New" at bounding box center [743, 159] width 37 height 9
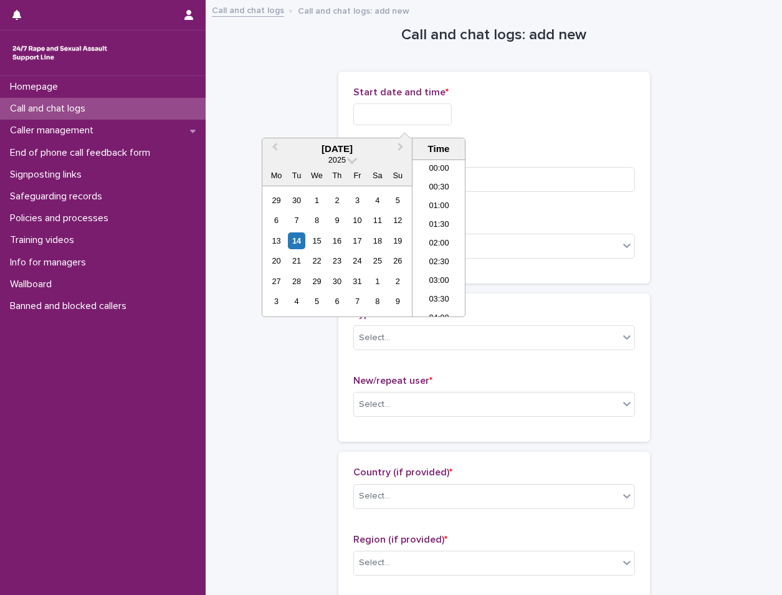
click at [436, 120] on input "text" at bounding box center [403, 114] width 99 height 22
click at [288, 244] on div "14" at bounding box center [296, 241] width 17 height 17
click at [440, 253] on li "22:00" at bounding box center [439, 251] width 53 height 19
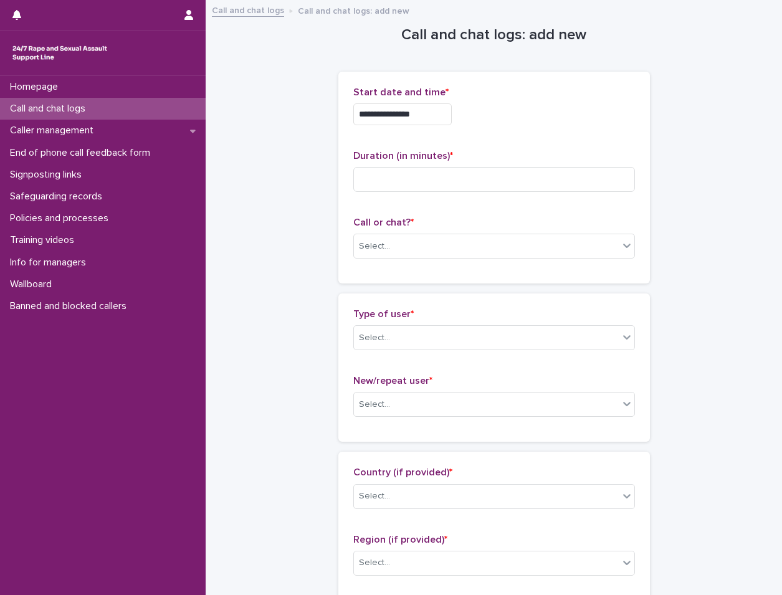
click at [451, 124] on input "**********" at bounding box center [403, 114] width 99 height 22
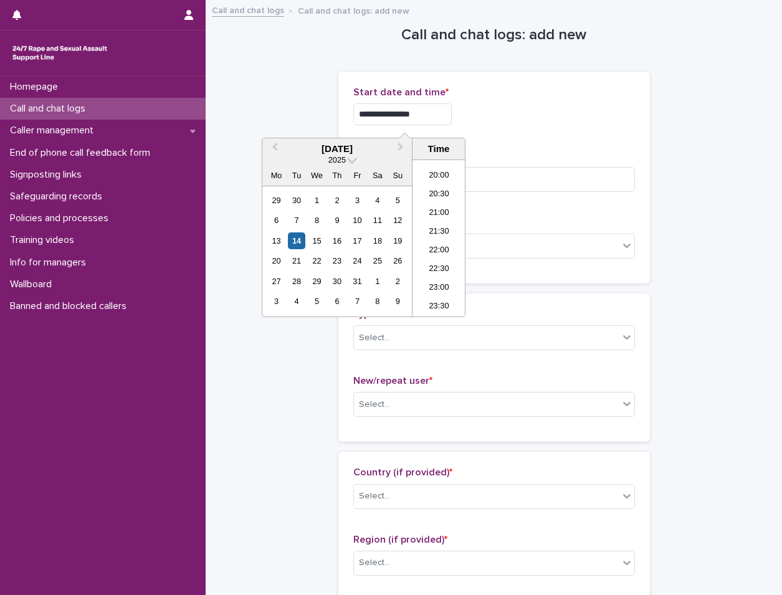
type input "**********"
click at [498, 133] on div "**********" at bounding box center [495, 111] width 282 height 49
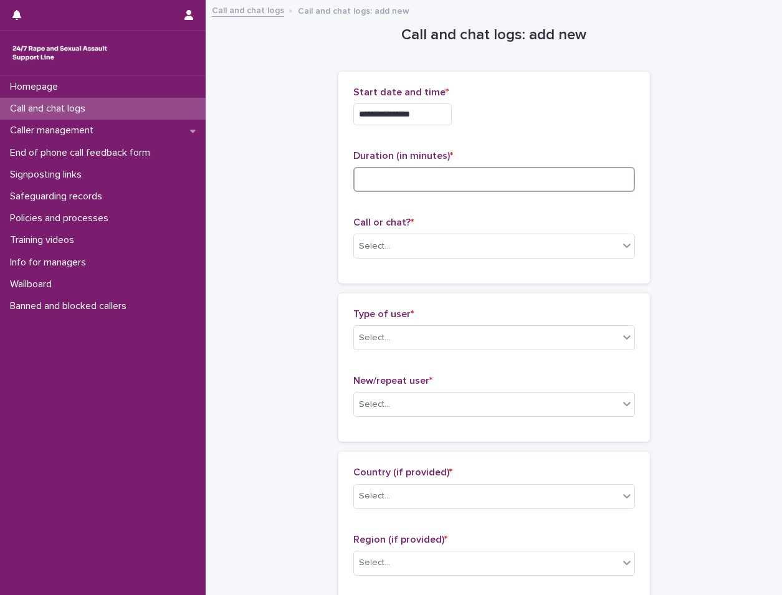
click at [491, 177] on input at bounding box center [495, 179] width 282 height 25
type input "*"
click at [483, 260] on div "Call or chat? * Select..." at bounding box center [495, 243] width 282 height 52
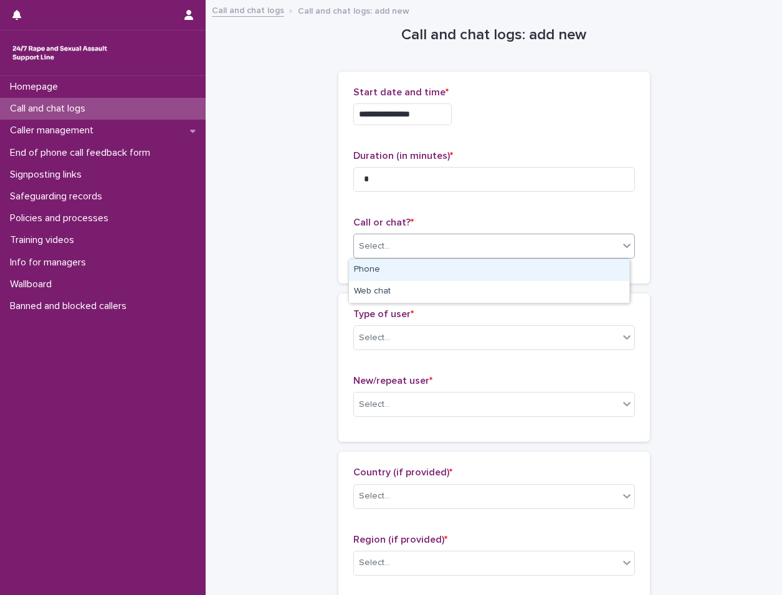
click at [484, 255] on div "Select..." at bounding box center [486, 246] width 265 height 21
click at [468, 277] on div "Phone" at bounding box center [489, 270] width 281 height 22
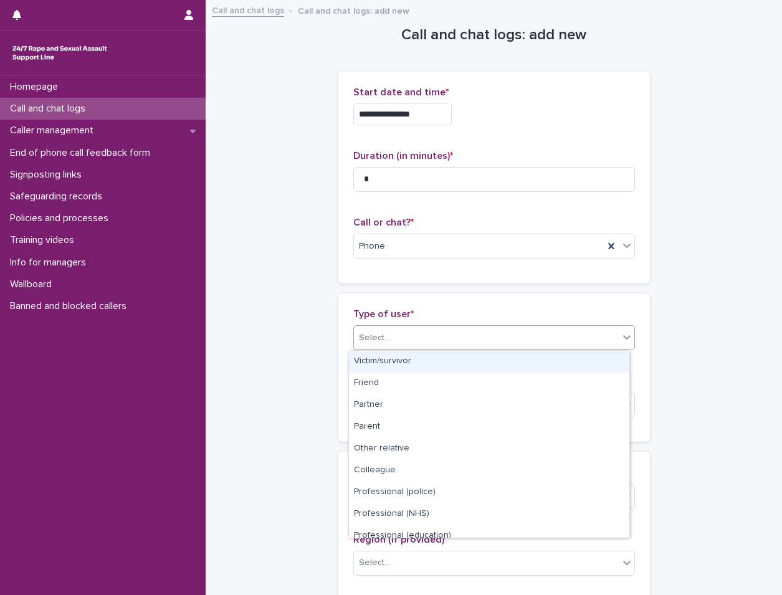
drag, startPoint x: 478, startPoint y: 333, endPoint x: 468, endPoint y: 350, distance: 19.9
click at [478, 333] on div "Select..." at bounding box center [486, 338] width 265 height 21
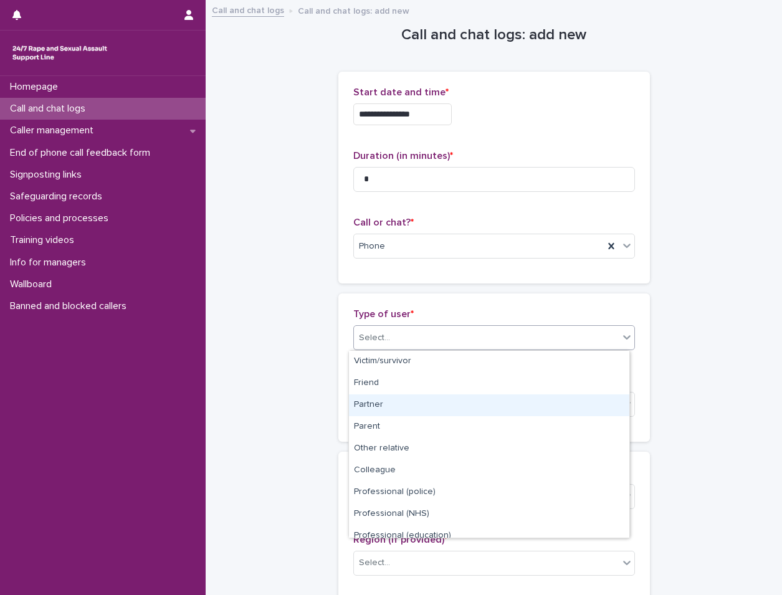
scroll to position [140, 0]
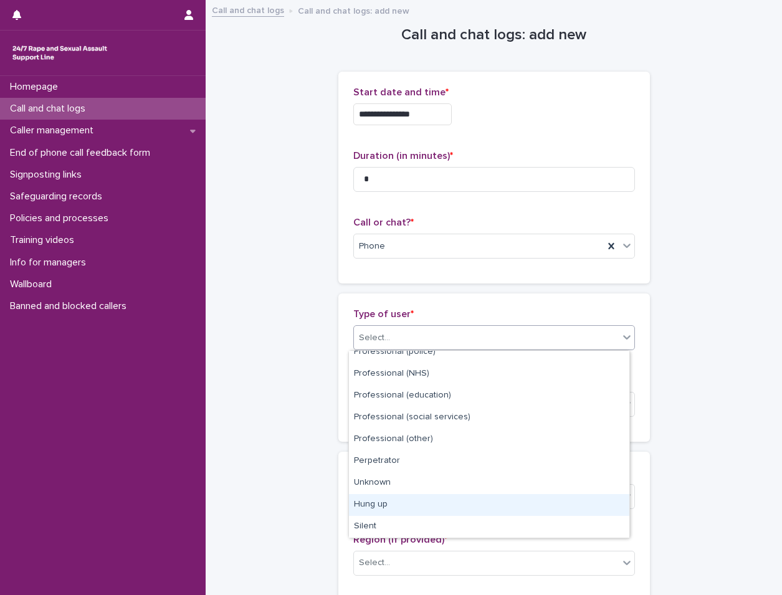
click at [412, 506] on div "Hung up" at bounding box center [489, 505] width 281 height 22
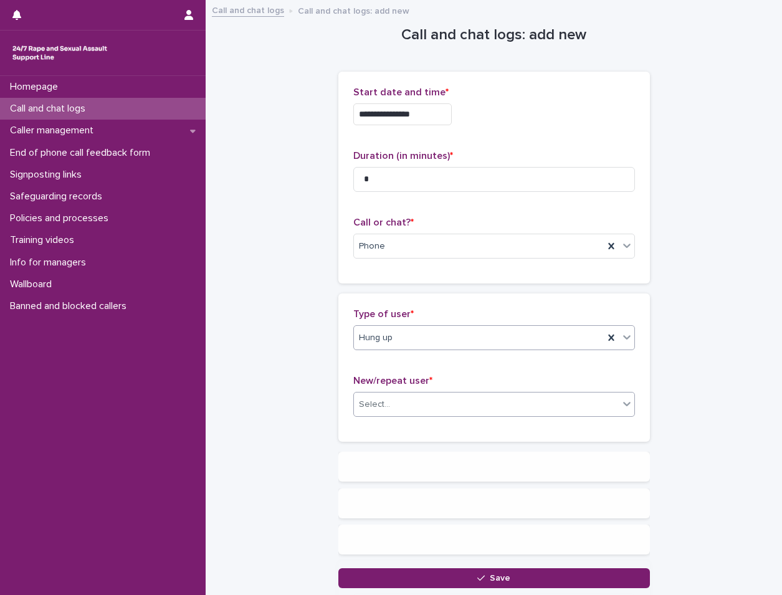
click at [428, 412] on div "Select..." at bounding box center [486, 405] width 265 height 21
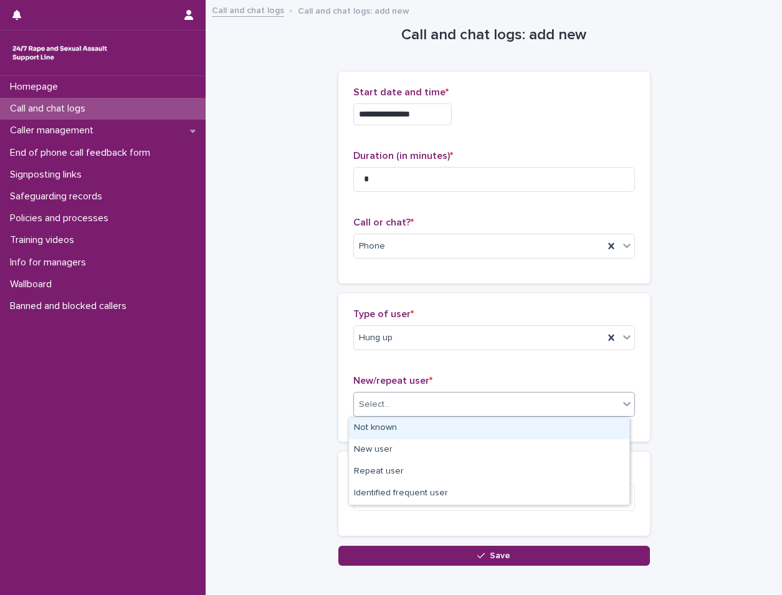
click at [415, 436] on div "Not known" at bounding box center [489, 429] width 281 height 22
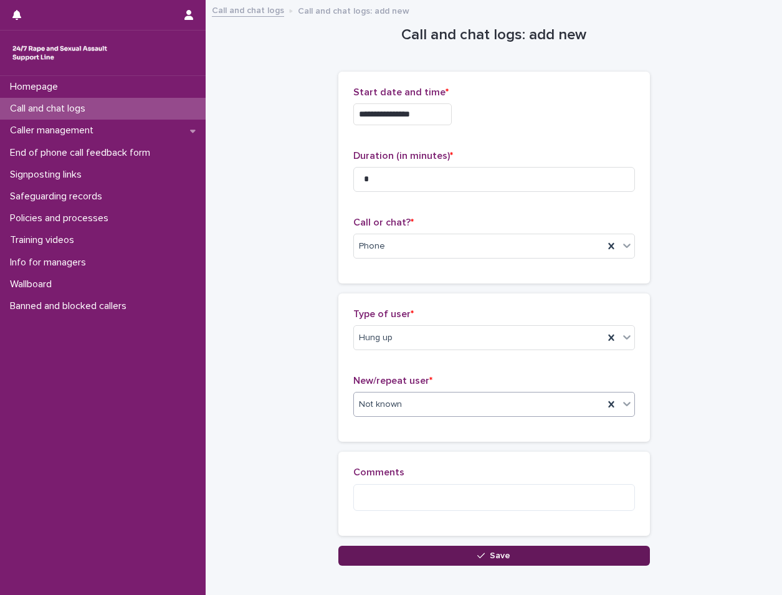
click at [447, 546] on button "Save" at bounding box center [495, 556] width 312 height 20
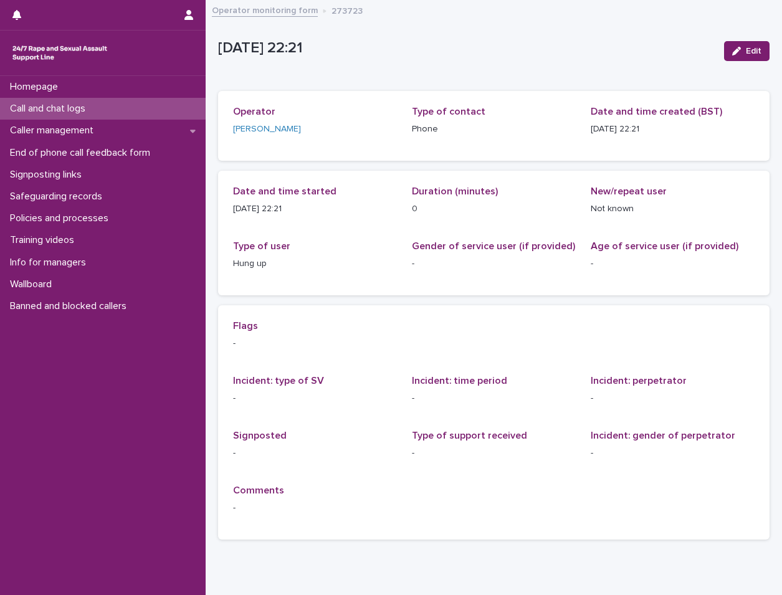
click at [173, 112] on div "Call and chat logs" at bounding box center [103, 109] width 206 height 22
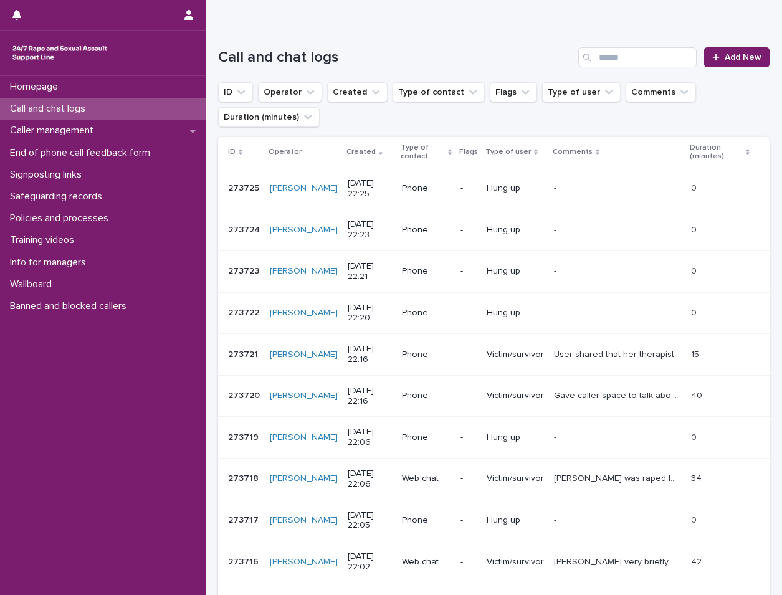
scroll to position [125, 0]
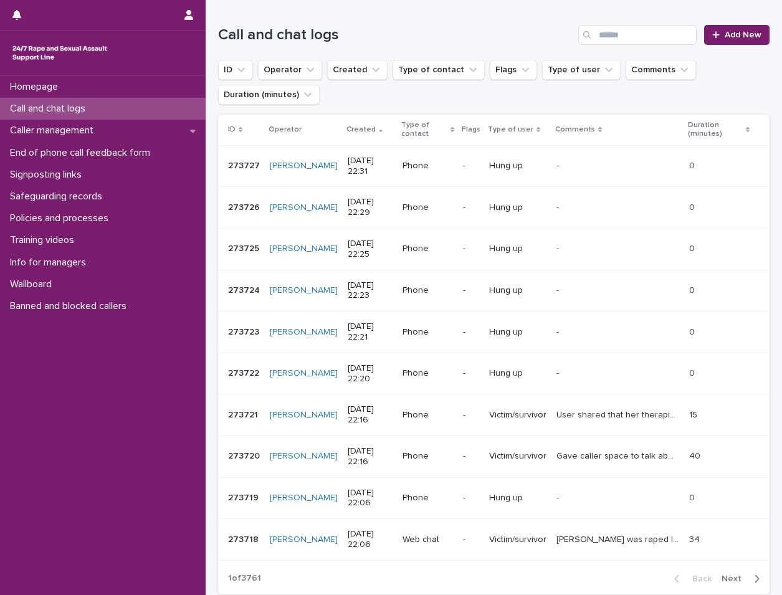
click at [102, 531] on div "Homepage Call and chat logs Caller management End of phone call feedback form S…" at bounding box center [103, 335] width 206 height 519
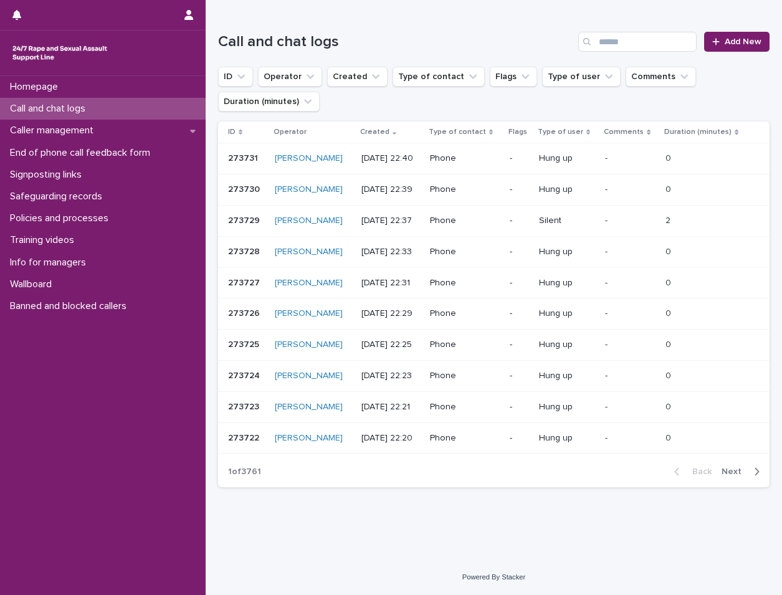
scroll to position [68, 0]
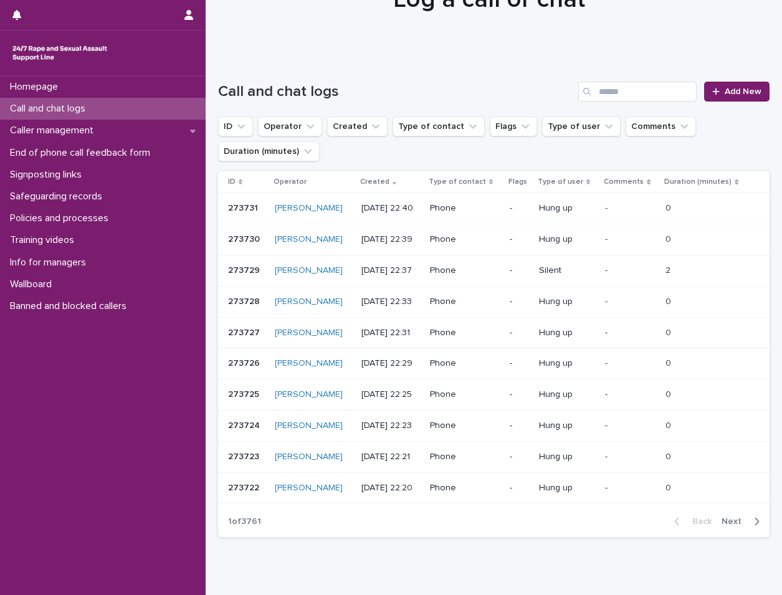
click at [125, 110] on div "Call and chat logs" at bounding box center [103, 109] width 206 height 22
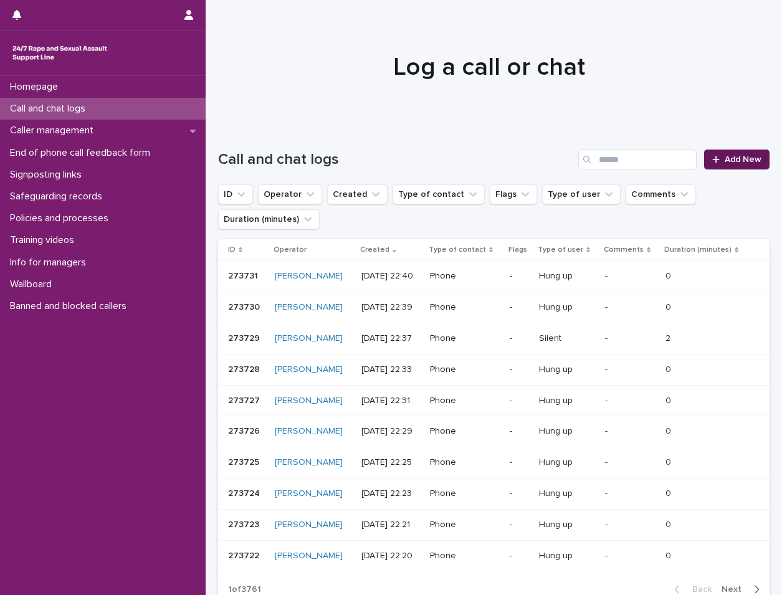
click at [714, 158] on div at bounding box center [719, 159] width 12 height 9
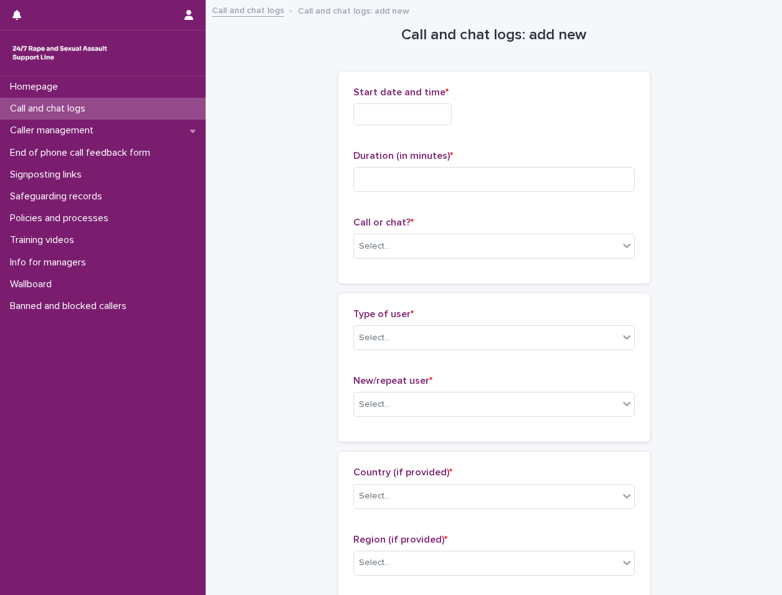
click at [436, 119] on input "text" at bounding box center [403, 114] width 99 height 22
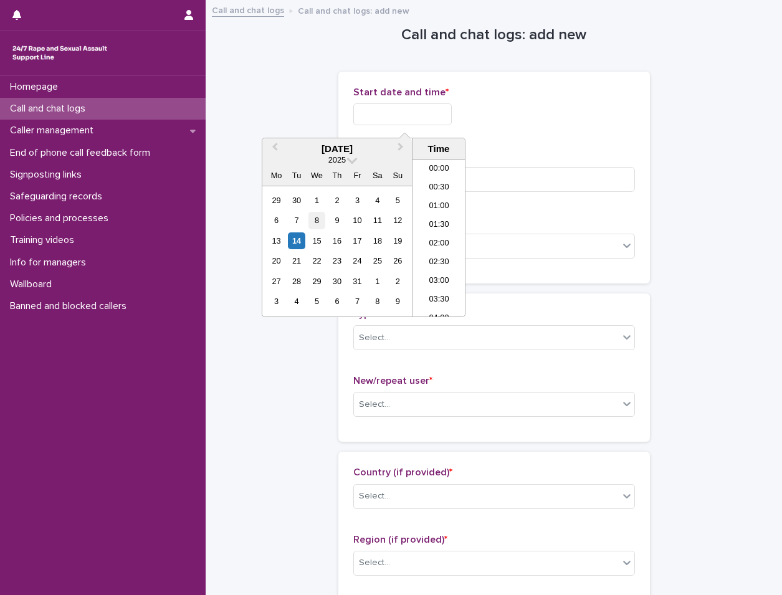
scroll to position [741, 0]
click at [294, 248] on div "14" at bounding box center [296, 241] width 17 height 17
click at [437, 253] on li "22:00" at bounding box center [439, 251] width 53 height 19
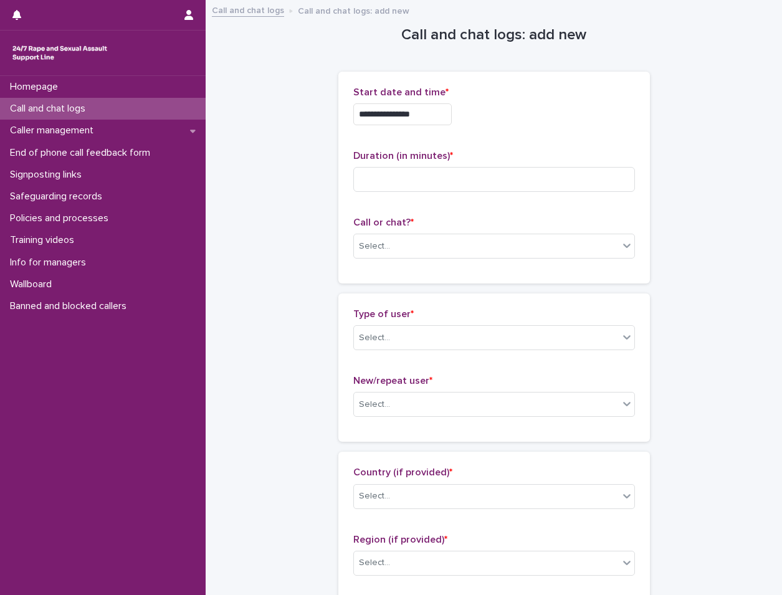
click at [441, 108] on input "**********" at bounding box center [403, 114] width 99 height 22
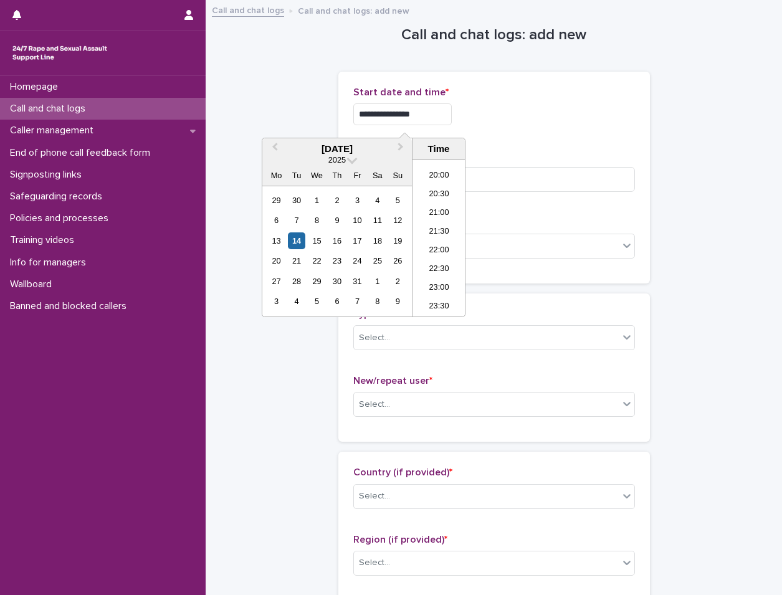
type input "**********"
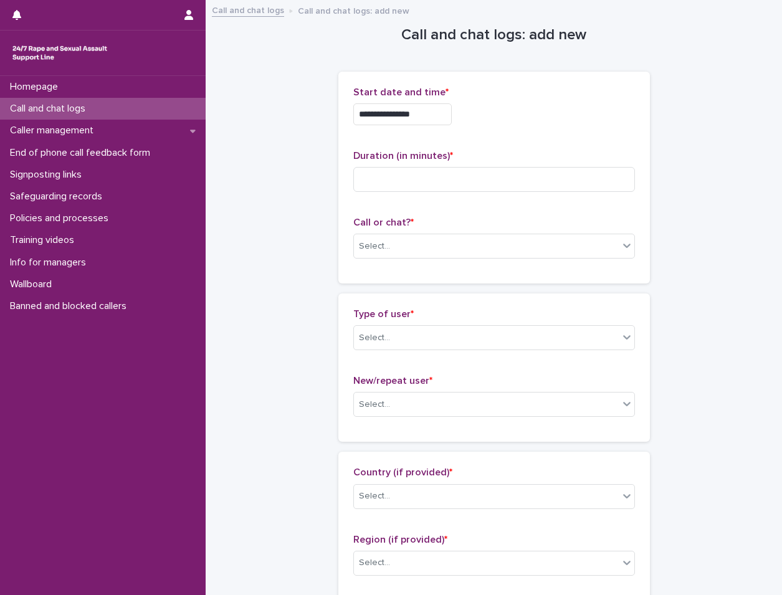
click at [491, 104] on div "**********" at bounding box center [495, 114] width 282 height 22
click at [476, 170] on input at bounding box center [495, 179] width 282 height 25
type input "*"
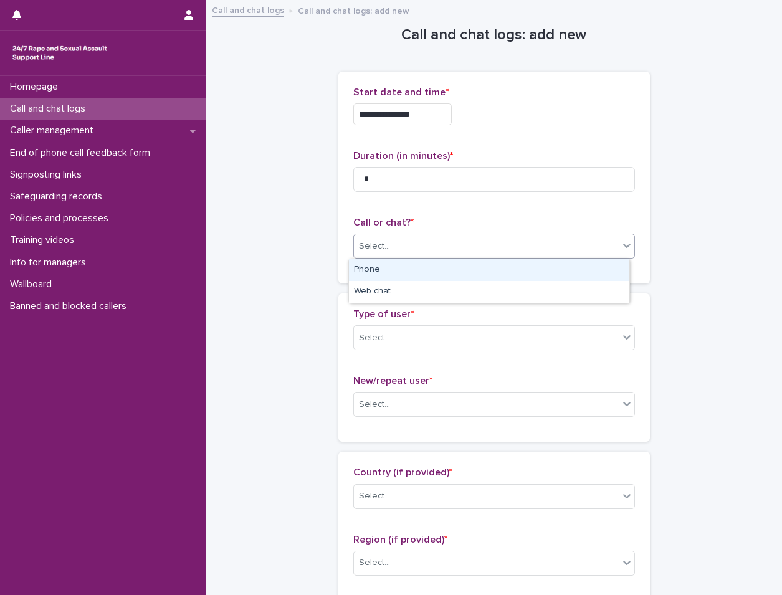
click at [491, 253] on div "Select..." at bounding box center [486, 246] width 265 height 21
click at [485, 268] on div "Phone" at bounding box center [489, 270] width 281 height 22
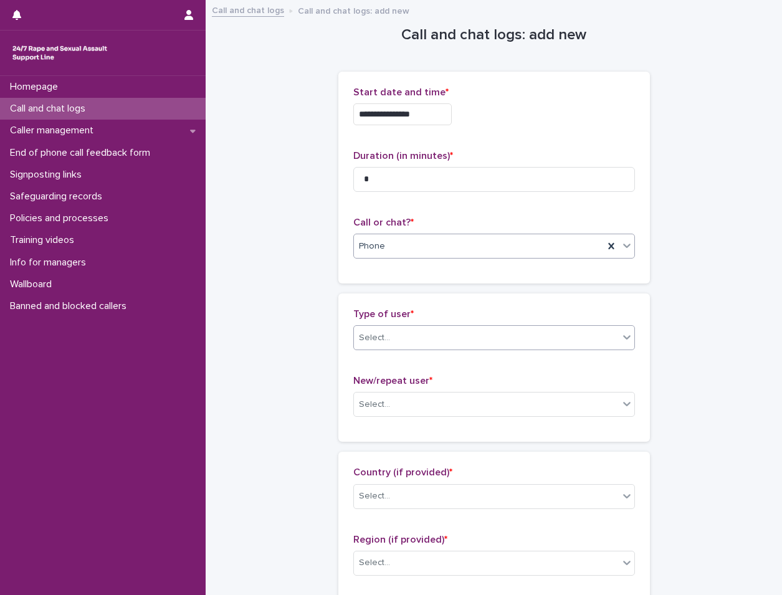
click at [465, 330] on div "Select..." at bounding box center [486, 338] width 265 height 21
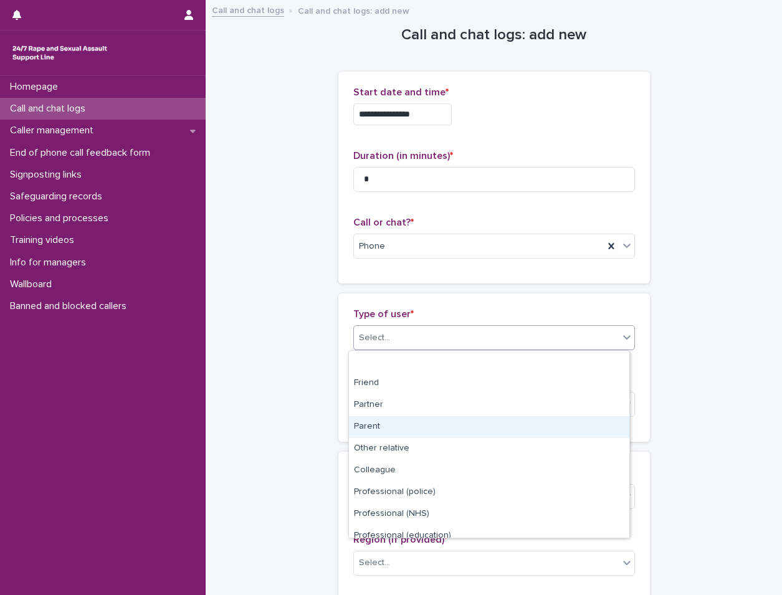
scroll to position [140, 0]
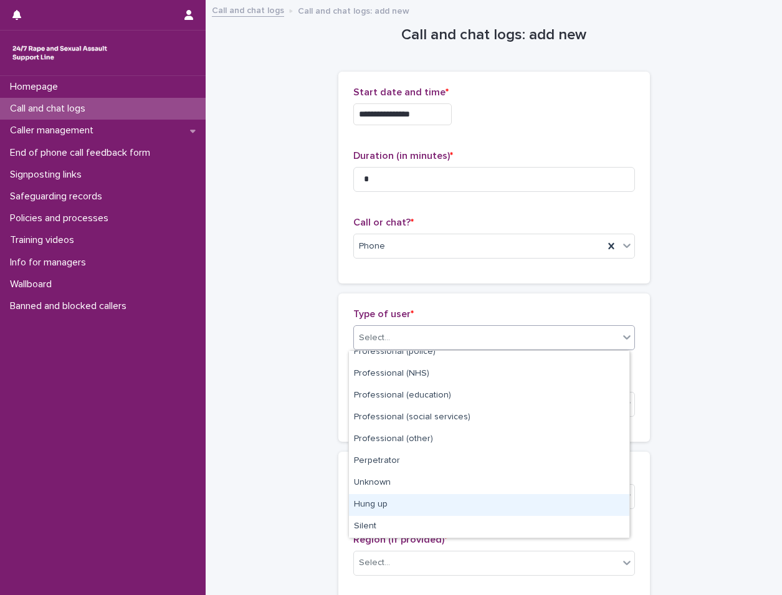
click at [370, 503] on div "Hung up" at bounding box center [489, 505] width 281 height 22
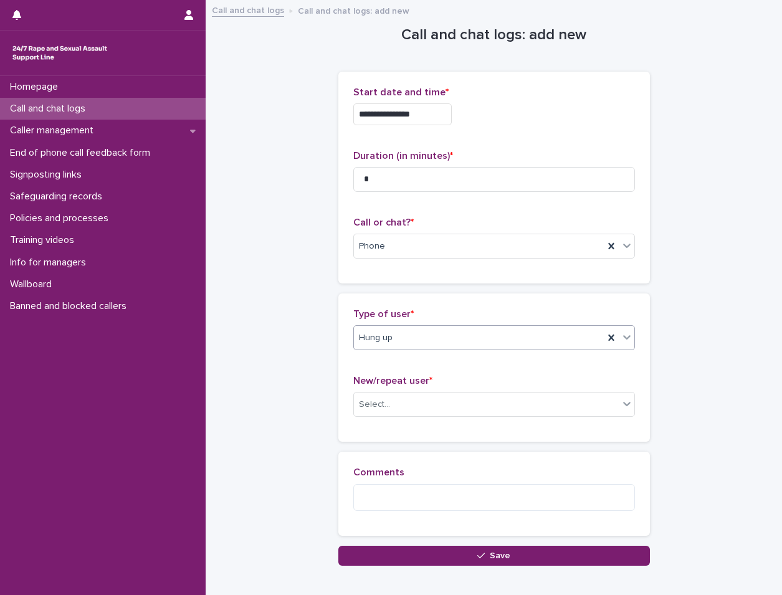
click at [430, 333] on div "Hung up" at bounding box center [479, 338] width 250 height 21
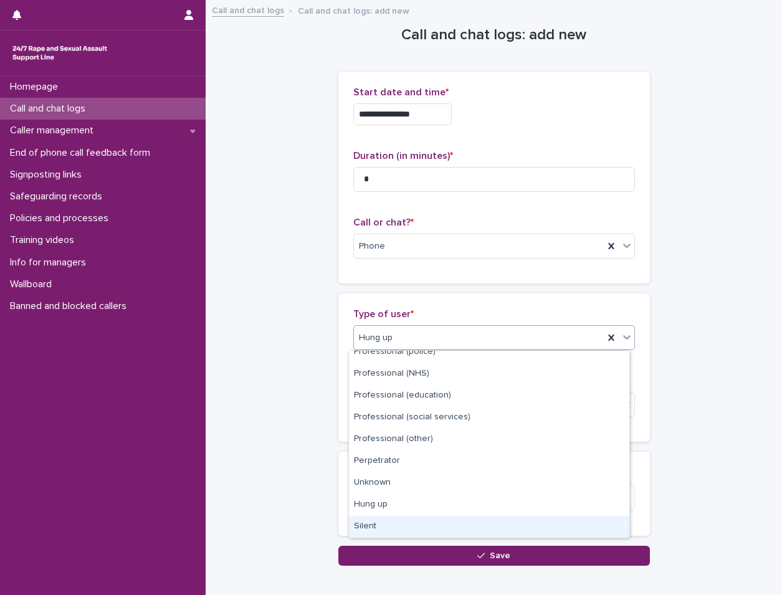
click at [381, 531] on div "Silent" at bounding box center [489, 527] width 281 height 22
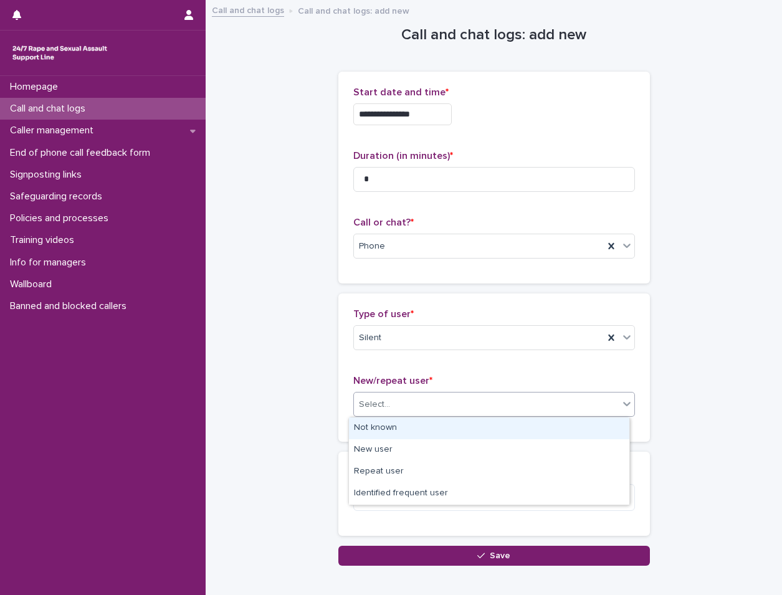
drag, startPoint x: 433, startPoint y: 404, endPoint x: 423, endPoint y: 436, distance: 33.9
click at [433, 405] on div "Select..." at bounding box center [486, 405] width 265 height 21
click at [423, 433] on div "Not known" at bounding box center [489, 429] width 281 height 22
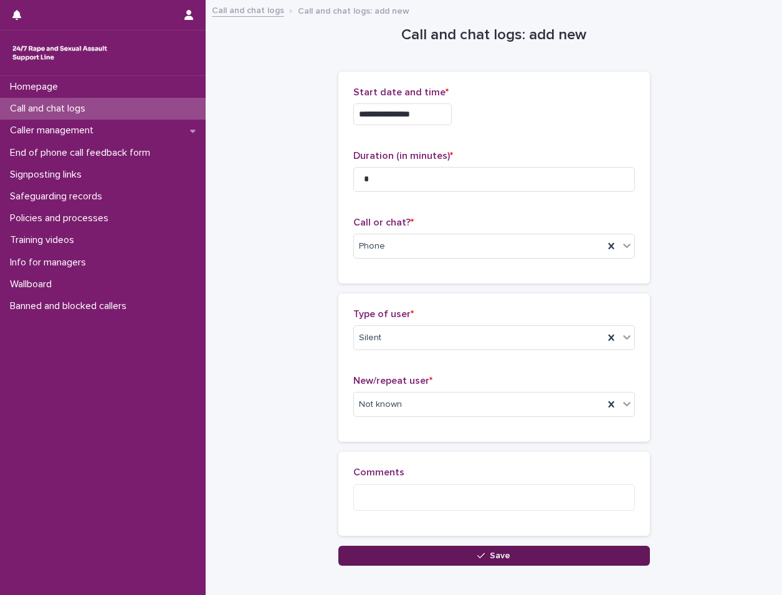
click at [410, 564] on button "Save" at bounding box center [495, 556] width 312 height 20
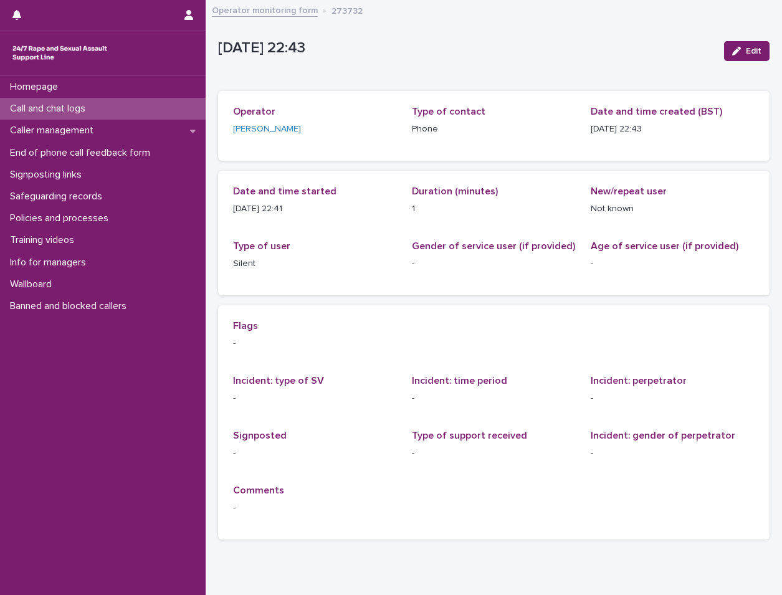
click at [274, 549] on div "Loading... Saving… Flags - Incident: type of SV - Incident: time period - Incid…" at bounding box center [494, 428] width 552 height 244
click at [135, 113] on div "Call and chat logs" at bounding box center [103, 109] width 206 height 22
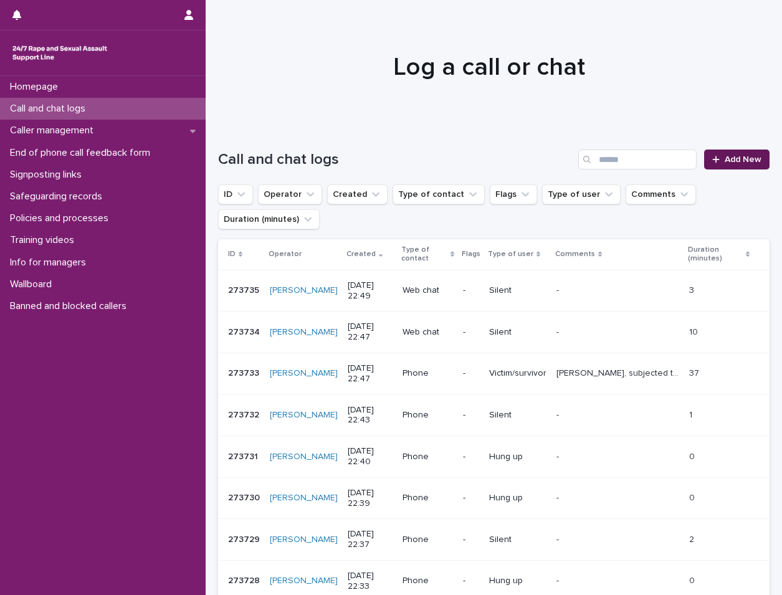
click at [725, 158] on span "Add New" at bounding box center [743, 159] width 37 height 9
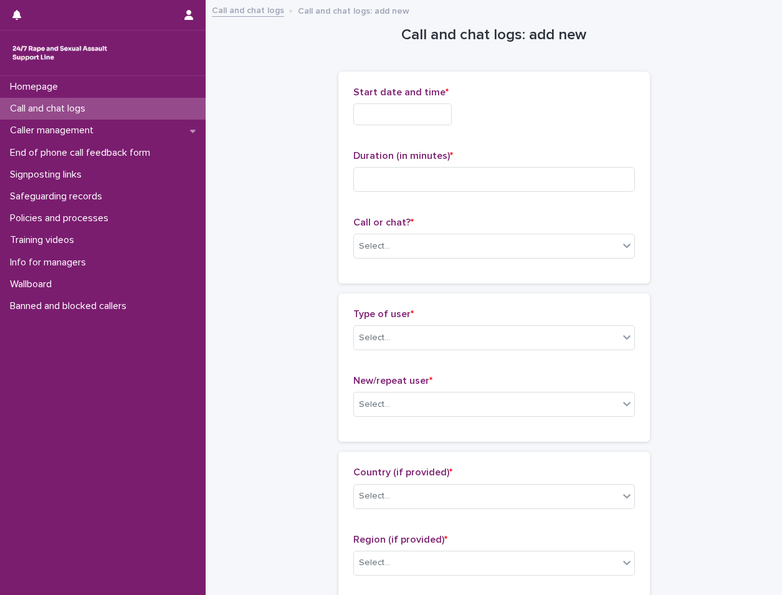
click at [421, 100] on div "Start date and time *" at bounding box center [495, 111] width 282 height 49
click at [416, 112] on input "text" at bounding box center [403, 114] width 99 height 22
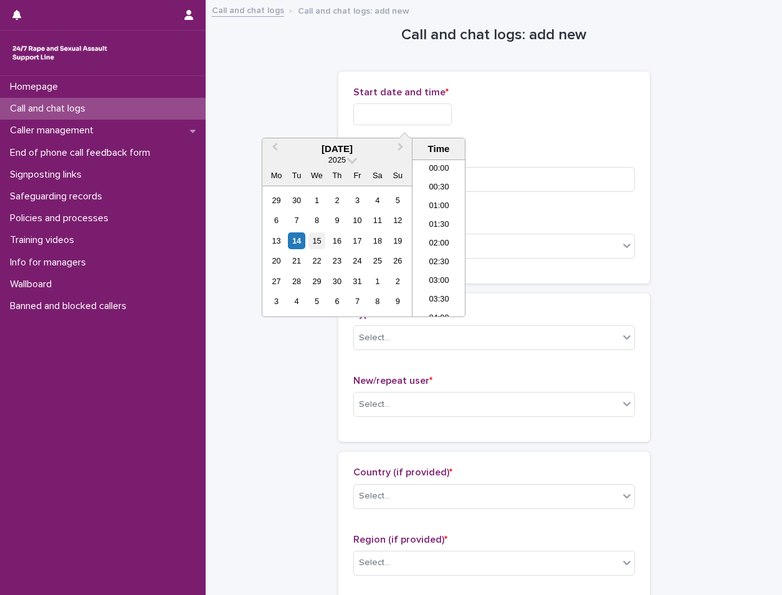
scroll to position [741, 0]
click at [304, 243] on div "14" at bounding box center [296, 241] width 17 height 17
click at [440, 253] on li "22:00" at bounding box center [439, 251] width 53 height 19
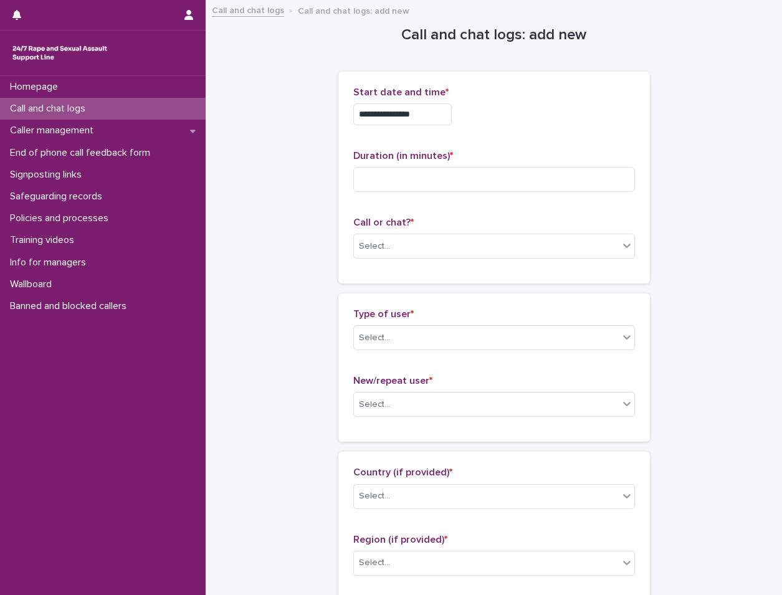
click at [452, 122] on input "**********" at bounding box center [403, 114] width 99 height 22
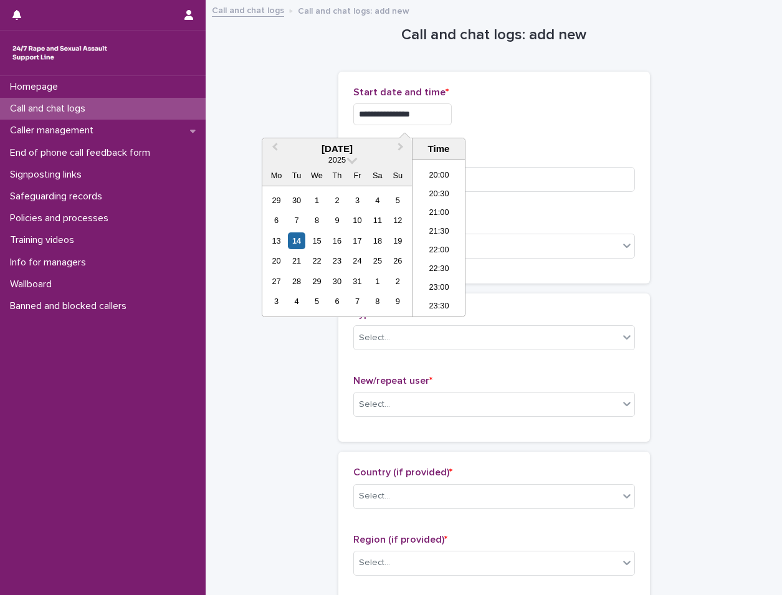
type input "**********"
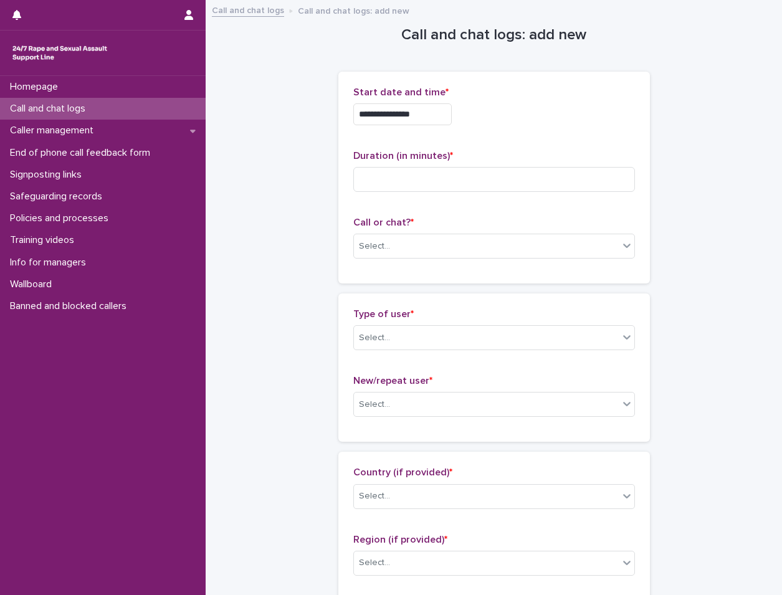
click at [526, 128] on div "**********" at bounding box center [495, 111] width 282 height 49
click at [514, 174] on input at bounding box center [495, 179] width 282 height 25
type input "*"
click at [532, 249] on div "Select..." at bounding box center [486, 246] width 265 height 21
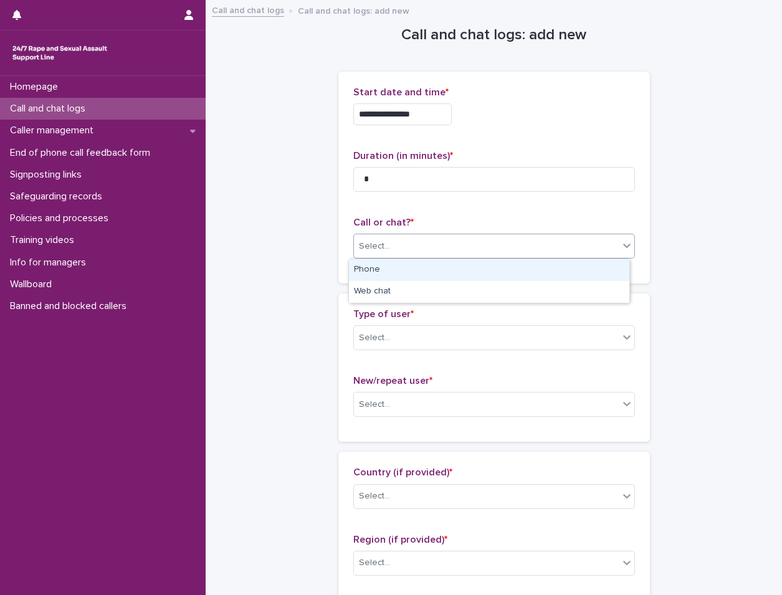
click at [510, 266] on div "Phone" at bounding box center [489, 270] width 281 height 22
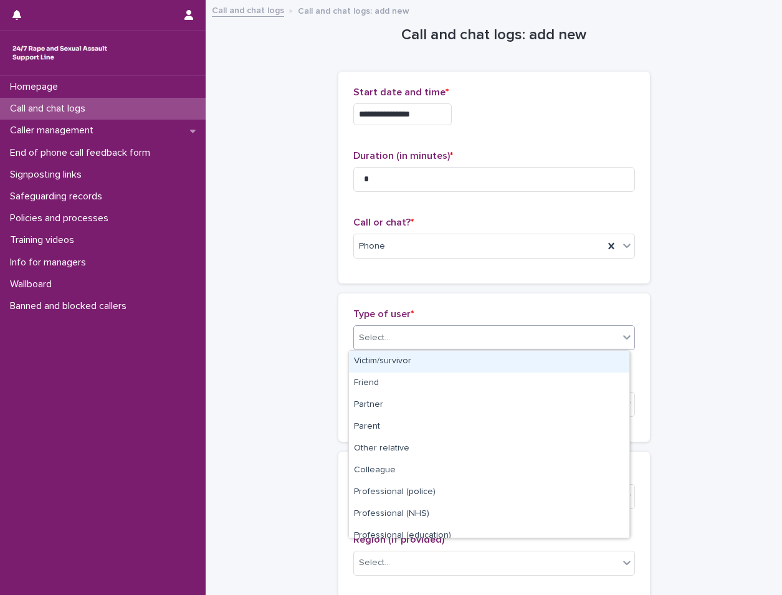
click at [500, 335] on div "Select..." at bounding box center [486, 338] width 265 height 21
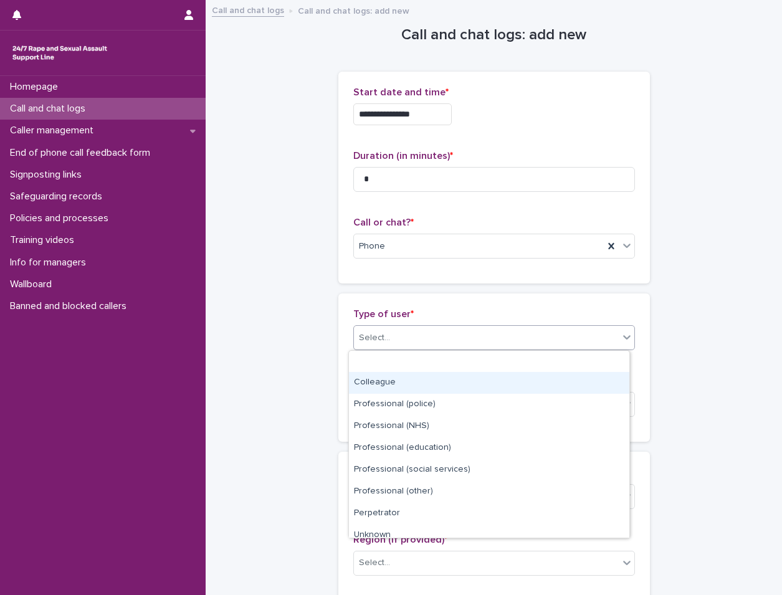
scroll to position [140, 0]
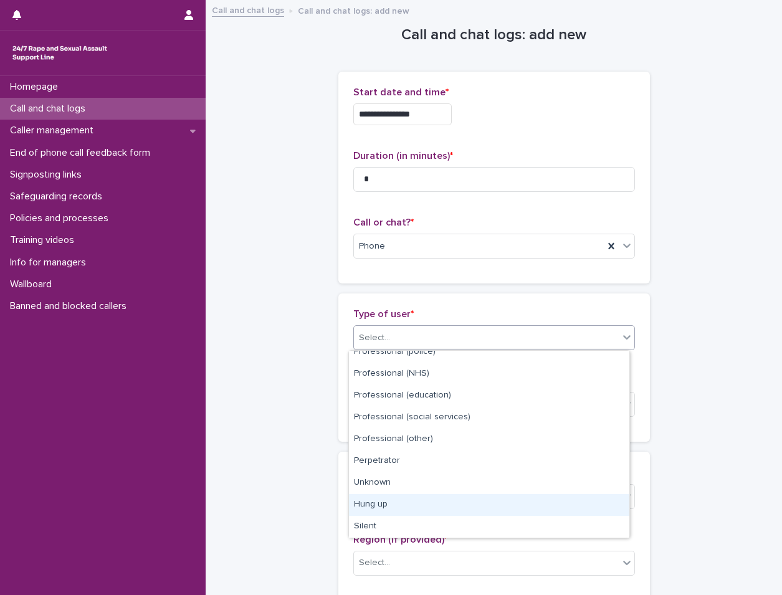
click at [423, 504] on div "Hung up" at bounding box center [489, 505] width 281 height 22
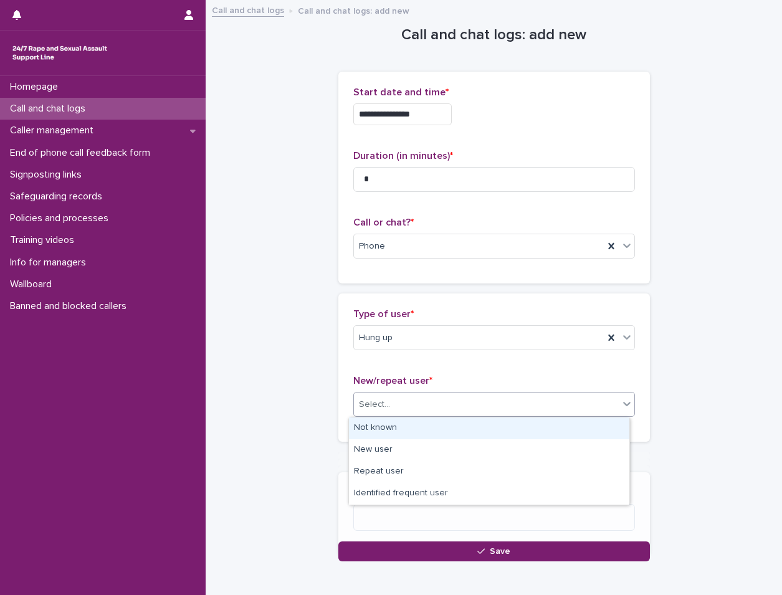
click at [503, 407] on div "Select..." at bounding box center [486, 405] width 265 height 21
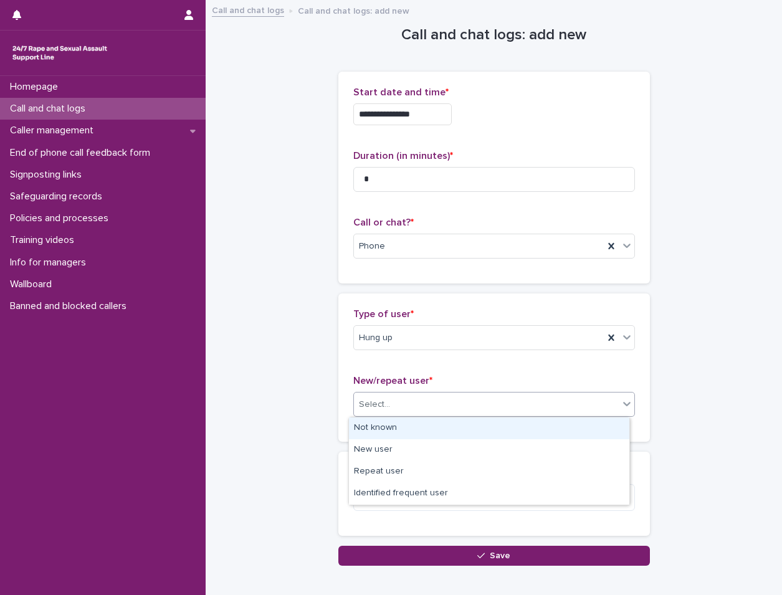
click at [478, 432] on div "Not known" at bounding box center [489, 429] width 281 height 22
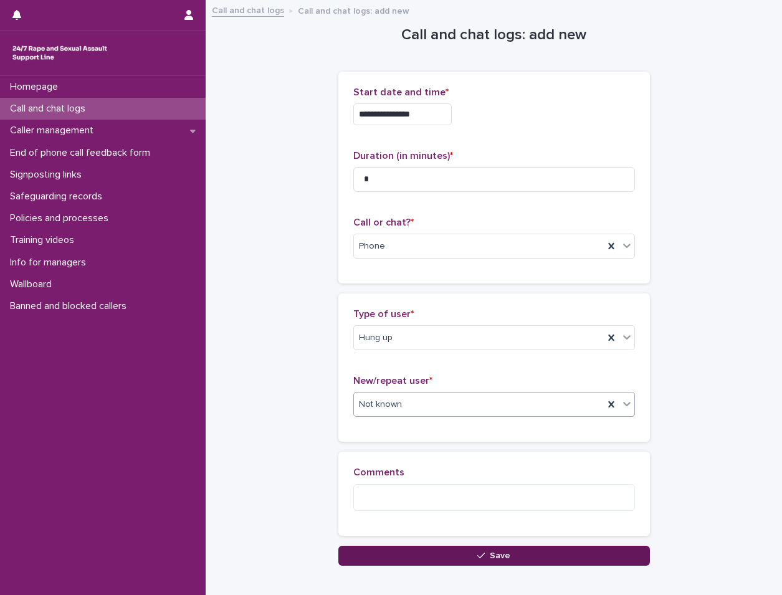
click at [509, 546] on button "Save" at bounding box center [495, 556] width 312 height 20
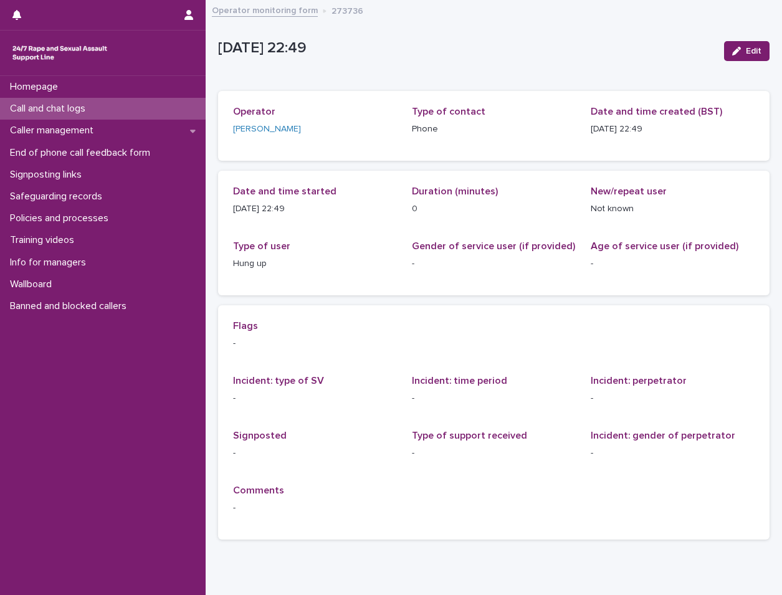
click at [70, 112] on p "Call and chat logs" at bounding box center [50, 109] width 90 height 12
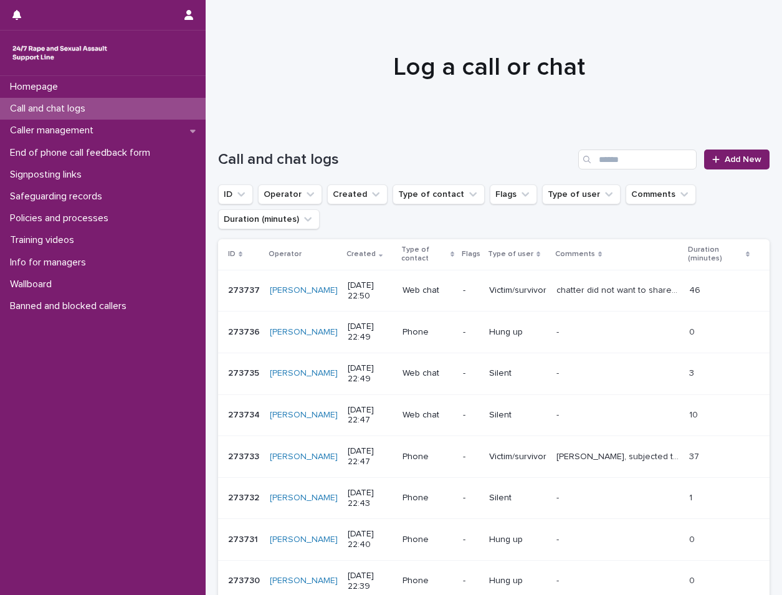
click at [80, 105] on p "Call and chat logs" at bounding box center [50, 109] width 90 height 12
click at [723, 164] on link "Add New" at bounding box center [737, 160] width 65 height 20
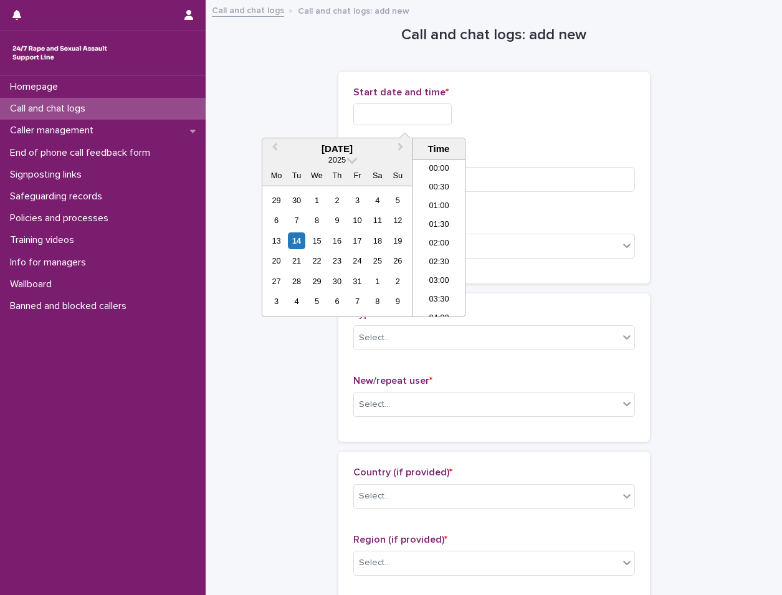
click at [427, 108] on input "text" at bounding box center [403, 114] width 99 height 22
click at [298, 238] on div "14" at bounding box center [296, 241] width 17 height 17
click at [429, 245] on li "22:00" at bounding box center [439, 251] width 53 height 19
click at [438, 119] on input "**********" at bounding box center [403, 114] width 99 height 22
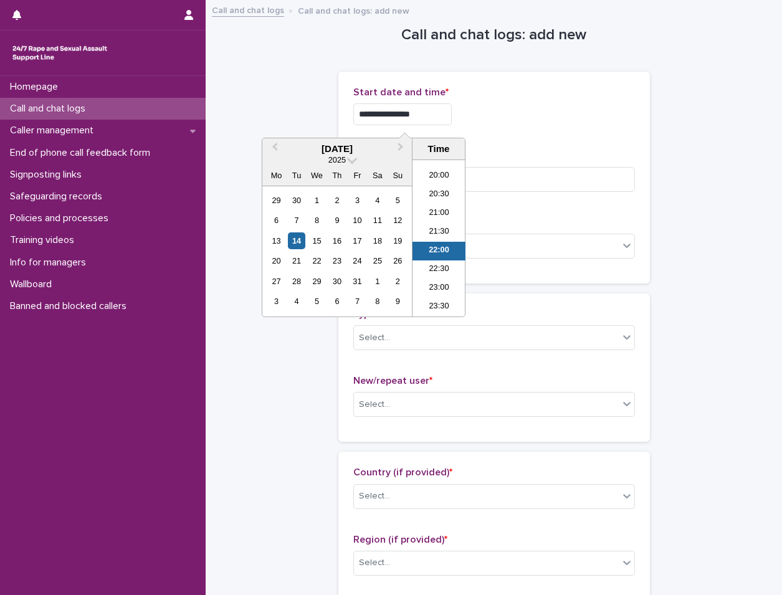
click at [551, 148] on div "**********" at bounding box center [495, 178] width 282 height 182
click at [412, 117] on input "**********" at bounding box center [403, 114] width 99 height 22
click at [438, 115] on input "**********" at bounding box center [403, 114] width 99 height 22
type input "**********"
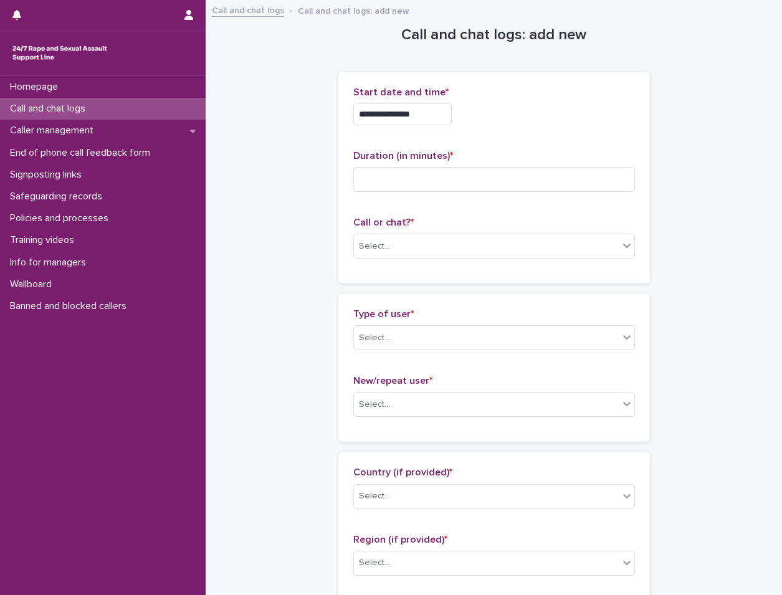
click at [564, 152] on p "Duration (in minutes) *" at bounding box center [495, 156] width 282 height 12
click at [531, 189] on input at bounding box center [495, 179] width 282 height 25
type input "*"
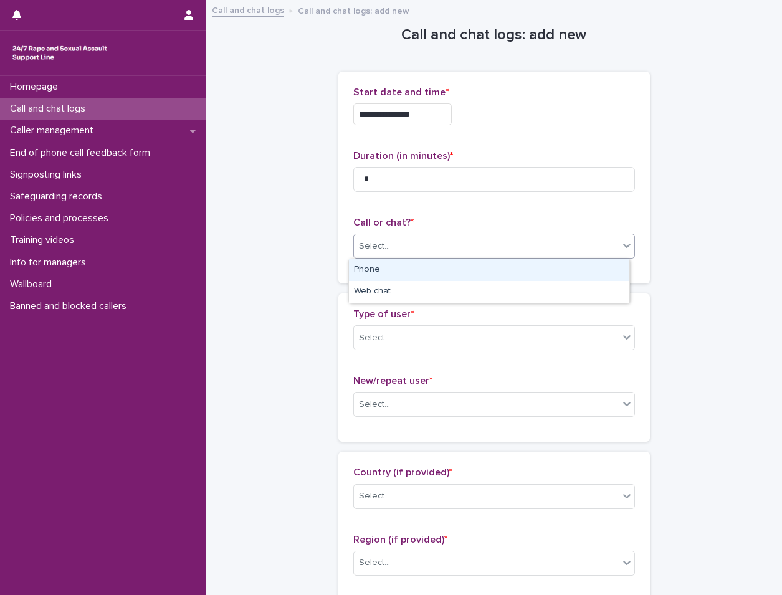
click at [468, 244] on div "Select..." at bounding box center [486, 246] width 265 height 21
click at [431, 271] on div "Phone" at bounding box center [489, 270] width 281 height 22
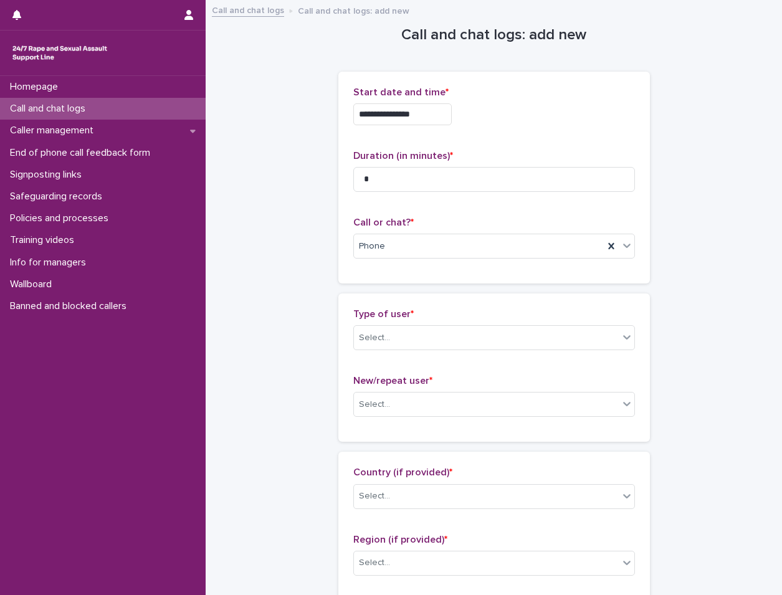
drag, startPoint x: 426, startPoint y: 318, endPoint x: 421, endPoint y: 325, distance: 8.5
click at [426, 319] on p "Type of user *" at bounding box center [495, 315] width 282 height 12
click at [418, 331] on div "Select..." at bounding box center [486, 338] width 265 height 21
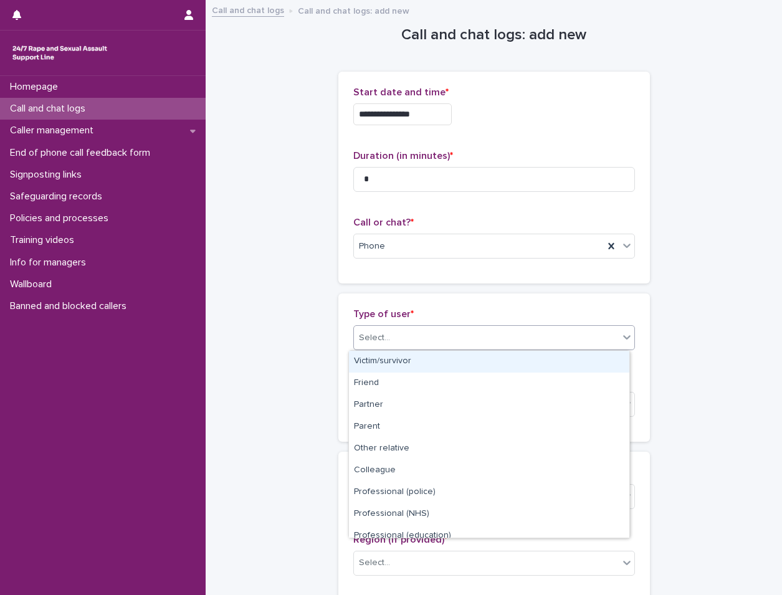
click at [409, 363] on div "Victim/survivor" at bounding box center [489, 362] width 281 height 22
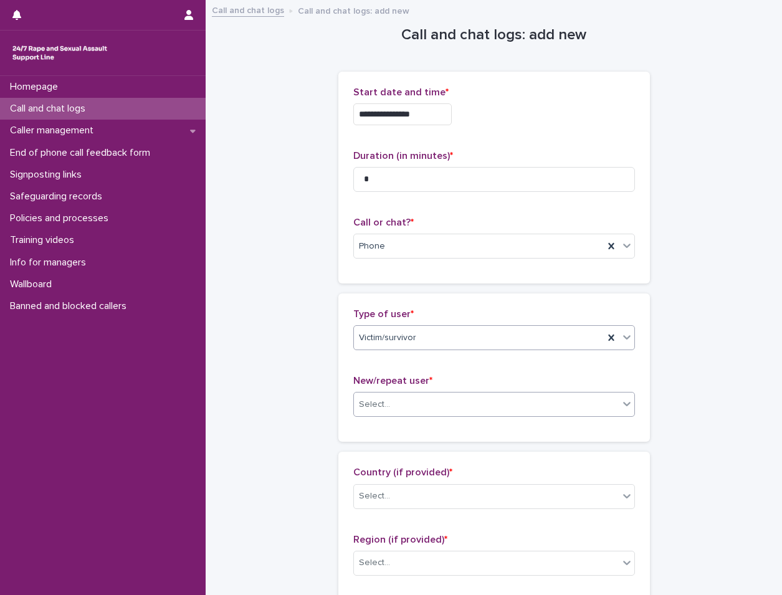
click at [407, 410] on div "Select..." at bounding box center [486, 405] width 265 height 21
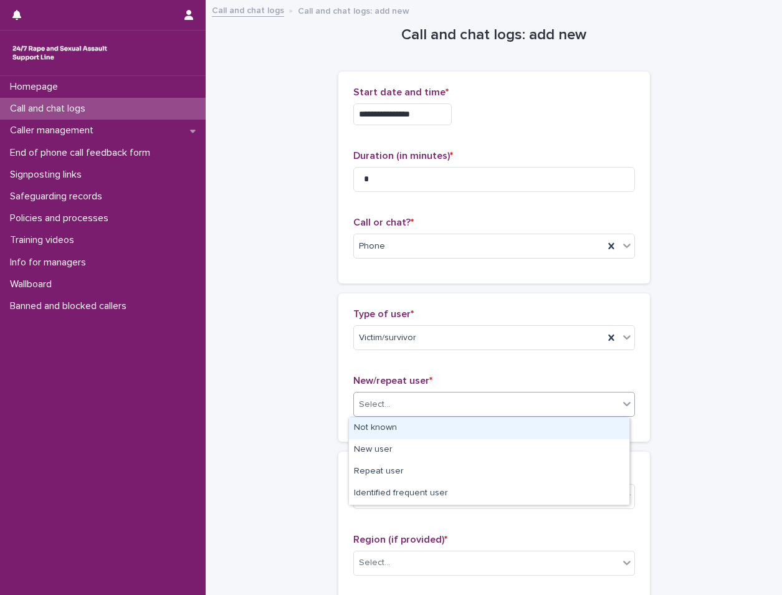
click at [390, 423] on div "Not known" at bounding box center [489, 429] width 281 height 22
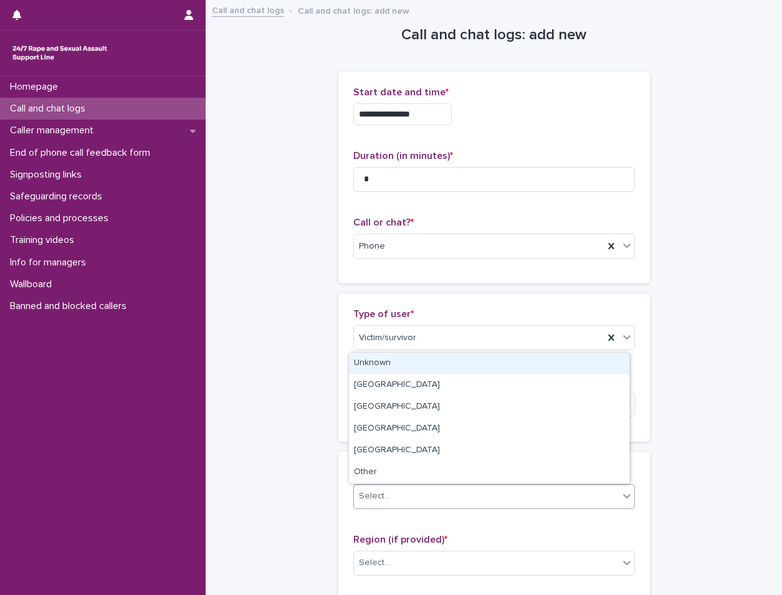
click at [372, 492] on div "Select..." at bounding box center [374, 496] width 31 height 13
click at [464, 363] on div "Unknown" at bounding box center [489, 364] width 281 height 22
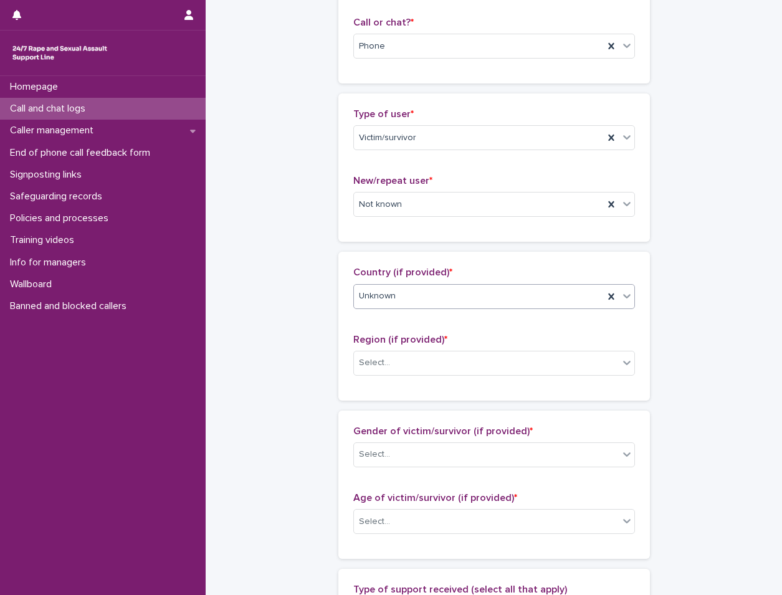
scroll to position [249, 0]
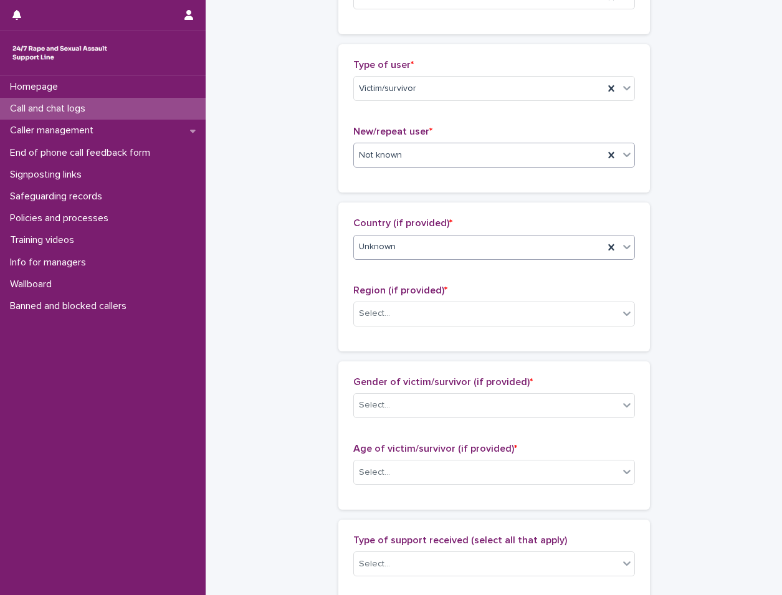
click at [410, 158] on div "Not known" at bounding box center [479, 155] width 250 height 21
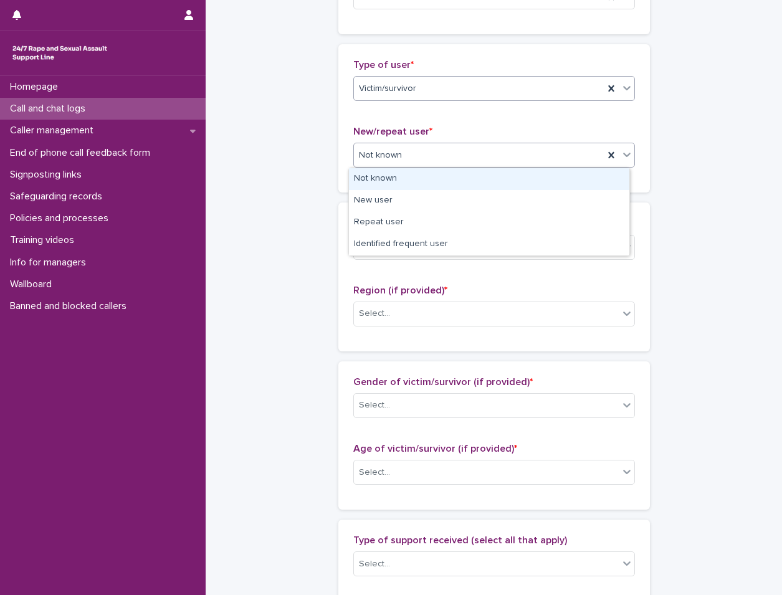
click at [451, 97] on div "Victim/survivor" at bounding box center [479, 89] width 250 height 21
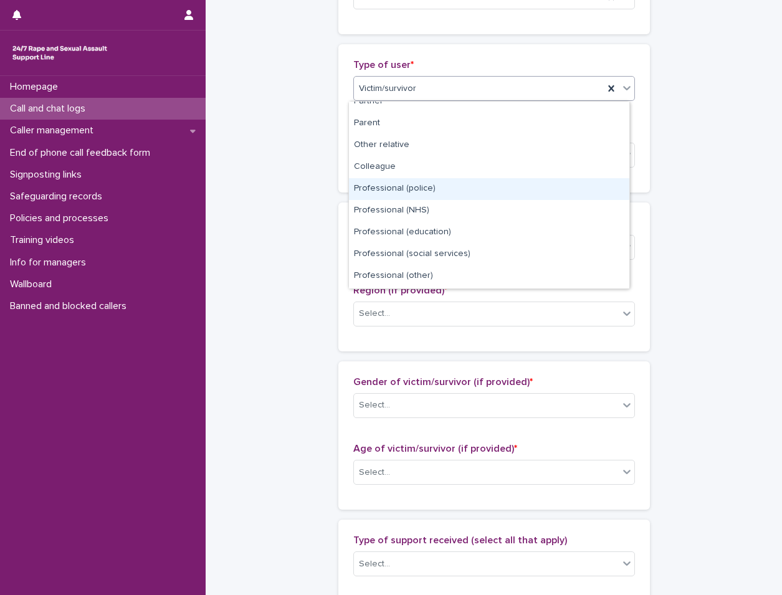
scroll to position [140, 0]
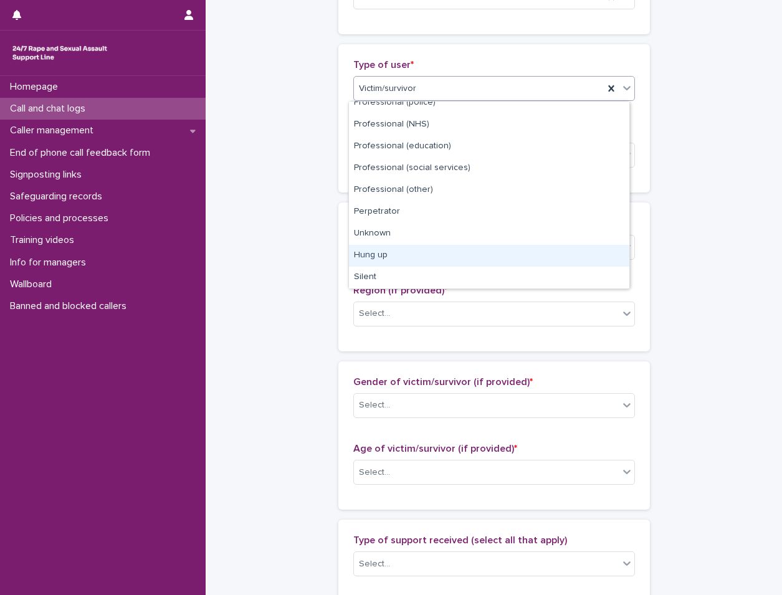
click at [463, 254] on div "Hung up" at bounding box center [489, 256] width 281 height 22
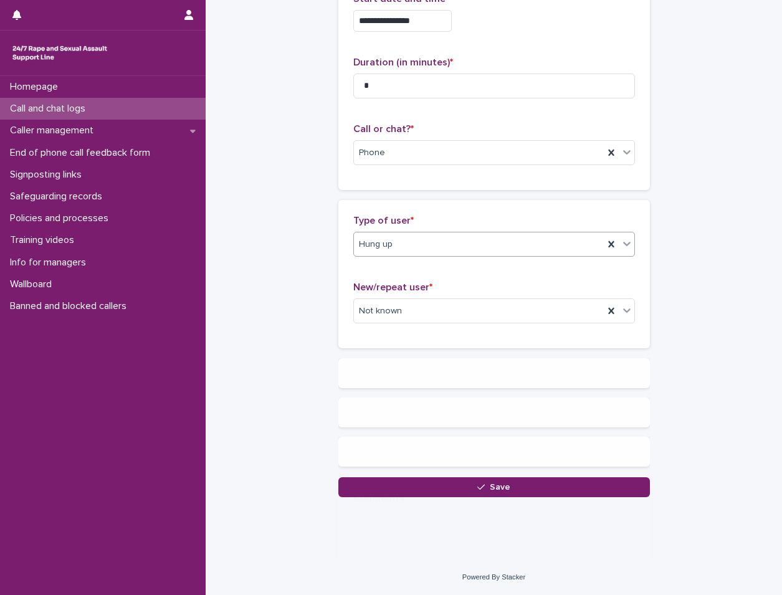
scroll to position [0, 0]
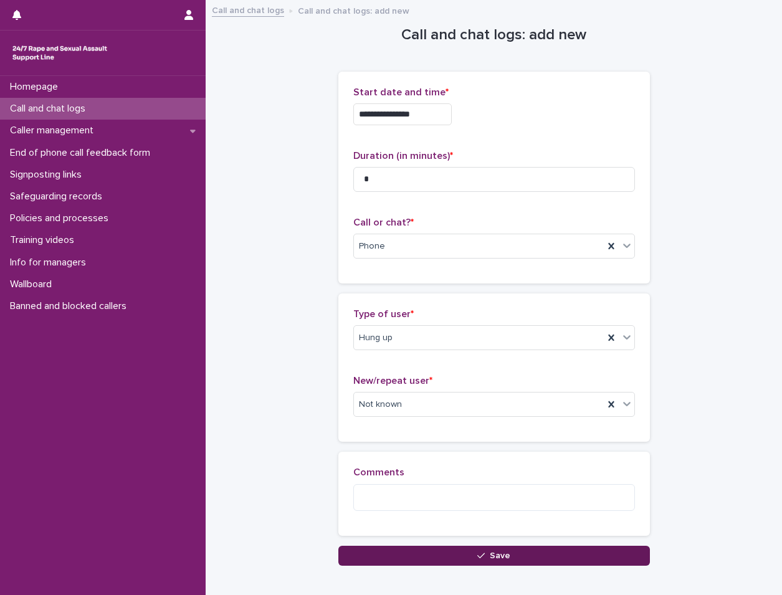
click at [442, 548] on button "Save" at bounding box center [495, 556] width 312 height 20
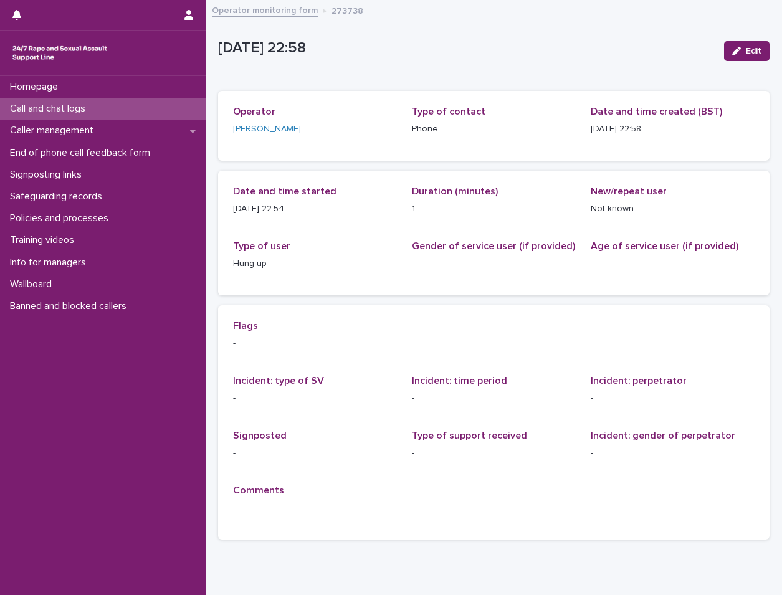
click at [166, 100] on div "Call and chat logs" at bounding box center [103, 109] width 206 height 22
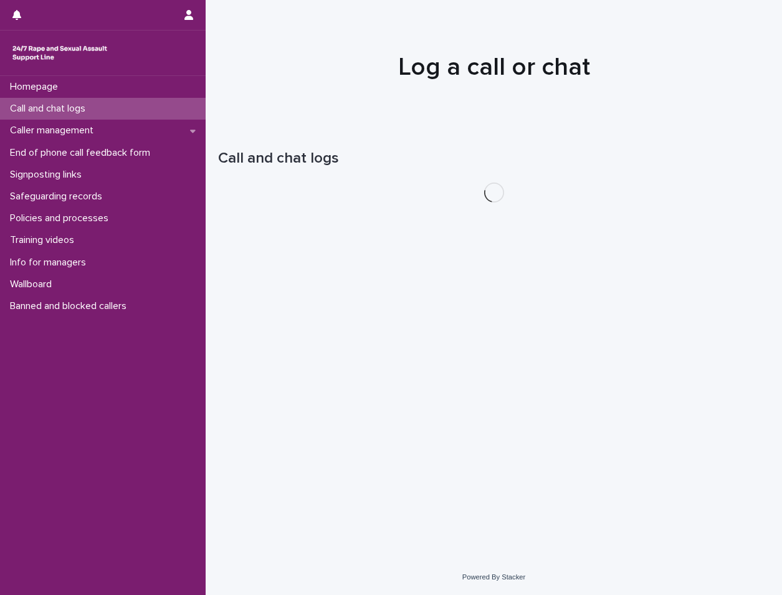
click at [166, 100] on div "Call and chat logs" at bounding box center [103, 109] width 206 height 22
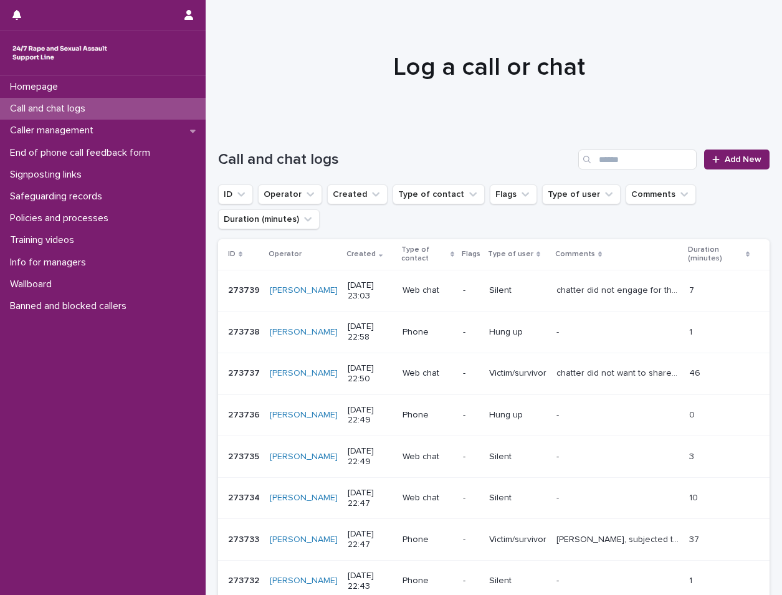
click at [80, 109] on p "Call and chat logs" at bounding box center [50, 109] width 90 height 12
click at [713, 158] on icon at bounding box center [716, 159] width 7 height 7
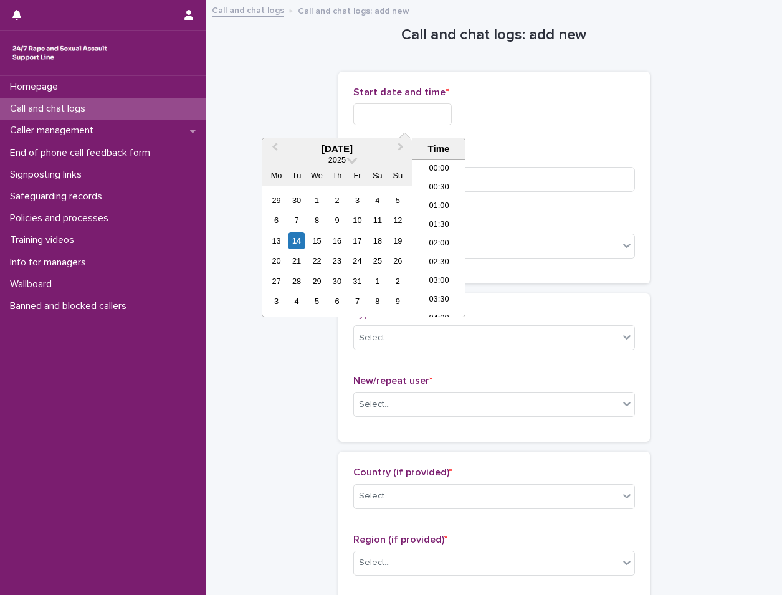
click at [393, 123] on input "text" at bounding box center [403, 114] width 99 height 22
click at [291, 243] on div "14" at bounding box center [296, 241] width 17 height 17
click at [416, 286] on li "23:00" at bounding box center [439, 288] width 53 height 19
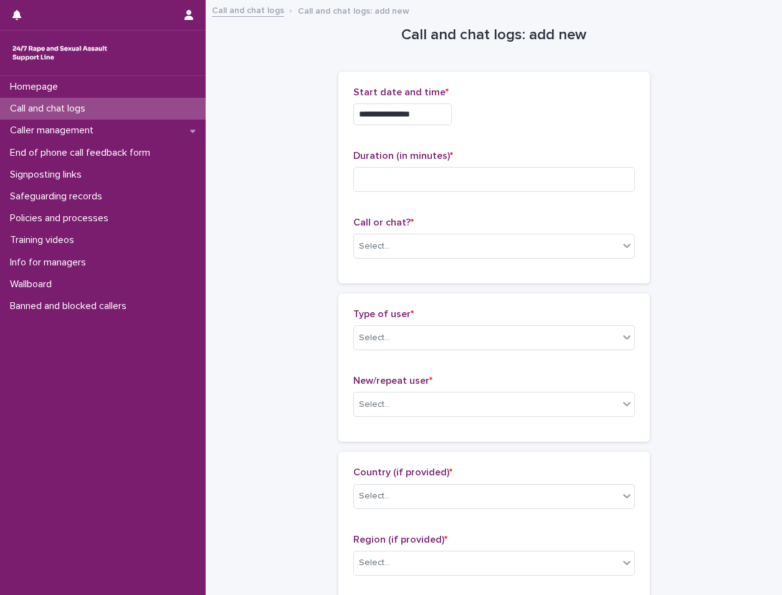
click at [436, 123] on input "**********" at bounding box center [403, 114] width 99 height 22
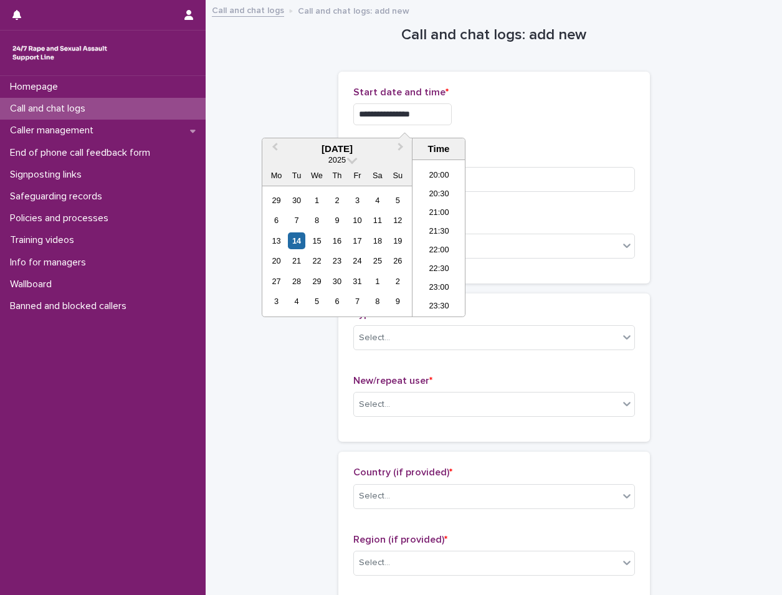
type input "**********"
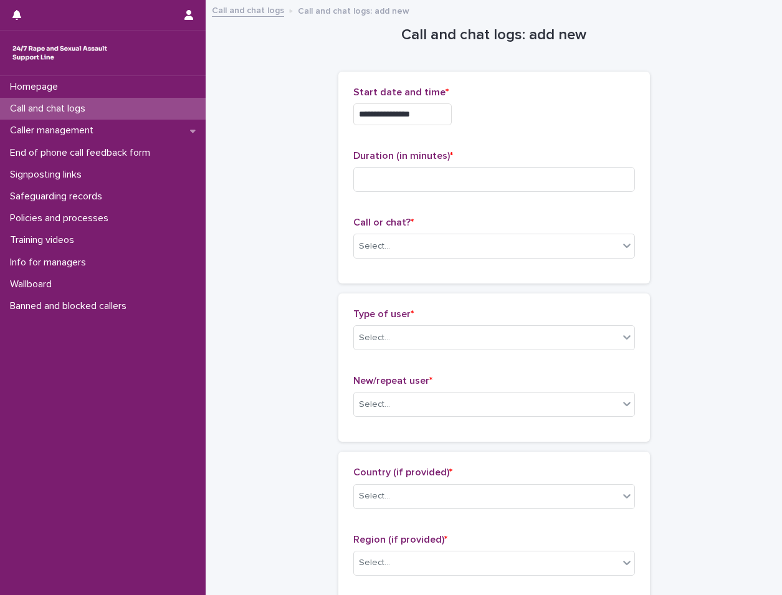
click at [519, 123] on div "**********" at bounding box center [495, 114] width 282 height 22
click at [505, 182] on input at bounding box center [495, 179] width 282 height 25
type input "*"
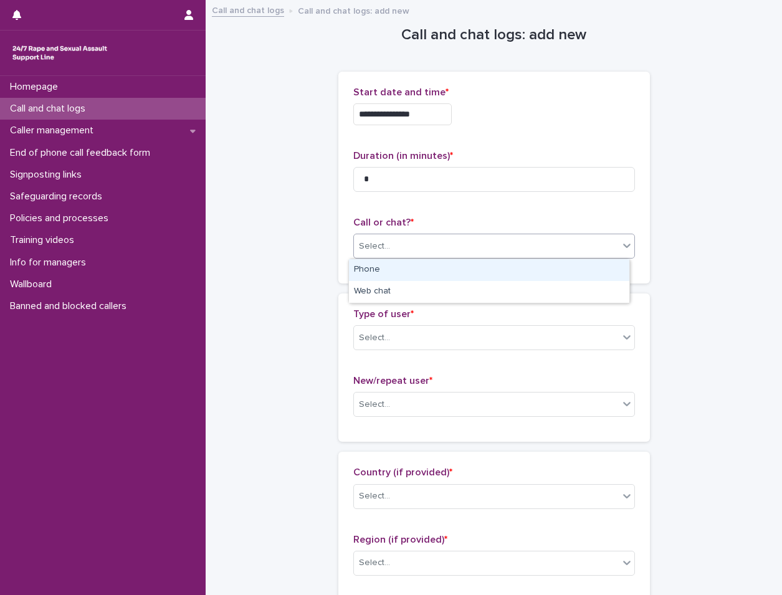
drag, startPoint x: 488, startPoint y: 246, endPoint x: 483, endPoint y: 267, distance: 22.3
click at [488, 252] on div "Select..." at bounding box center [486, 246] width 265 height 21
drag, startPoint x: 483, startPoint y: 267, endPoint x: 477, endPoint y: 293, distance: 26.3
click at [483, 268] on div "Phone" at bounding box center [489, 270] width 281 height 22
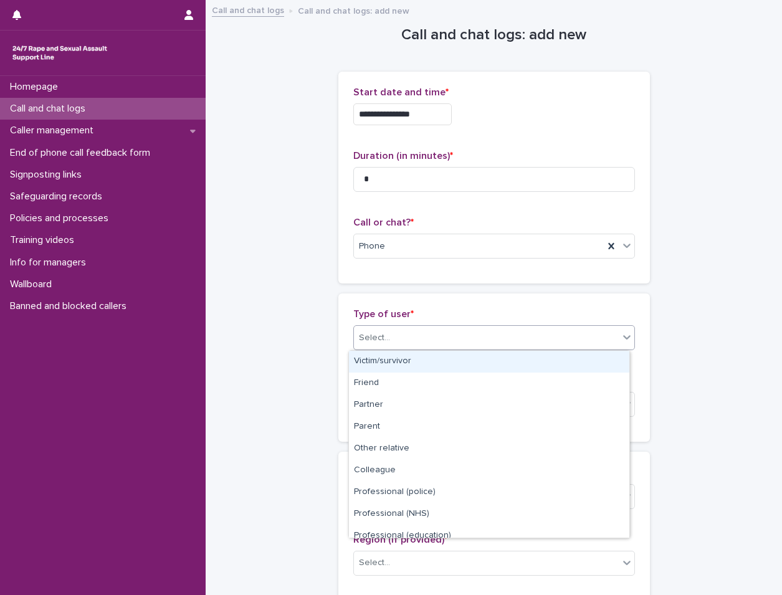
click at [469, 329] on div "Select..." at bounding box center [486, 338] width 265 height 21
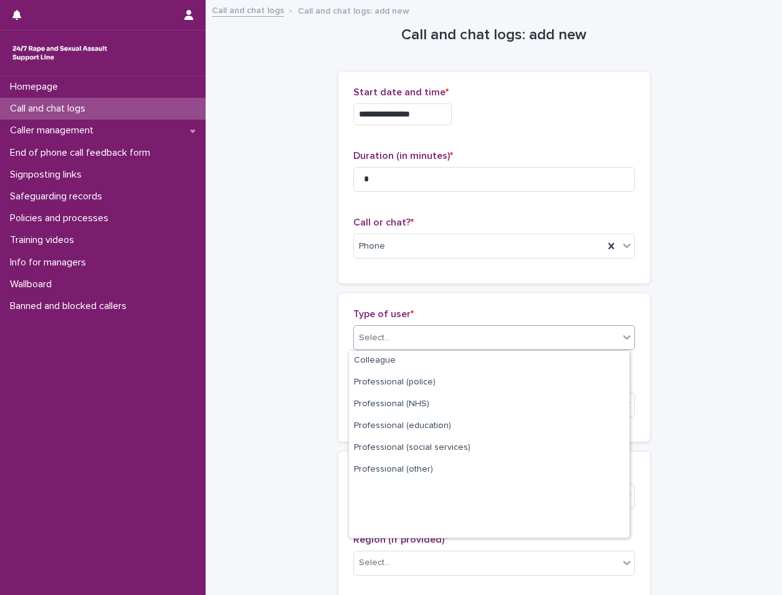
scroll to position [140, 0]
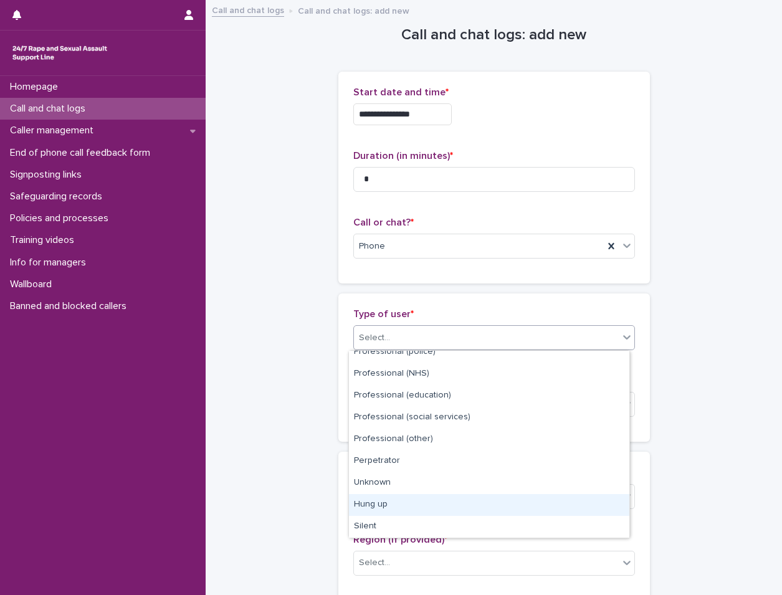
click at [404, 501] on div "Hung up" at bounding box center [489, 505] width 281 height 22
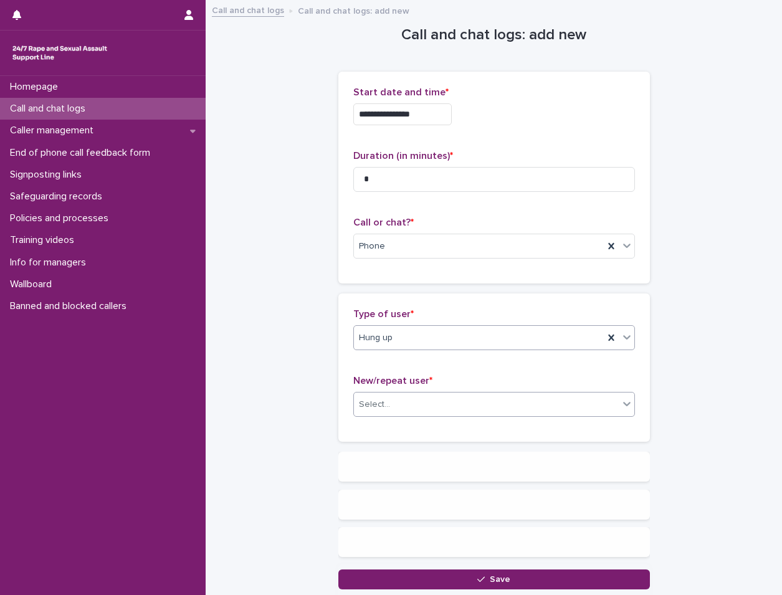
click at [413, 420] on body "**********" at bounding box center [391, 297] width 782 height 595
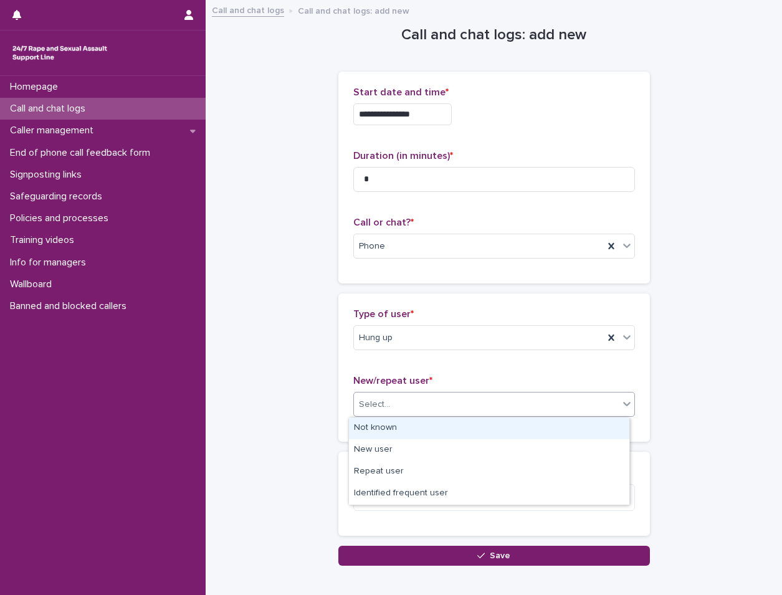
drag, startPoint x: 413, startPoint y: 416, endPoint x: 413, endPoint y: 435, distance: 19.3
click at [415, 427] on div "Not known" at bounding box center [489, 429] width 281 height 22
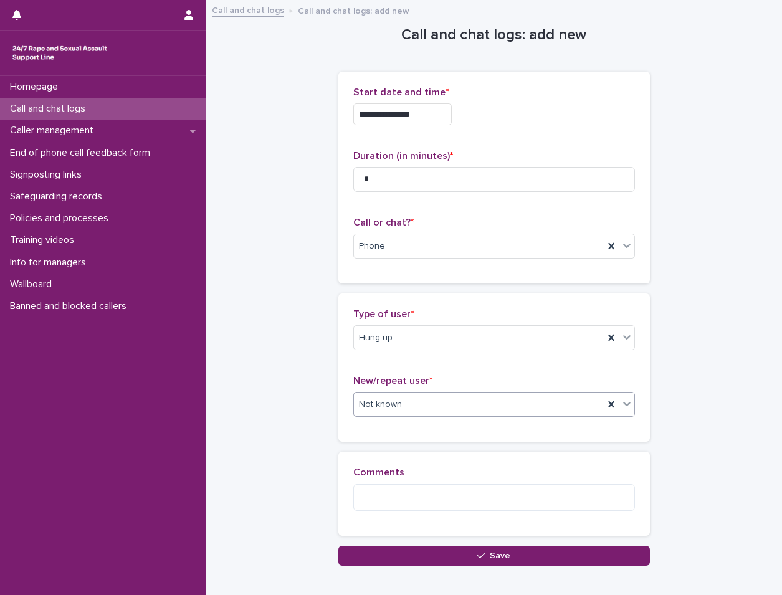
click at [382, 544] on div "Loading... Saving… Comments" at bounding box center [495, 499] width 312 height 94
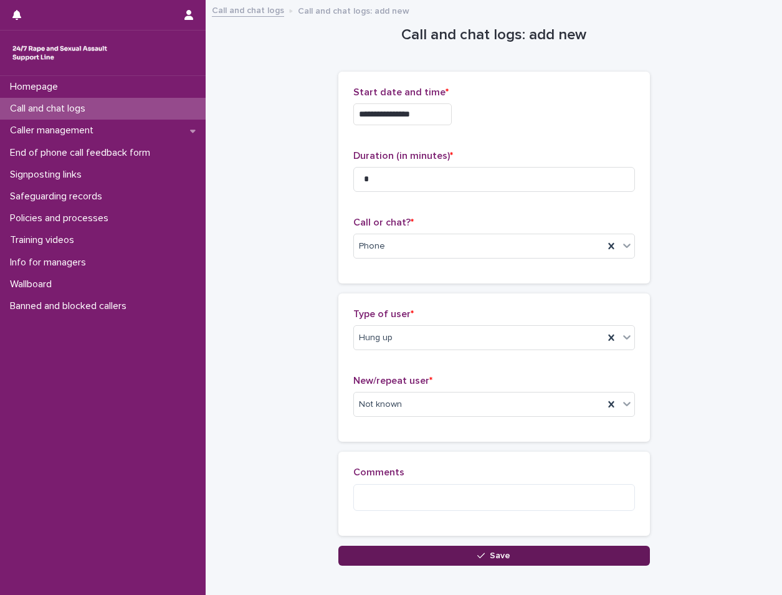
click at [377, 550] on button "Save" at bounding box center [495, 556] width 312 height 20
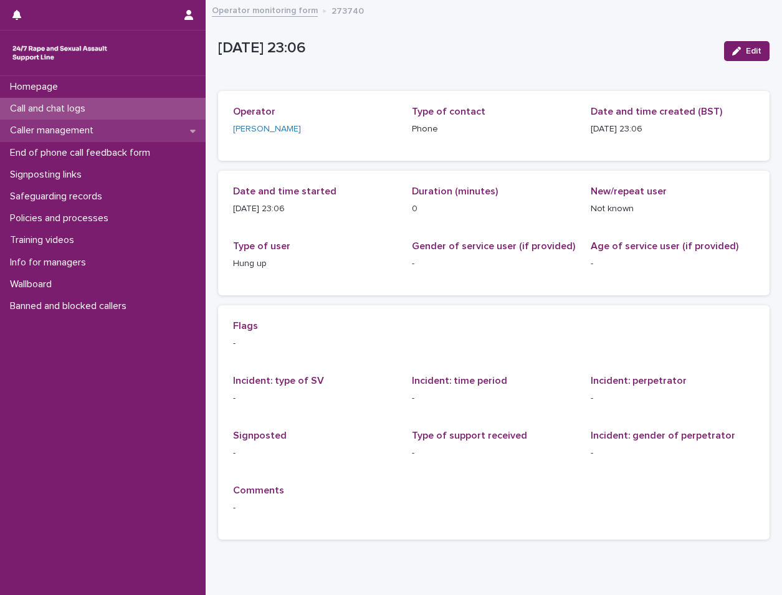
click at [123, 138] on div "Caller management" at bounding box center [103, 131] width 206 height 22
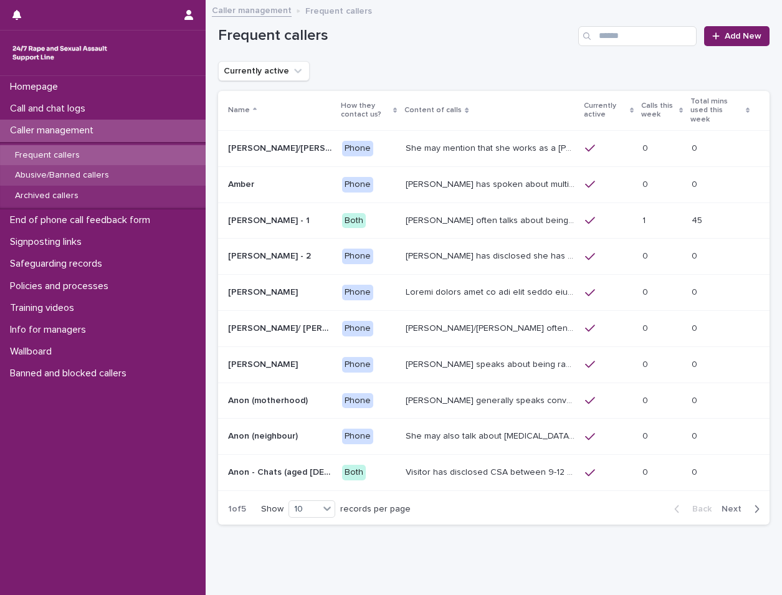
click at [132, 185] on div "Abusive/Banned callers" at bounding box center [103, 175] width 206 height 21
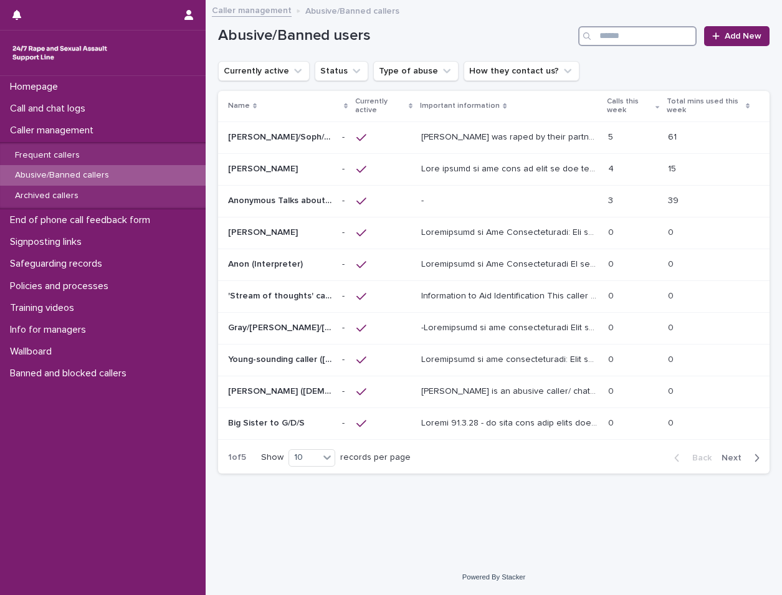
click at [625, 42] on input "Search" at bounding box center [638, 36] width 118 height 20
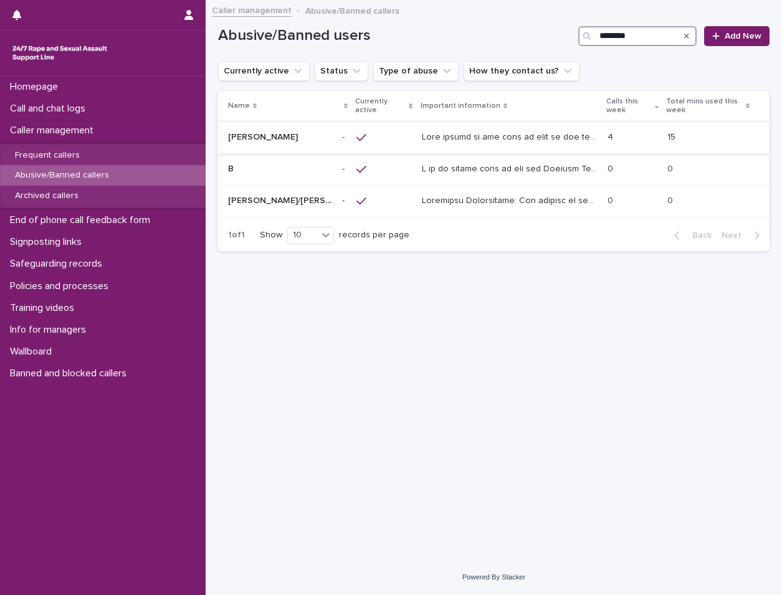
type input "********"
click at [580, 141] on p at bounding box center [511, 136] width 179 height 13
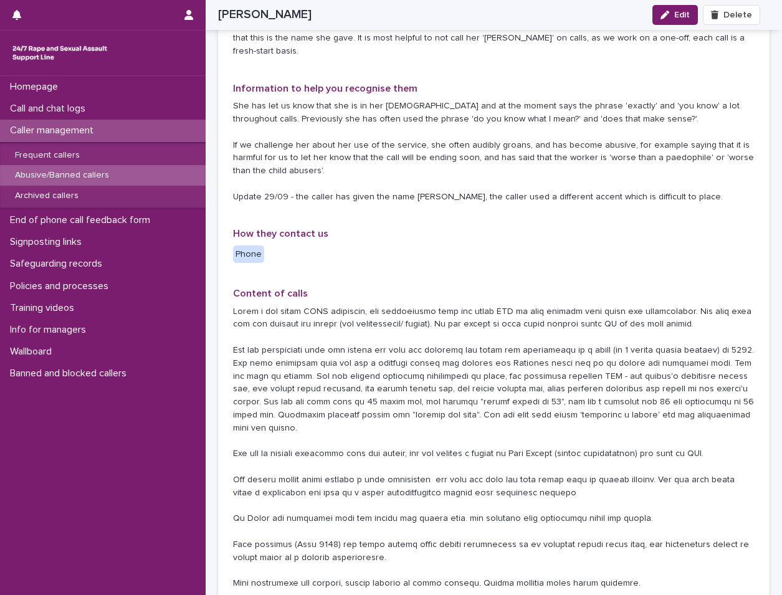
scroll to position [312, 0]
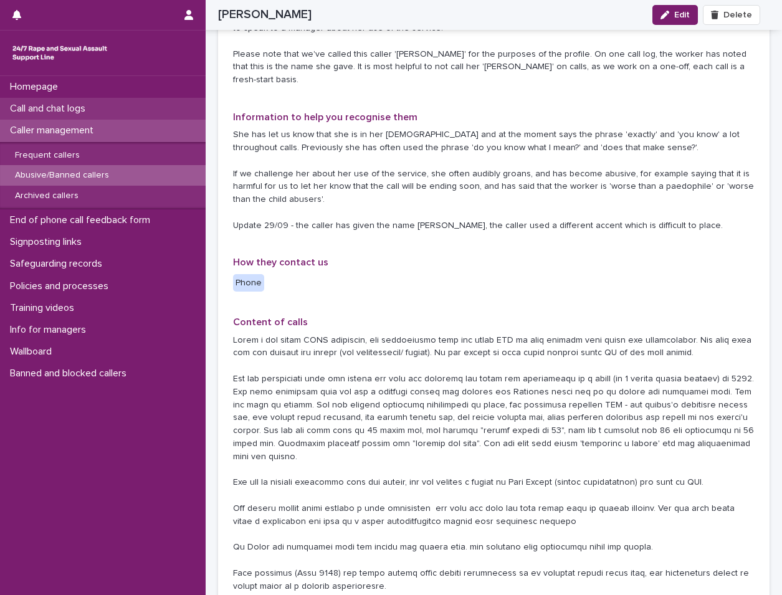
click at [94, 113] on p "Call and chat logs" at bounding box center [50, 109] width 90 height 12
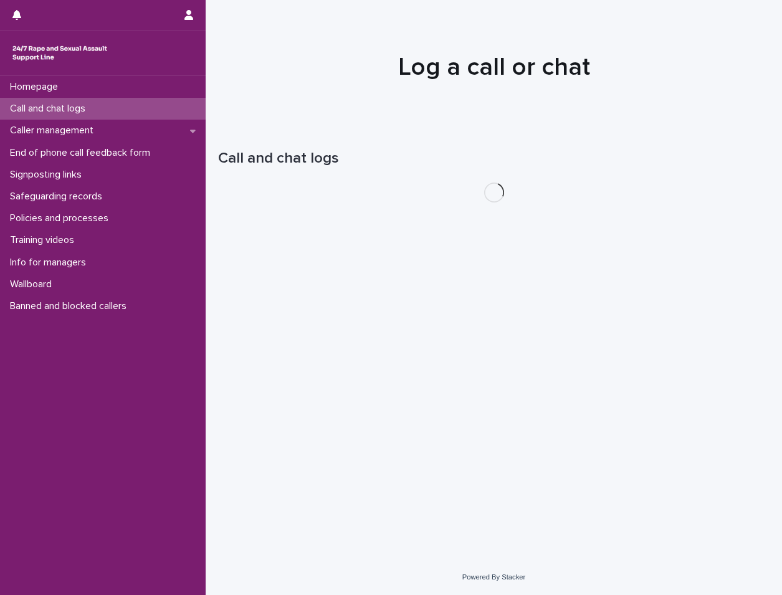
click at [94, 113] on p "Call and chat logs" at bounding box center [50, 109] width 90 height 12
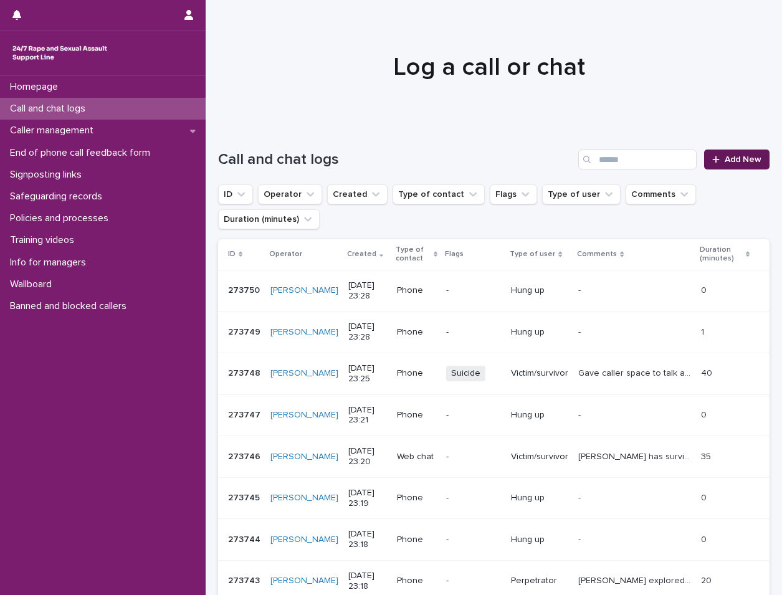
click at [756, 166] on link "Add New" at bounding box center [737, 160] width 65 height 20
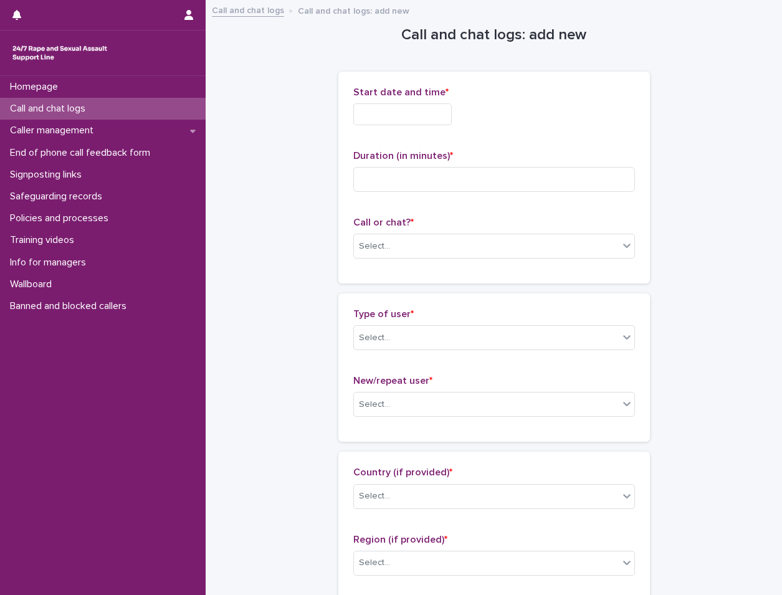
click at [397, 119] on input "text" at bounding box center [403, 114] width 99 height 22
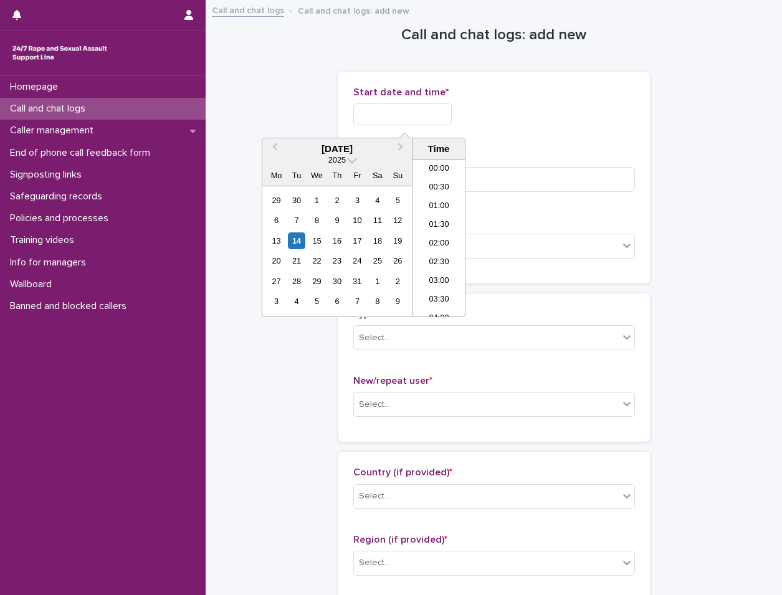
scroll to position [741, 0]
click at [303, 236] on div "14" at bounding box center [296, 241] width 17 height 17
click at [427, 280] on li "23:00" at bounding box center [439, 288] width 53 height 19
click at [448, 115] on input "**********" at bounding box center [403, 114] width 99 height 22
type input "**********"
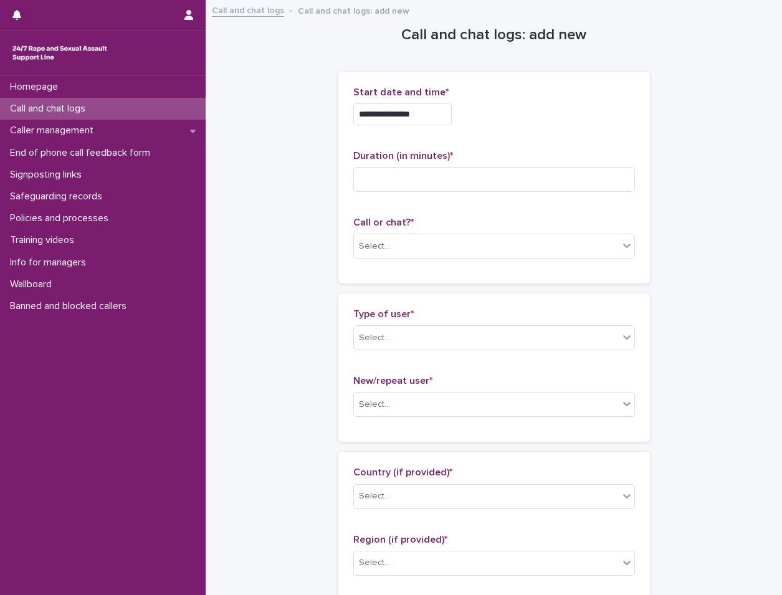
click at [575, 227] on p "Call or chat? *" at bounding box center [495, 223] width 282 height 12
click at [561, 181] on input at bounding box center [495, 179] width 282 height 25
type input "**"
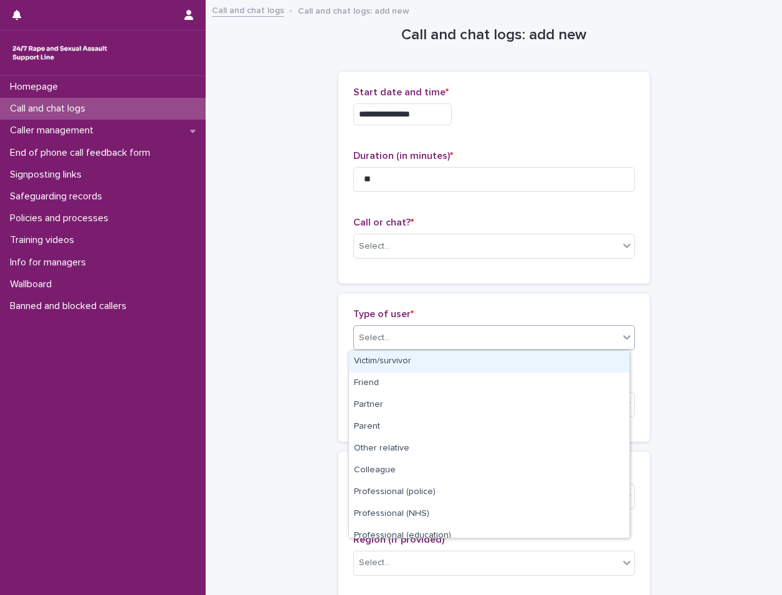
click at [441, 343] on div "Select..." at bounding box center [486, 338] width 265 height 21
click at [436, 355] on div "Victim/survivor" at bounding box center [489, 362] width 281 height 22
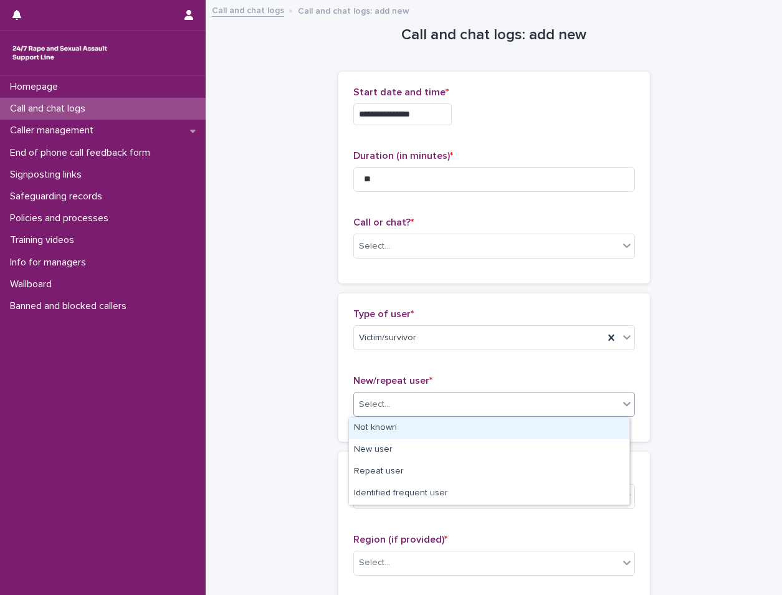
click at [411, 407] on div "Select..." at bounding box center [486, 405] width 265 height 21
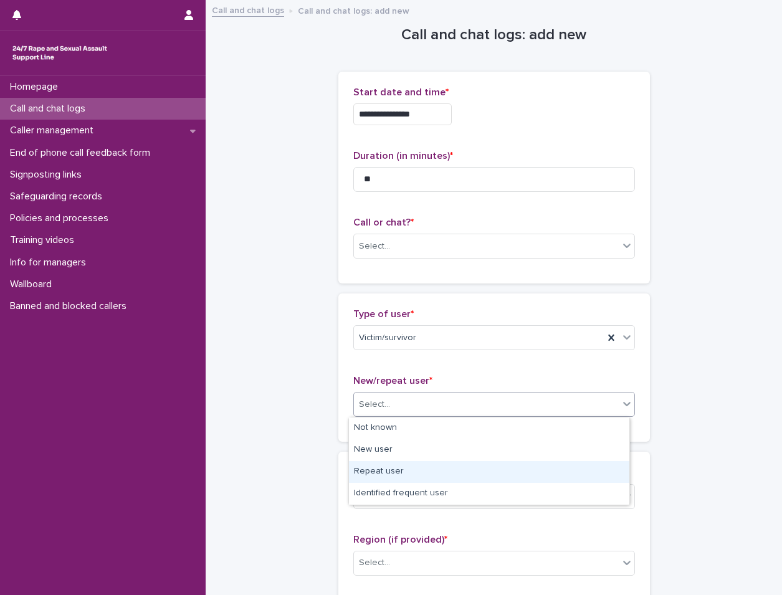
click at [400, 472] on div "Repeat user" at bounding box center [489, 472] width 281 height 22
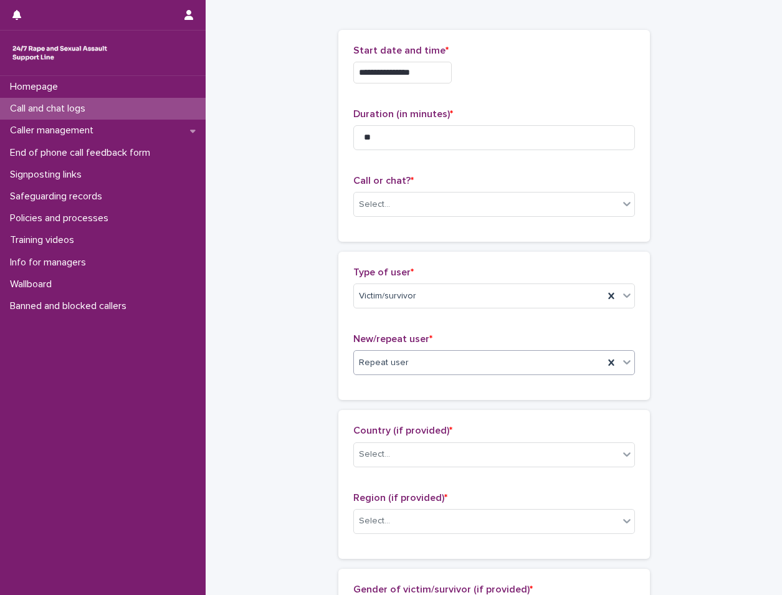
scroll to position [62, 0]
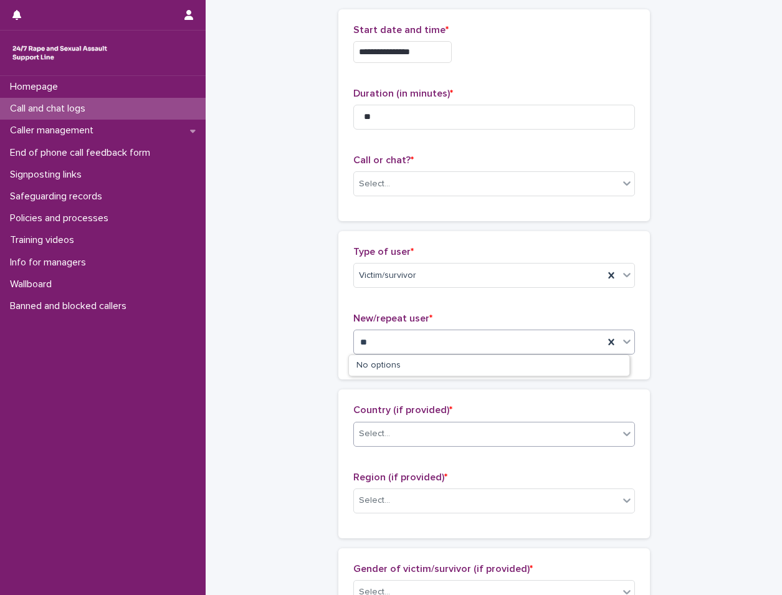
type input "**"
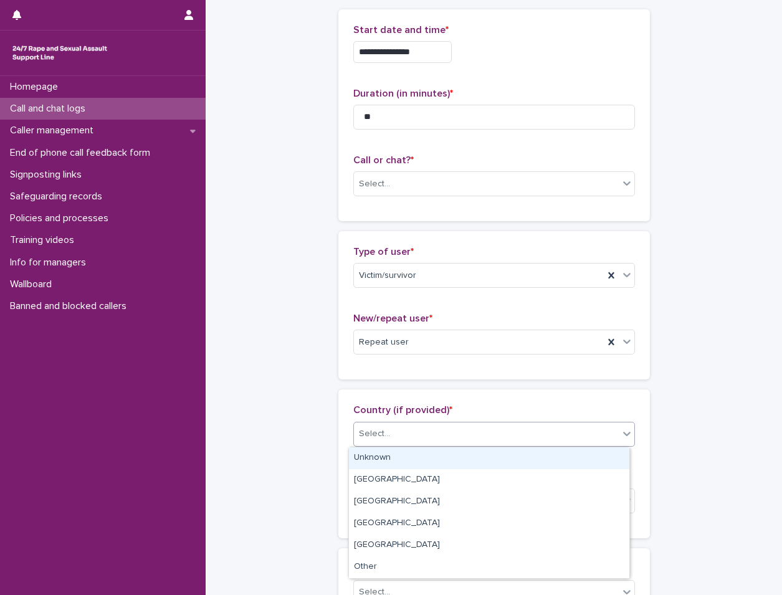
click at [365, 428] on div "Select..." at bounding box center [374, 434] width 31 height 13
click at [364, 463] on div "Unknown" at bounding box center [489, 459] width 281 height 22
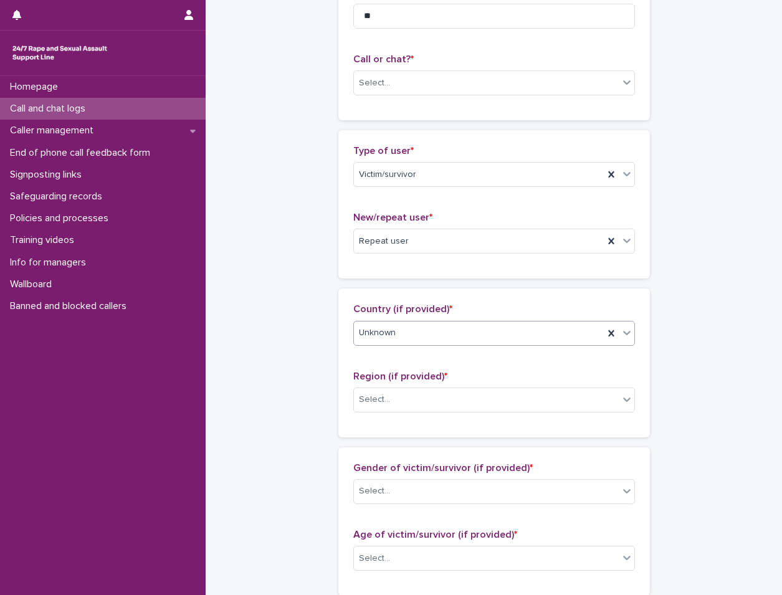
scroll to position [374, 0]
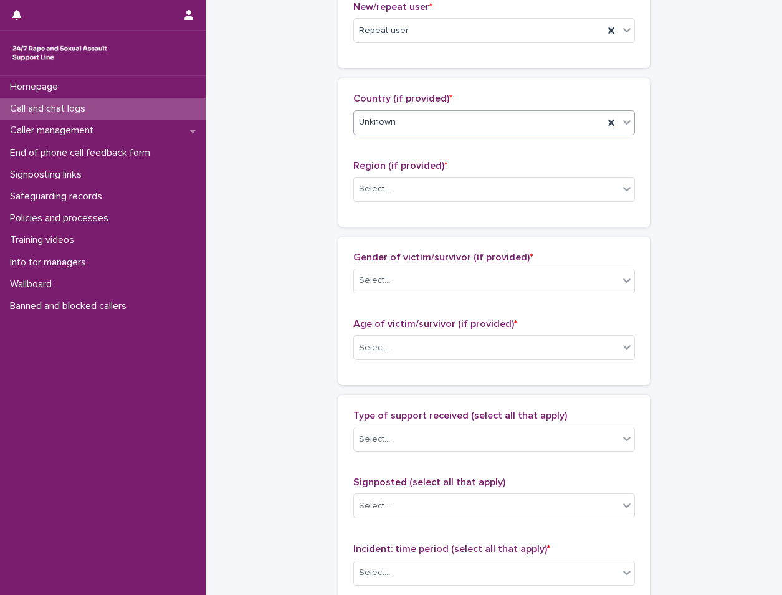
click at [525, 207] on div "Region (if provided) * Select..." at bounding box center [495, 186] width 282 height 52
click at [531, 201] on div "Select..." at bounding box center [495, 189] width 282 height 25
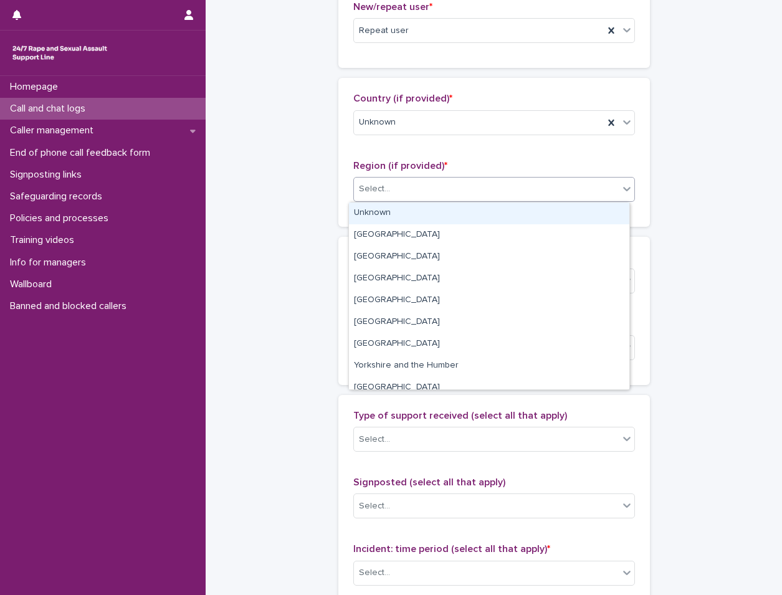
click at [502, 211] on div "Unknown" at bounding box center [489, 214] width 281 height 22
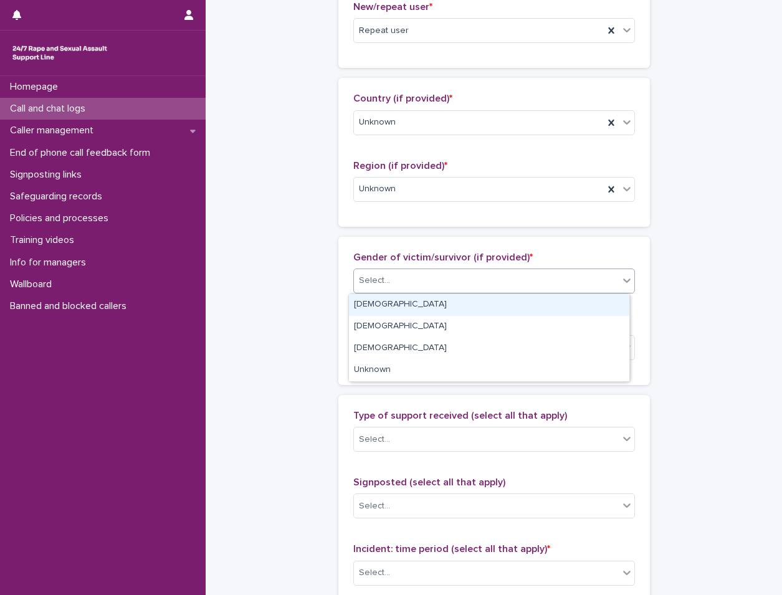
click at [420, 275] on div "Select..." at bounding box center [486, 281] width 265 height 21
click at [444, 287] on div "Select..." at bounding box center [486, 281] width 265 height 21
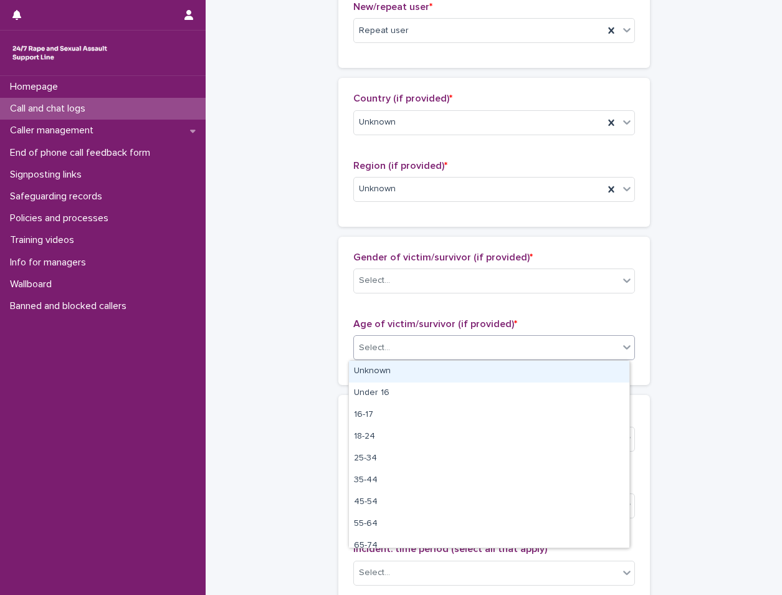
click at [402, 338] on div "Select..." at bounding box center [486, 348] width 265 height 21
click at [388, 371] on div "Unknown" at bounding box center [489, 372] width 281 height 22
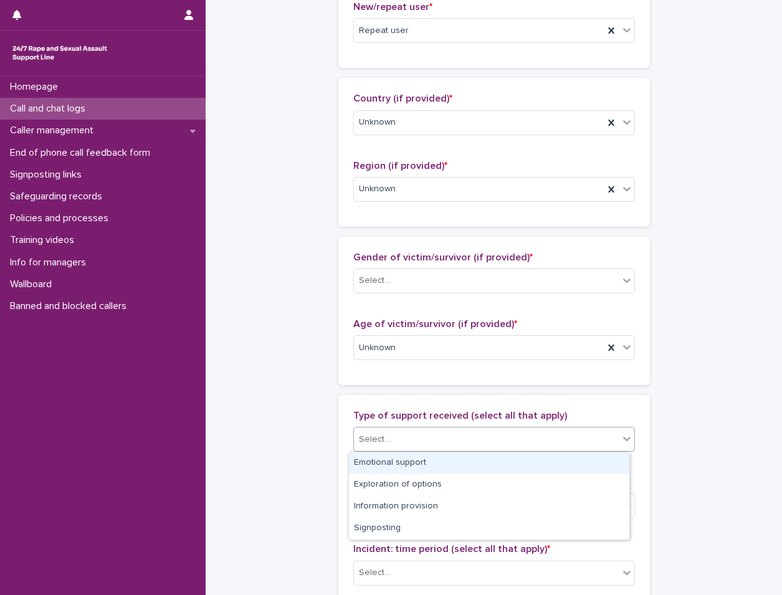
click at [388, 430] on div "Select..." at bounding box center [486, 440] width 265 height 21
click at [377, 461] on div "Emotional support" at bounding box center [489, 464] width 281 height 22
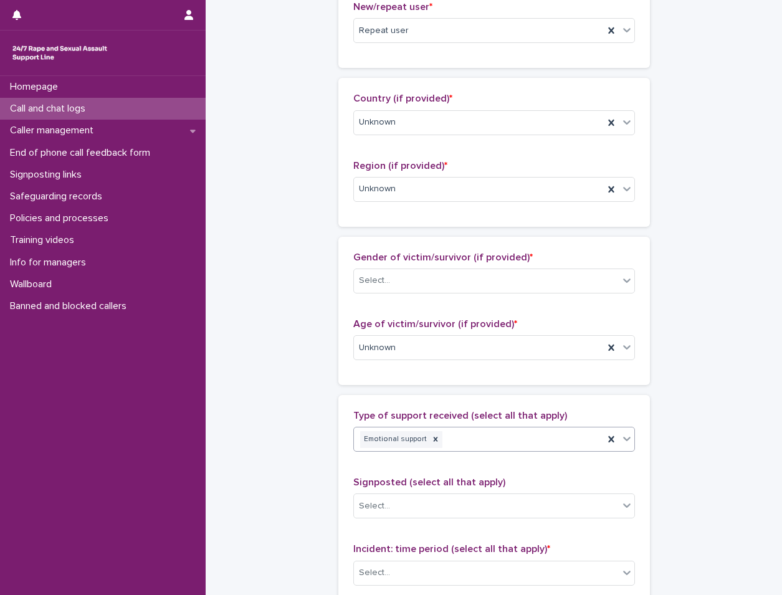
scroll to position [623, 0]
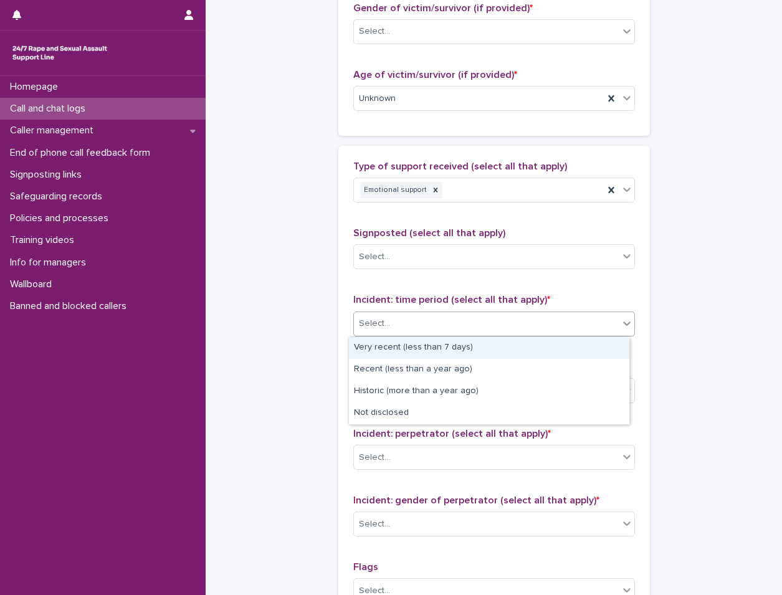
click at [434, 326] on div "Select..." at bounding box center [486, 324] width 265 height 21
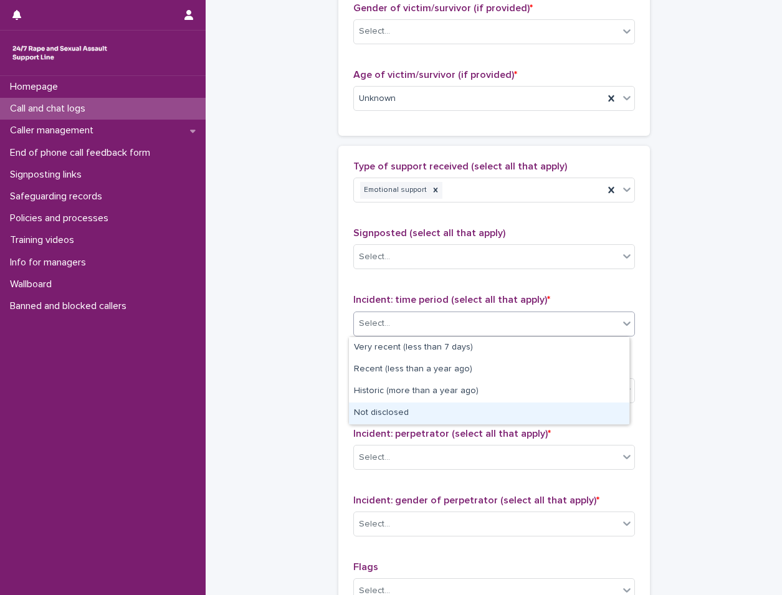
click at [390, 420] on div "Not disclosed" at bounding box center [489, 414] width 281 height 22
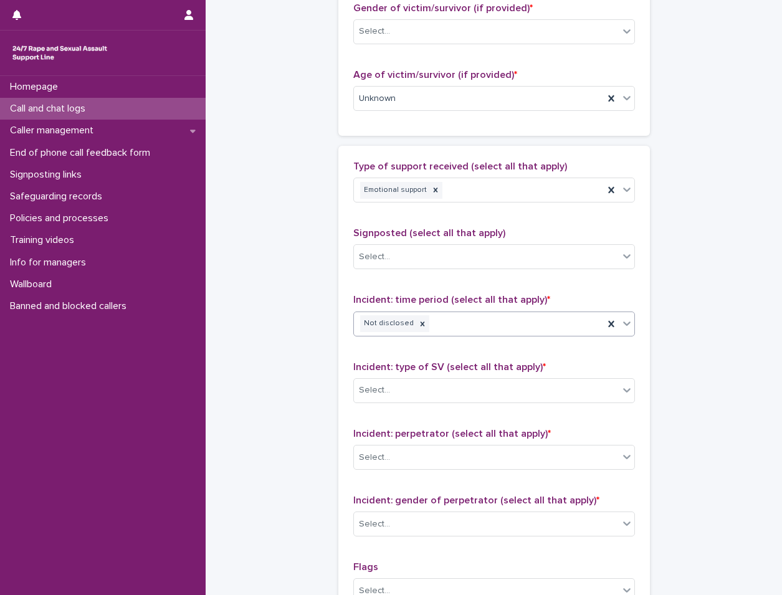
click at [421, 371] on span "Incident: type of SV (select all that apply) *" at bounding box center [450, 367] width 193 height 10
click at [413, 382] on div "Select..." at bounding box center [486, 390] width 265 height 21
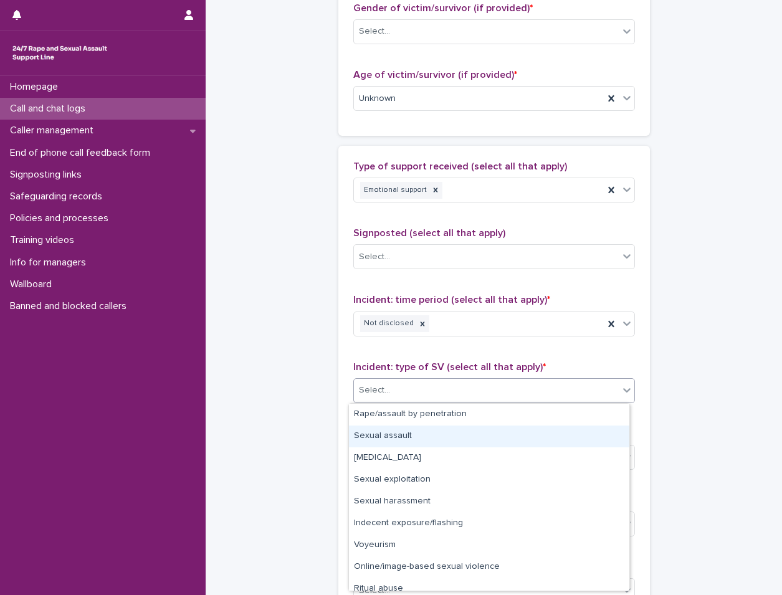
scroll to position [31, 0]
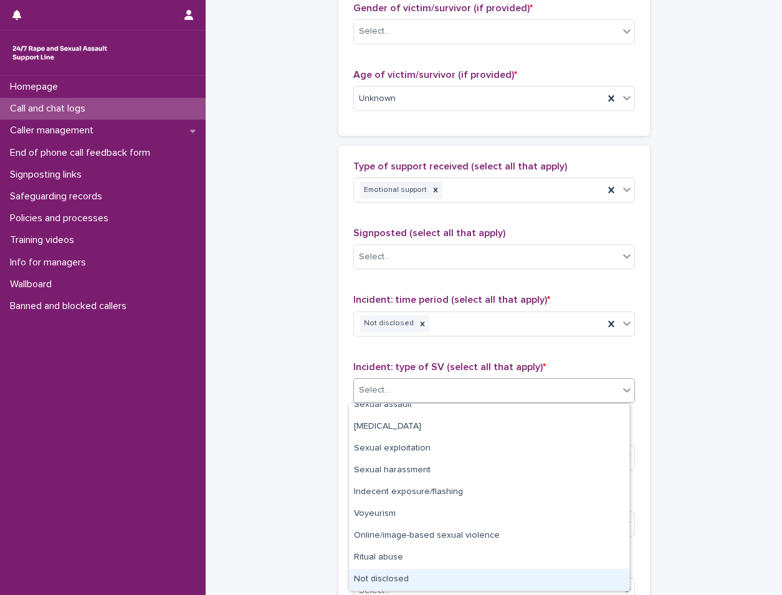
click at [400, 574] on div "Not disclosed" at bounding box center [489, 580] width 281 height 22
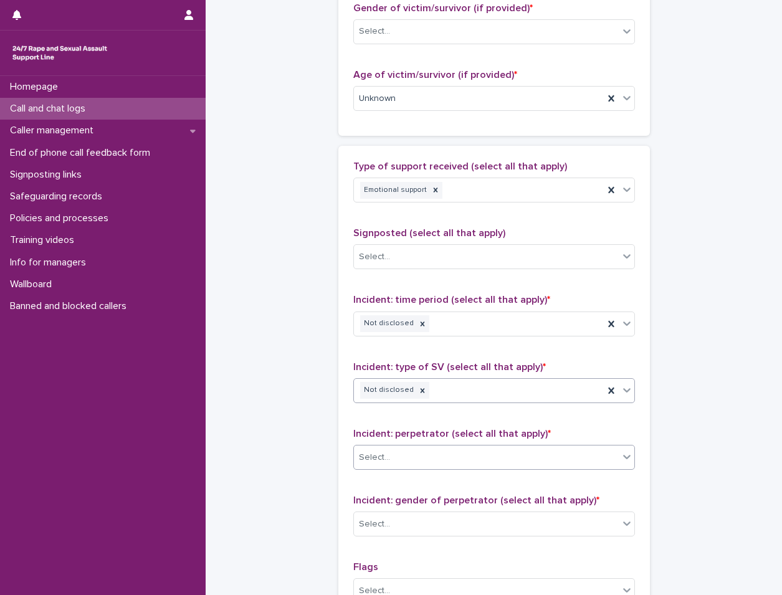
click at [450, 463] on div "Select..." at bounding box center [486, 458] width 265 height 21
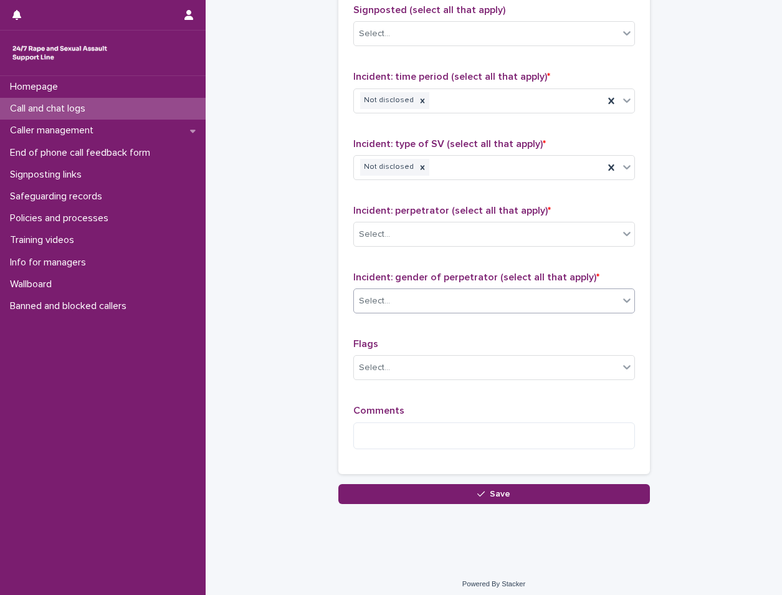
scroll to position [853, 0]
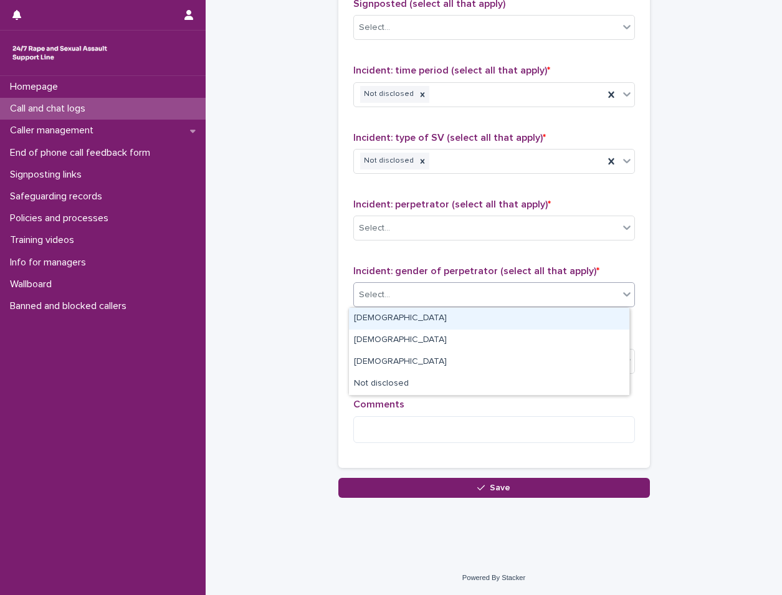
click at [534, 289] on div "Select..." at bounding box center [486, 295] width 265 height 21
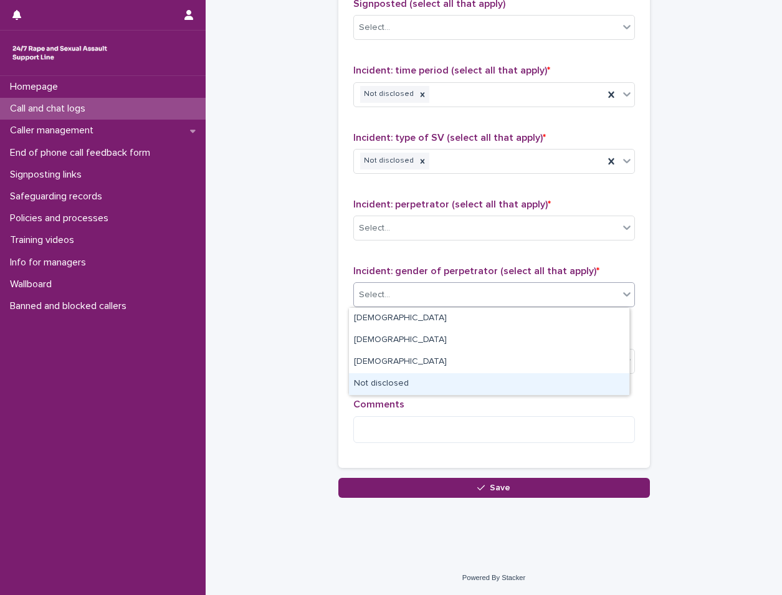
click at [507, 380] on div "Not disclosed" at bounding box center [489, 384] width 281 height 22
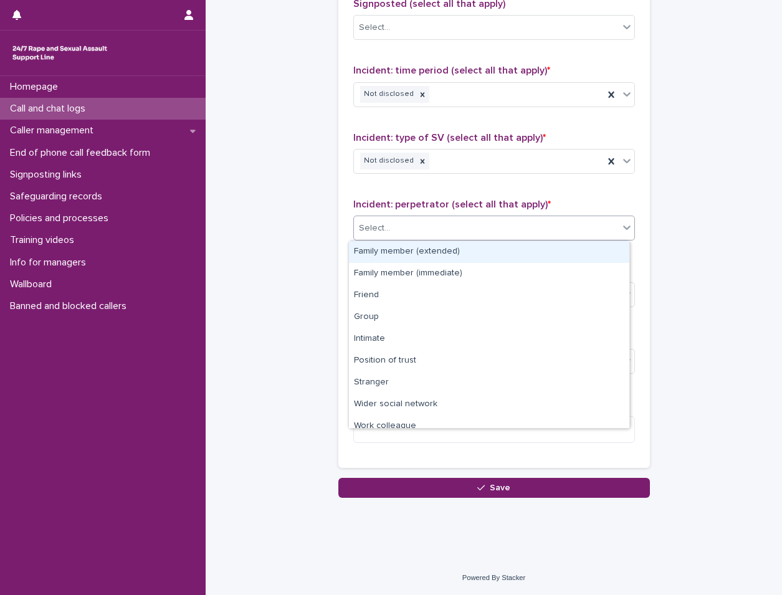
click at [481, 239] on div "Select..." at bounding box center [495, 228] width 282 height 25
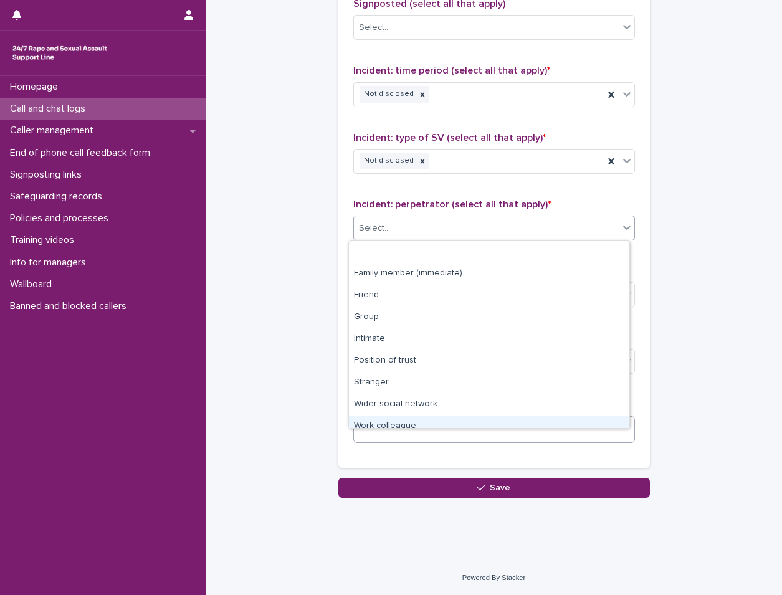
scroll to position [53, 0]
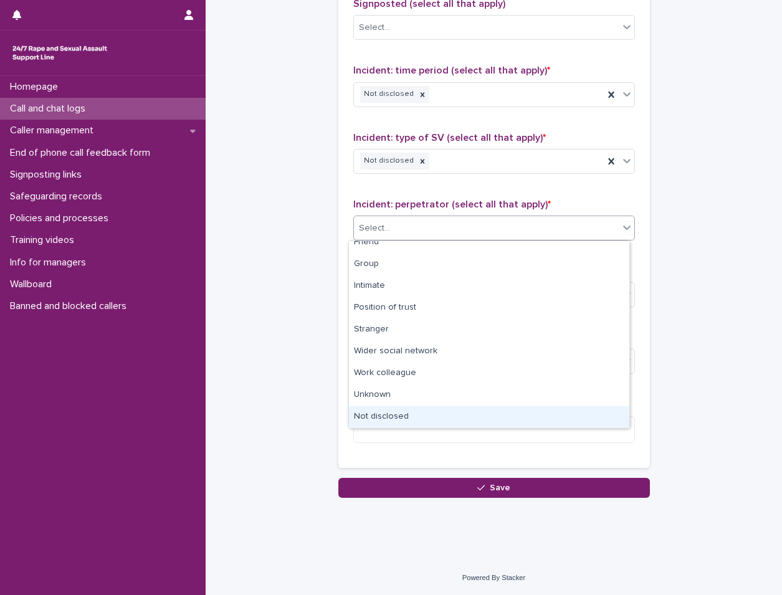
click at [447, 414] on div "Not disclosed" at bounding box center [489, 418] width 281 height 22
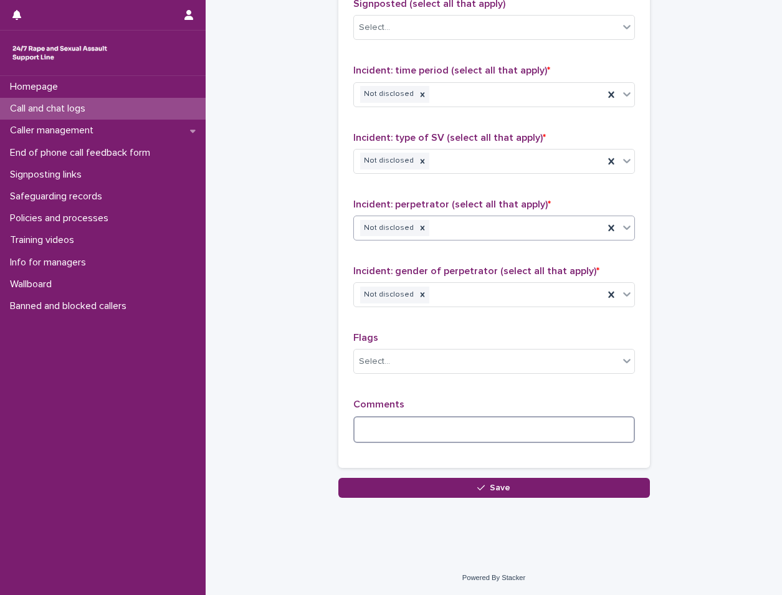
click at [426, 423] on textarea at bounding box center [495, 429] width 282 height 27
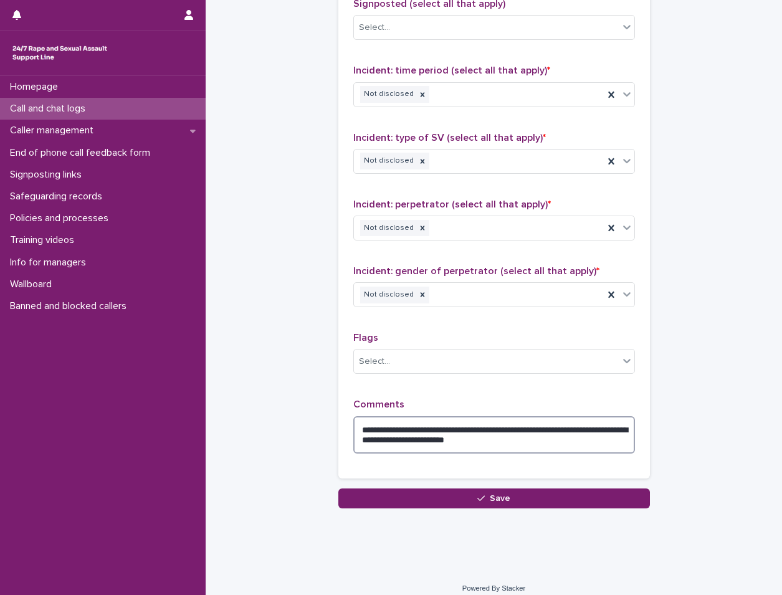
click at [370, 438] on textarea "**********" at bounding box center [495, 434] width 282 height 37
click at [373, 438] on textarea "**********" at bounding box center [495, 434] width 282 height 37
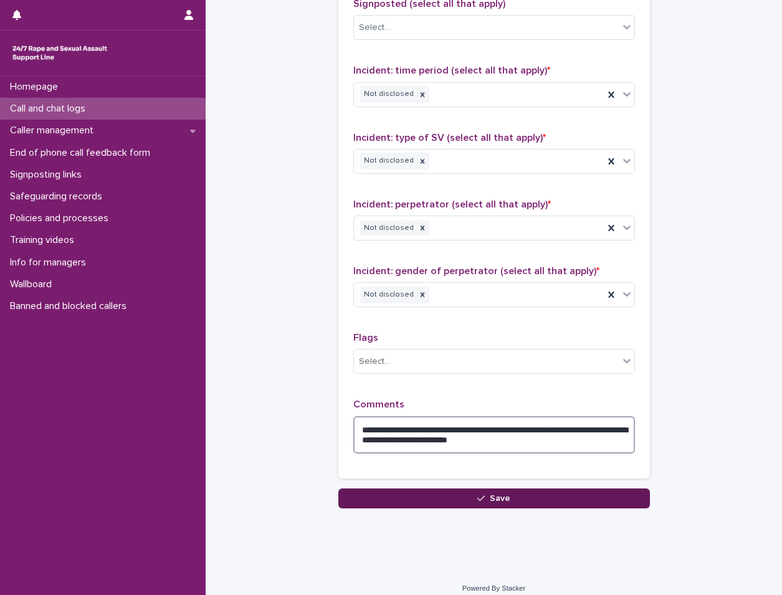
type textarea "**********"
click at [531, 496] on button "Save" at bounding box center [495, 499] width 312 height 20
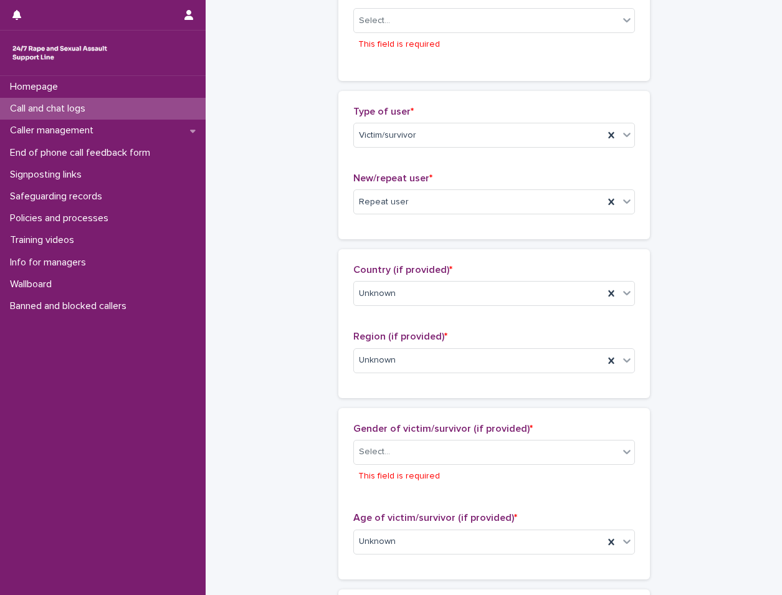
scroll to position [226, 0]
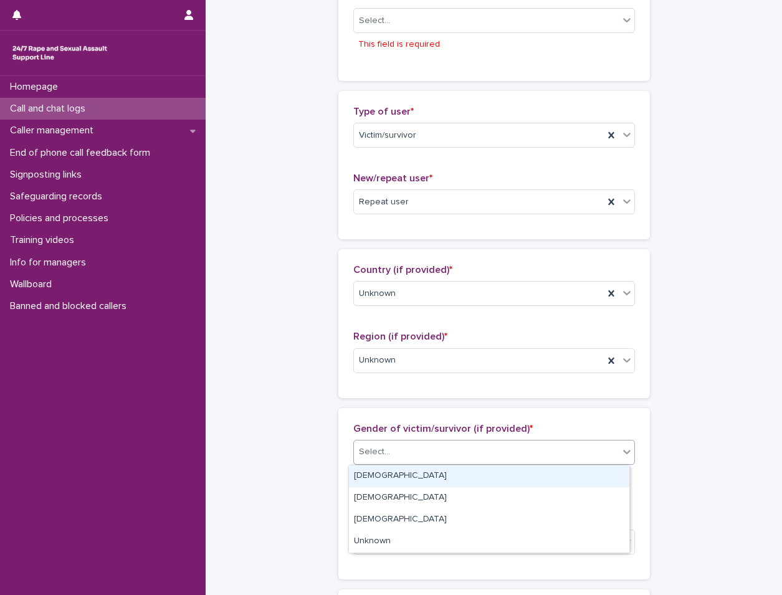
click at [455, 463] on div "Select..." at bounding box center [495, 452] width 282 height 25
click at [434, 473] on div "[DEMOGRAPHIC_DATA]" at bounding box center [489, 477] width 281 height 22
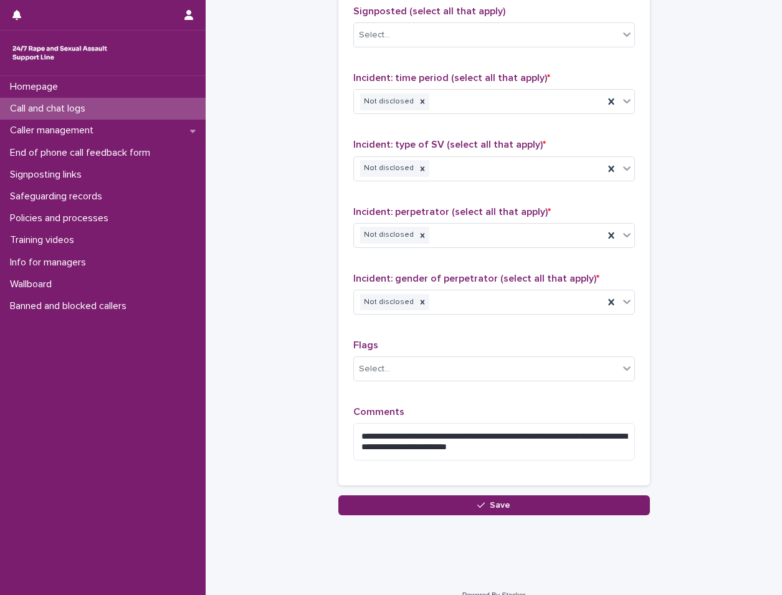
scroll to position [887, 0]
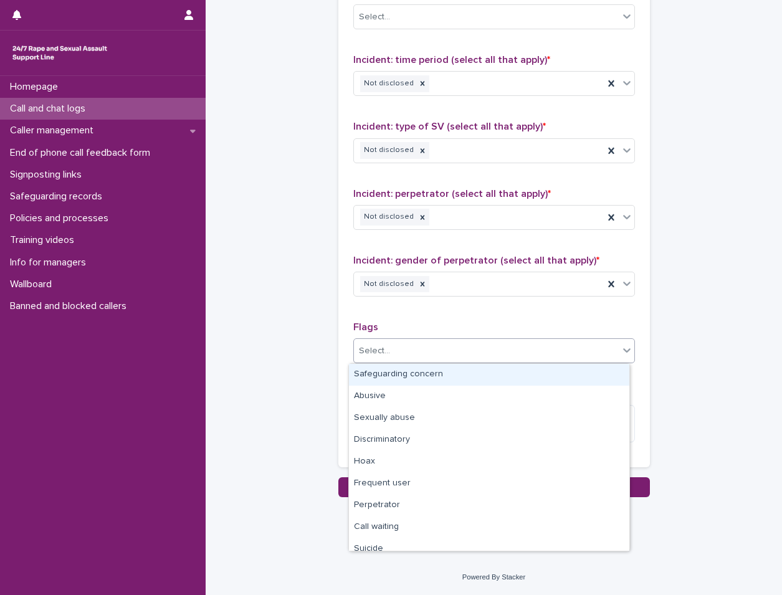
click at [511, 363] on div "Select..." at bounding box center [495, 351] width 282 height 25
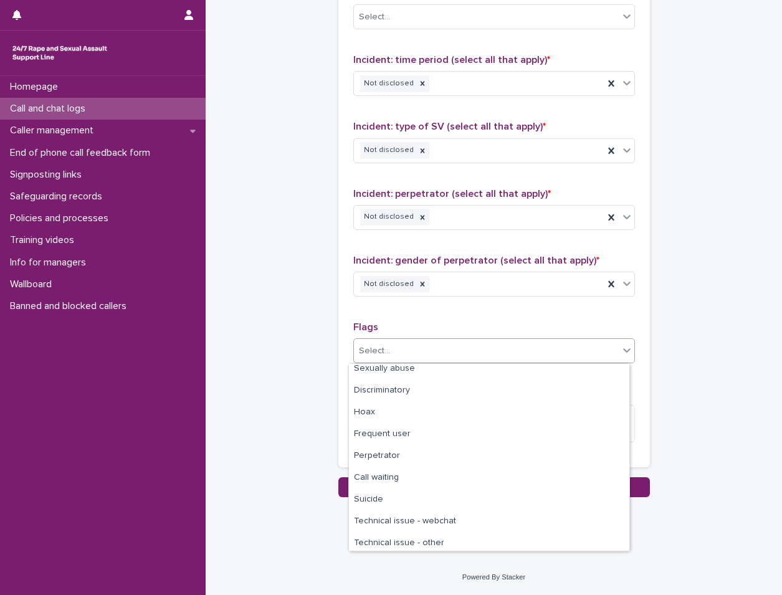
scroll to position [62, 0]
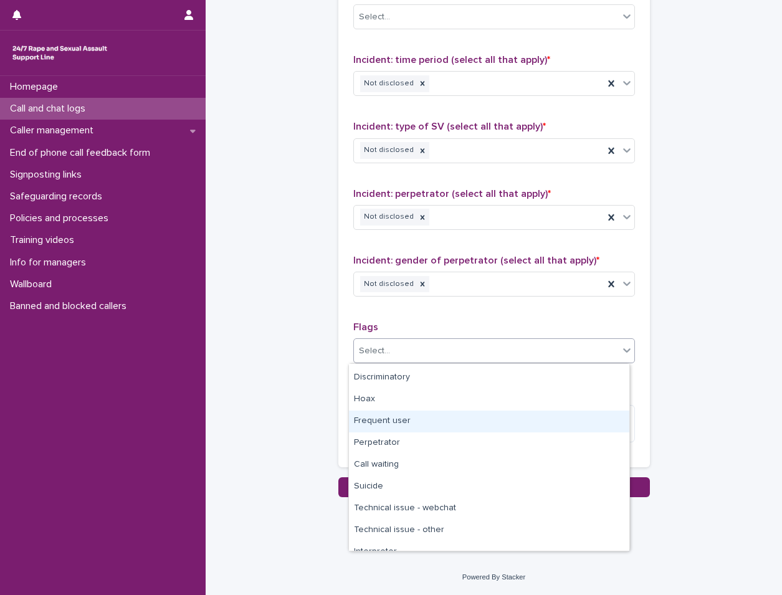
click at [456, 418] on div "Frequent user" at bounding box center [489, 422] width 281 height 22
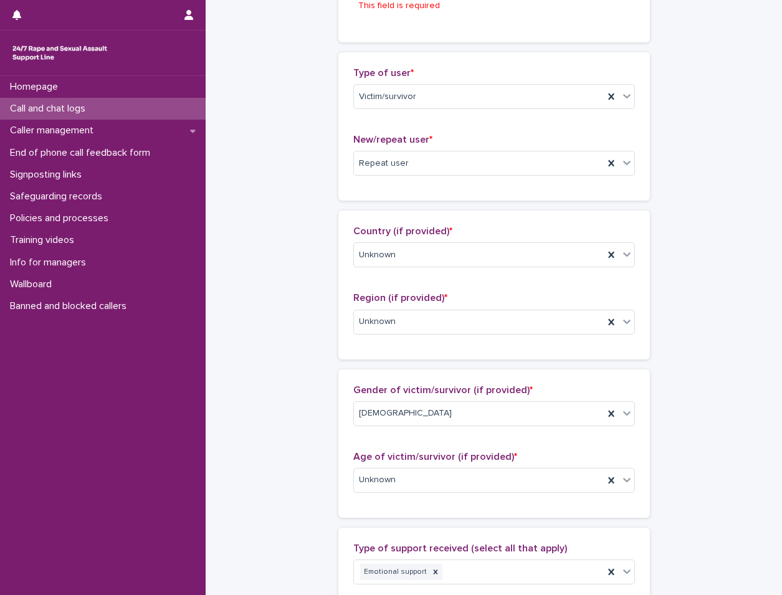
scroll to position [263, 0]
click at [489, 172] on div "Repeat user" at bounding box center [479, 165] width 250 height 21
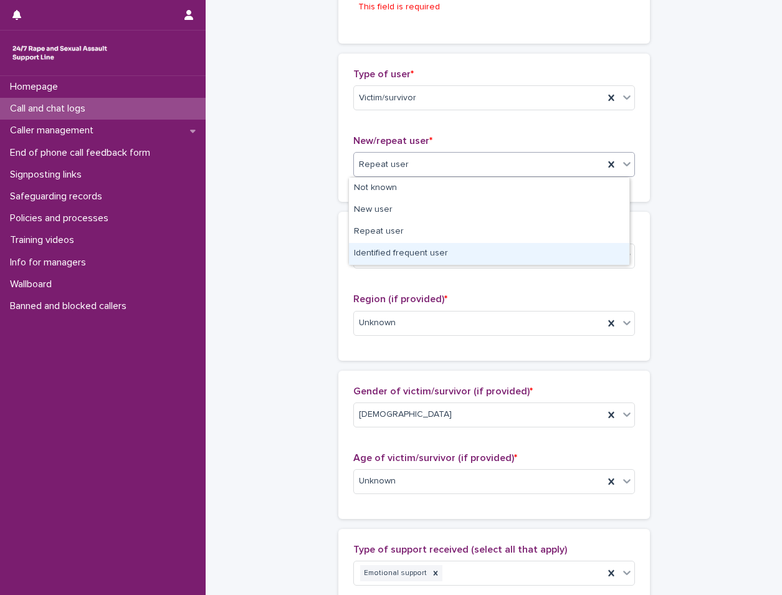
click at [455, 254] on div "Identified frequent user" at bounding box center [489, 254] width 281 height 22
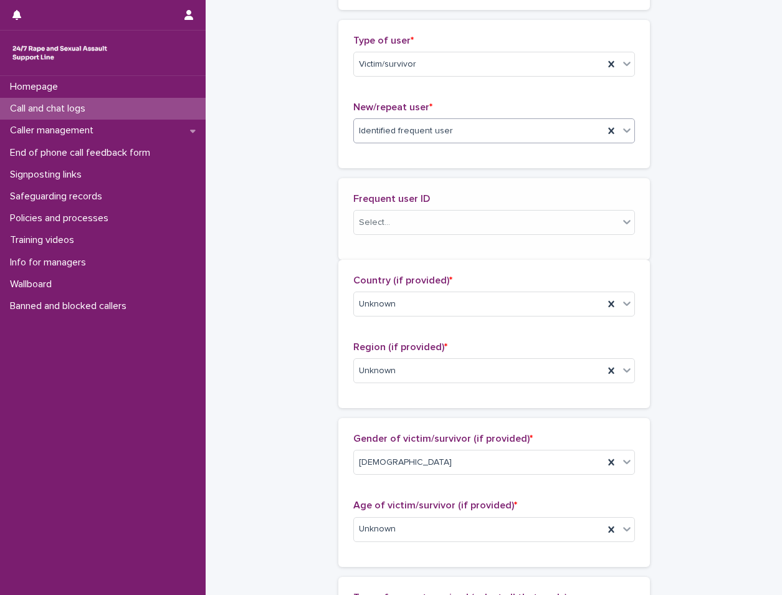
scroll to position [309, 0]
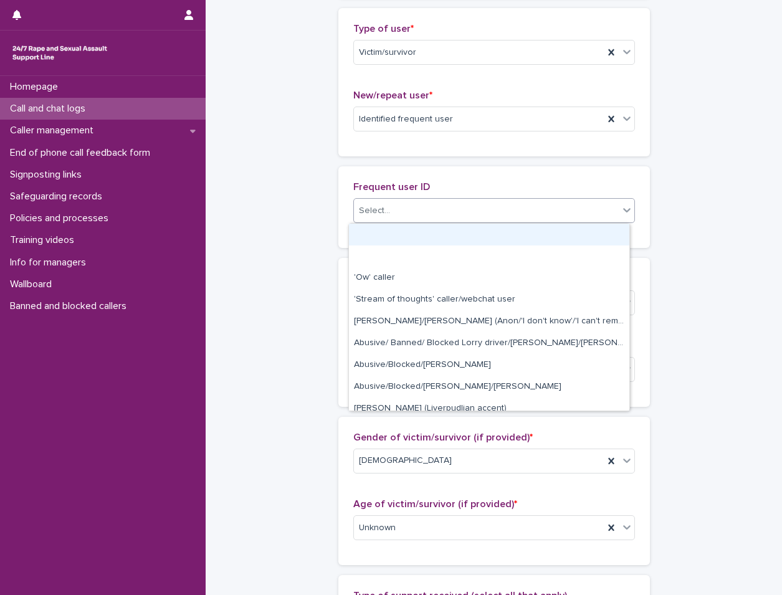
click at [454, 208] on div "Select..." at bounding box center [486, 211] width 265 height 21
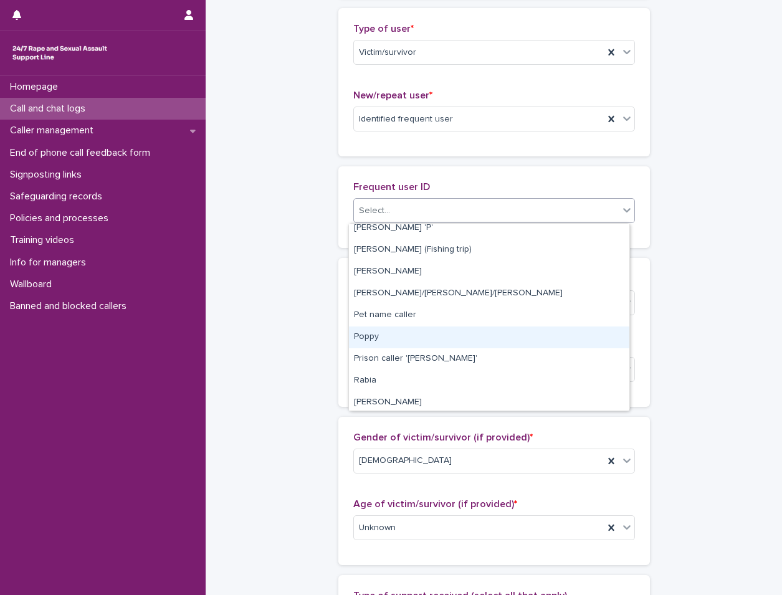
scroll to position [1683, 0]
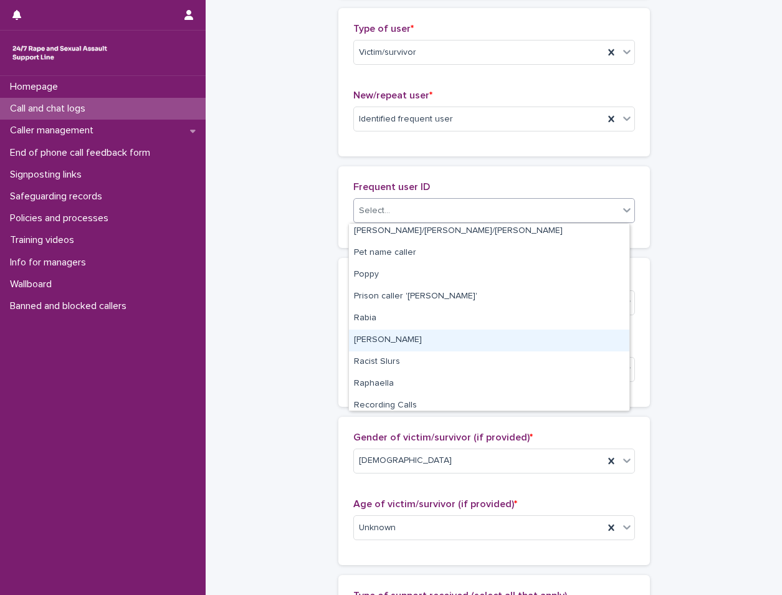
click at [418, 330] on div "[PERSON_NAME]" at bounding box center [489, 341] width 281 height 22
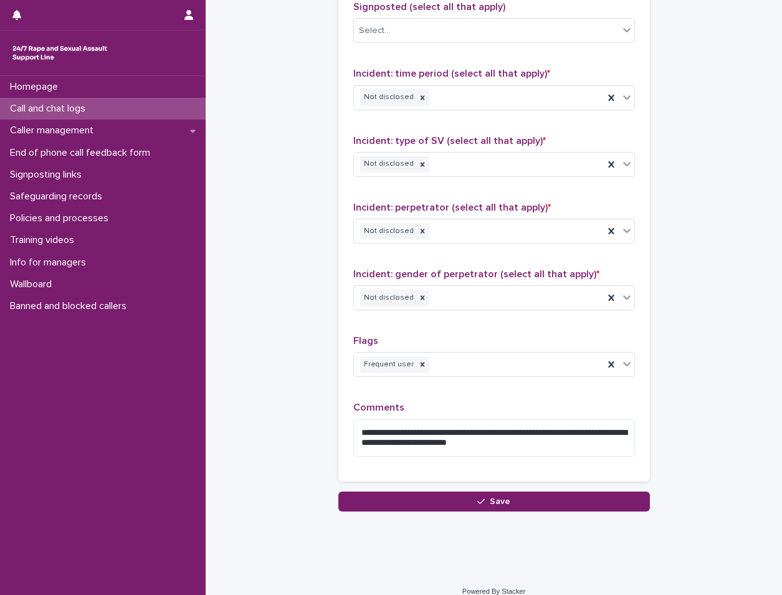
scroll to position [978, 0]
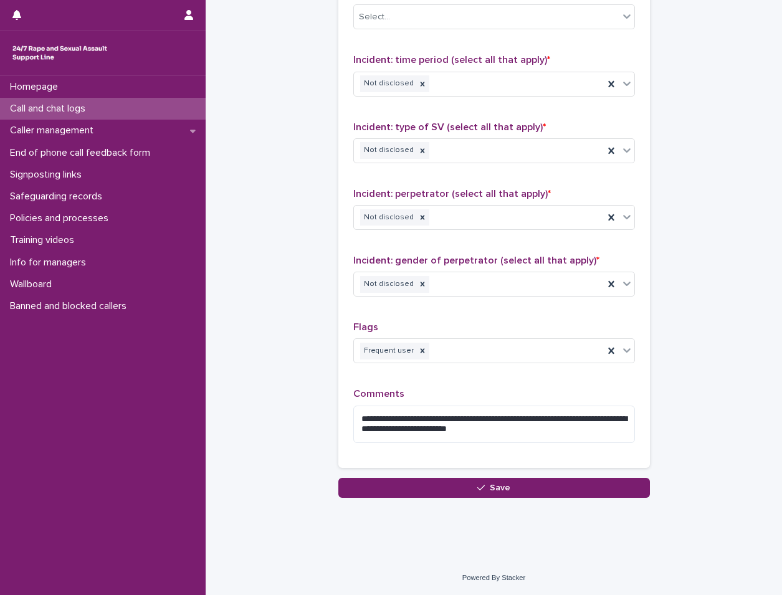
click at [440, 473] on div "**********" at bounding box center [495, 192] width 312 height 572
click at [440, 482] on button "Save" at bounding box center [495, 488] width 312 height 20
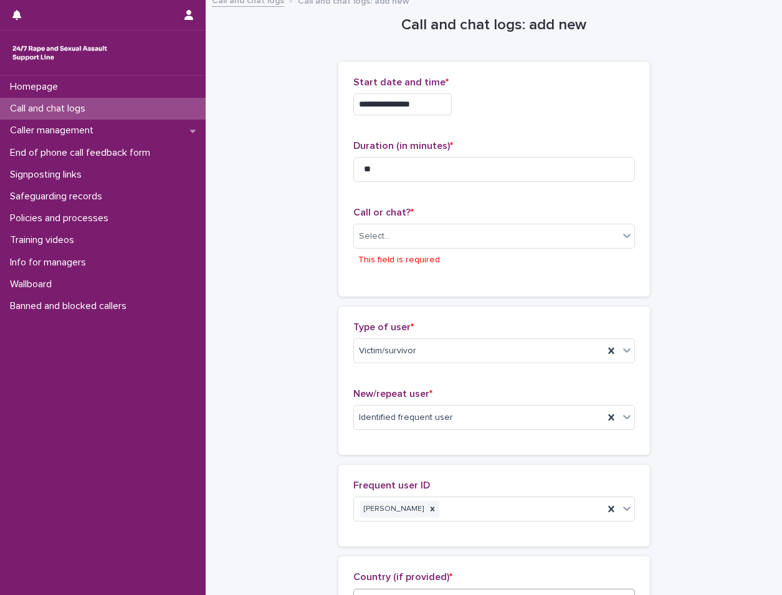
scroll to position [0, 0]
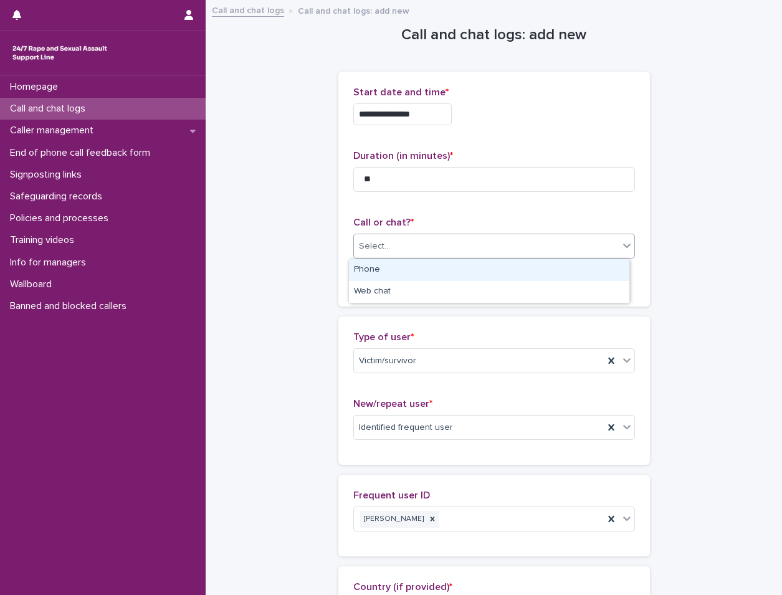
click at [474, 256] on div "Select..." at bounding box center [486, 246] width 265 height 21
click at [466, 267] on div "Phone" at bounding box center [489, 270] width 281 height 22
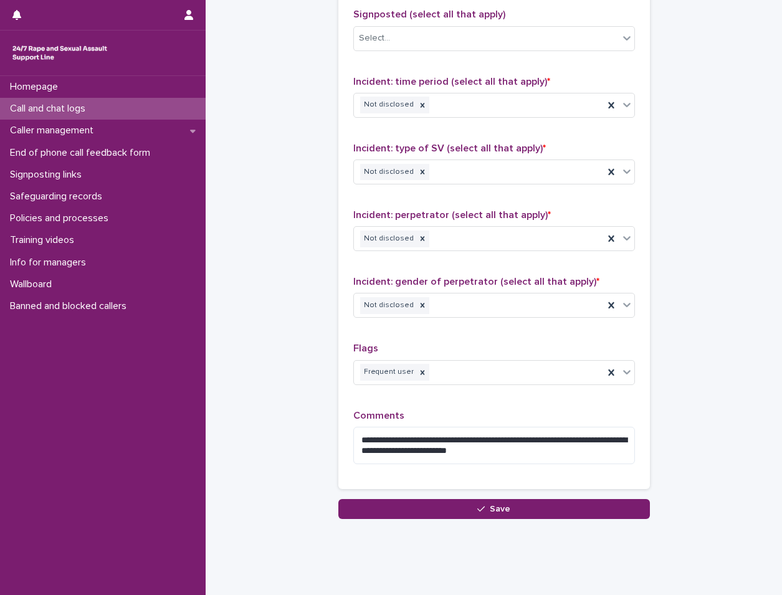
scroll to position [956, 0]
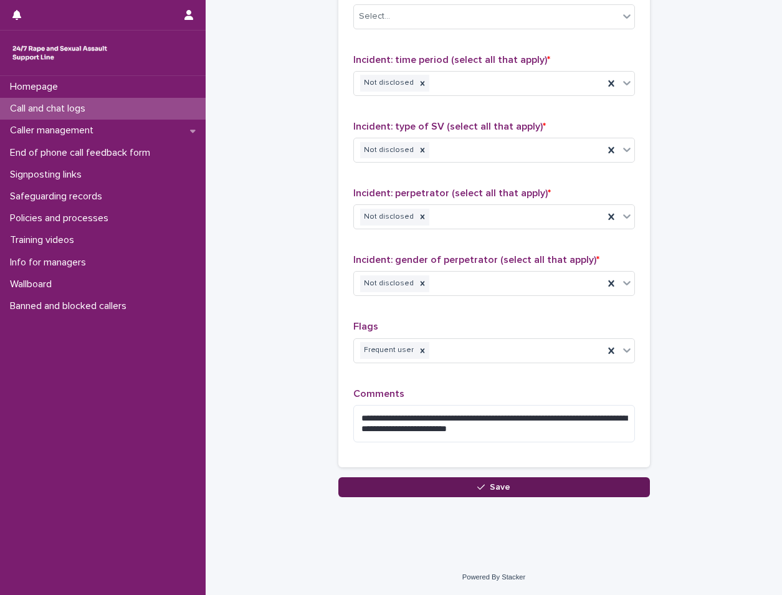
click at [479, 483] on icon "button" at bounding box center [481, 487] width 7 height 9
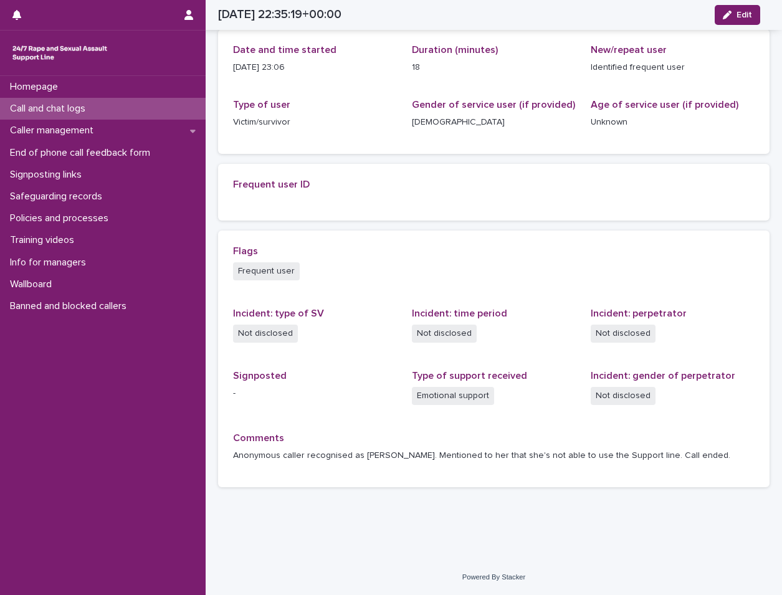
scroll to position [161, 0]
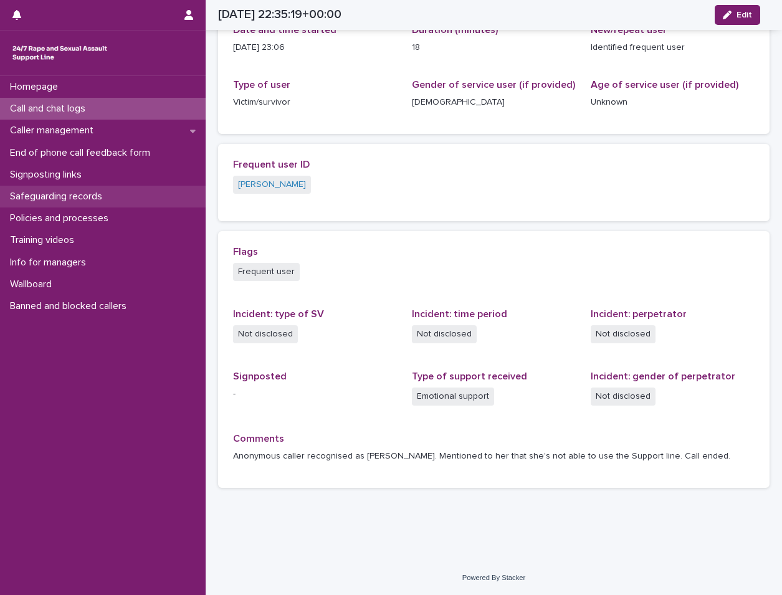
click at [95, 188] on div "Safeguarding records" at bounding box center [103, 197] width 206 height 22
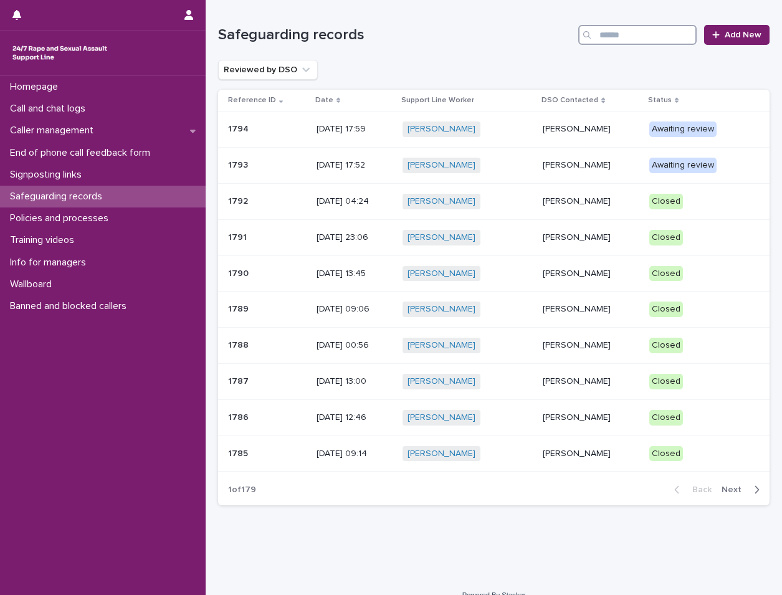
click at [628, 38] on input "Search" at bounding box center [638, 35] width 118 height 20
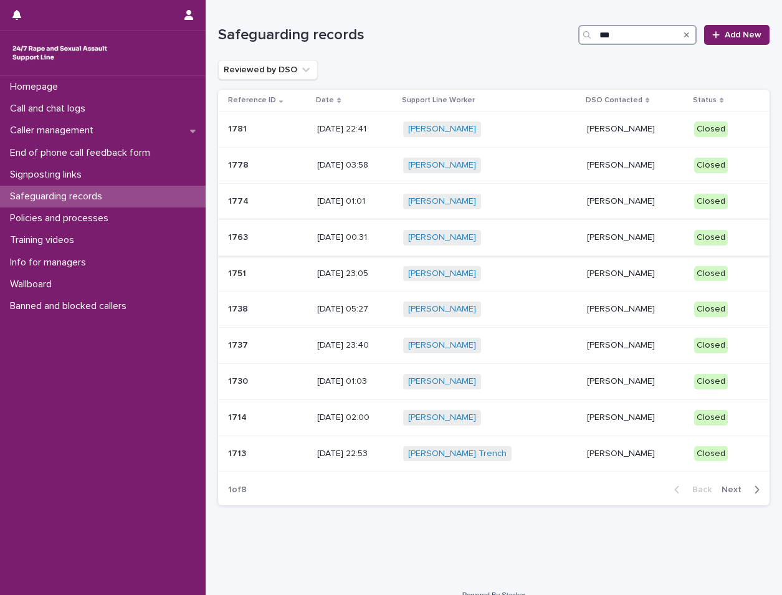
type input "***"
click at [618, 226] on td "[PERSON_NAME]" at bounding box center [635, 237] width 107 height 36
click at [517, 326] on td "[PERSON_NAME] + 0" at bounding box center [490, 310] width 184 height 36
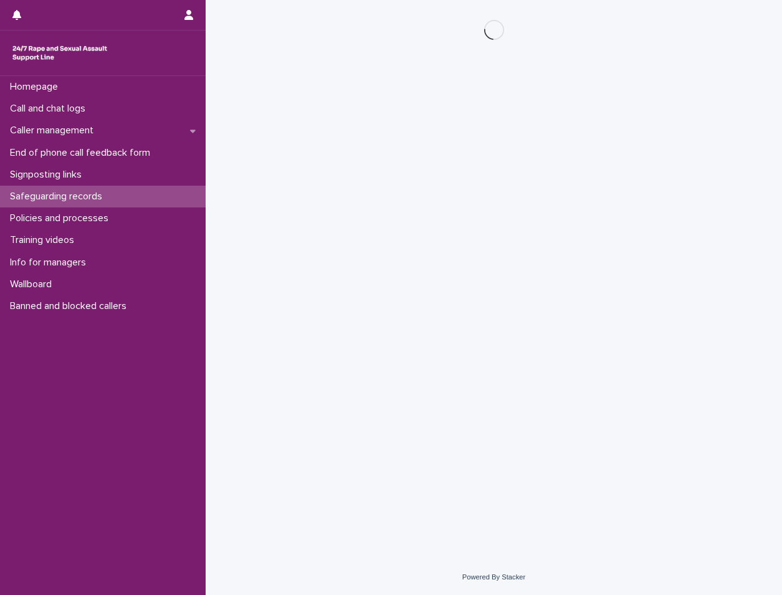
click at [519, 317] on div "Loading... Saving… Loading... Saving…" at bounding box center [494, 264] width 564 height 529
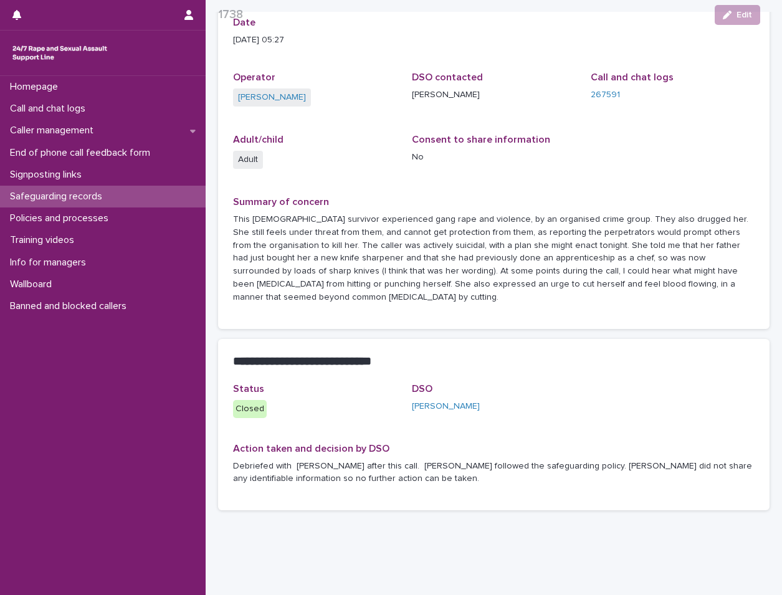
scroll to position [142, 0]
